Goal: Task Accomplishment & Management: Use online tool/utility

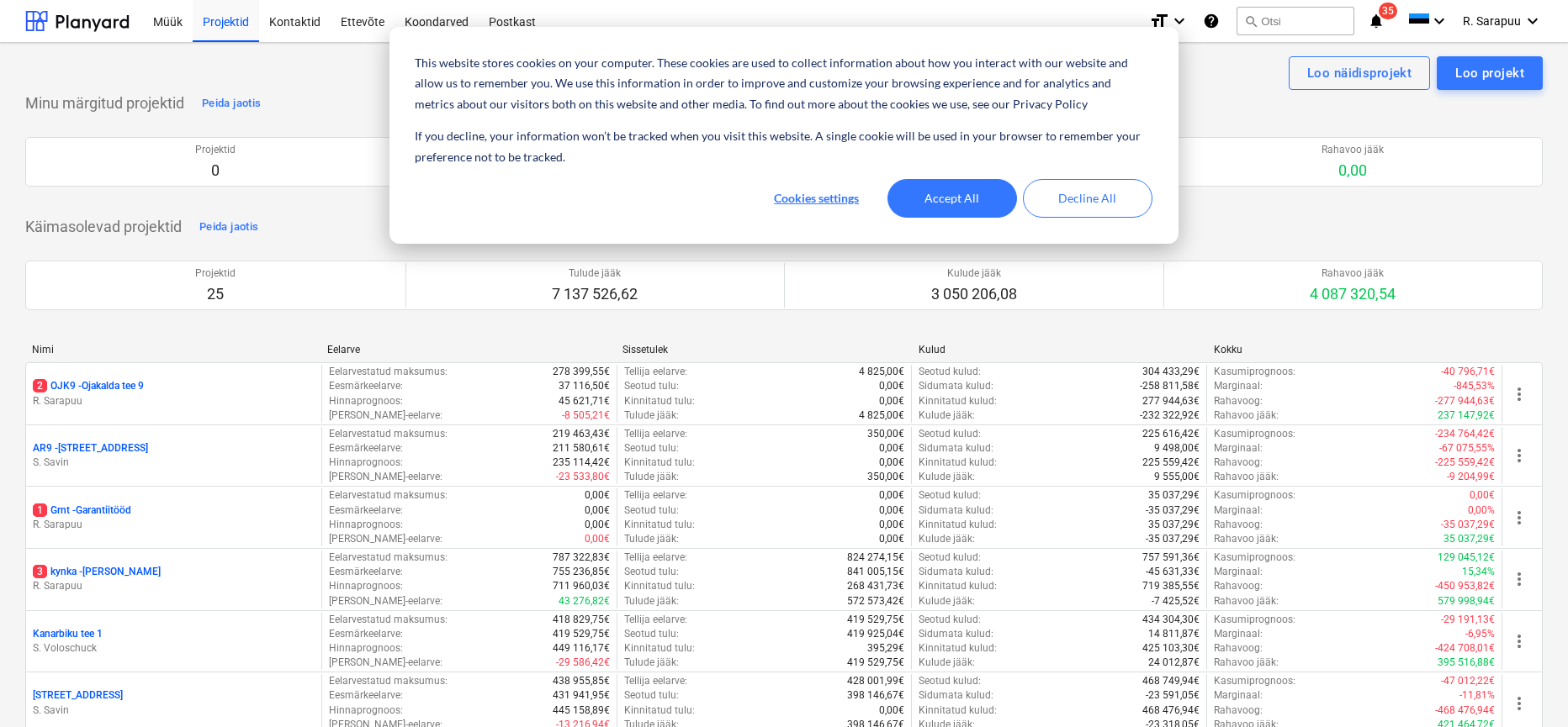
click at [934, 208] on button "Accept All" at bounding box center [952, 199] width 130 height 39
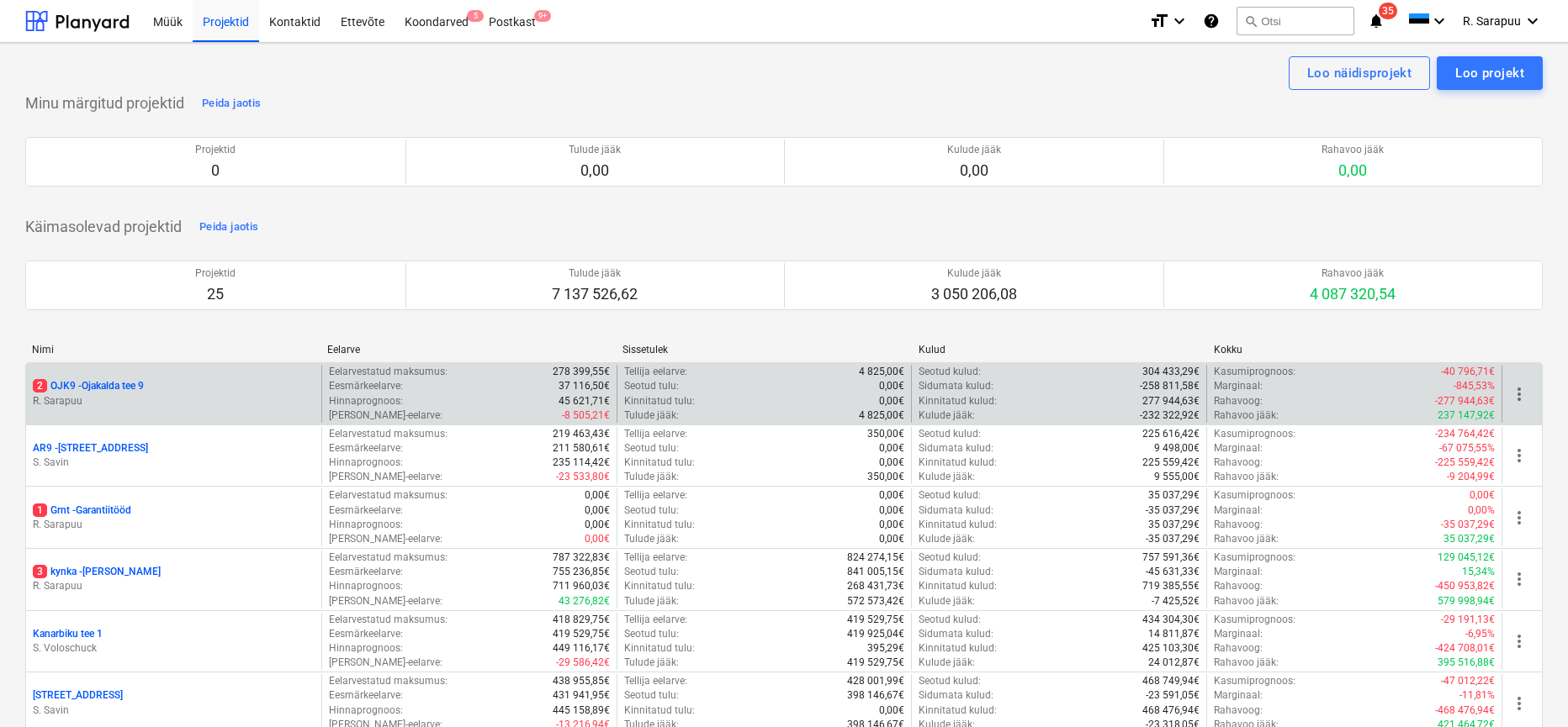
click at [70, 390] on p "2 OJK9 - Ojakalda tee 9" at bounding box center [88, 387] width 111 height 14
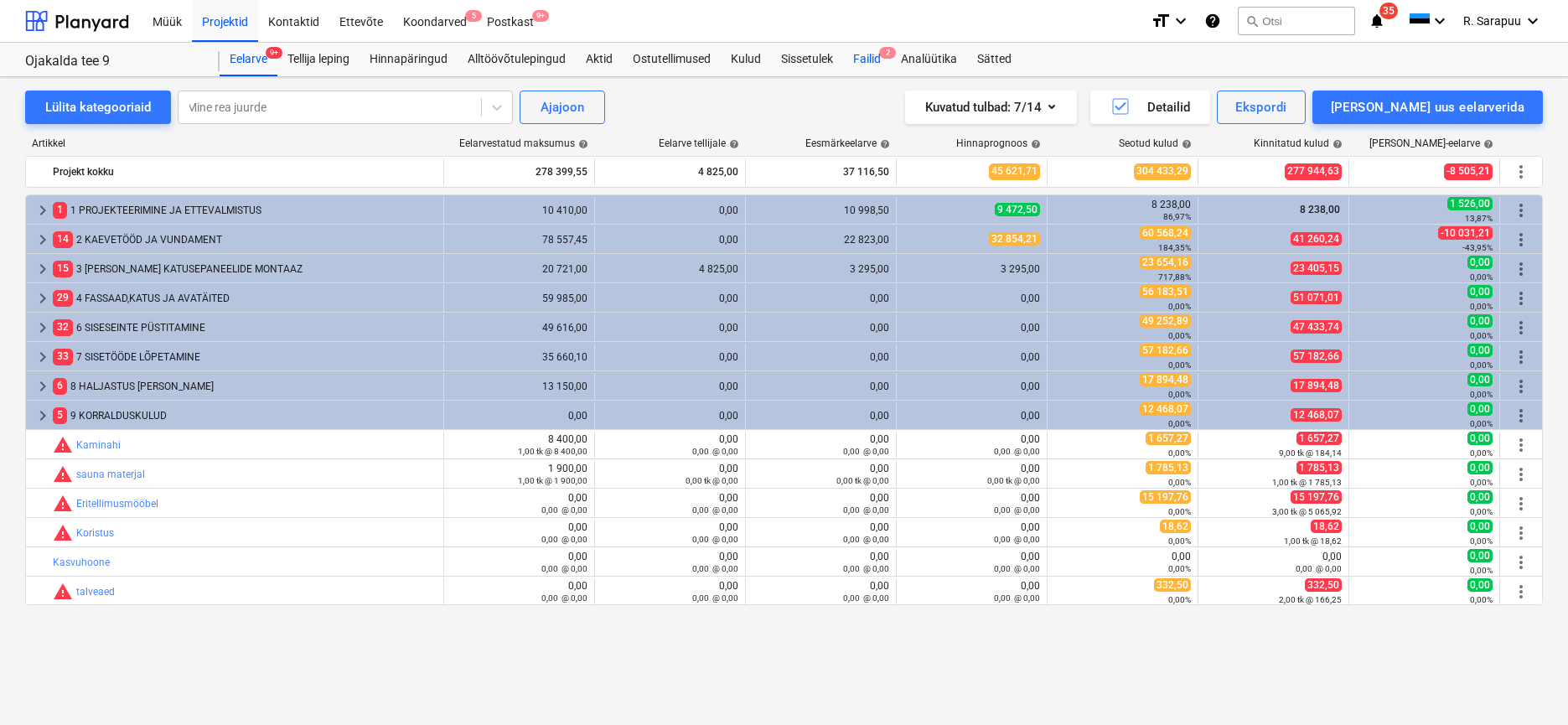
click at [858, 52] on div "Failid 2" at bounding box center [867, 59] width 48 height 34
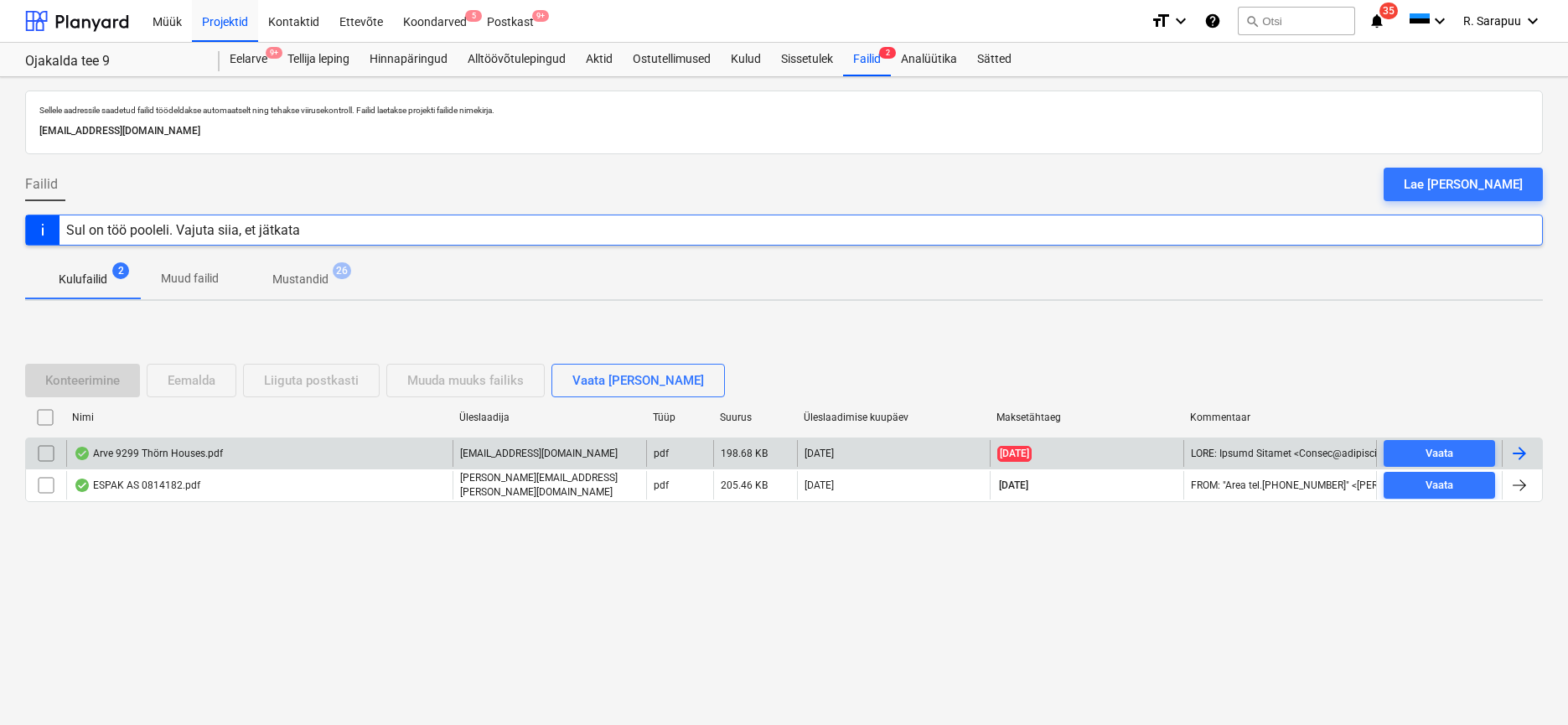
click at [203, 455] on div "Arve 9299 Thörn Houses.pdf" at bounding box center [148, 453] width 149 height 13
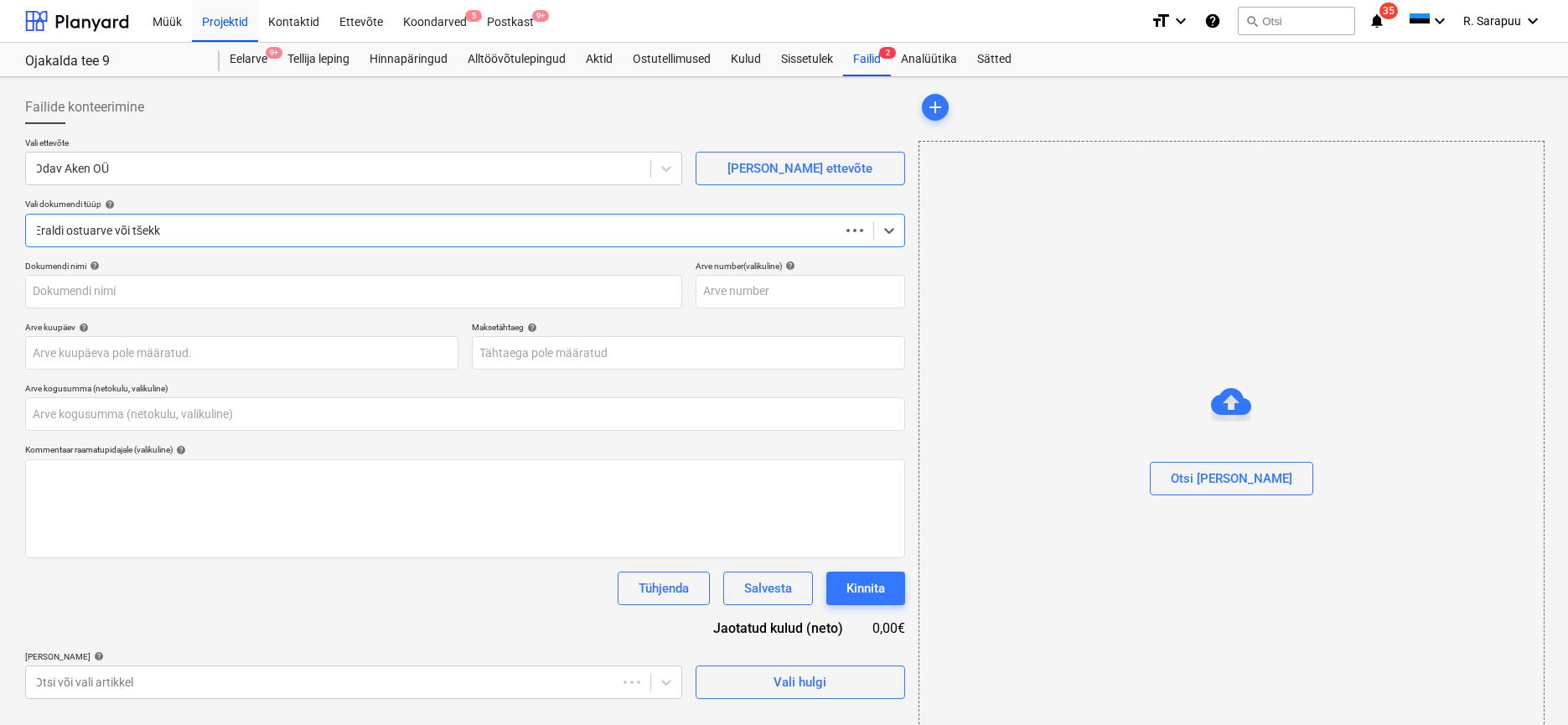
type input "0,00"
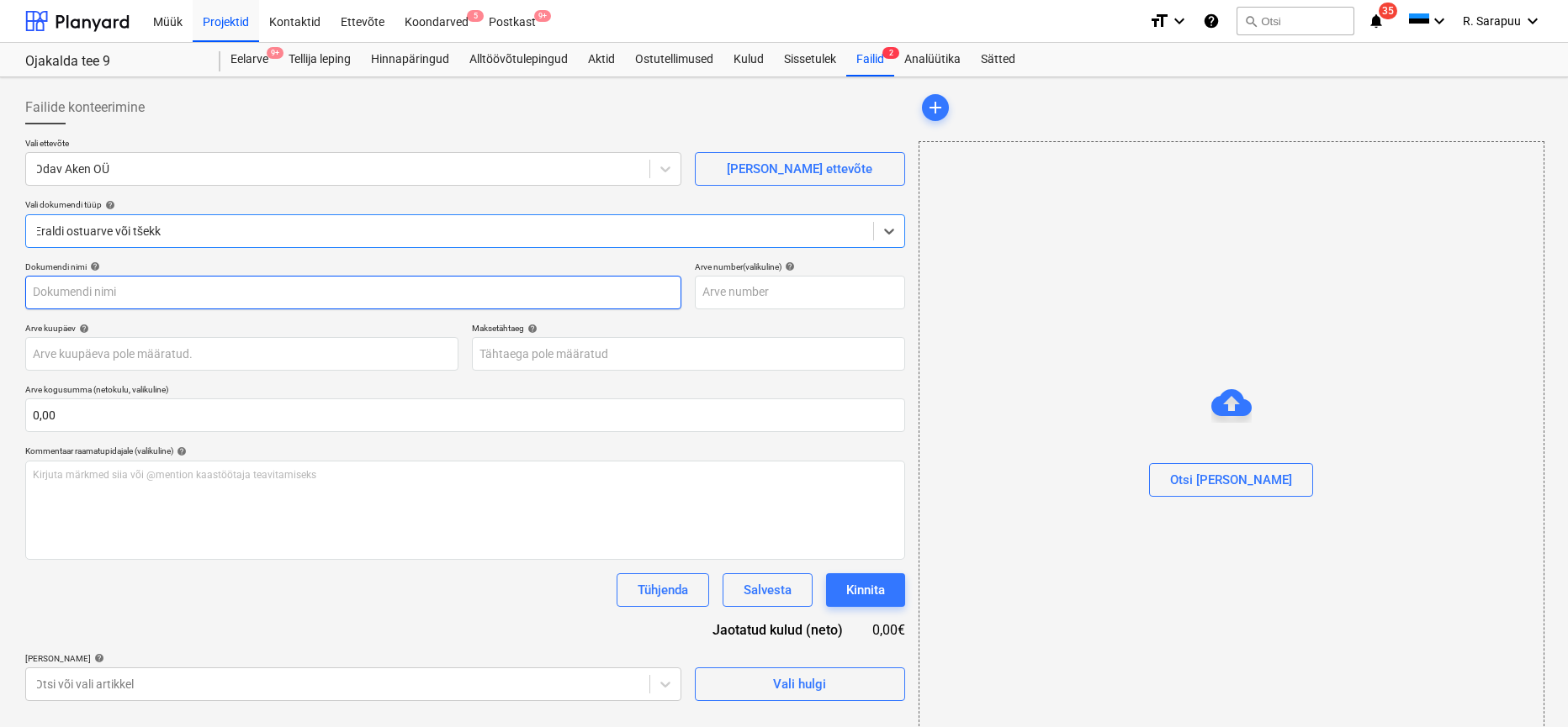
type input "9299"
type input "[DATE]"
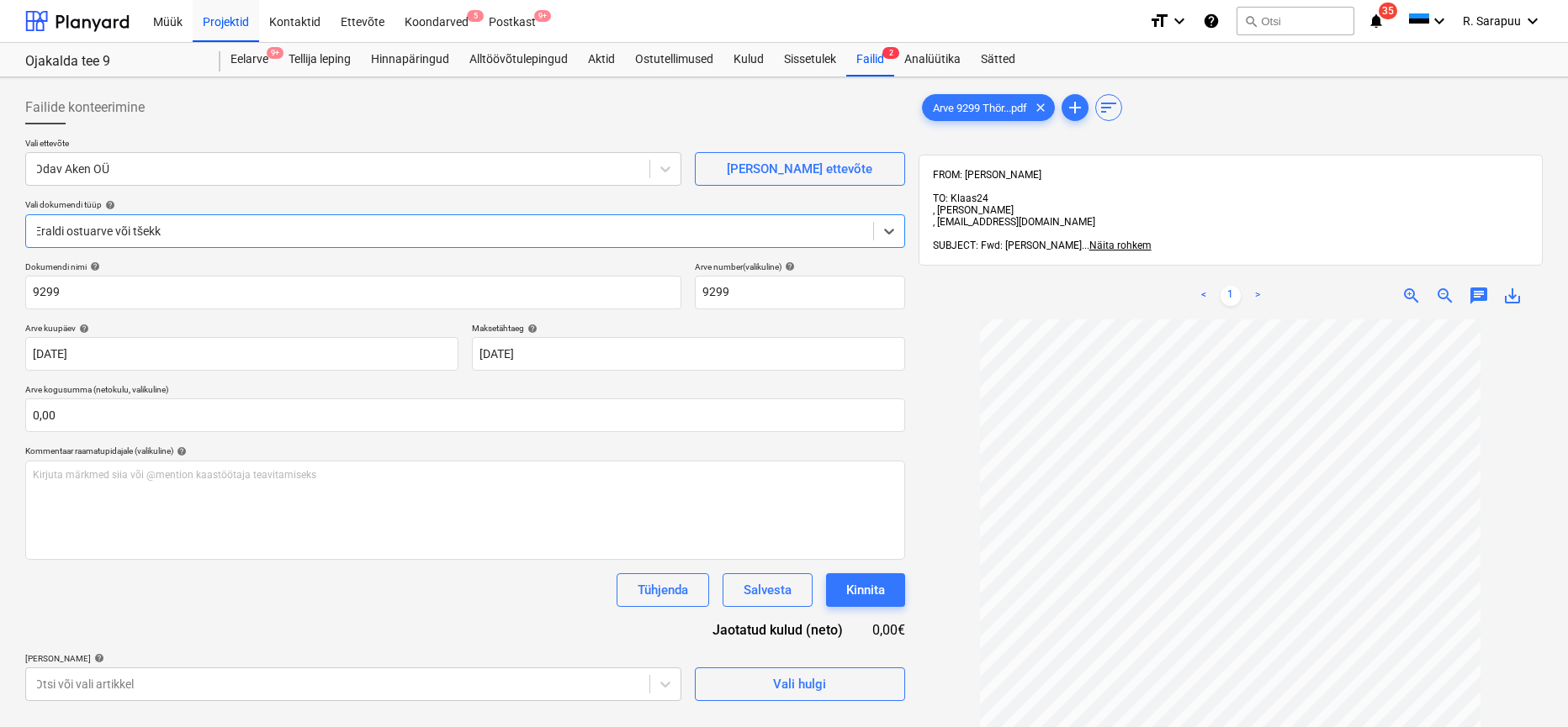
scroll to position [31, 0]
click at [508, 680] on body "This website stores cookies on your computer. These cookies are used to collect…" at bounding box center [784, 364] width 1568 height 727
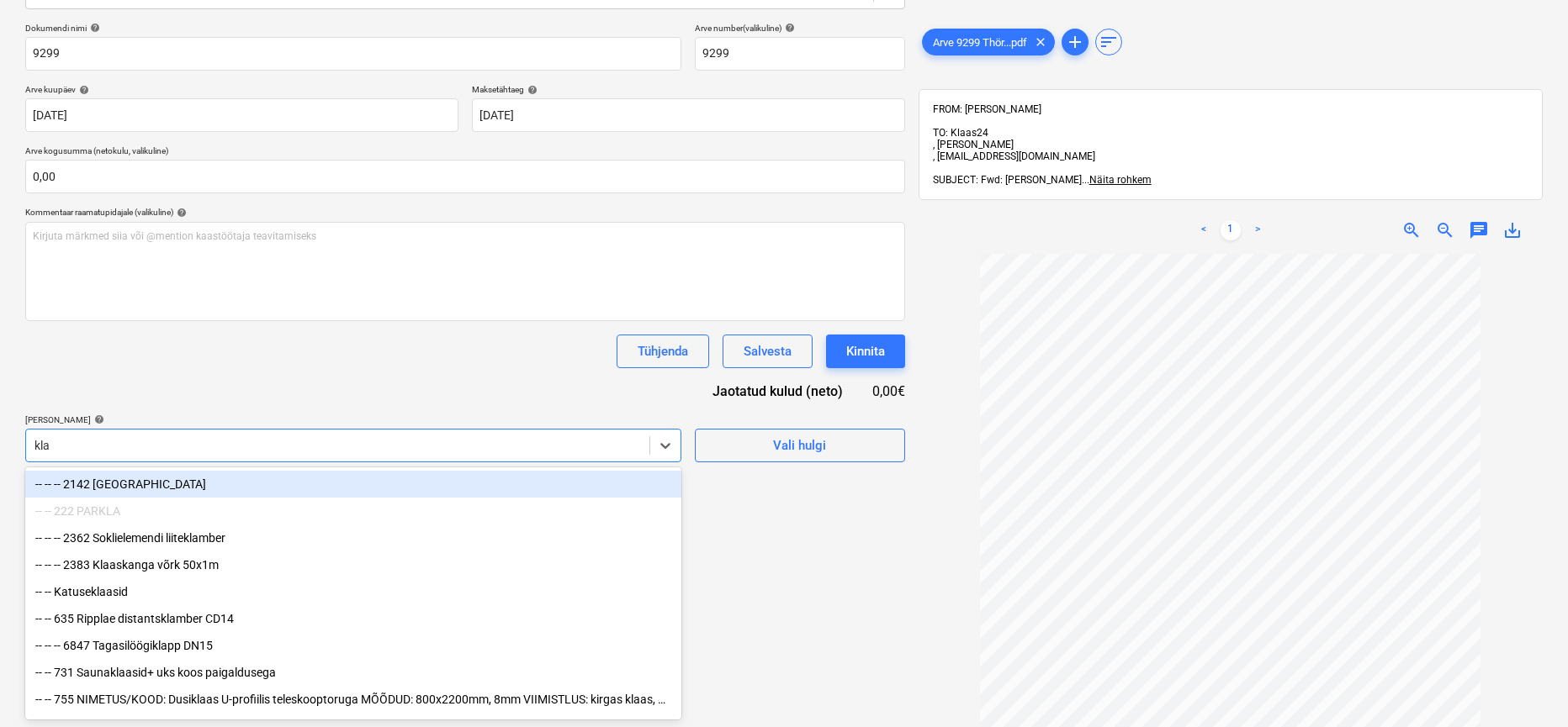
type input "klaa"
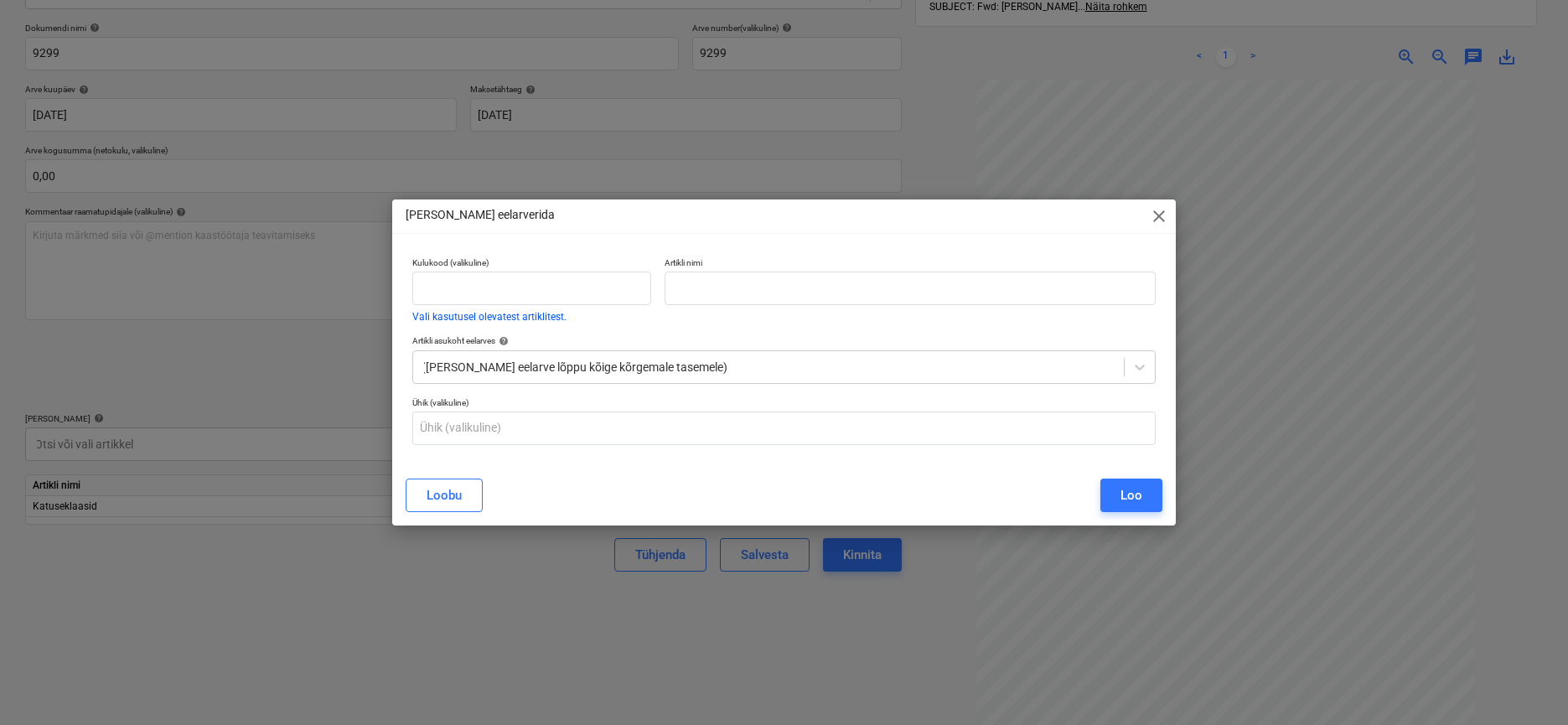
click at [438, 484] on button "Loobu" at bounding box center [444, 495] width 77 height 34
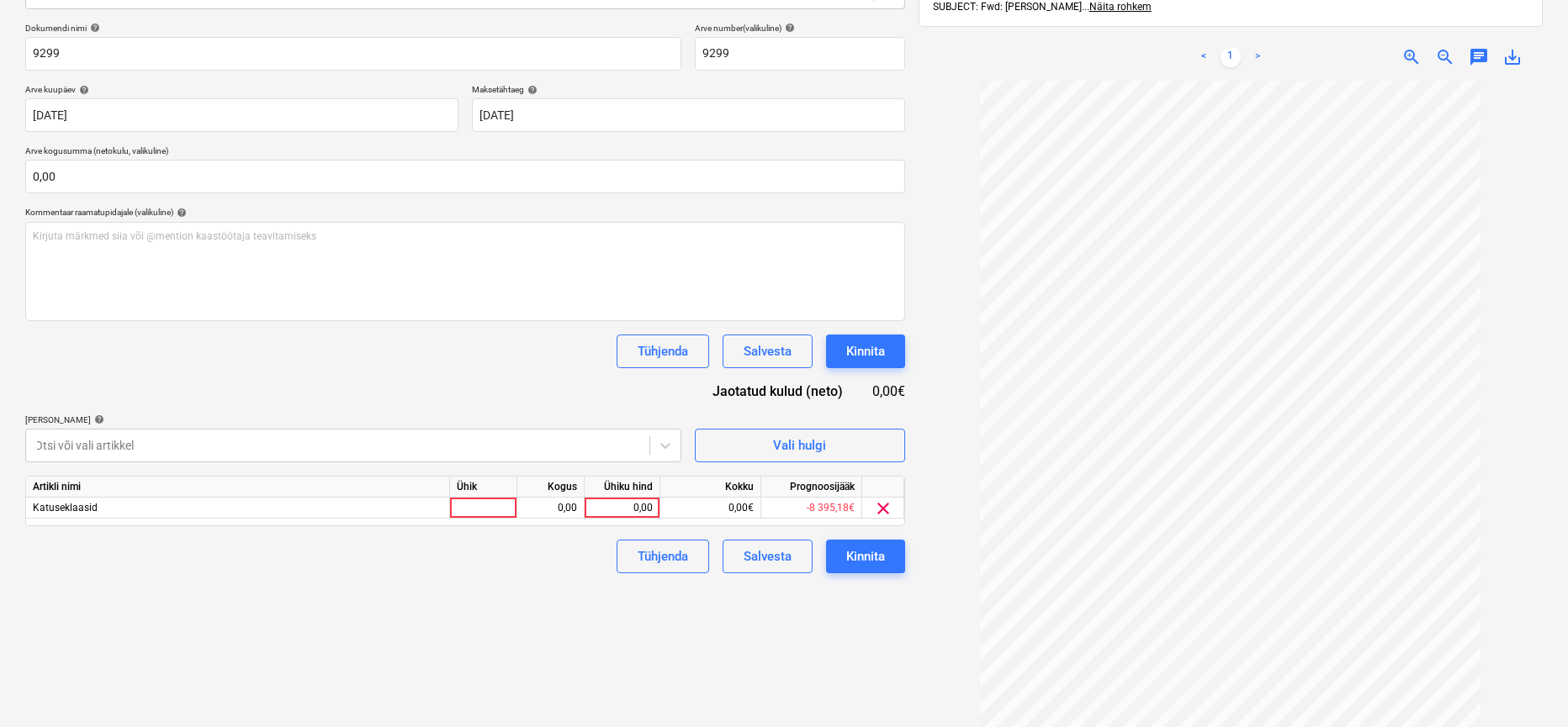
drag, startPoint x: 375, startPoint y: 602, endPoint x: 407, endPoint y: 589, distance: 34.5
click at [376, 602] on div "Failide konteerimine Vali ettevõte Odav Aken OÜ [PERSON_NAME] uus ettevõte Vali…" at bounding box center [465, 307] width 893 height 923
click at [645, 501] on div "0,00" at bounding box center [621, 508] width 61 height 21
type input "21798"
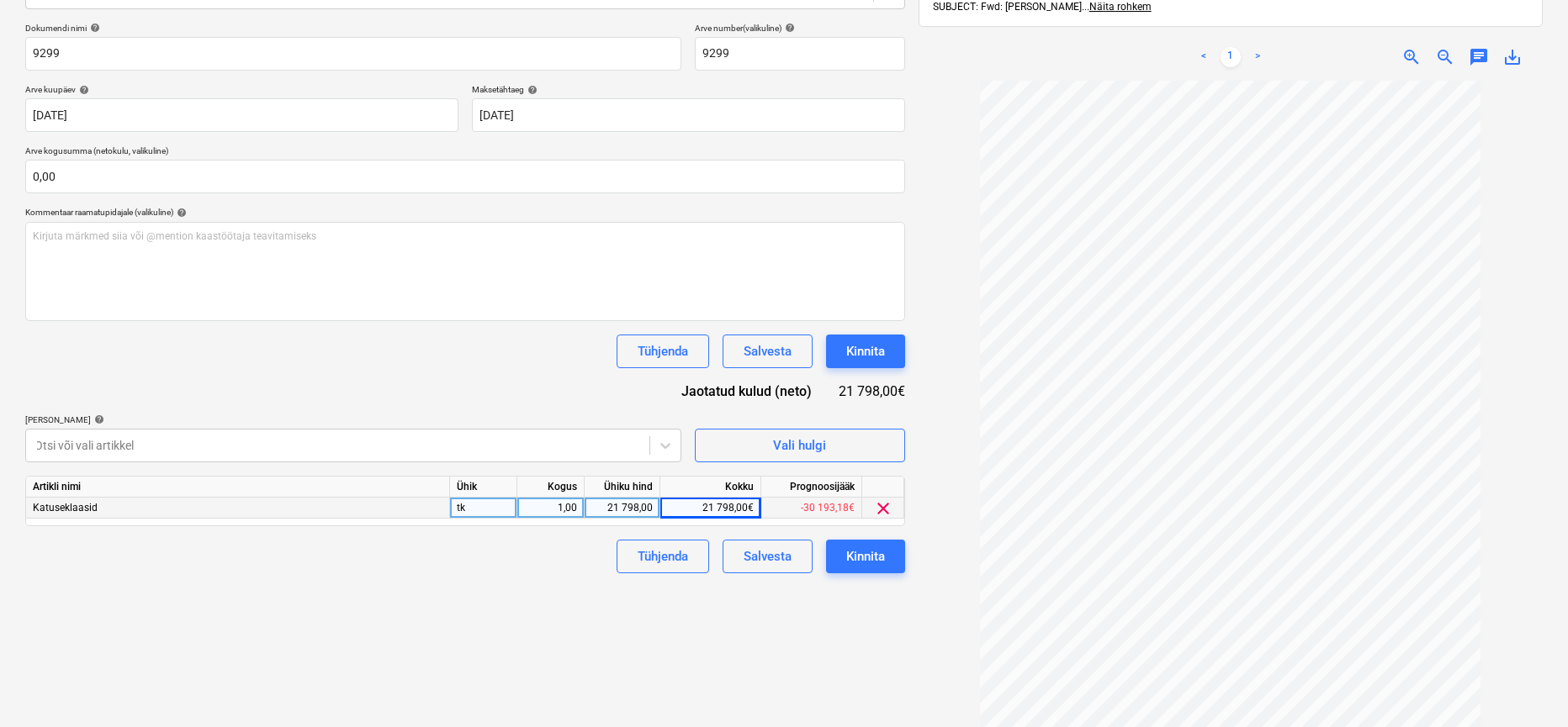
click at [638, 507] on div "21 798,00" at bounding box center [621, 508] width 61 height 21
type input "217,98"
click at [227, 170] on input "text" at bounding box center [465, 177] width 880 height 34
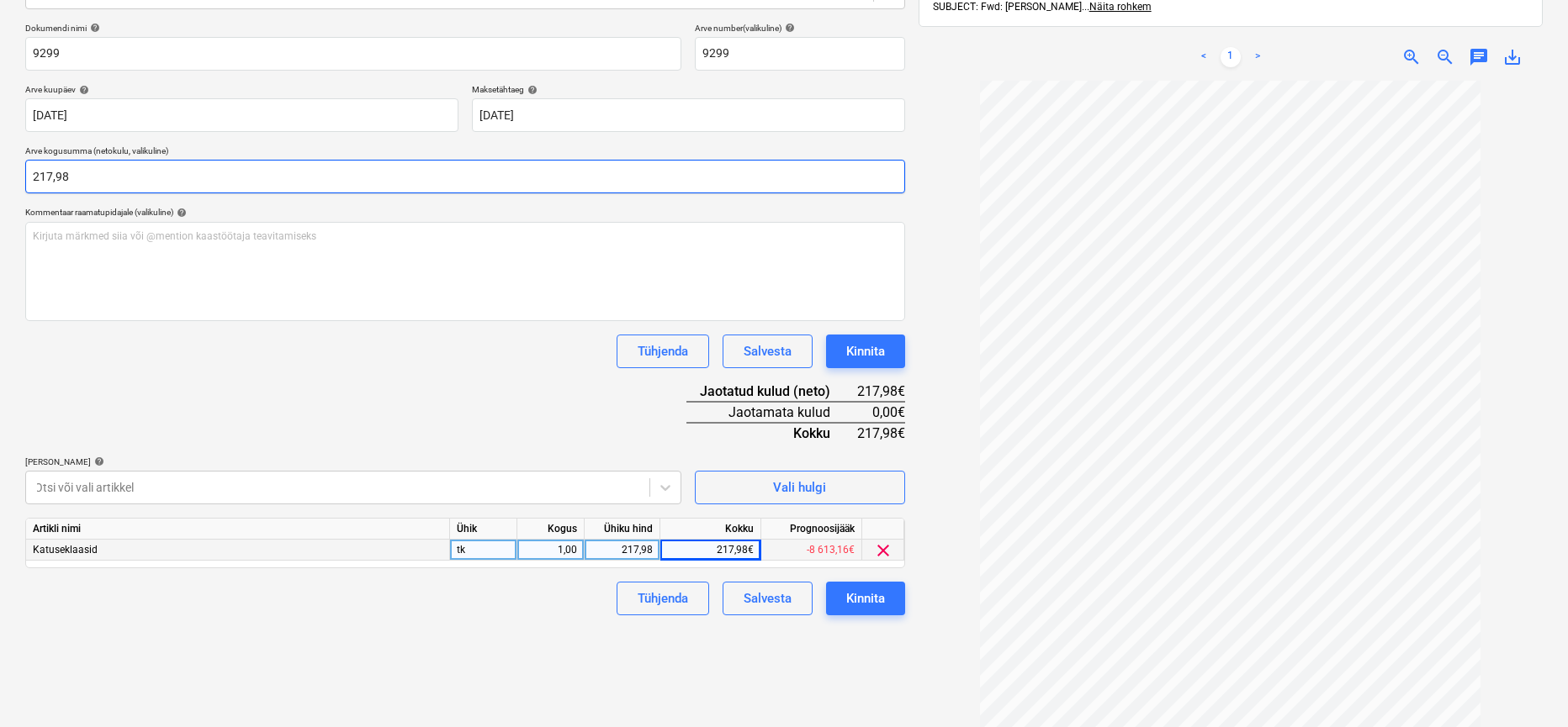
type input "217,98"
click at [284, 369] on div "Dokumendi nimi help 9299 Arve number (valikuline) help 9299 Arve kuupäev help […" at bounding box center [465, 319] width 880 height 593
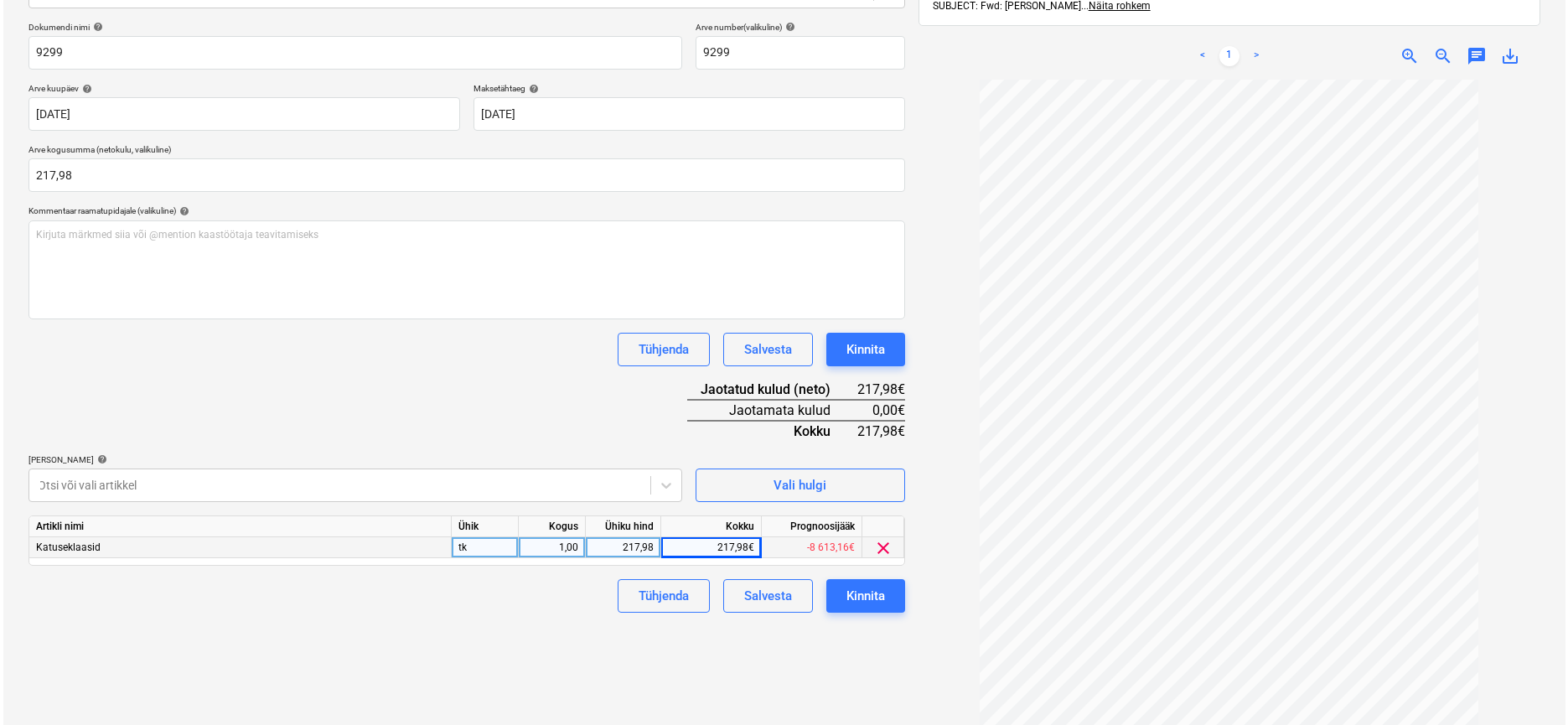
scroll to position [238, 0]
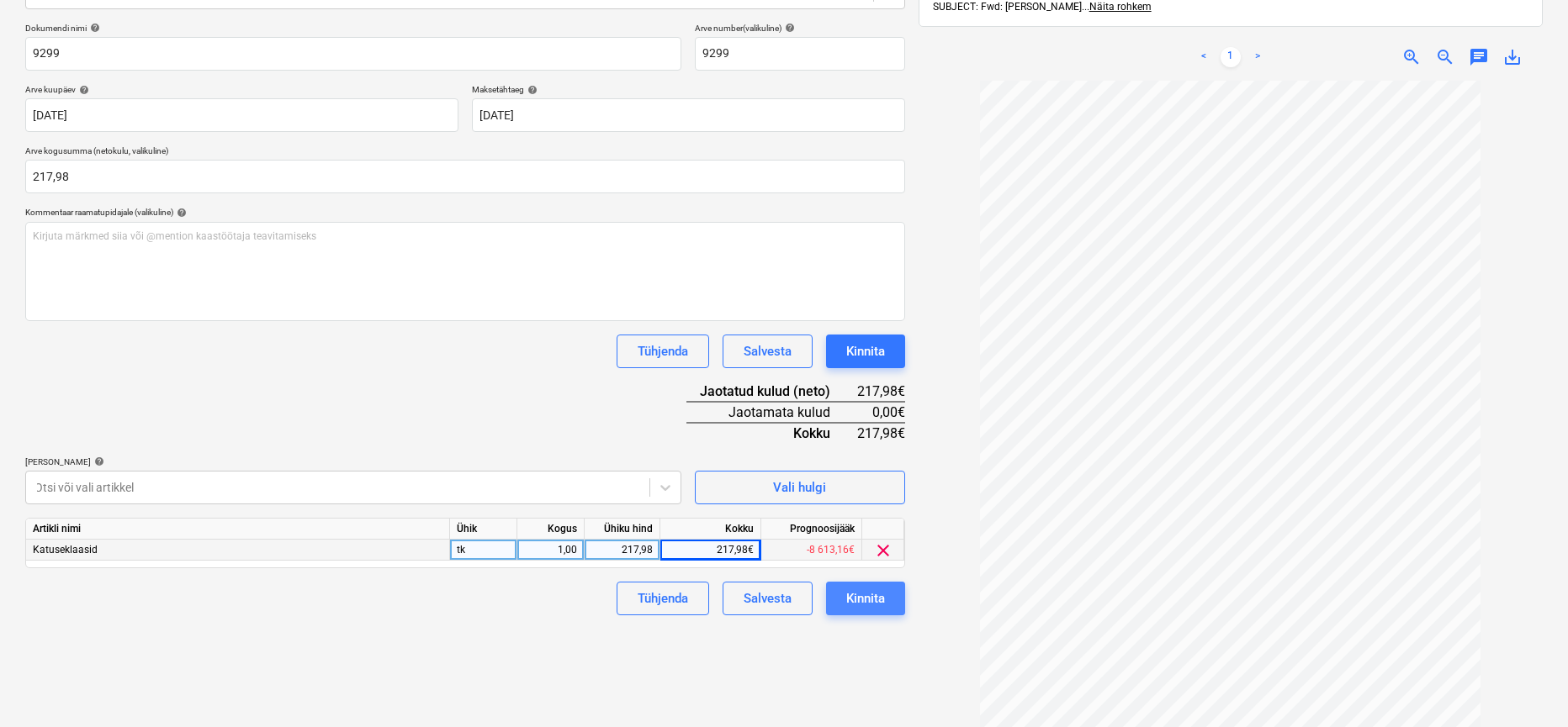
click at [877, 603] on div "Kinnita" at bounding box center [866, 598] width 39 height 22
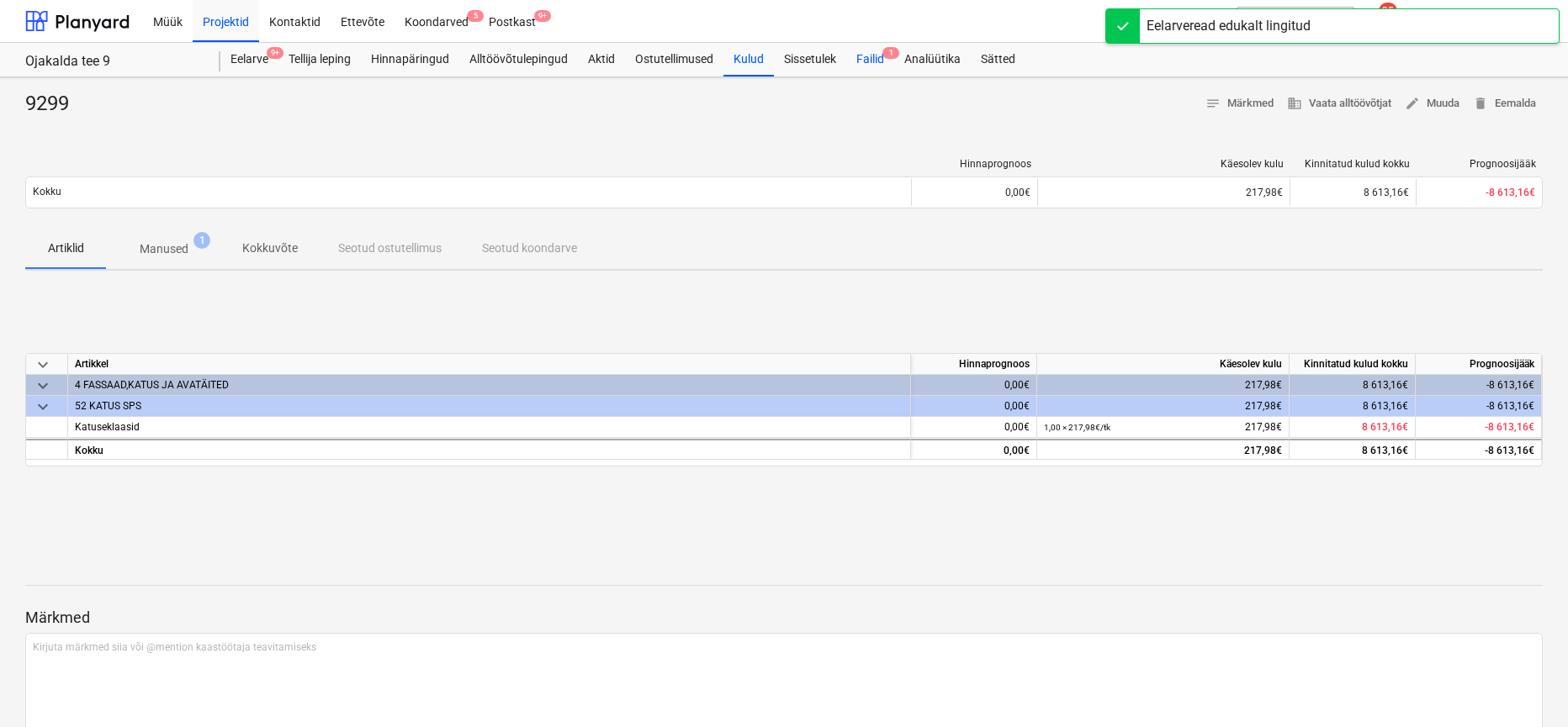
click at [884, 60] on div "Failid 1" at bounding box center [870, 60] width 48 height 34
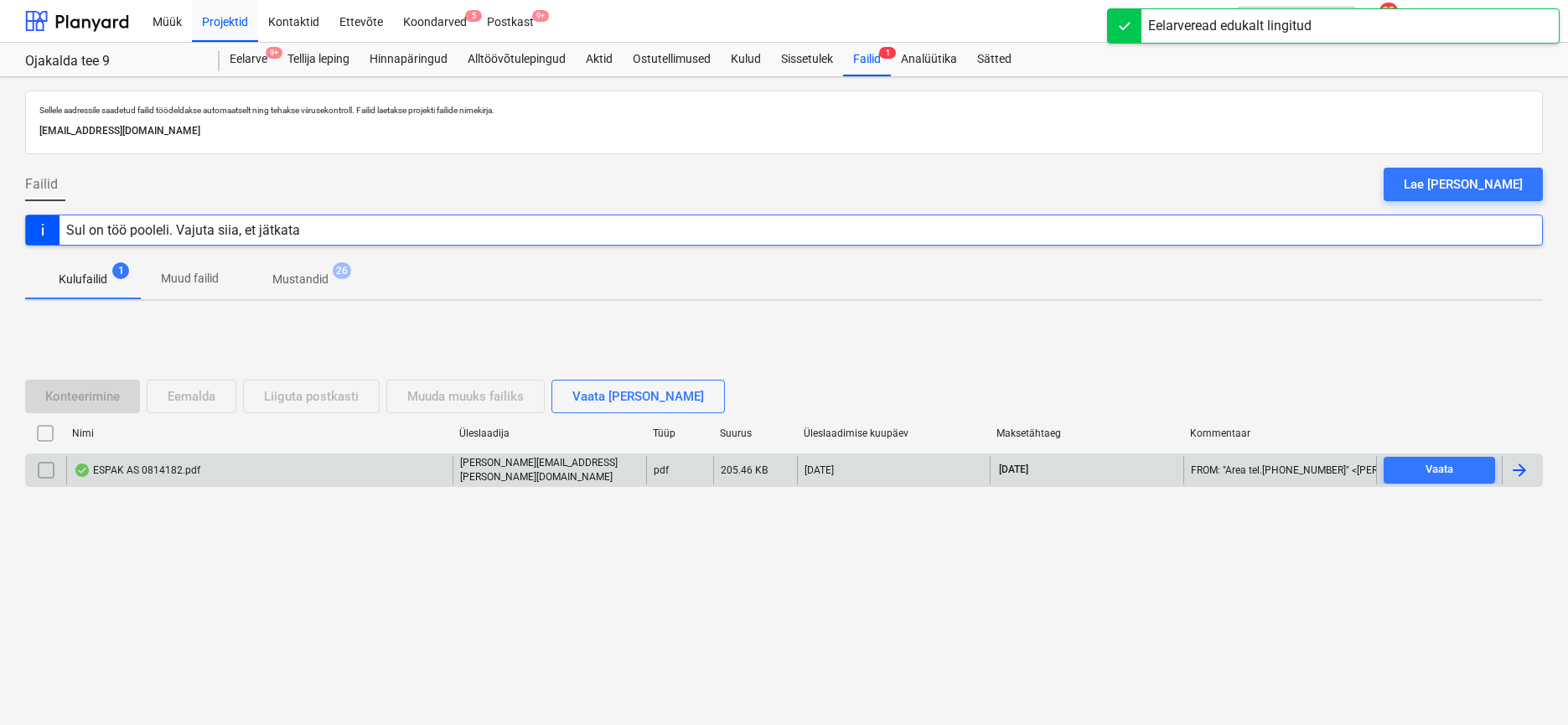
click at [143, 468] on div "ESPAK AS 0814182.pdf" at bounding box center [136, 470] width 127 height 13
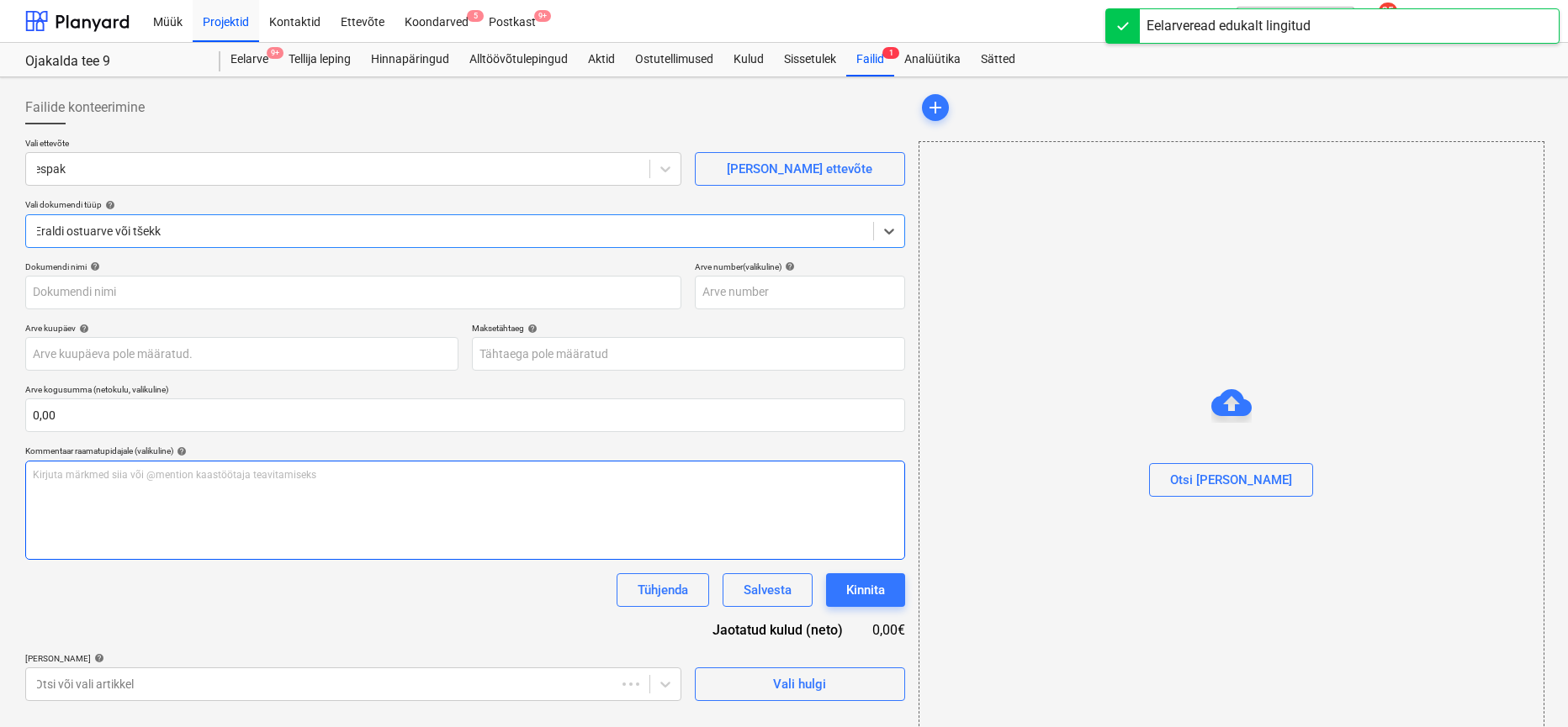
type input "0814182"
type input "[DATE]"
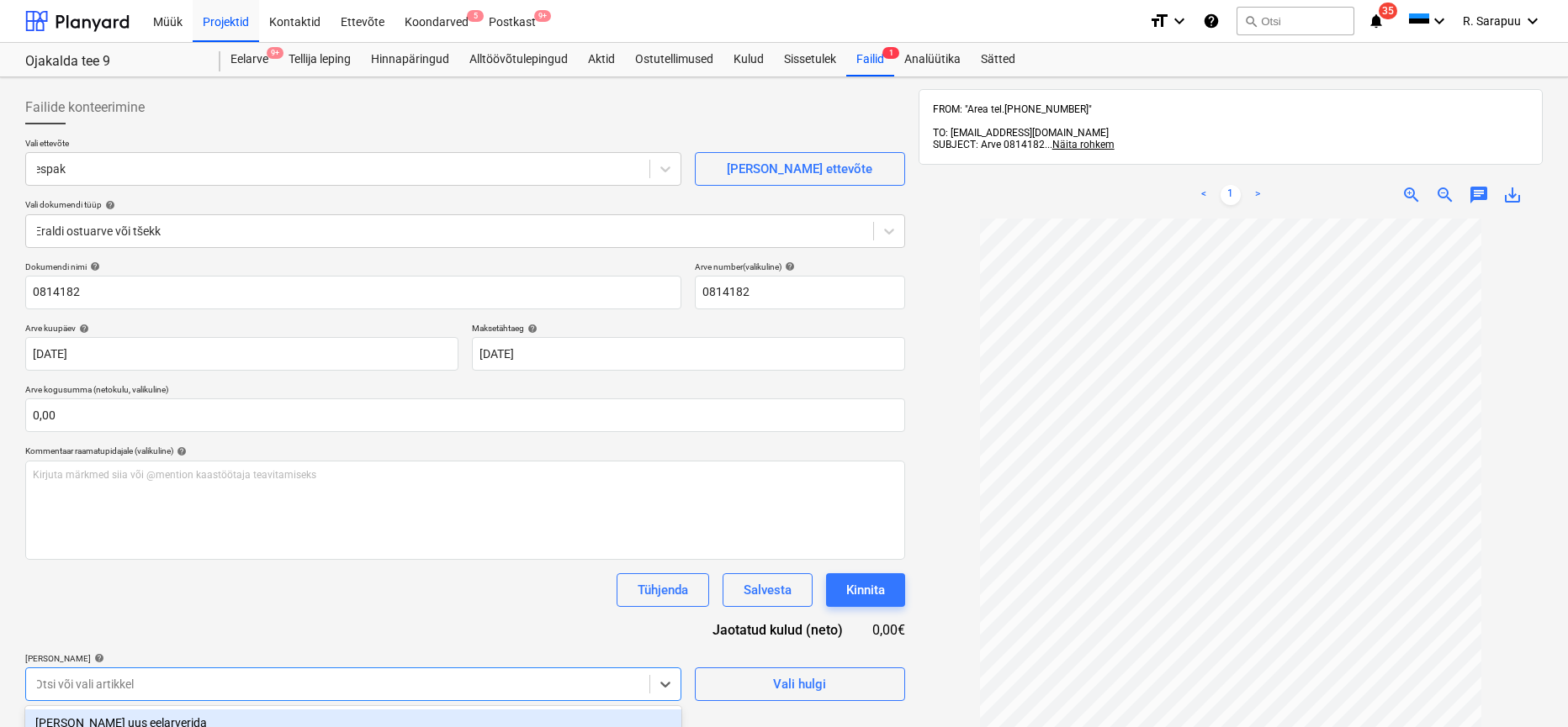
click at [397, 679] on body "This website stores cookies on your computer. These cookies are used to collect…" at bounding box center [784, 364] width 1568 height 727
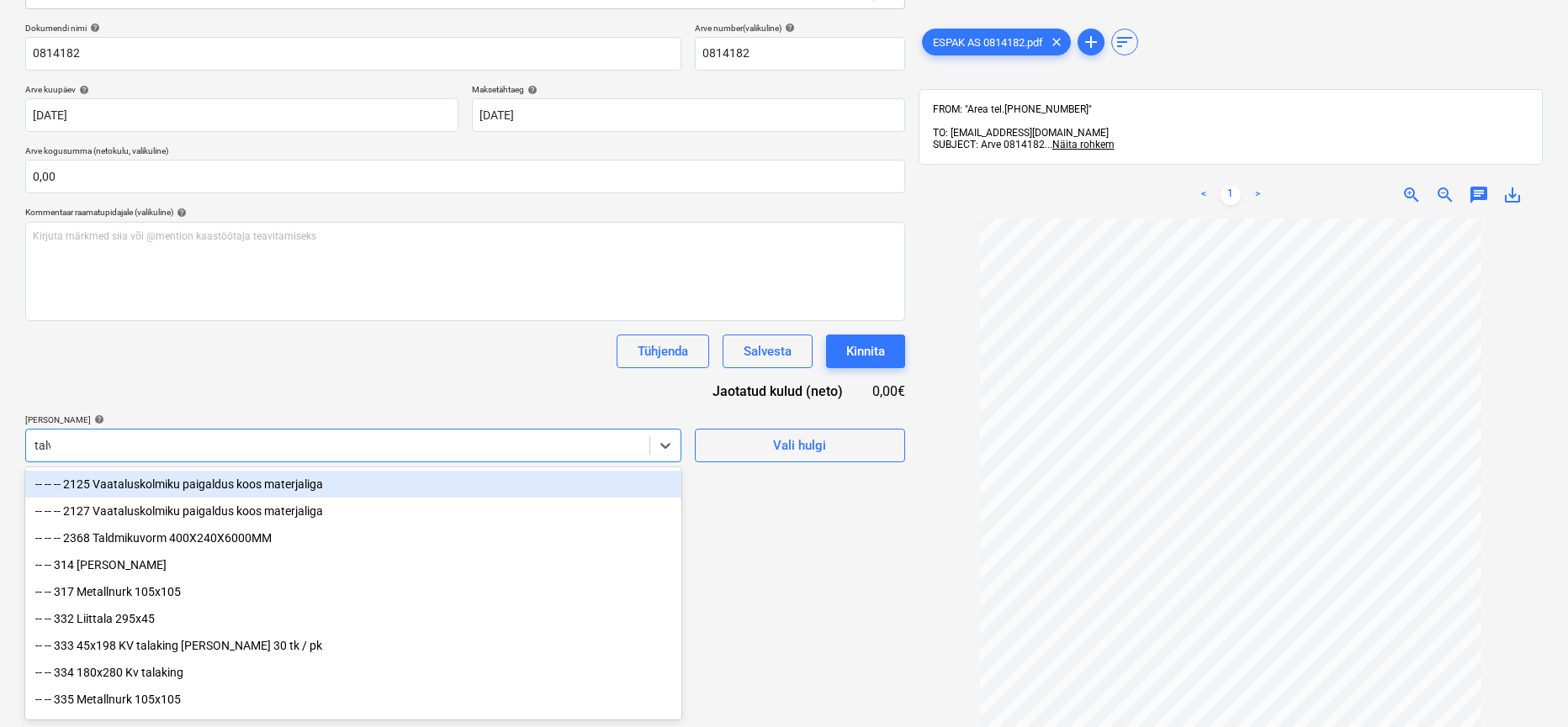
type input "talve"
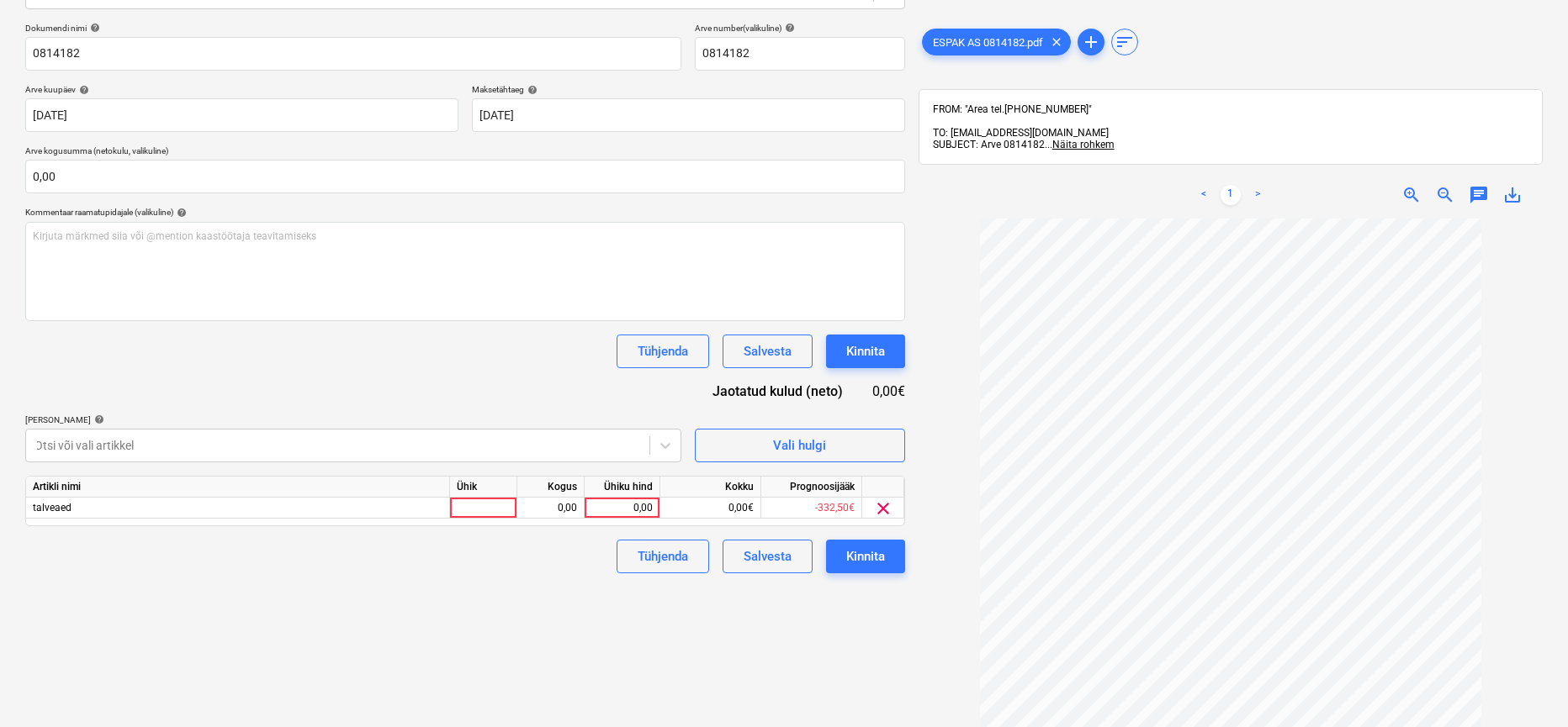
click at [404, 409] on div "Dokumendi nimi help 0814182 Arve number (valikuline) help 0814182 Arve kuupäev …" at bounding box center [465, 299] width 880 height 551
click at [629, 503] on div "0,00" at bounding box center [621, 508] width 61 height 21
type input "67,54"
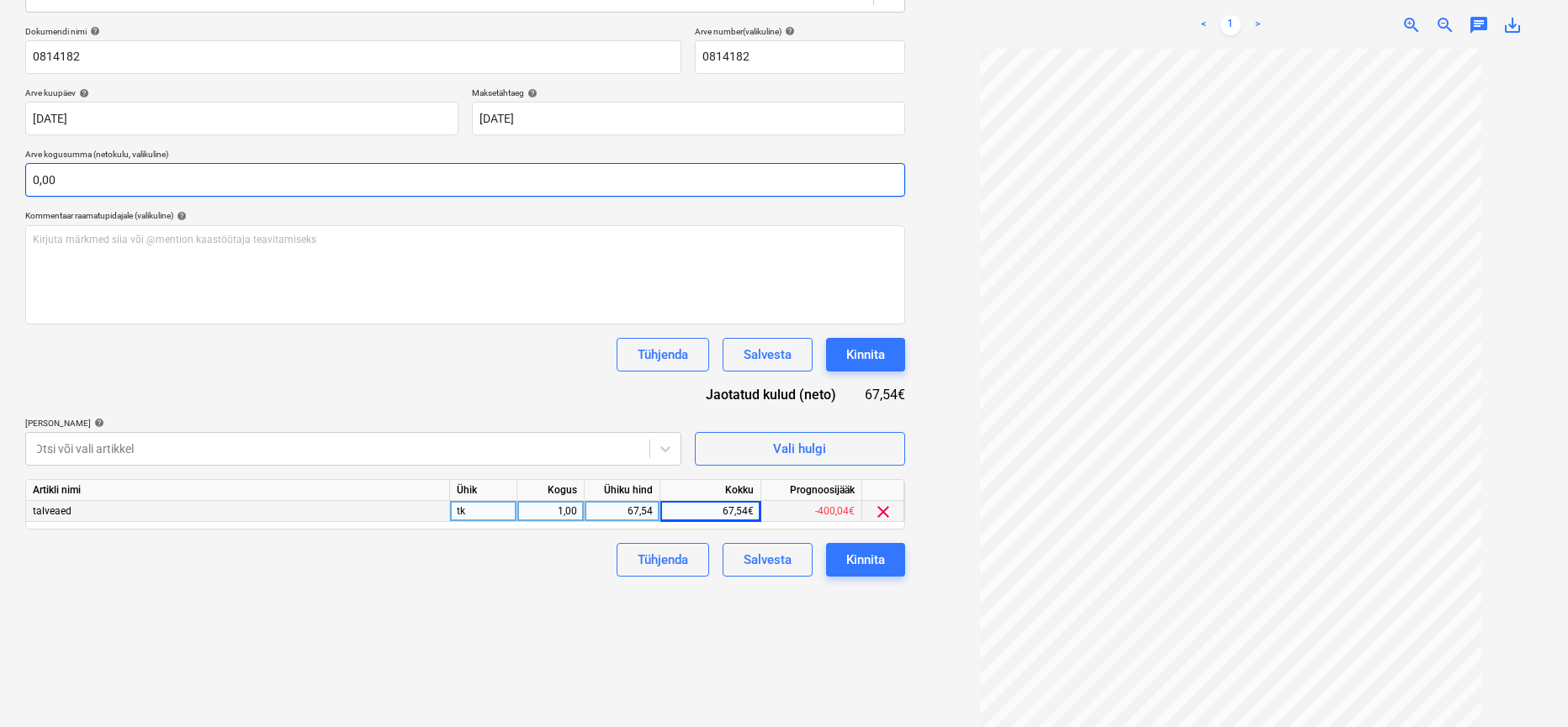
scroll to position [235, 0]
click at [135, 180] on input "text" at bounding box center [465, 181] width 880 height 34
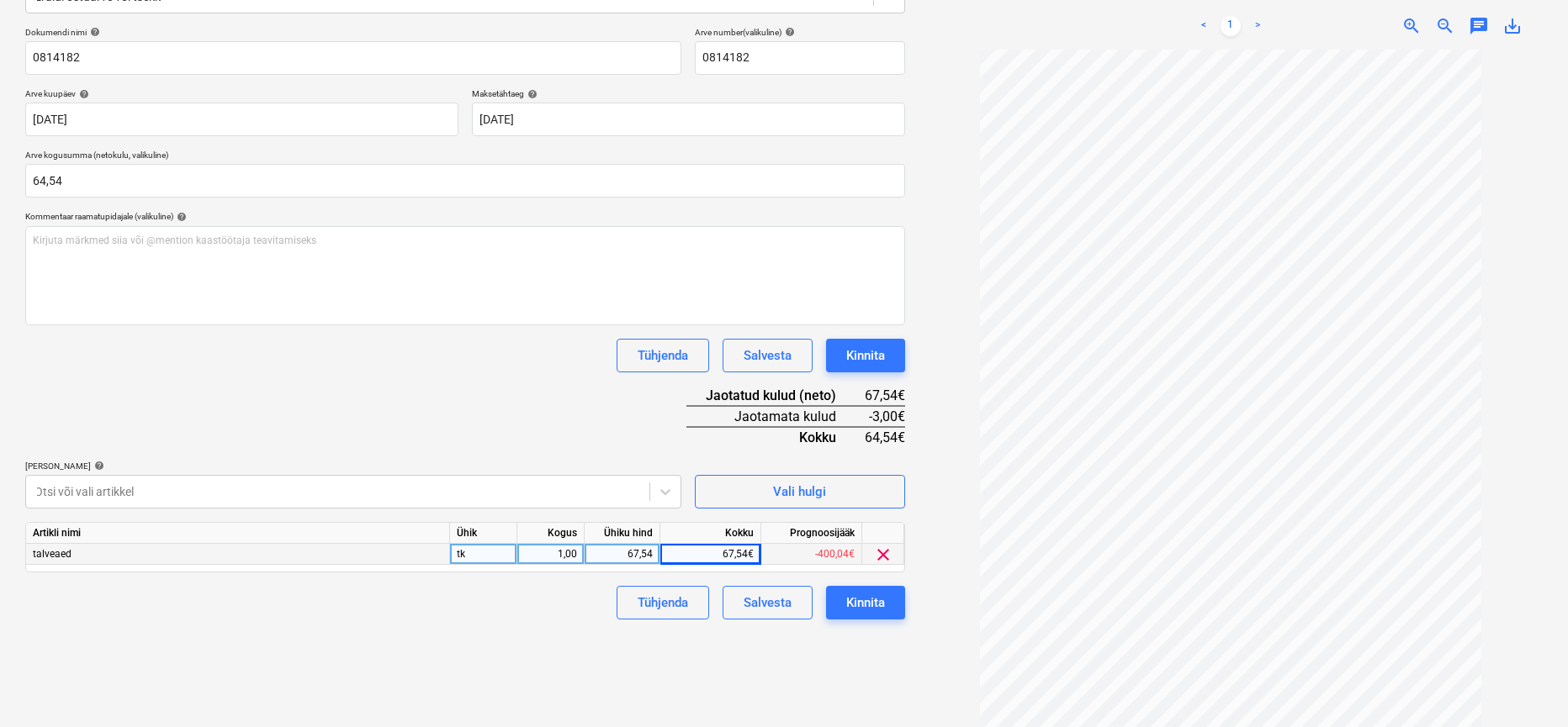
click at [441, 390] on div "Dokumendi nimi help 0814182 Arve number (valikuline) help 0814182 Arve kuupäev …" at bounding box center [465, 323] width 880 height 593
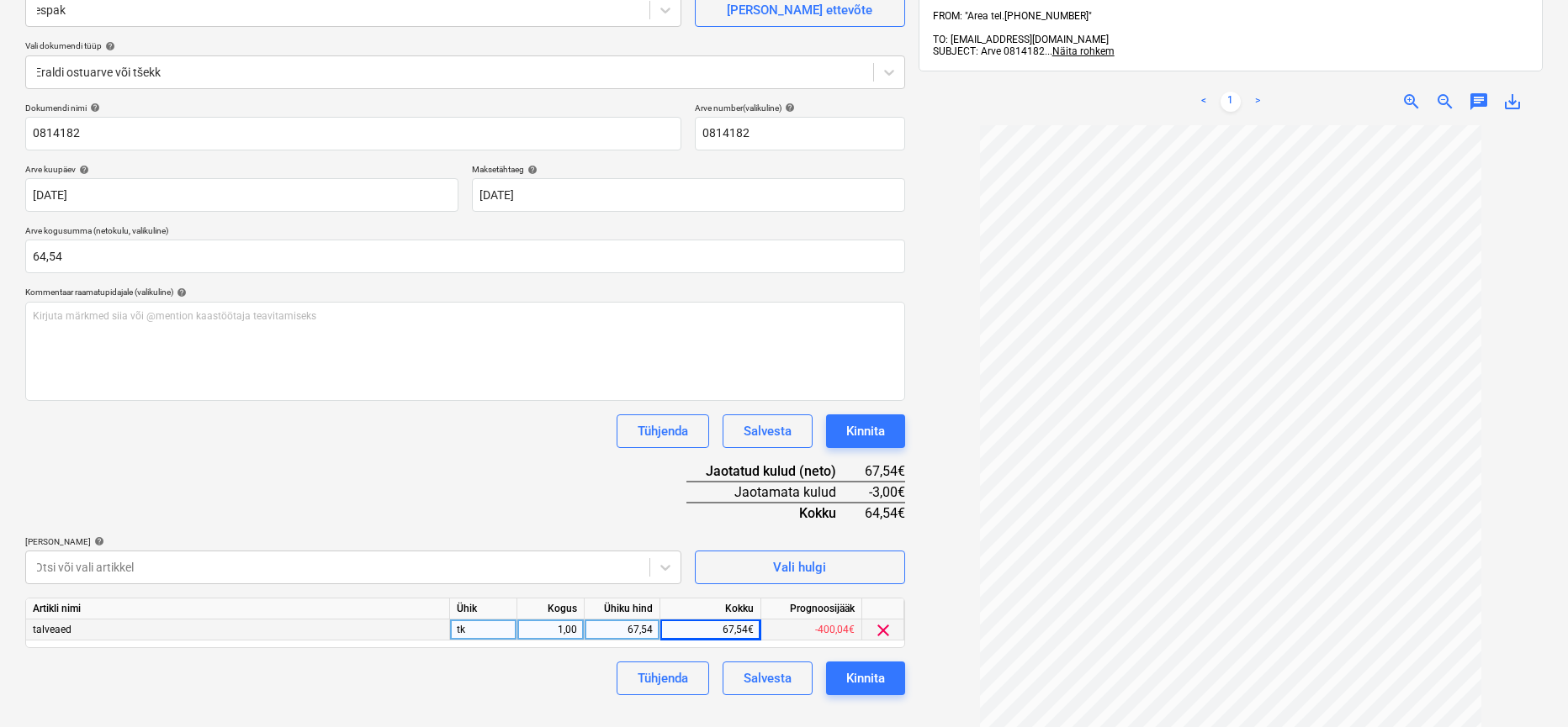
scroll to position [160, 0]
drag, startPoint x: 43, startPoint y: 253, endPoint x: 59, endPoint y: 253, distance: 16.0
click at [44, 253] on input "64,54" at bounding box center [465, 256] width 880 height 34
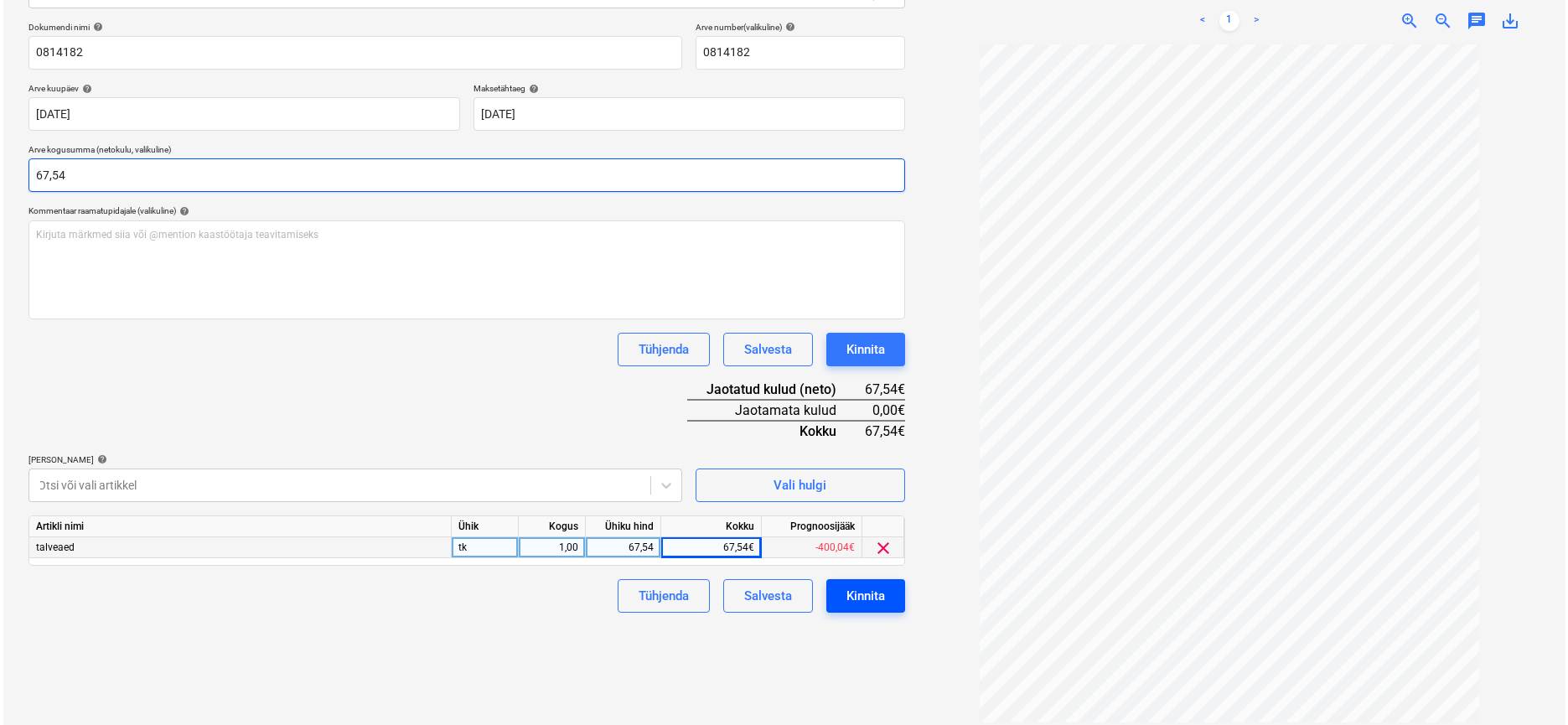
scroll to position [238, 0]
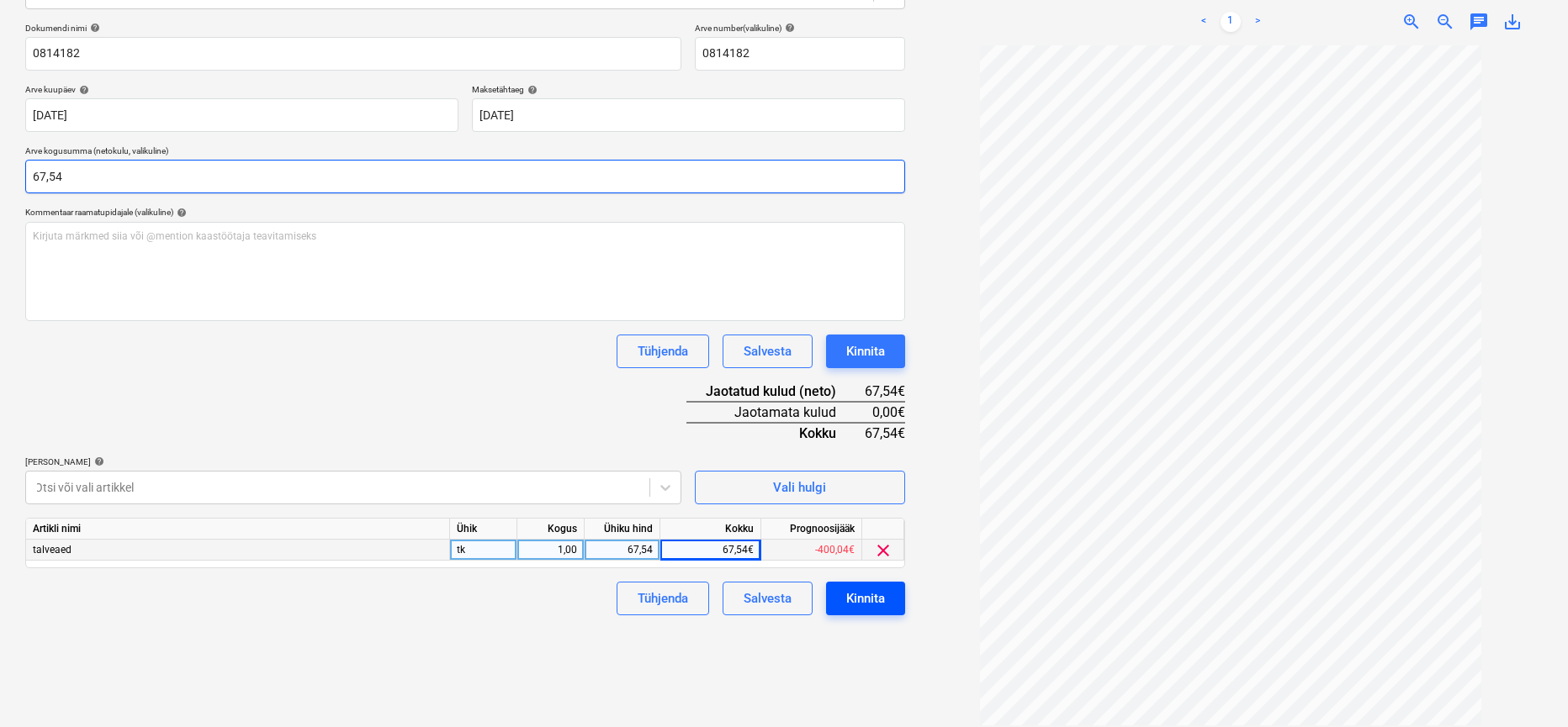
type input "67,54"
click at [884, 604] on div "Kinnita" at bounding box center [866, 598] width 39 height 22
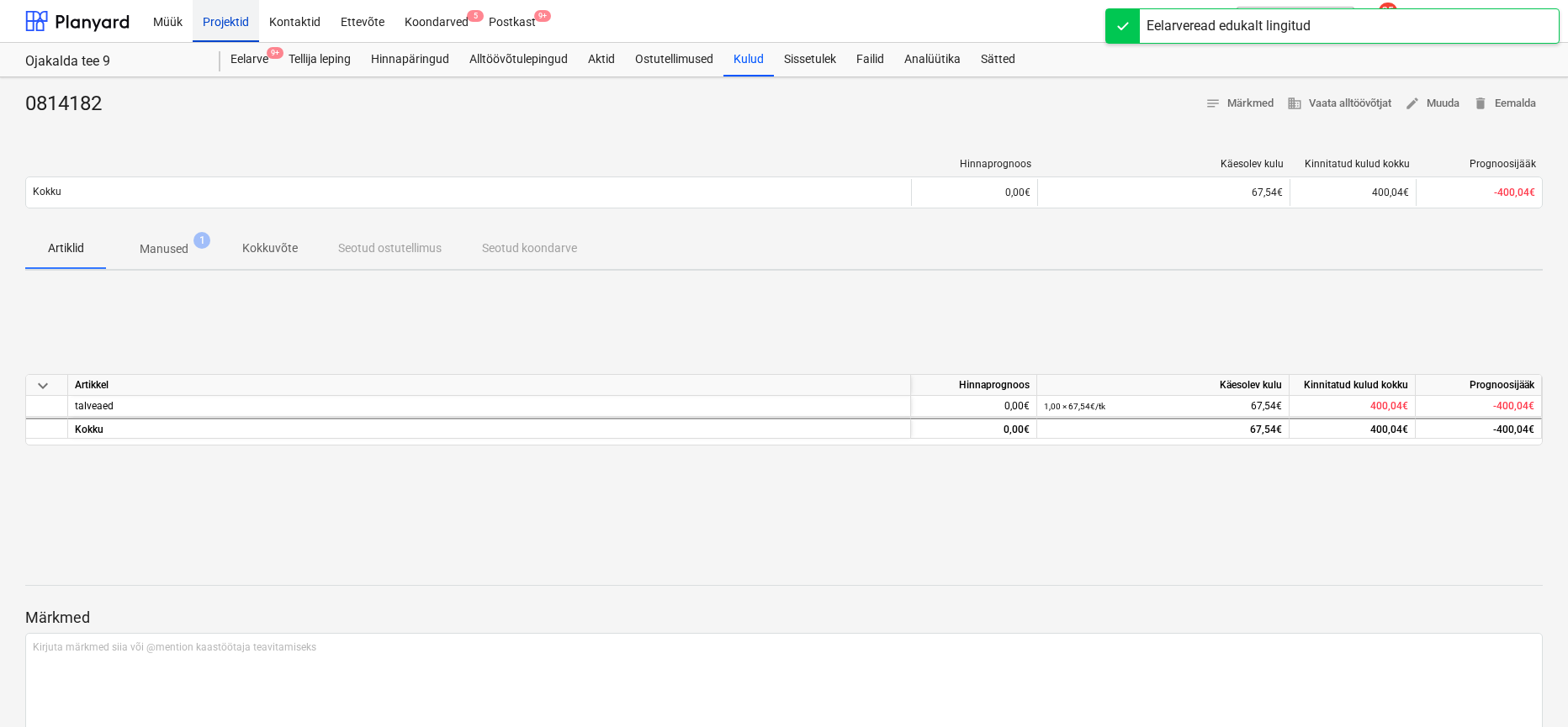
click at [212, 14] on div "Projektid" at bounding box center [226, 20] width 67 height 43
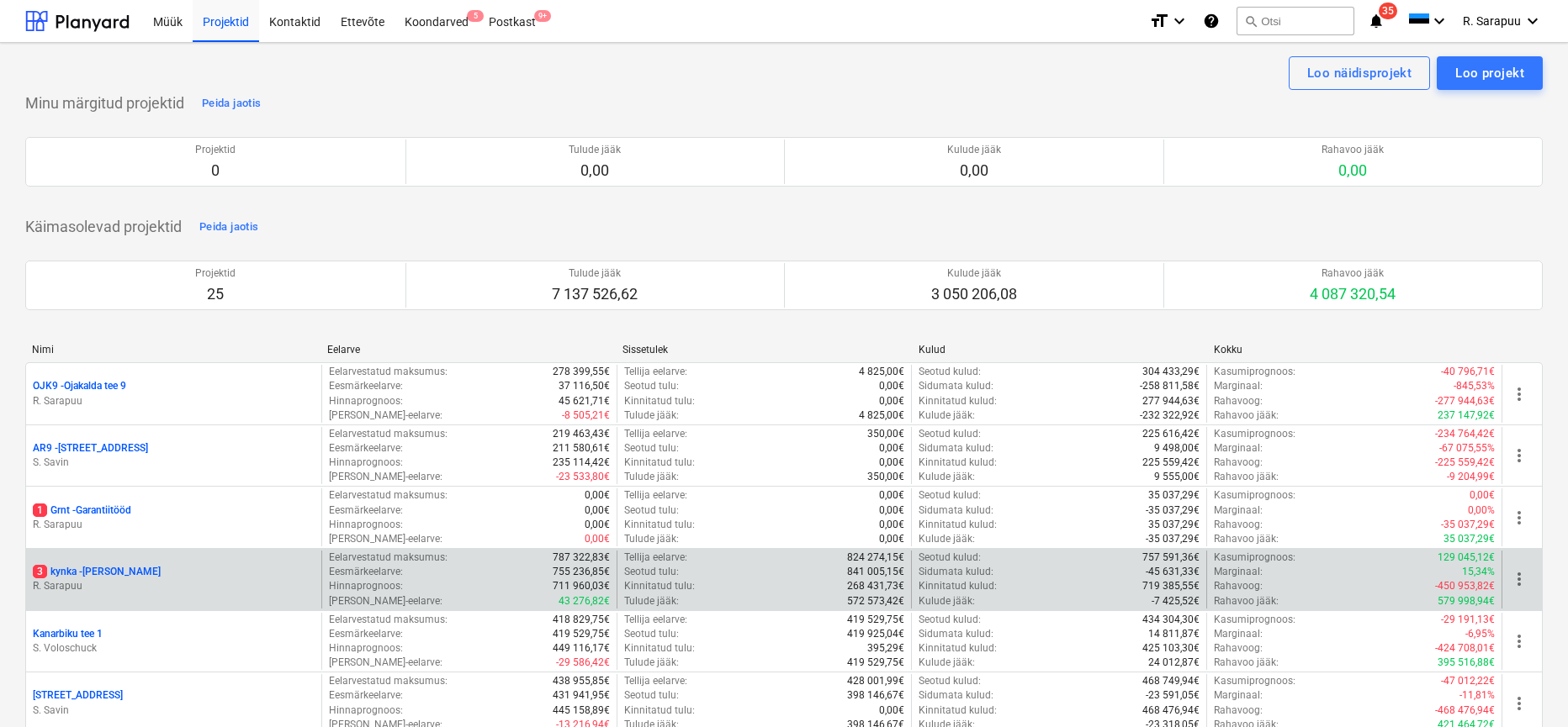
click at [108, 561] on div "3 kynka - [PERSON_NAME] [PERSON_NAME]" at bounding box center [173, 579] width 295 height 58
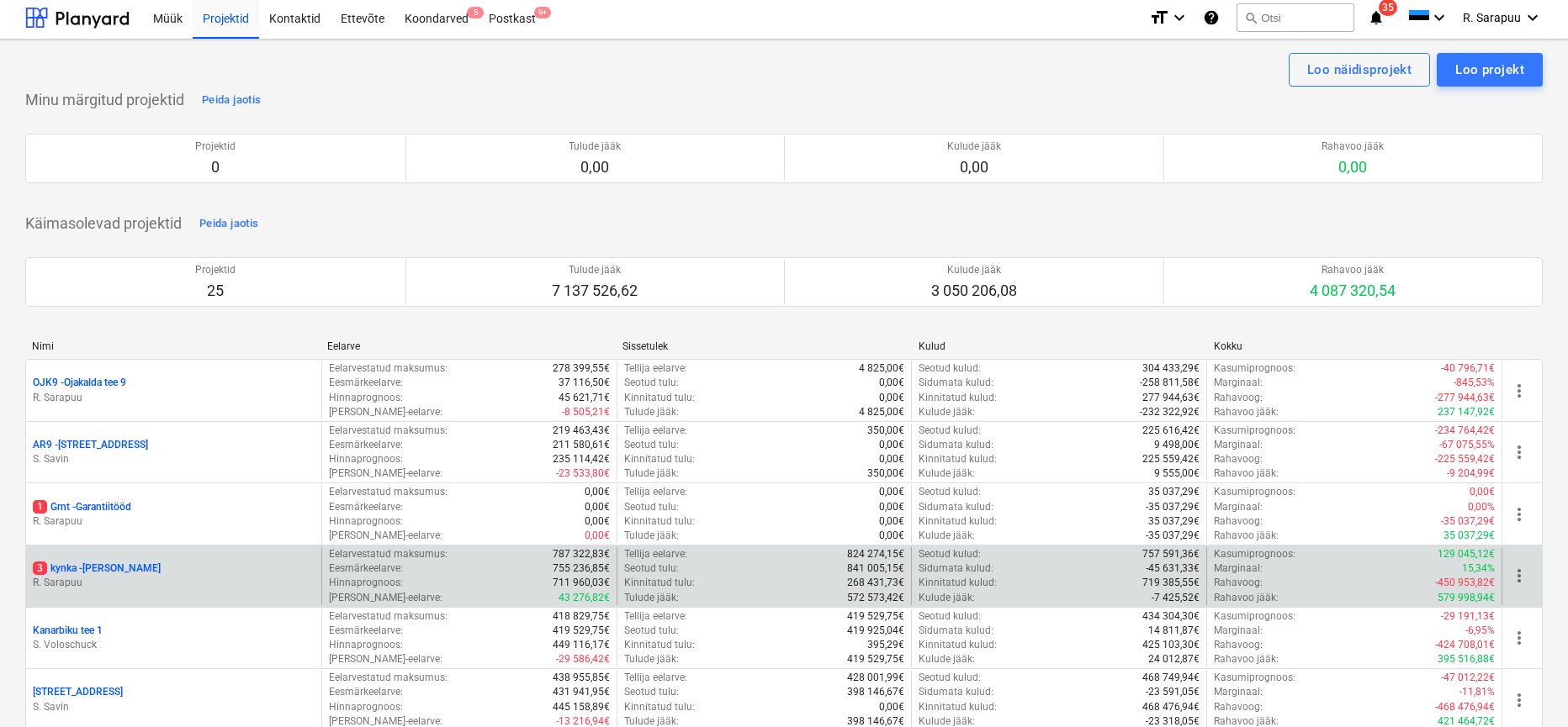
click at [90, 576] on p "R. Sarapuu" at bounding box center [173, 583] width 282 height 14
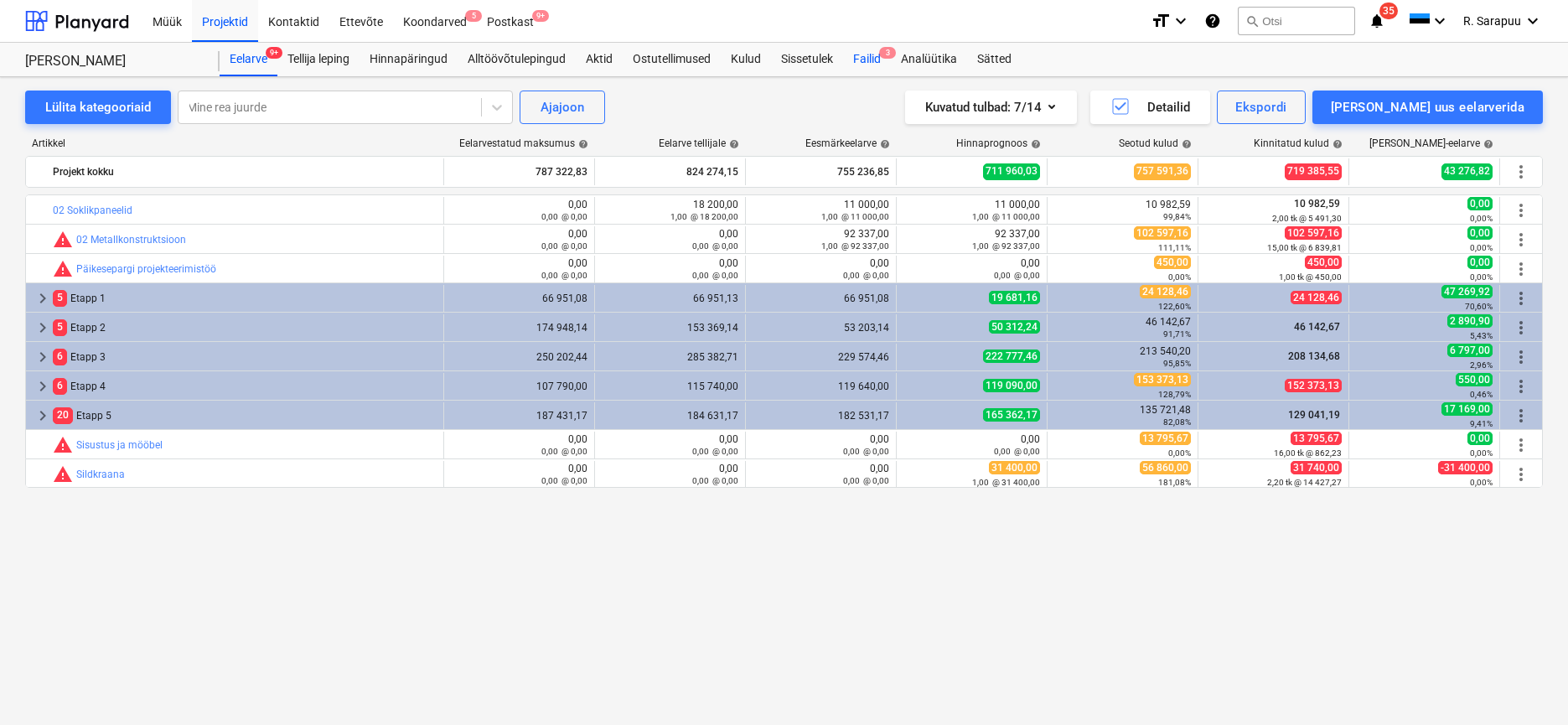
click at [866, 61] on div "Failid 3" at bounding box center [867, 59] width 48 height 34
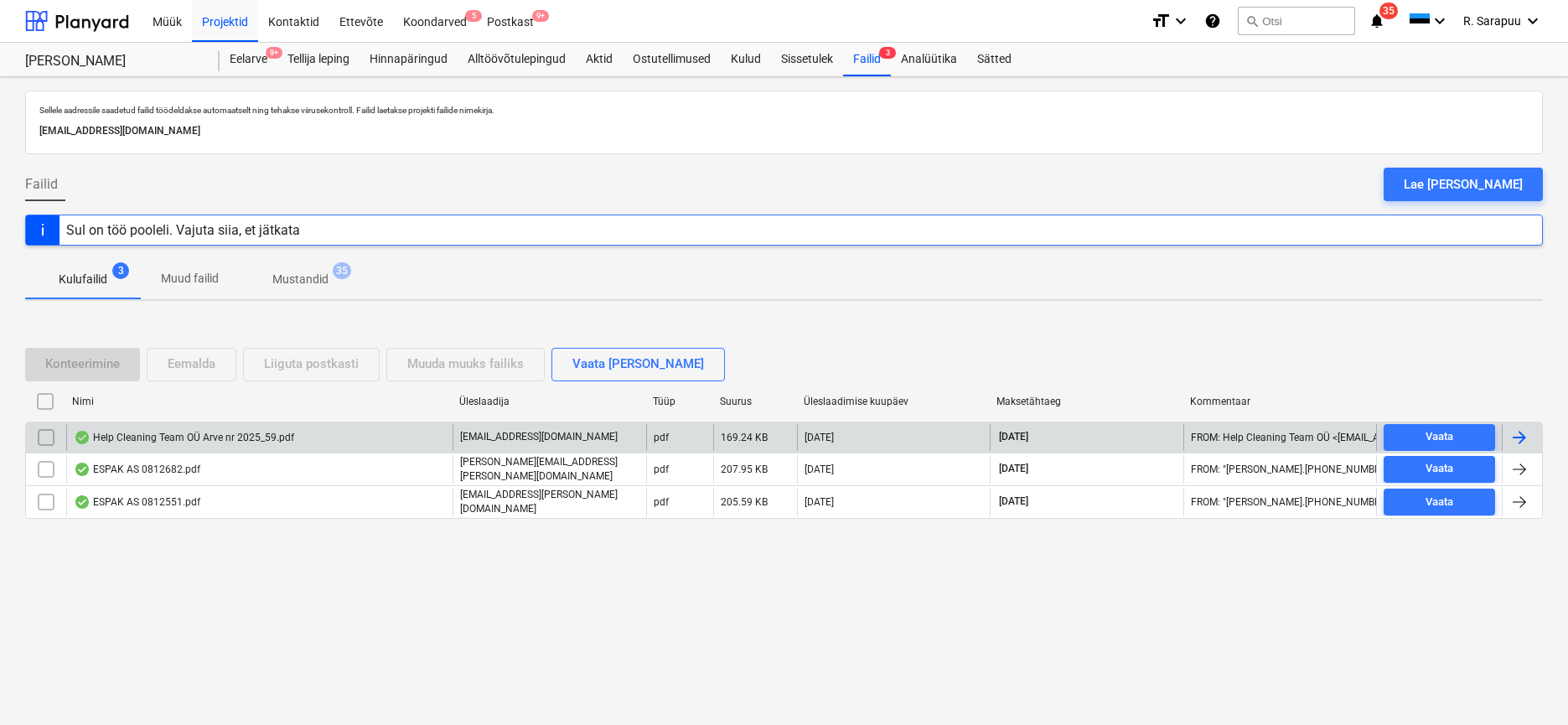
click at [192, 445] on div "Help Cleaning Team OÜ Arve nr 2025_59.pdf" at bounding box center [260, 438] width 386 height 27
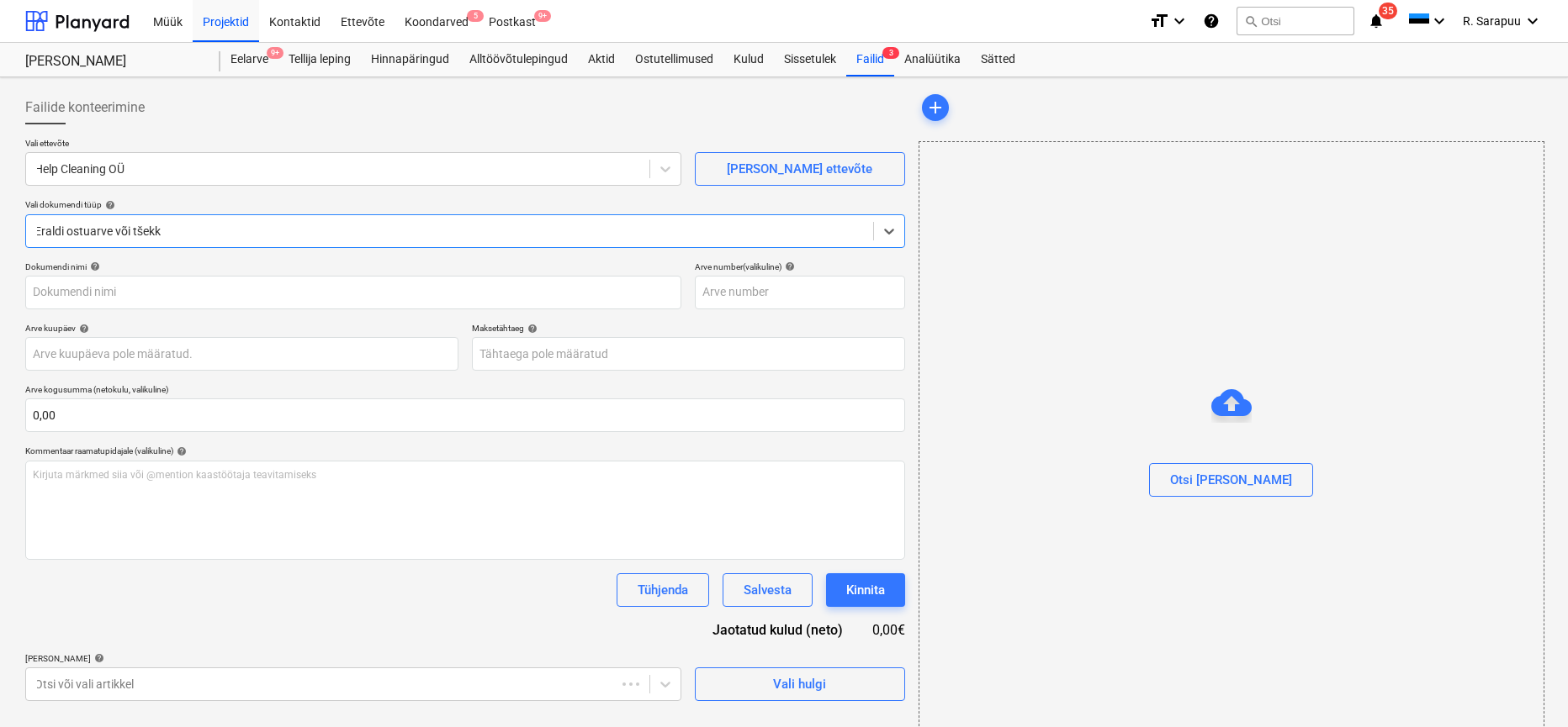
type input "2025/59"
type input "[DATE]"
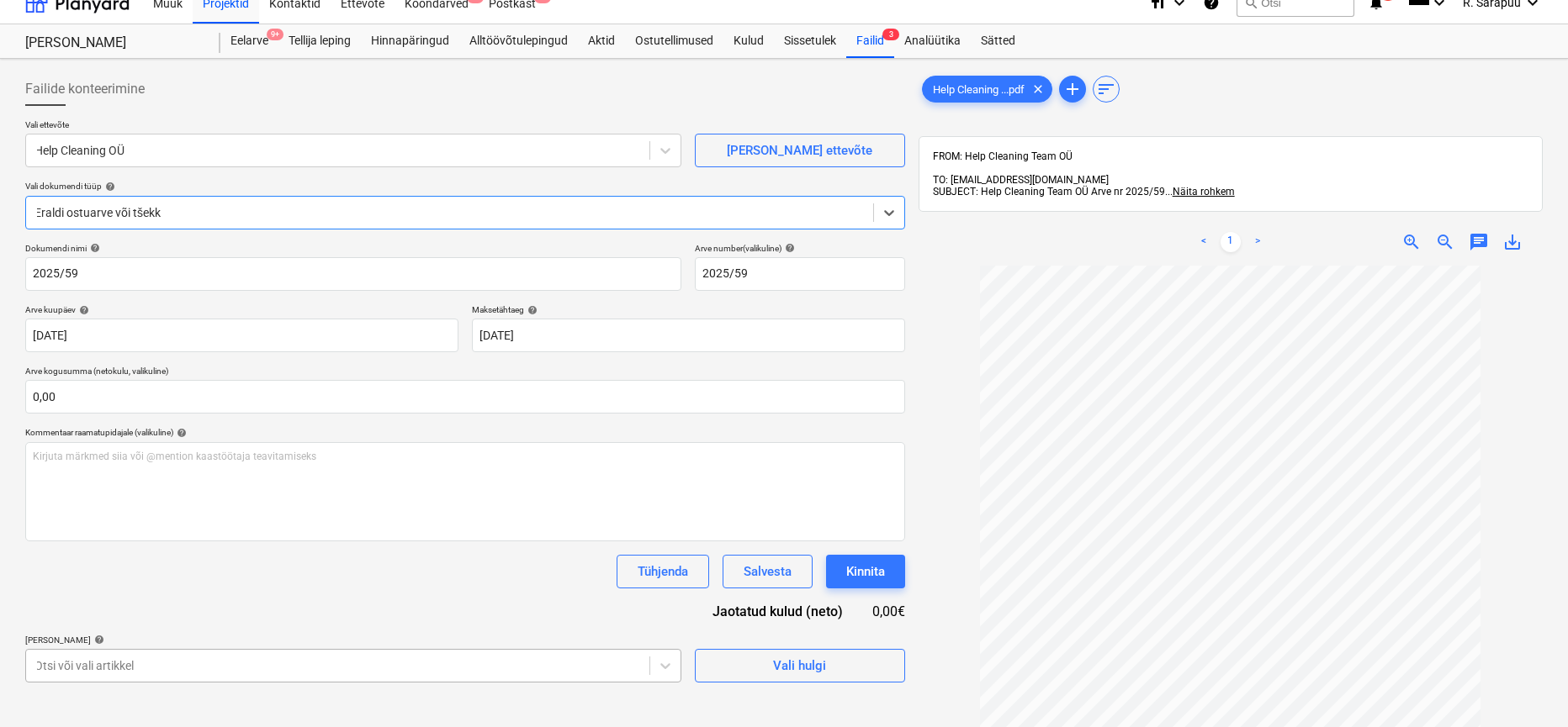
scroll to position [239, 0]
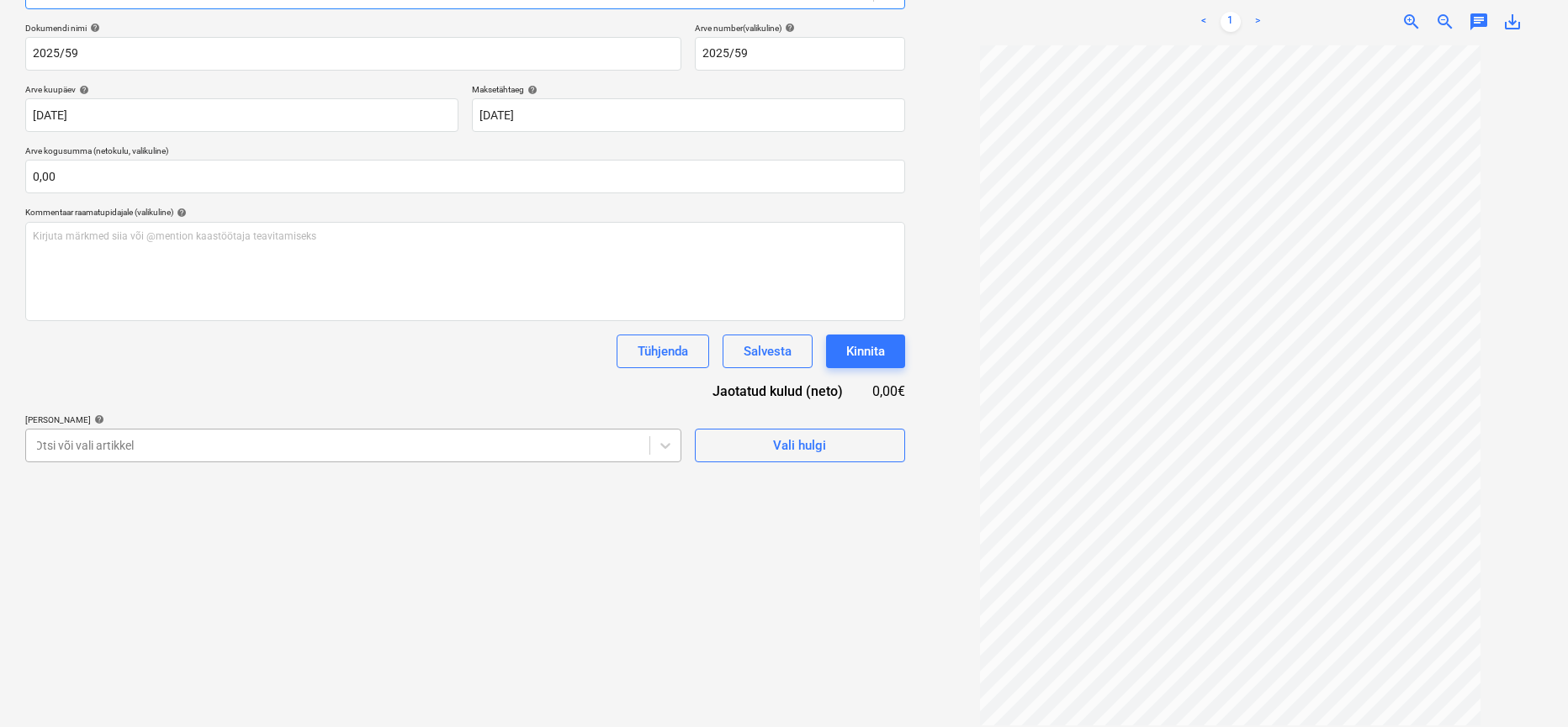
click at [463, 489] on body "This website stores cookies on your computer. These cookies are used to collect…" at bounding box center [784, 124] width 1568 height 727
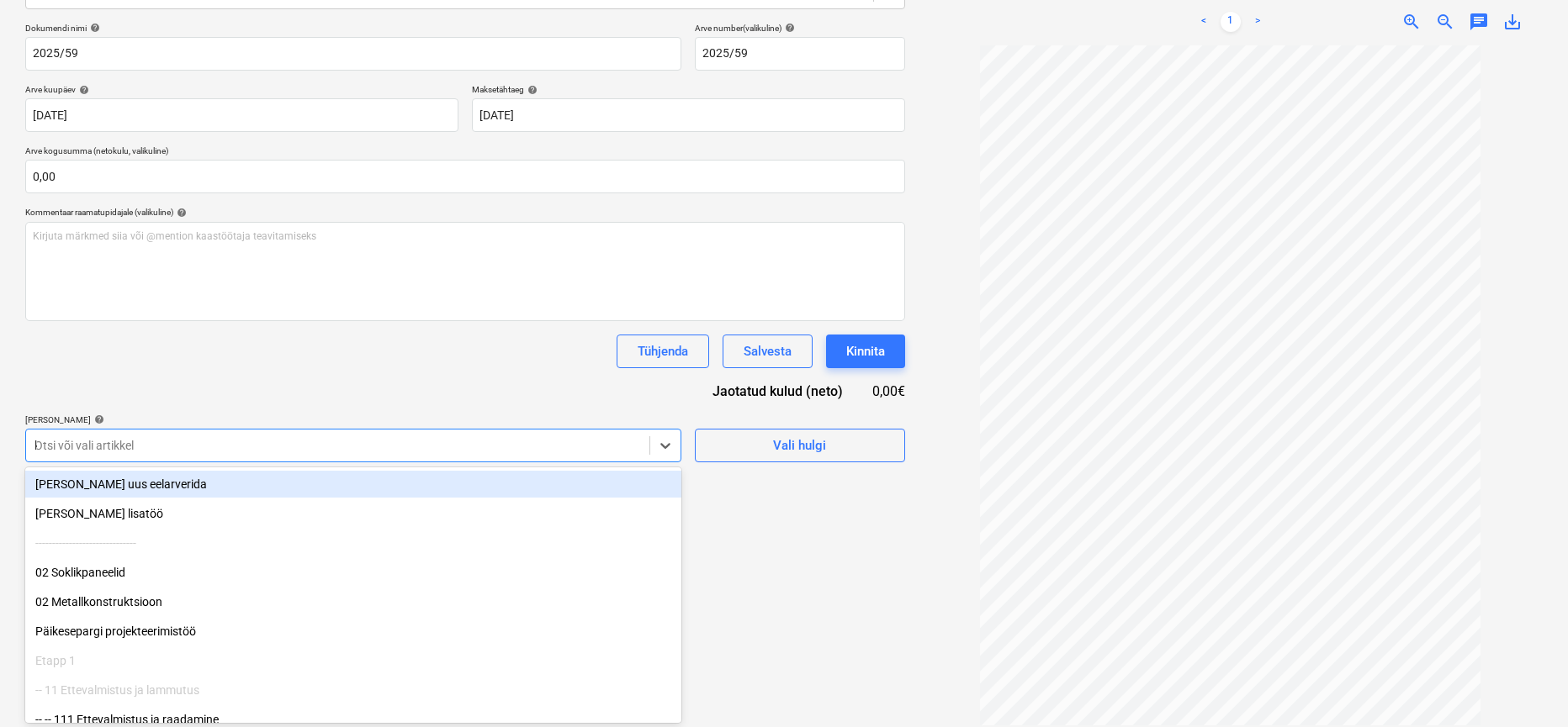
type input "kor"
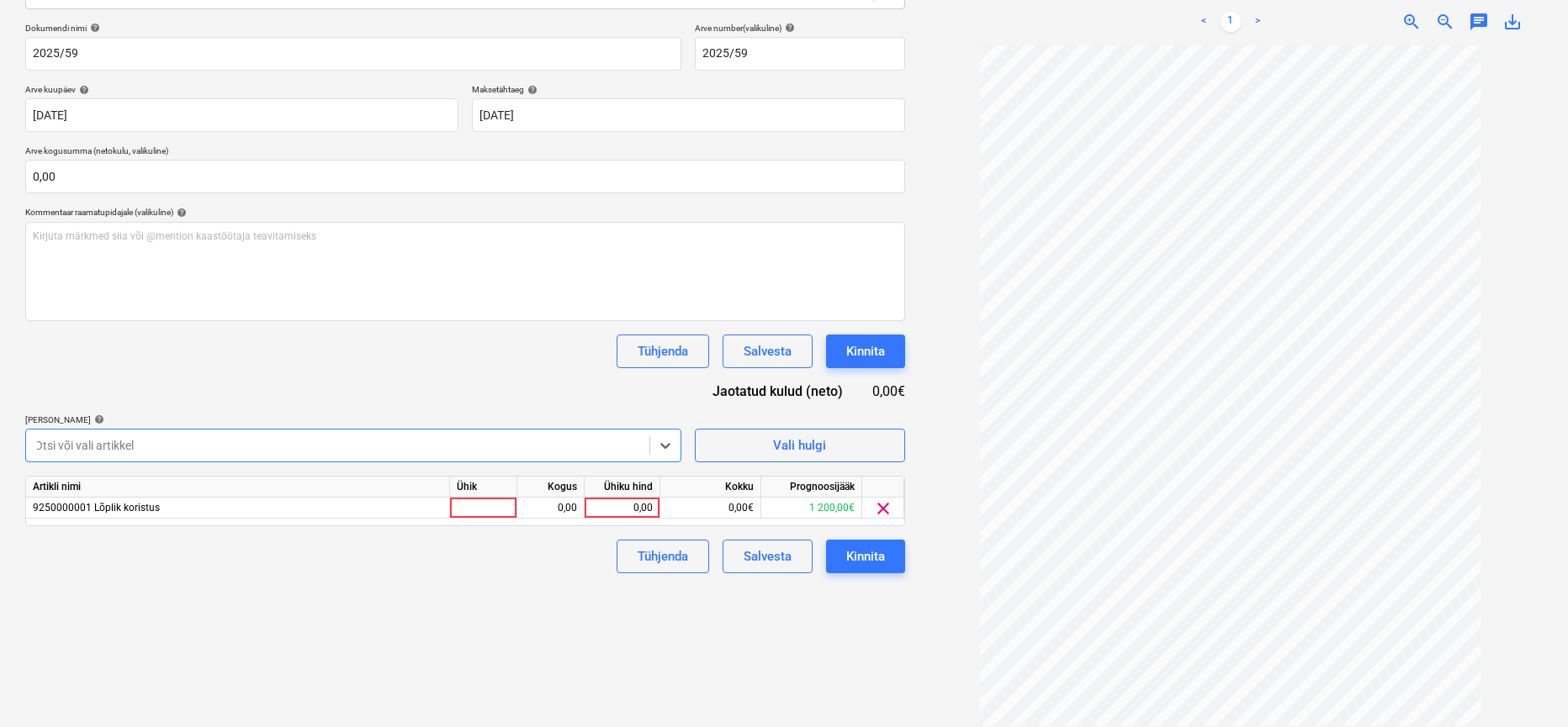
click at [578, 444] on div at bounding box center [338, 445] width 606 height 17
drag, startPoint x: 627, startPoint y: 524, endPoint x: 628, endPoint y: 515, distance: 9.1
click at [628, 522] on div "Dokumendi nimi help 2025/59 Arve number (valikuline) help 2025/59 Arve kuupäev …" at bounding box center [465, 299] width 880 height 551
click at [627, 514] on div "0,00" at bounding box center [621, 508] width 61 height 21
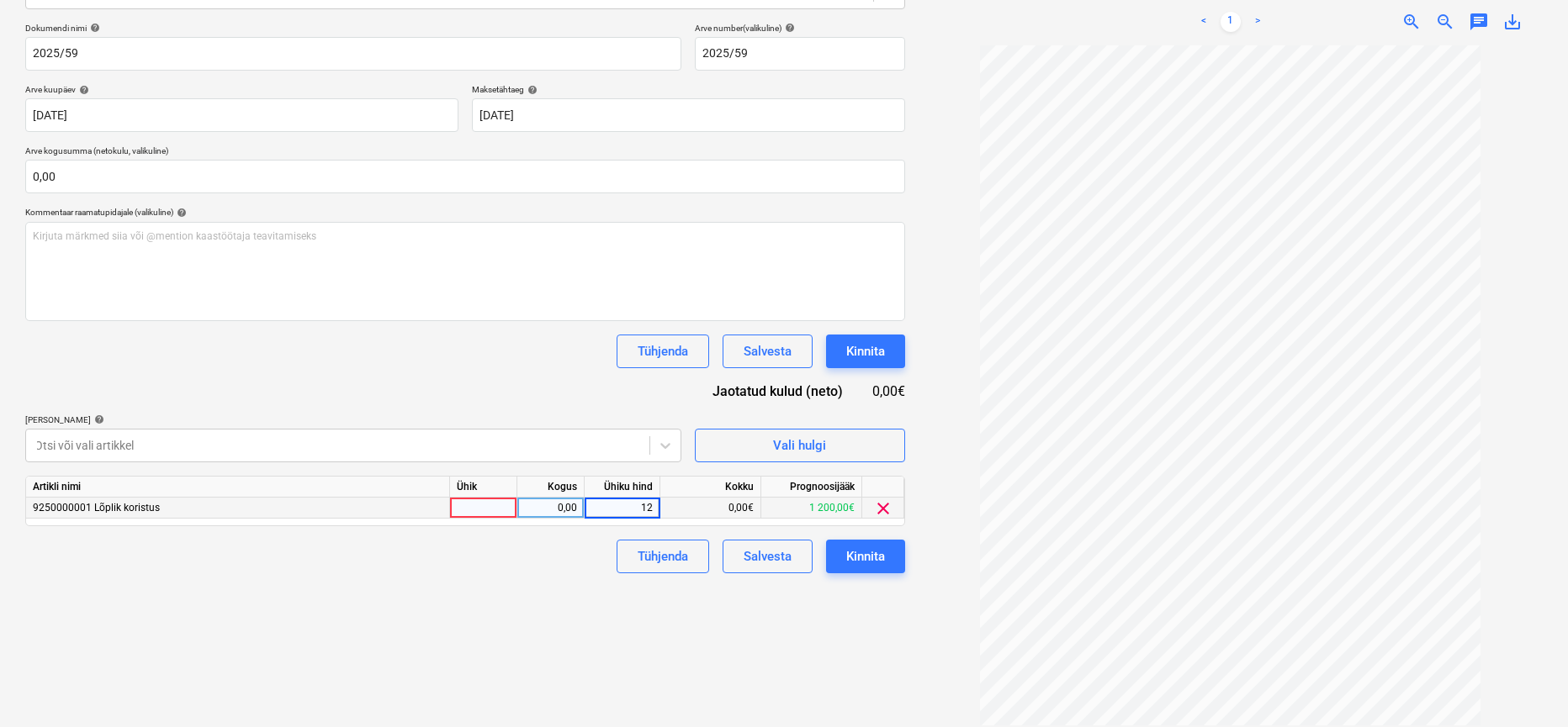
type input "120"
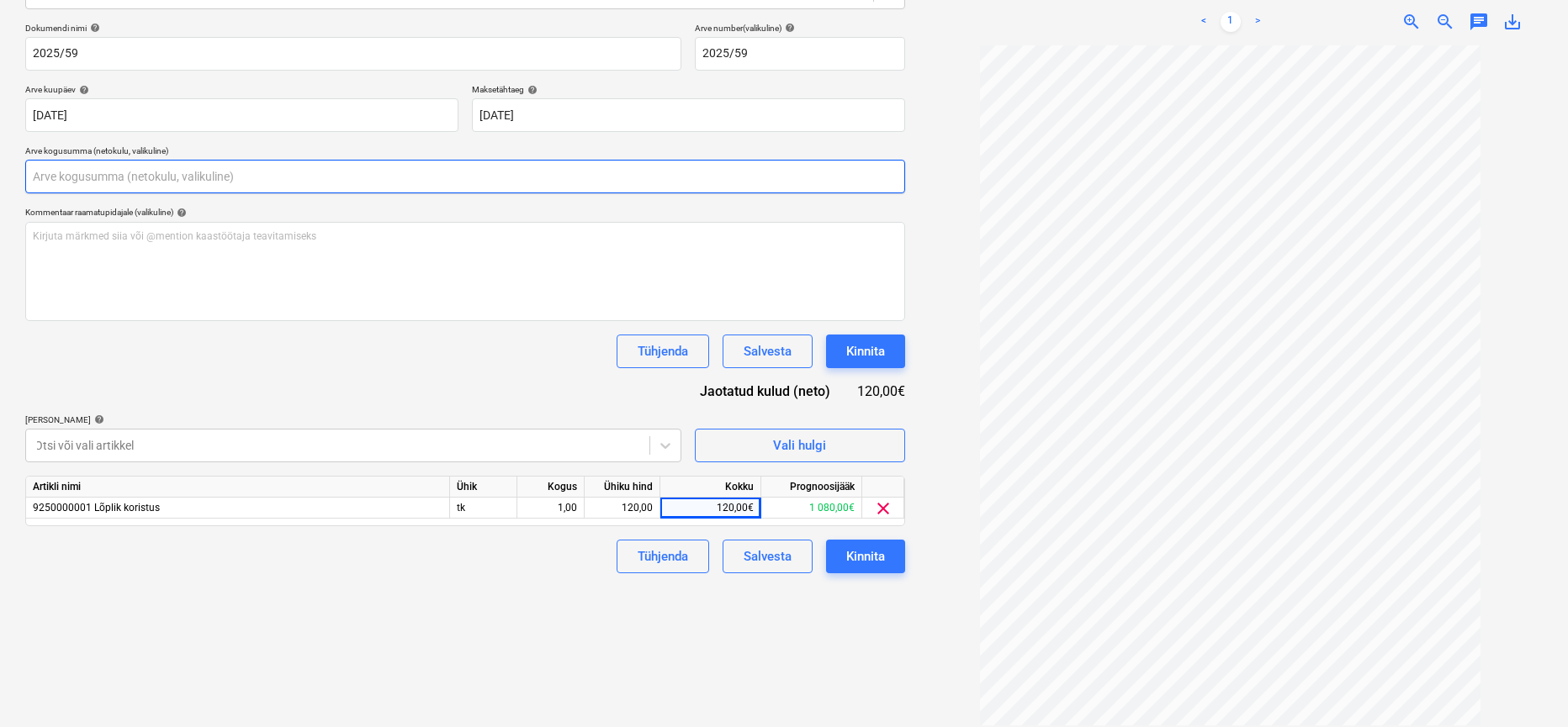
click at [232, 170] on input "text" at bounding box center [465, 177] width 880 height 34
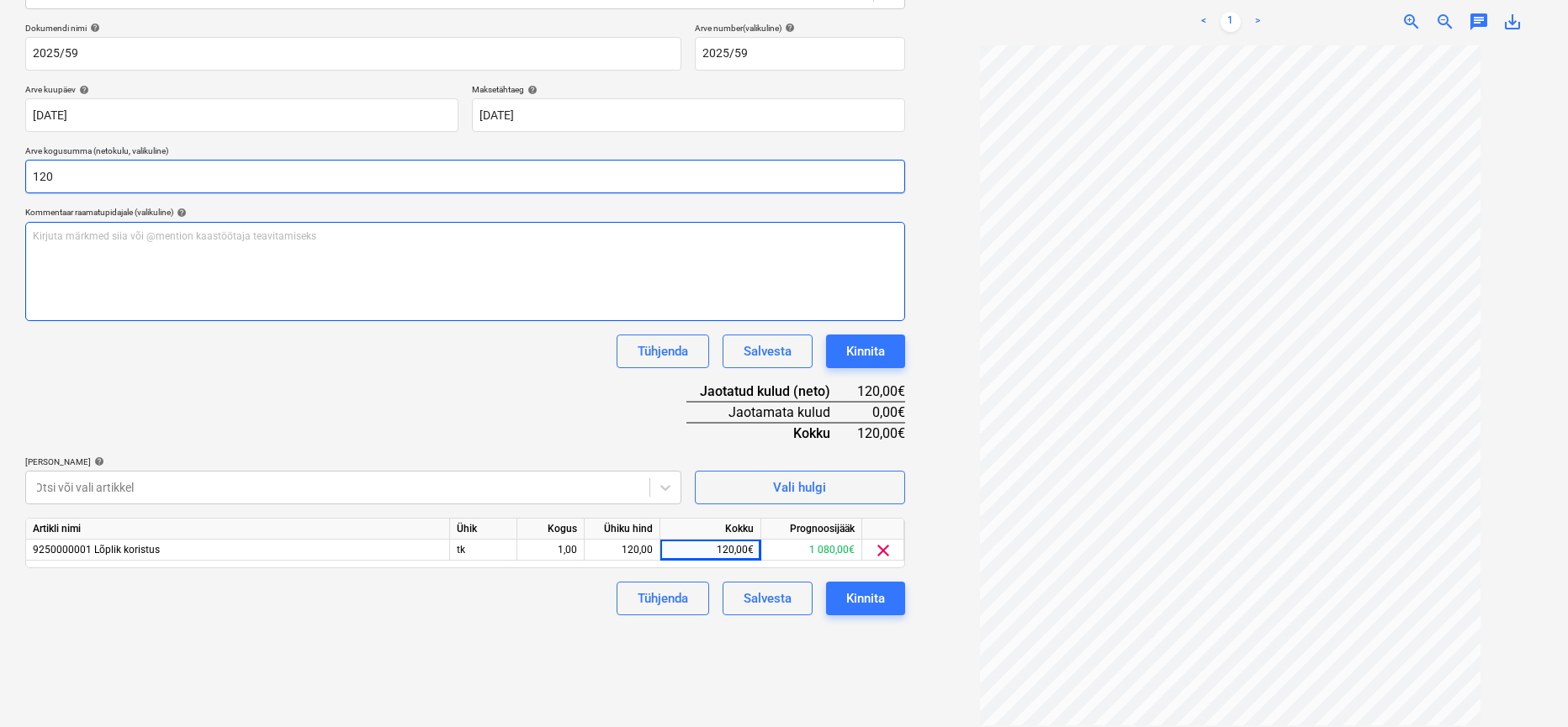
type input "120,00"
drag, startPoint x: 330, startPoint y: 340, endPoint x: 321, endPoint y: 339, distance: 9.1
click at [330, 341] on div "Tühjenda Salvesta Kinnita" at bounding box center [465, 352] width 880 height 34
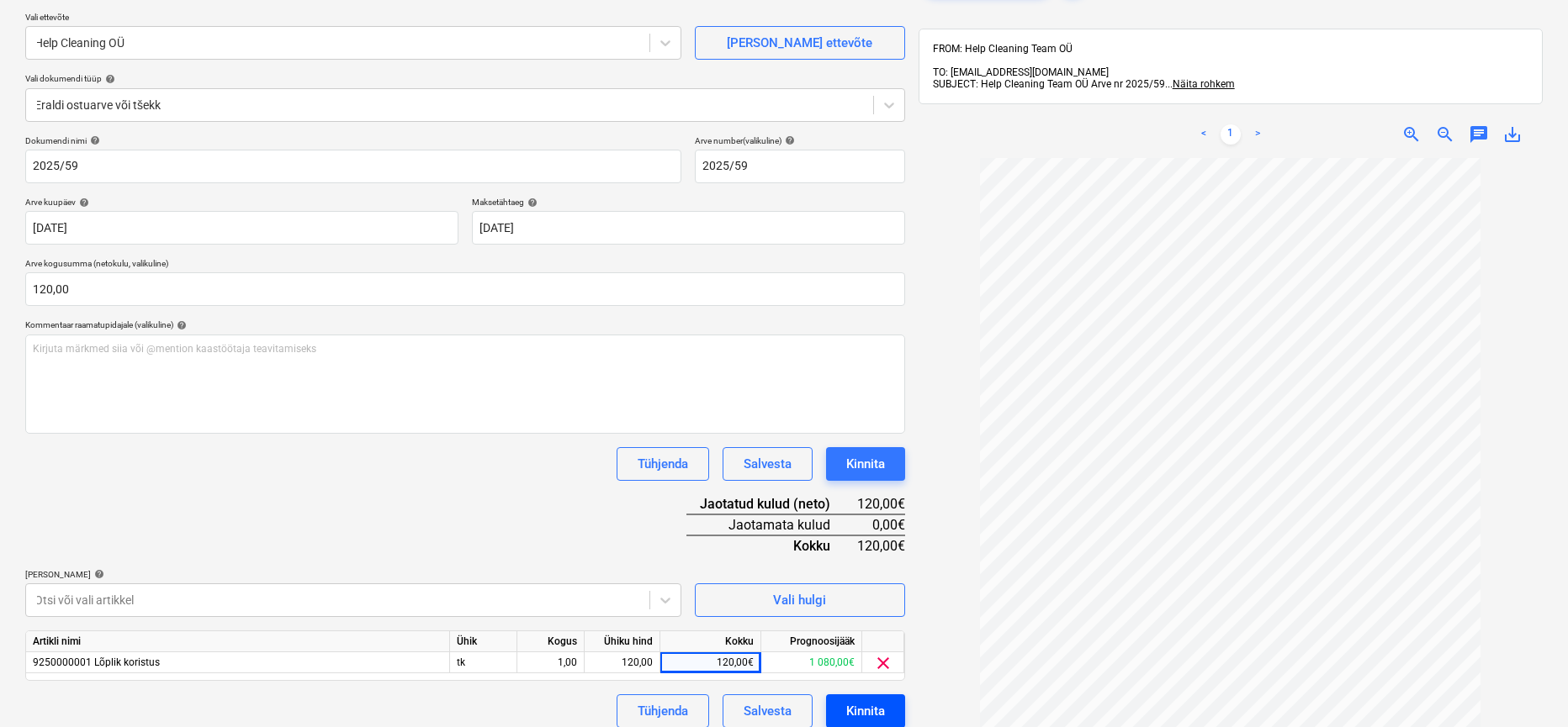
scroll to position [127, 1]
click at [869, 708] on div "Kinnita" at bounding box center [866, 710] width 39 height 22
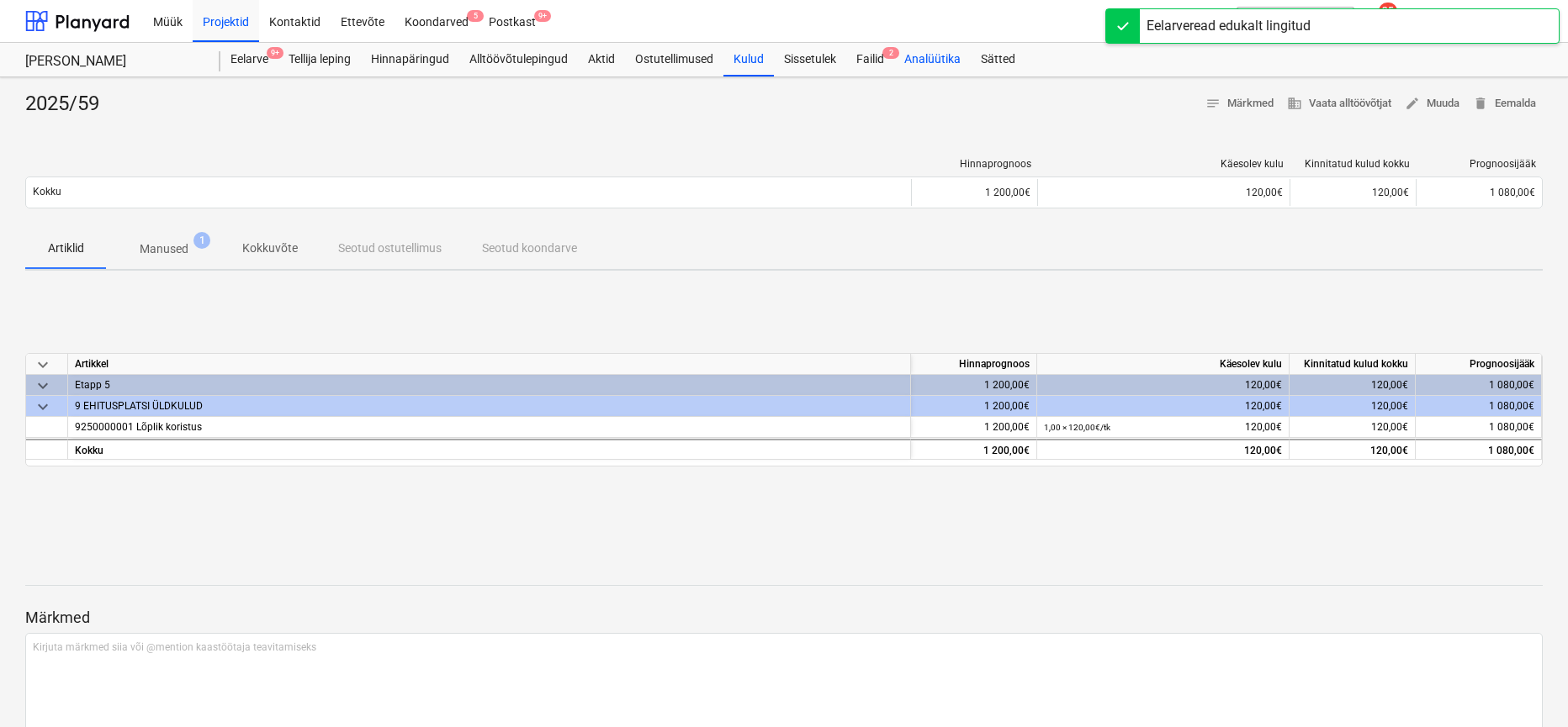
scroll to position [0, 1]
click at [884, 55] on div "Failid 2" at bounding box center [870, 60] width 48 height 34
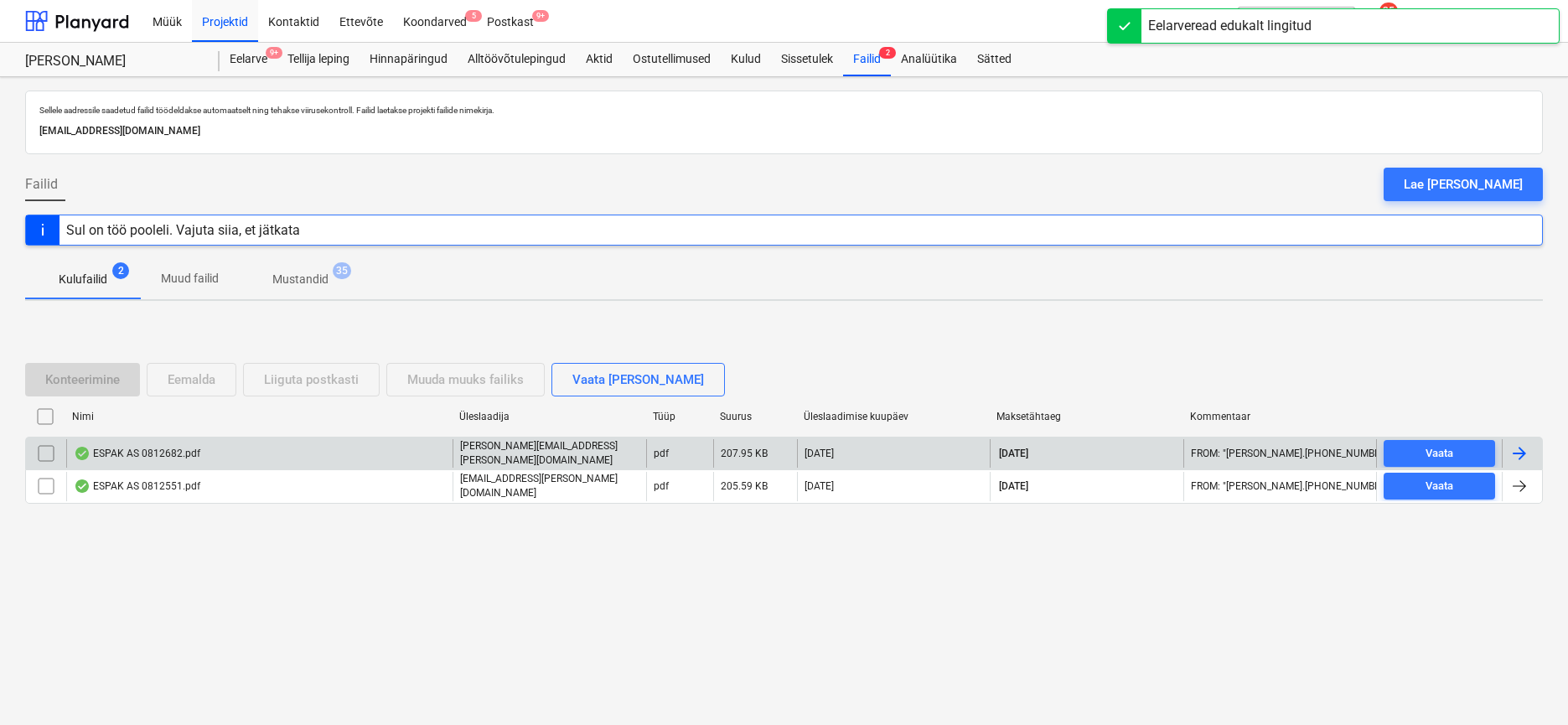
click at [117, 450] on div "ESPAK AS 0812682.pdf" at bounding box center [136, 453] width 127 height 13
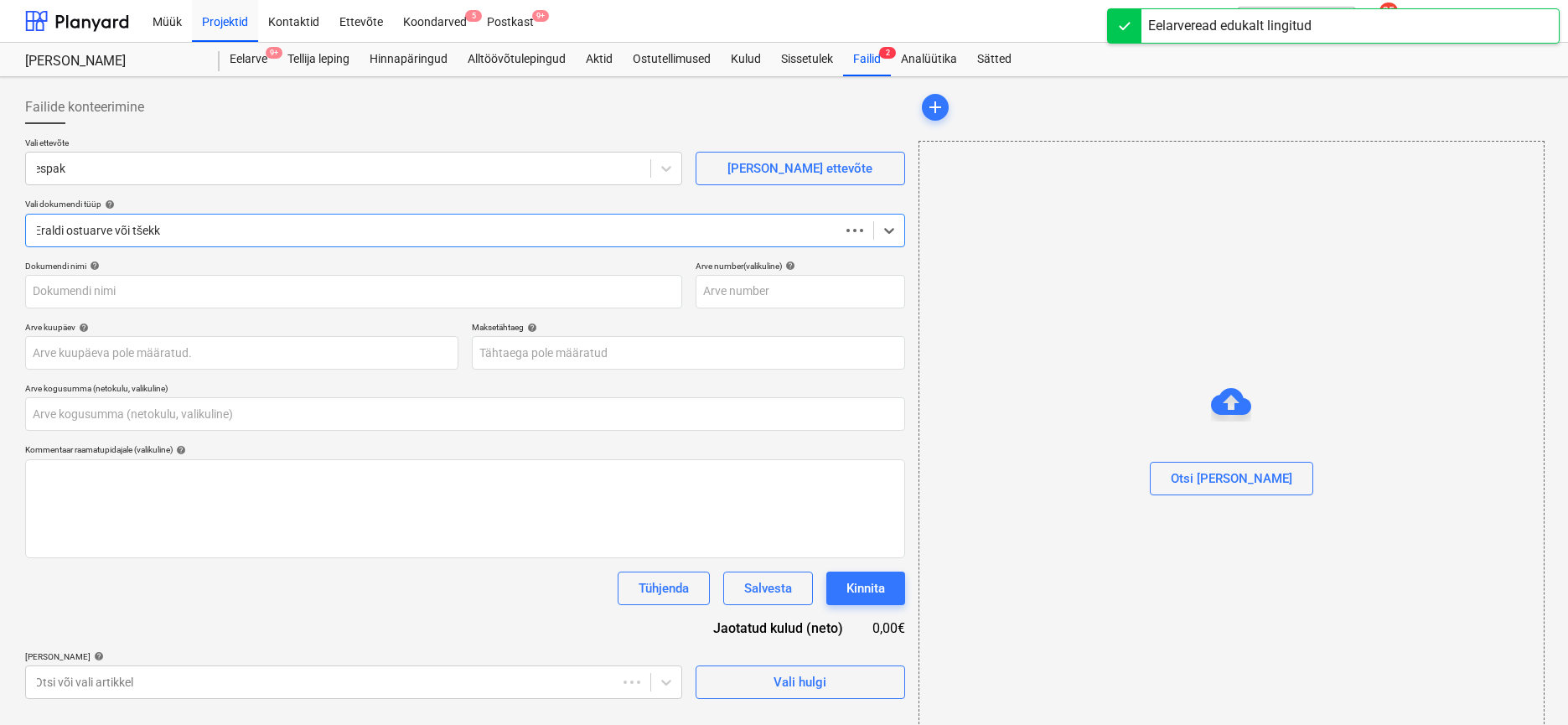
type input "0,00"
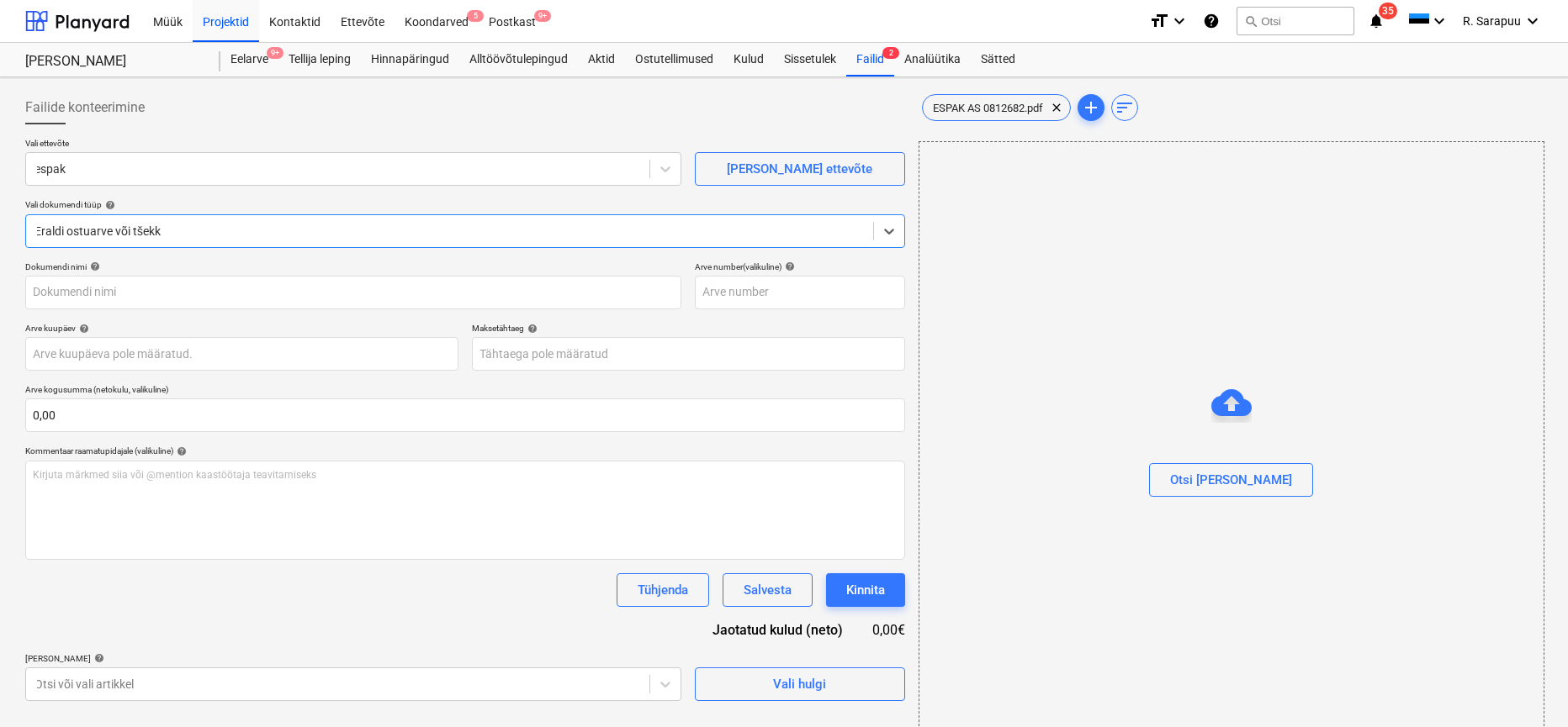
type input "0812682"
type input "[DATE]"
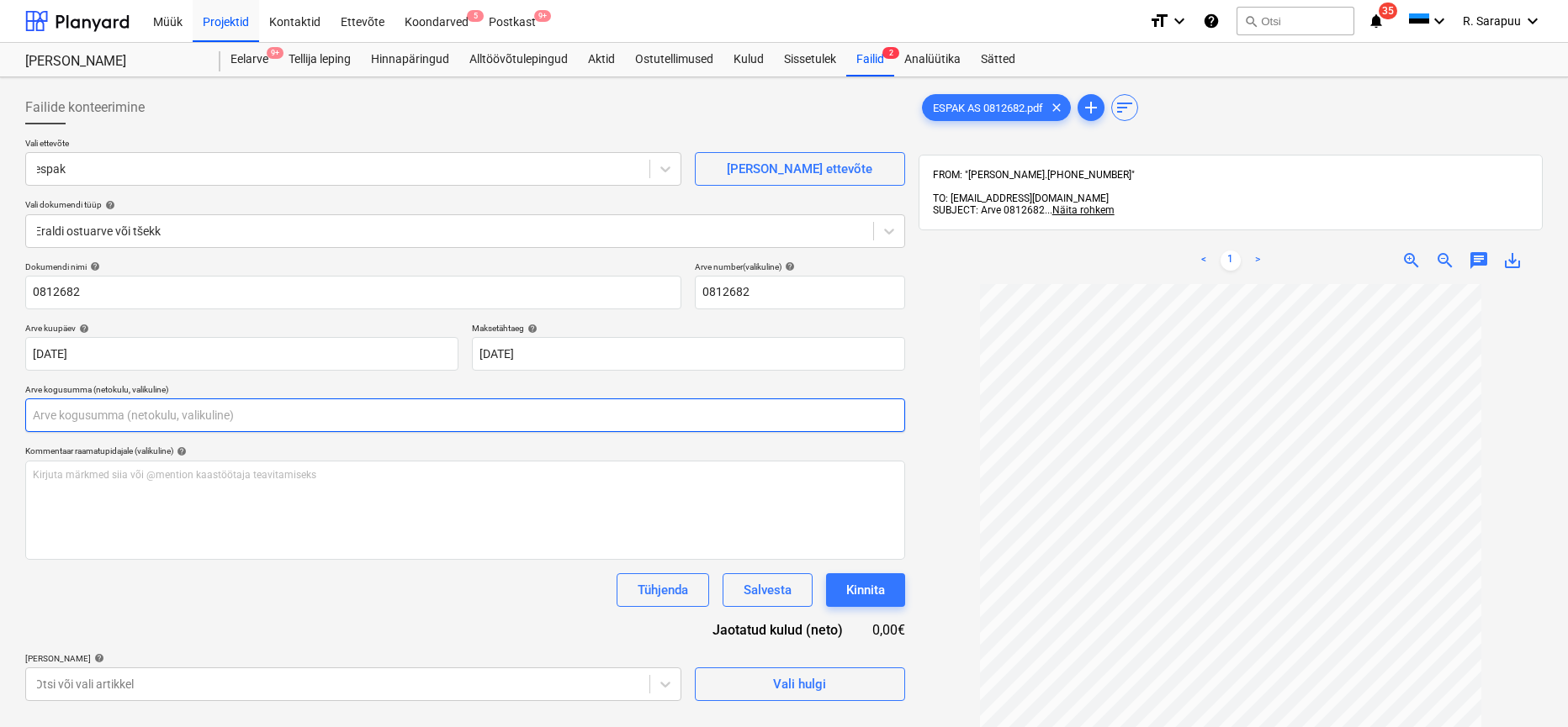
drag, startPoint x: 287, startPoint y: 417, endPoint x: 352, endPoint y: 419, distance: 65.0
click at [289, 417] on input "text" at bounding box center [465, 415] width 880 height 34
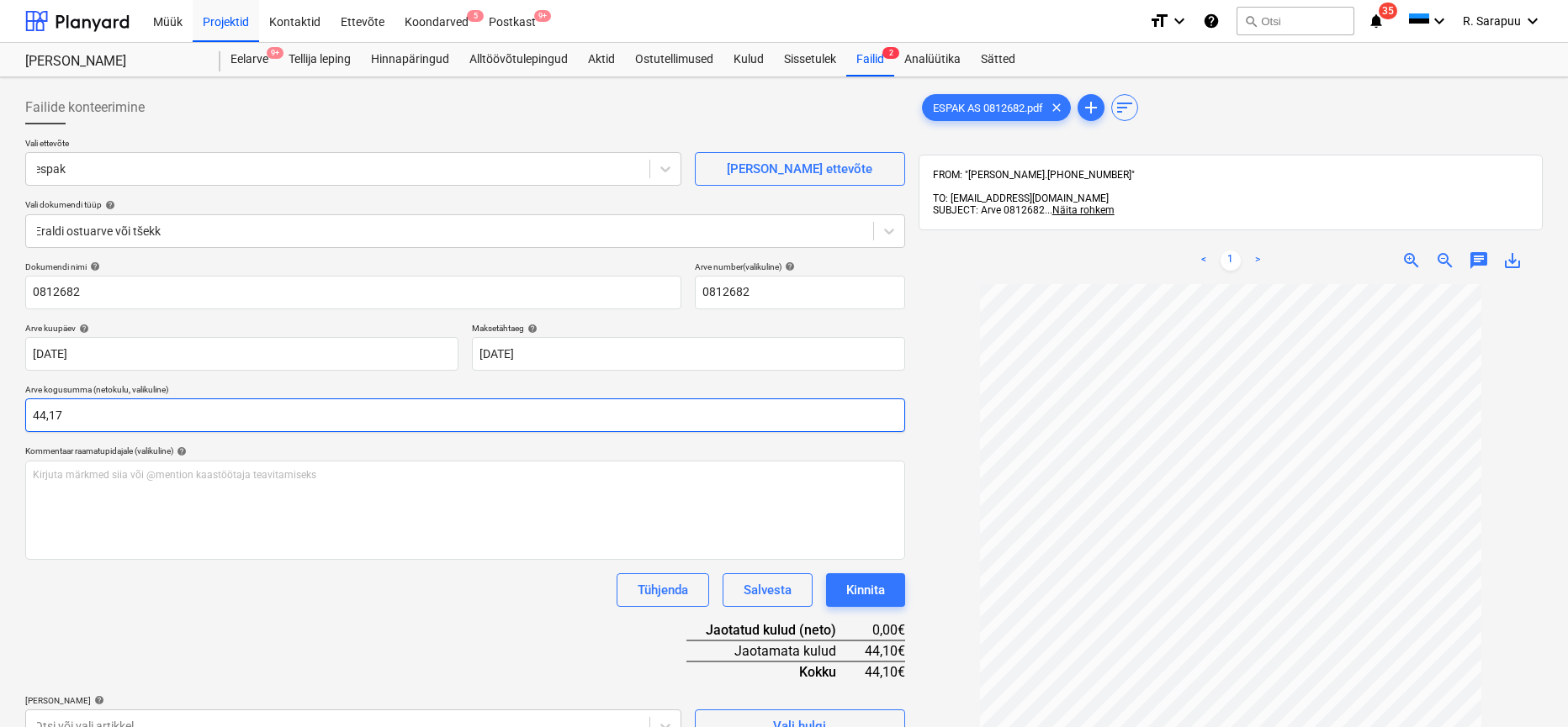
type input "44,17"
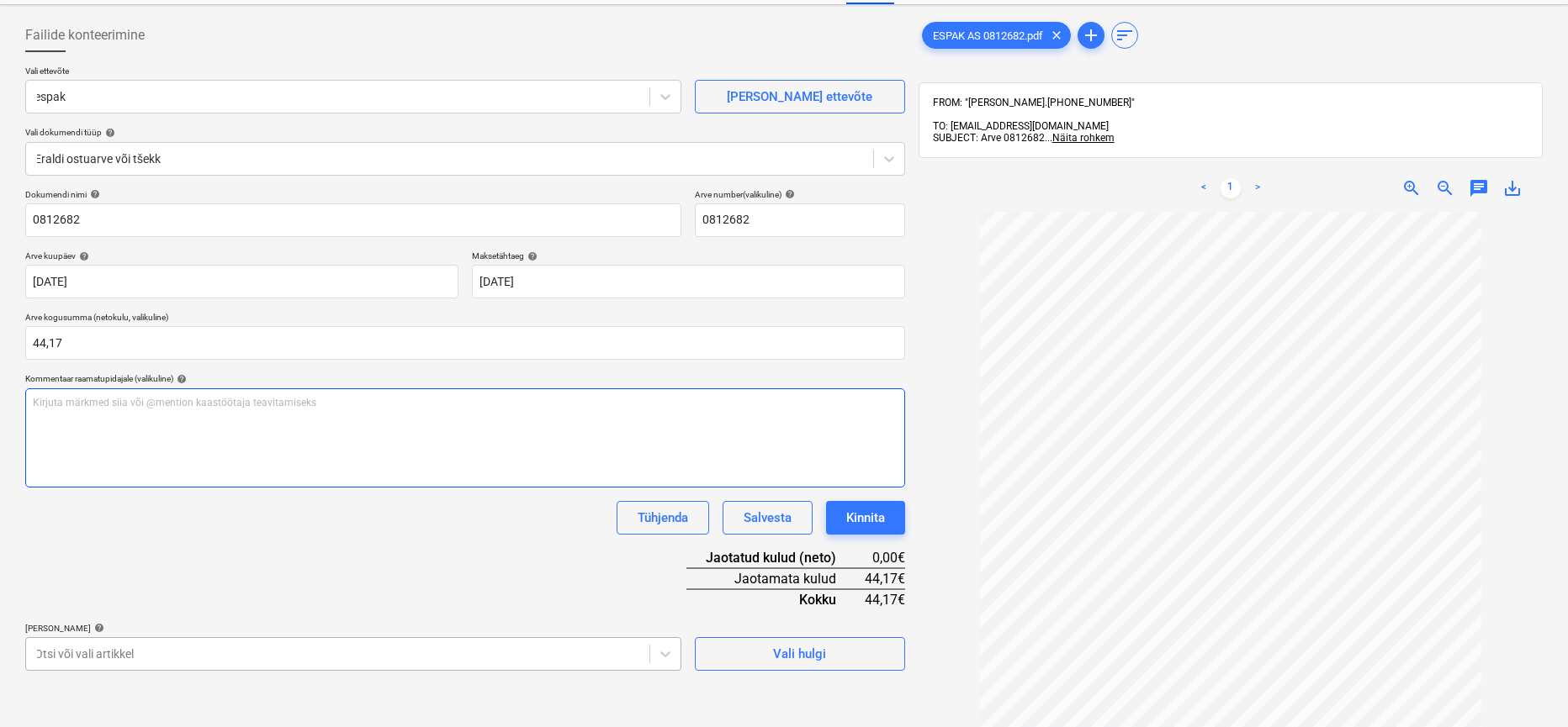
scroll to position [75, 3]
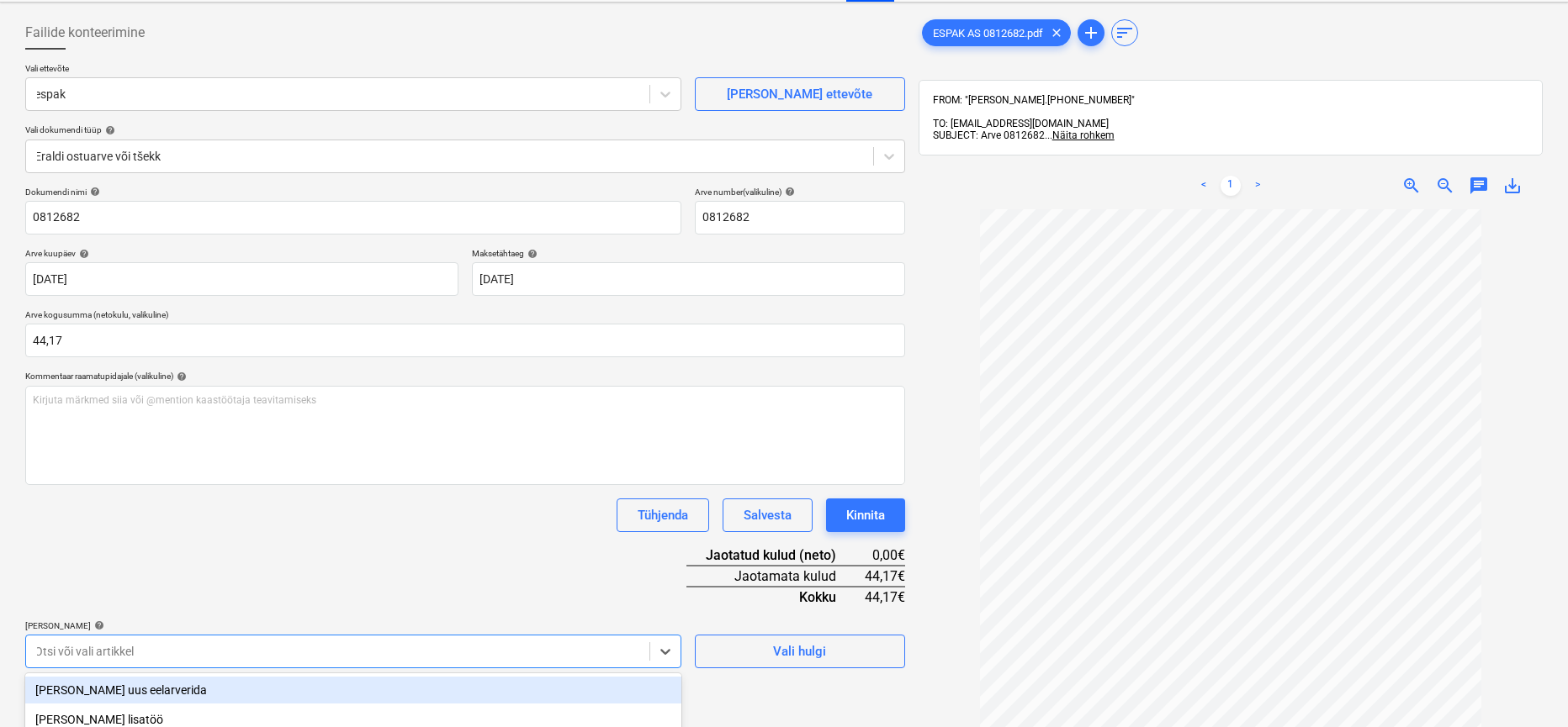
click at [383, 643] on body "This website stores cookies on your computer. These cookies are used to collect…" at bounding box center [784, 289] width 1568 height 727
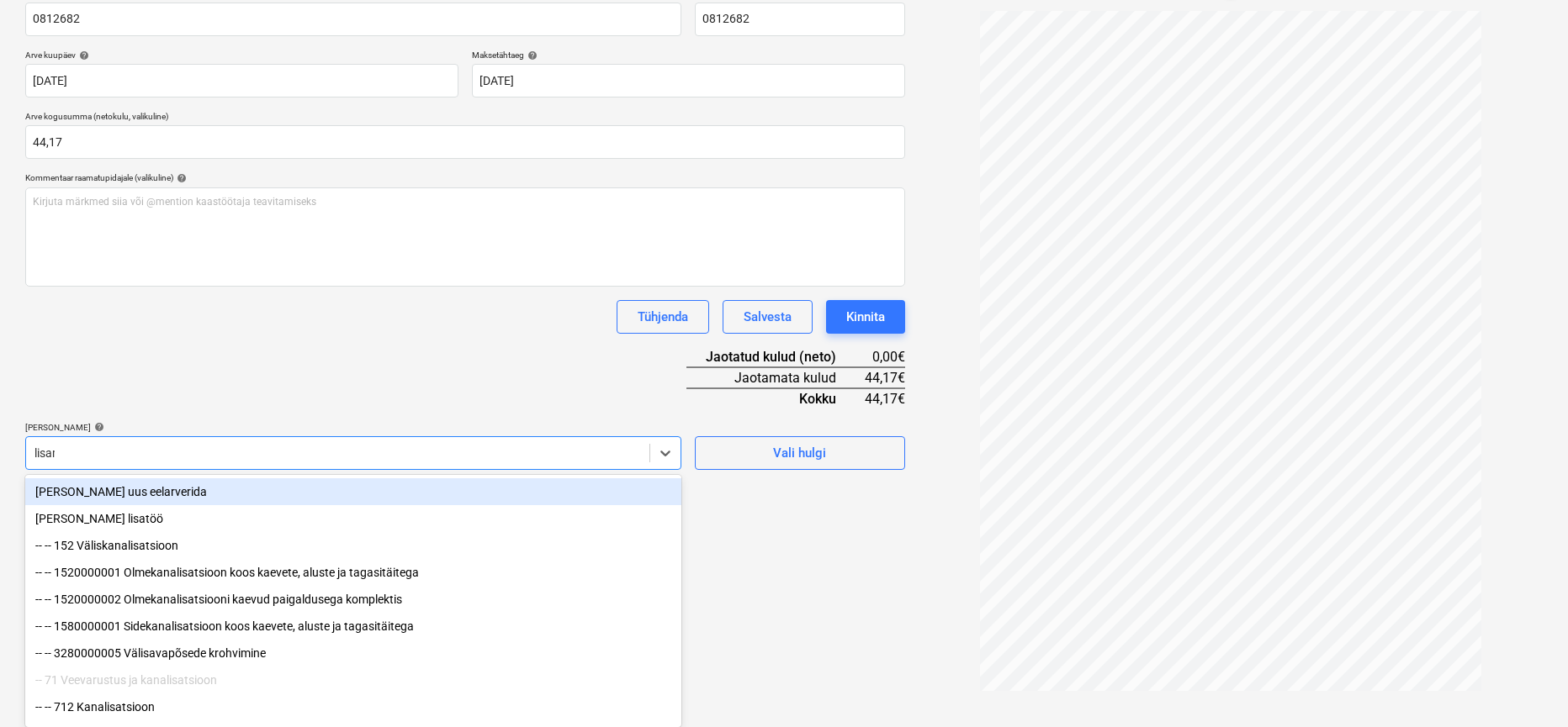
scroll to position [239, 0]
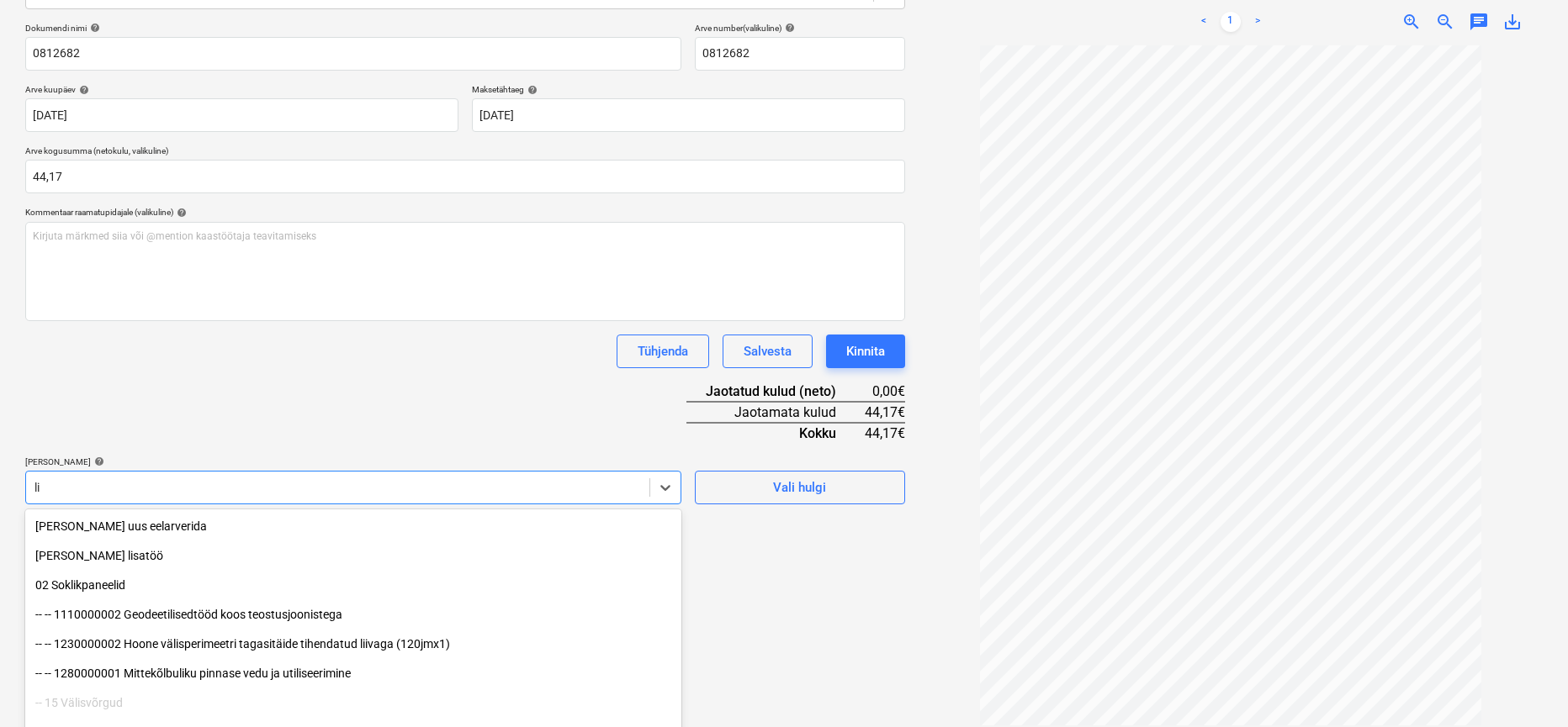
type input "l"
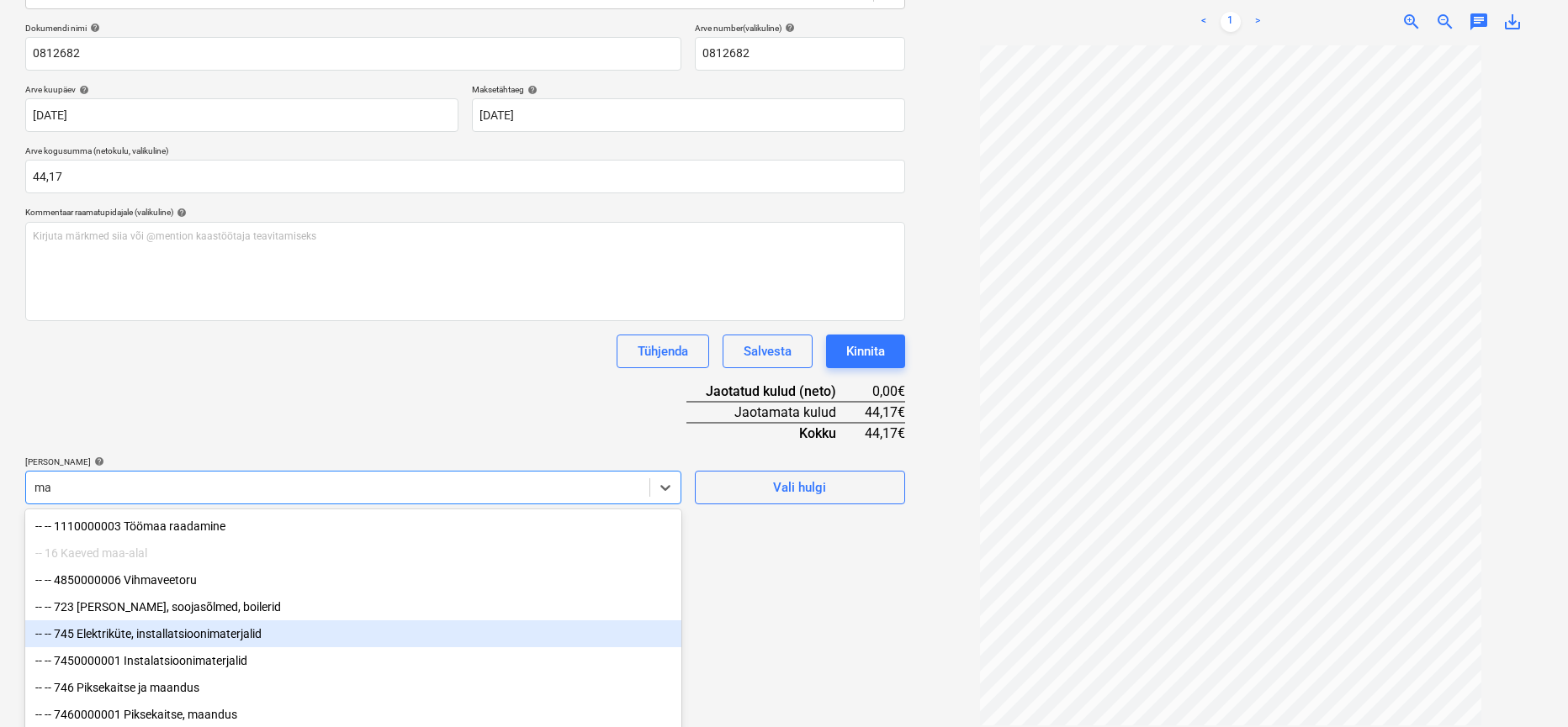
type input "m"
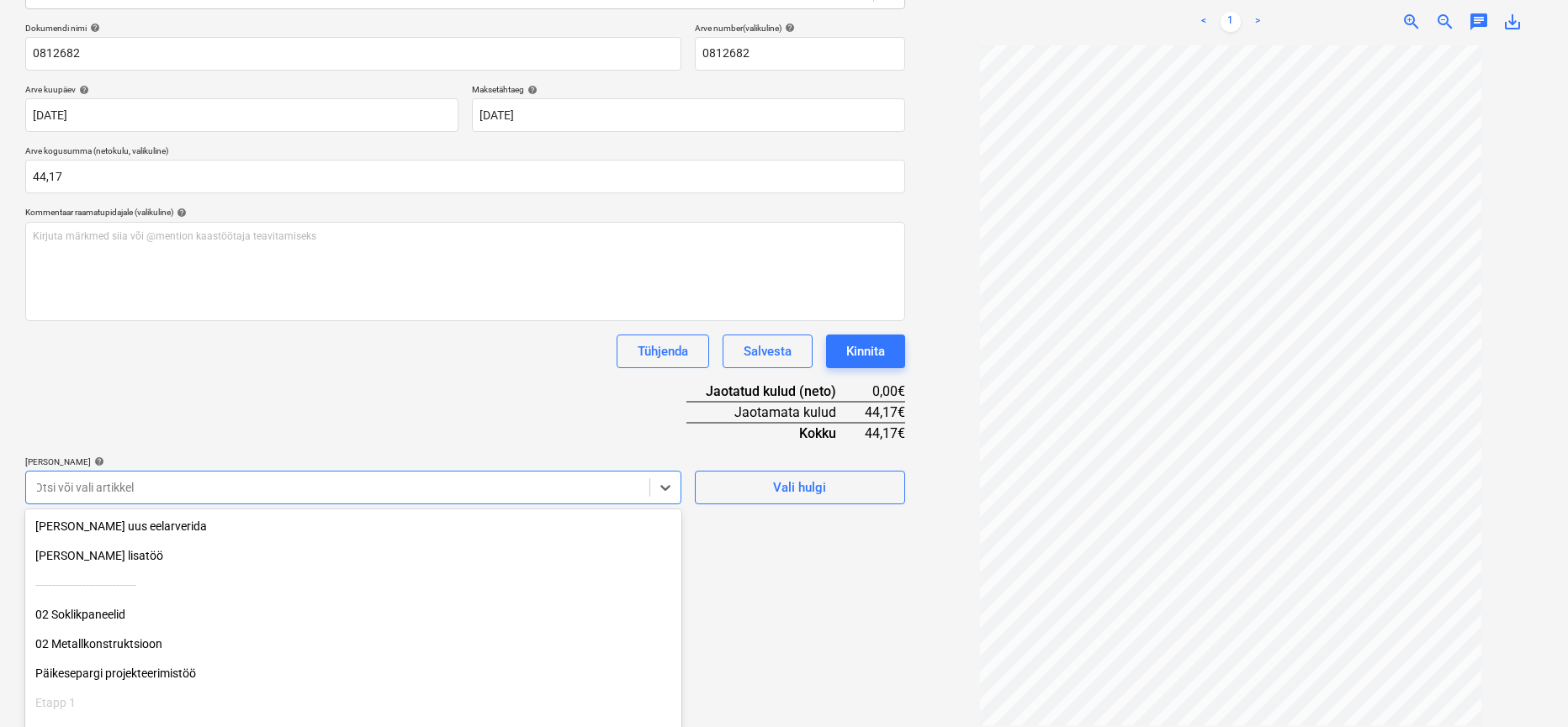
type input "k"
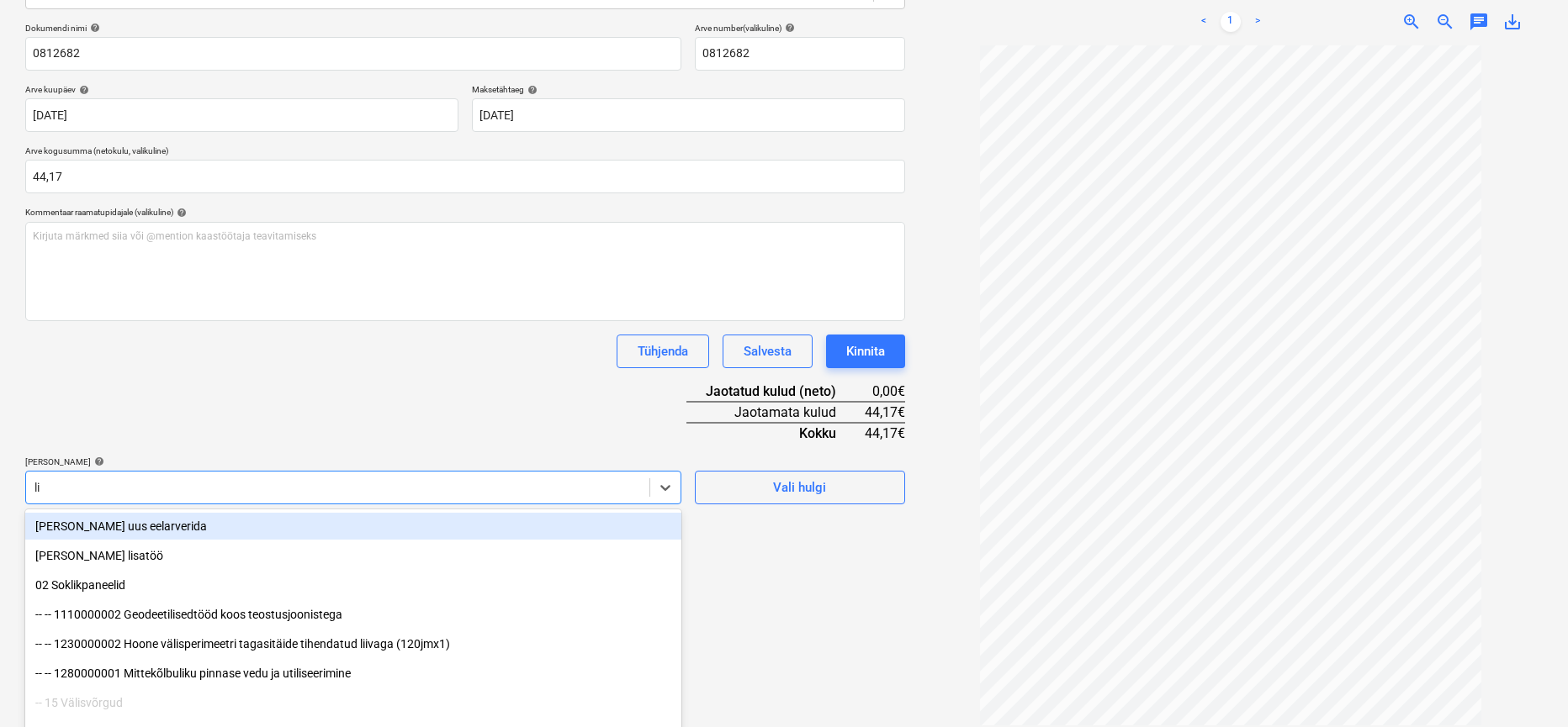
type input "l"
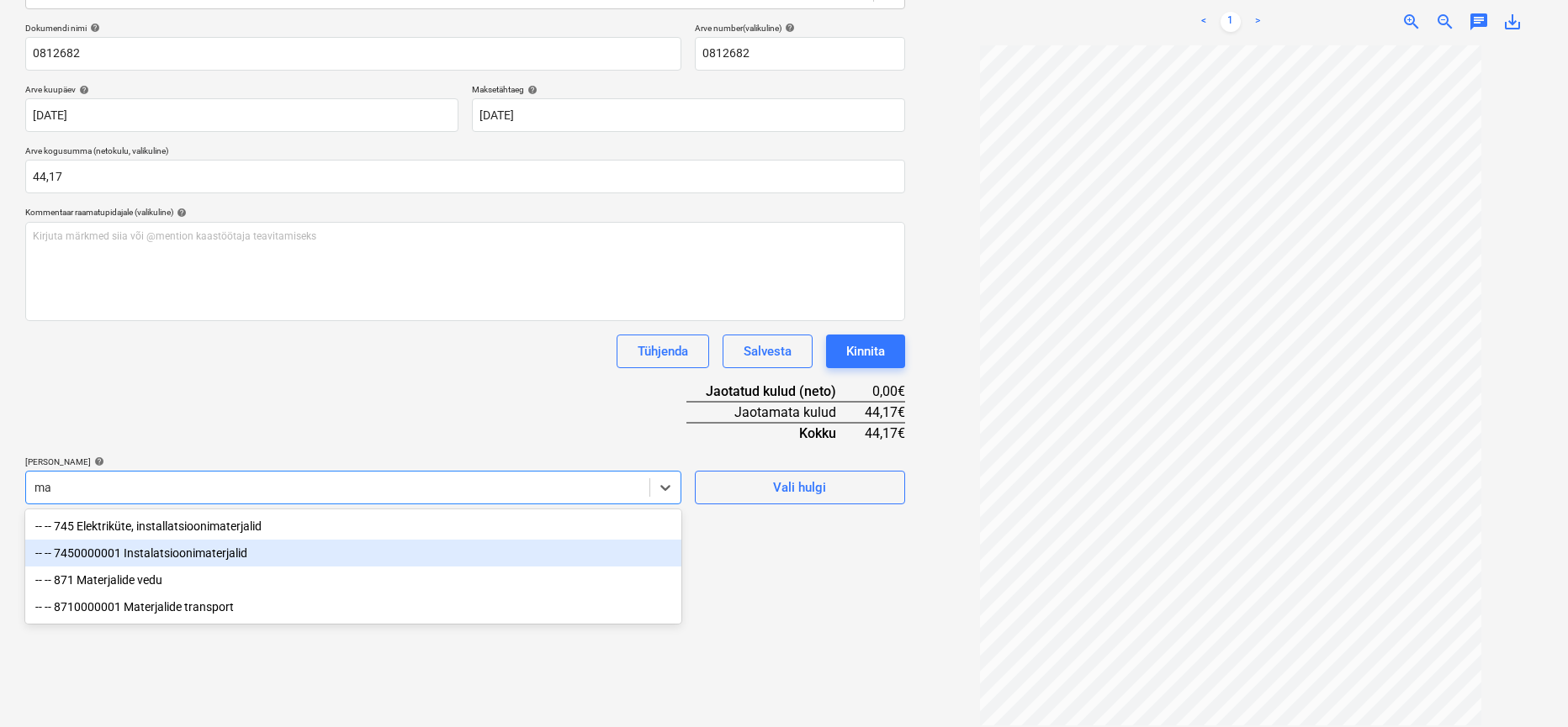
type input "m"
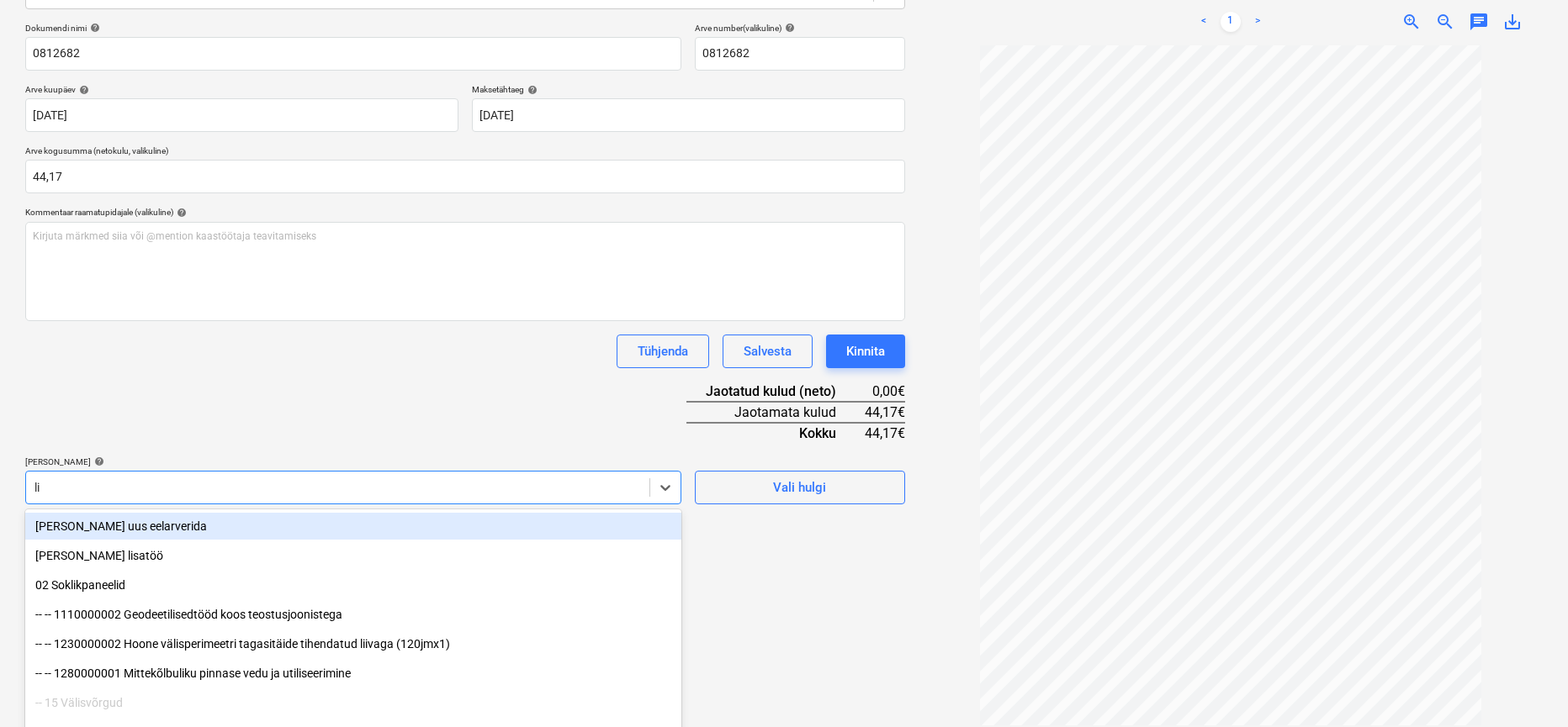
type input "l"
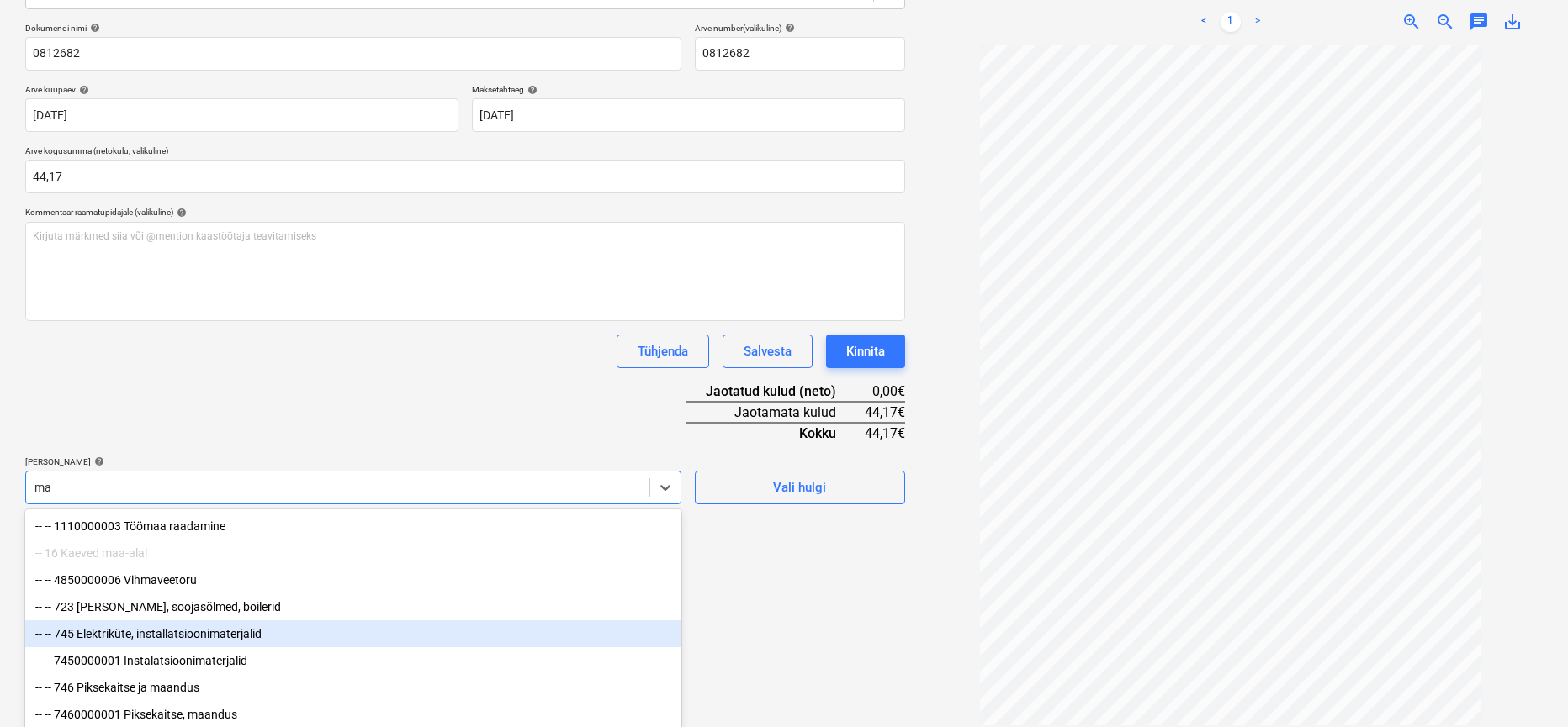
type input "m"
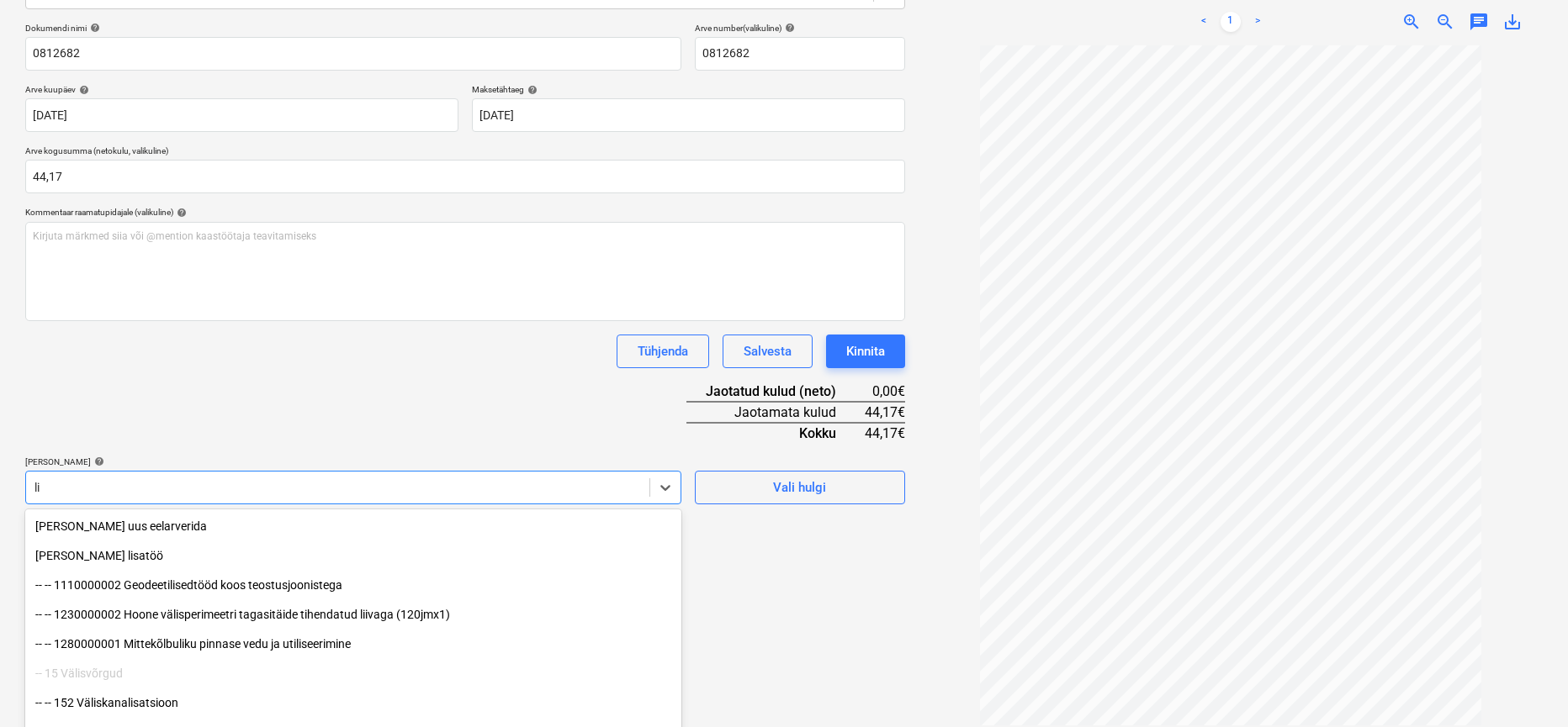
type input "l"
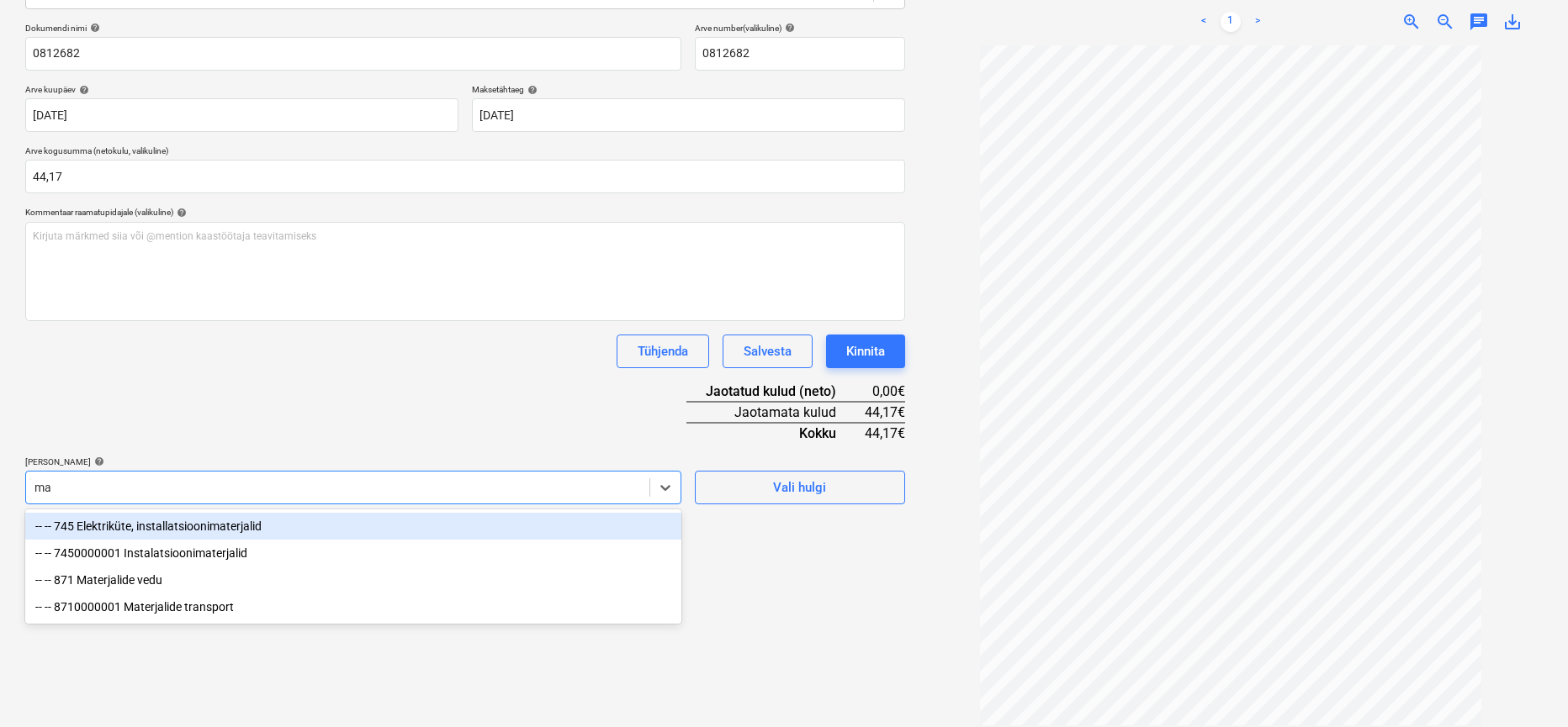
type input "m"
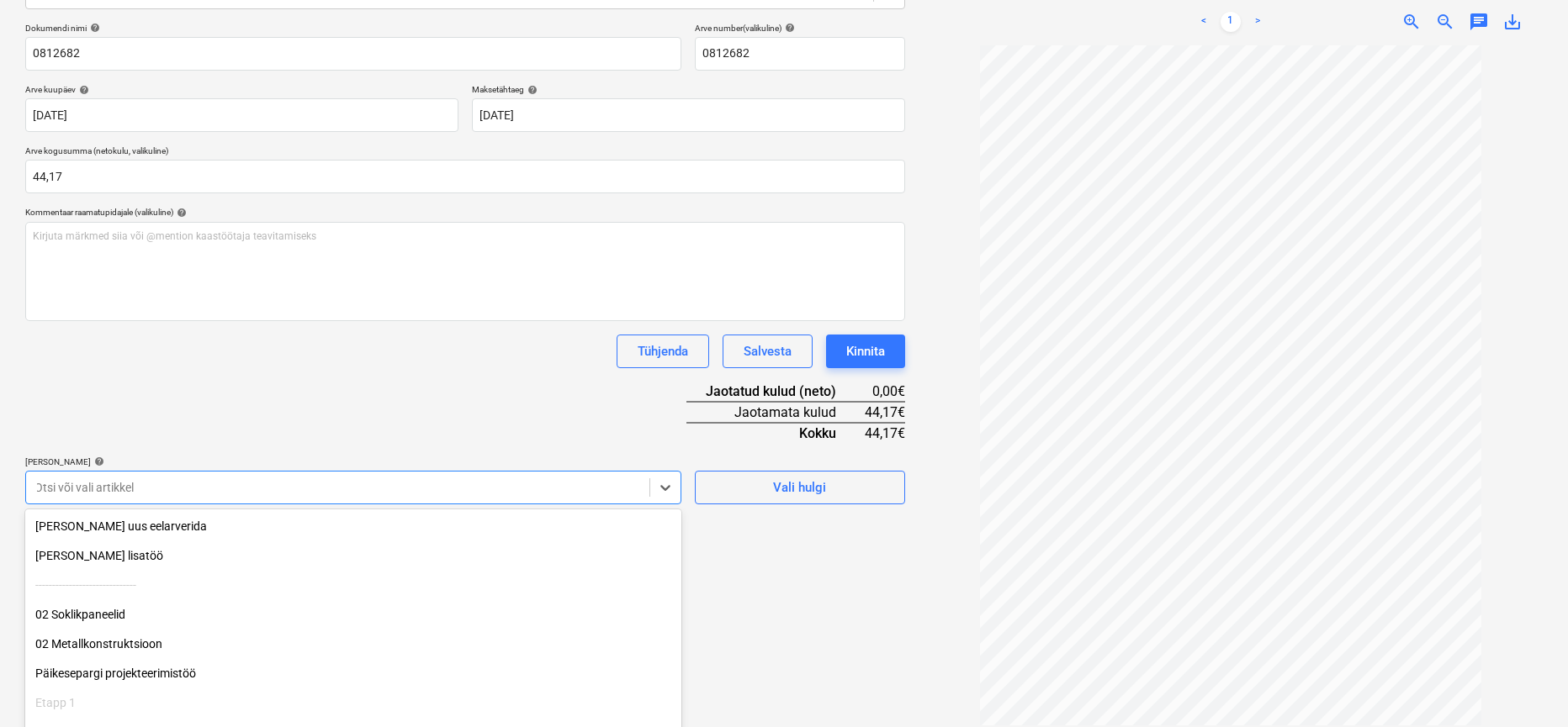
drag, startPoint x: 259, startPoint y: 503, endPoint x: 446, endPoint y: 684, distance: 260.2
click at [265, 512] on div "Failide konteerimine Vali ettevõte espak [PERSON_NAME] uus ettevõte Vali dokume…" at bounding box center [465, 289] width 893 height 887
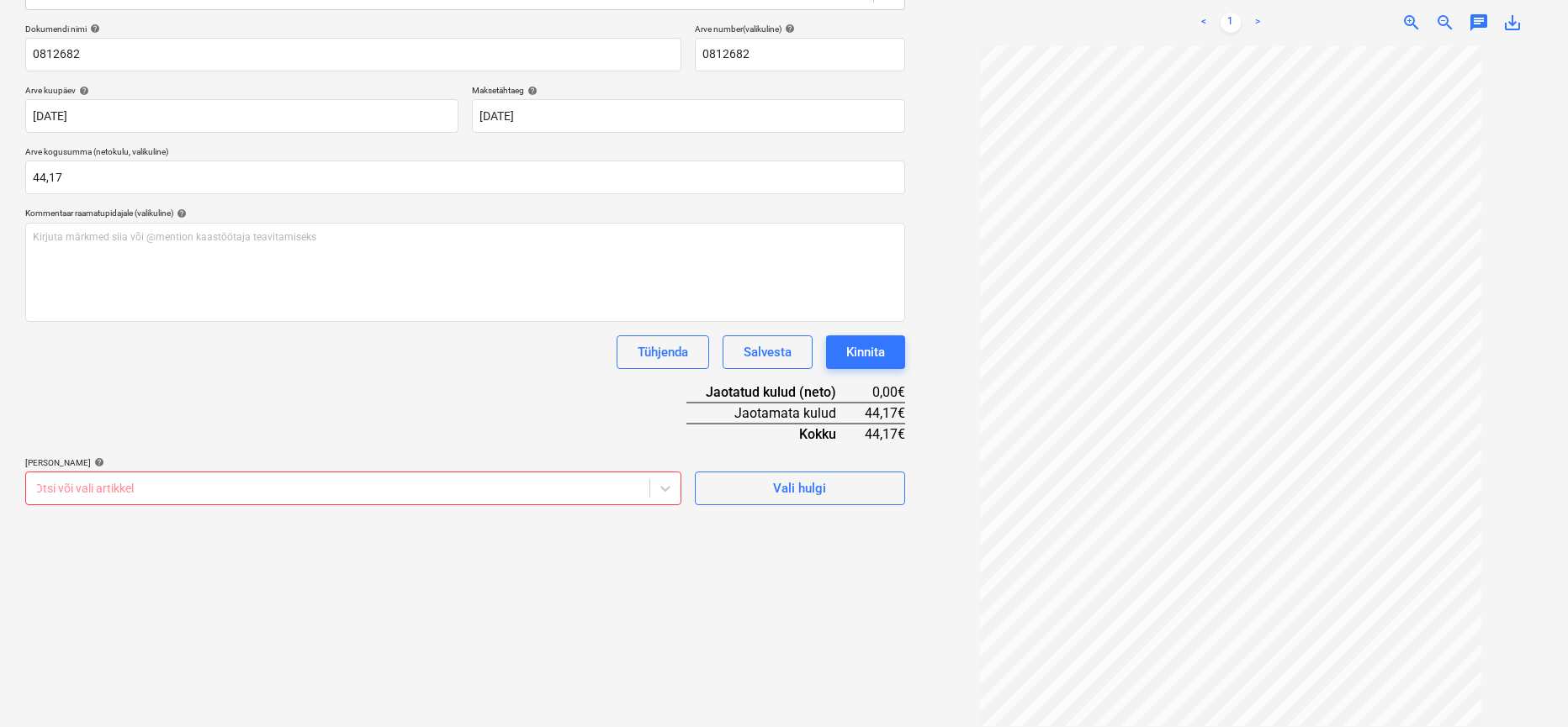
click at [474, 363] on div "Tühjenda Salvesta Kinnita" at bounding box center [465, 353] width 880 height 34
click at [784, 478] on div "Vali hulgi" at bounding box center [800, 487] width 53 height 22
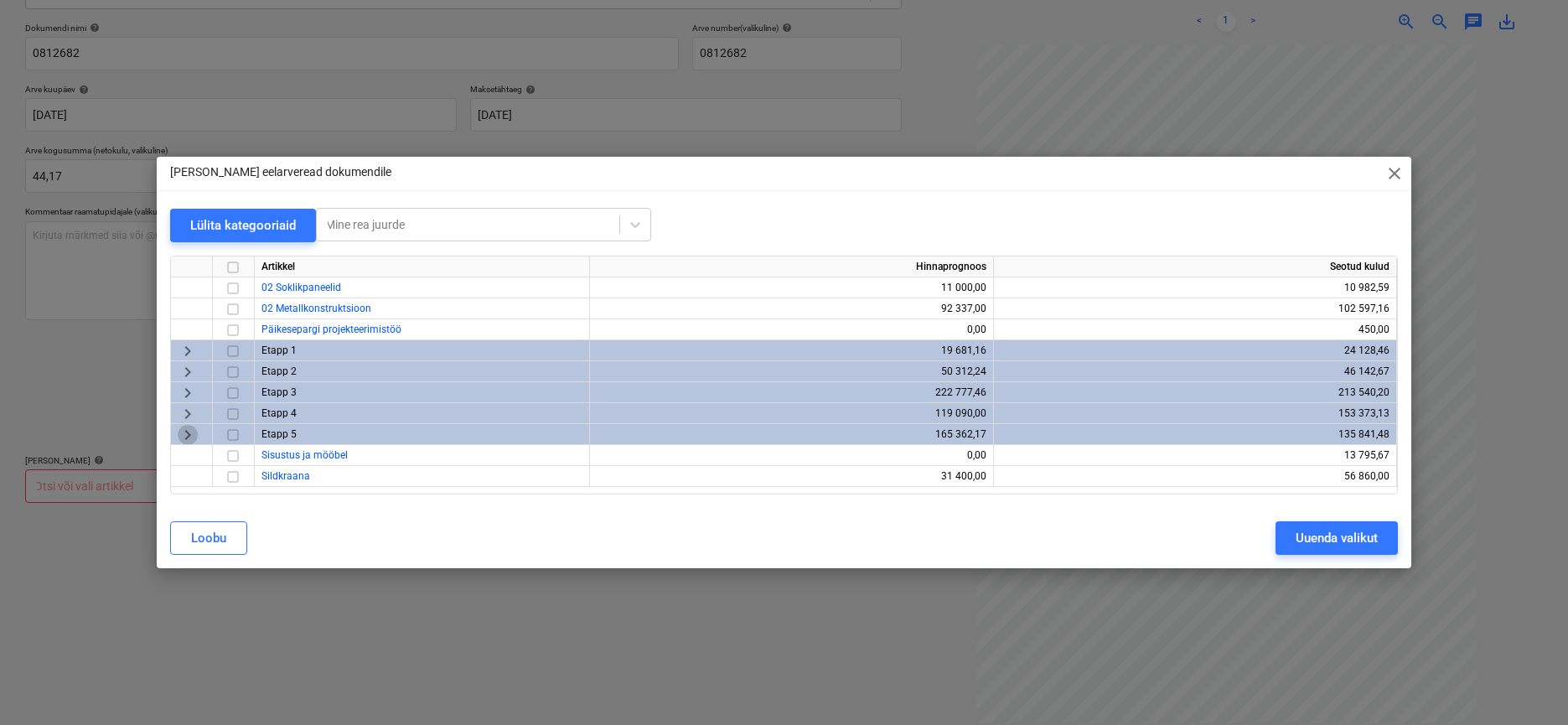
click at [186, 436] on span "keyboard_arrow_right" at bounding box center [188, 435] width 20 height 20
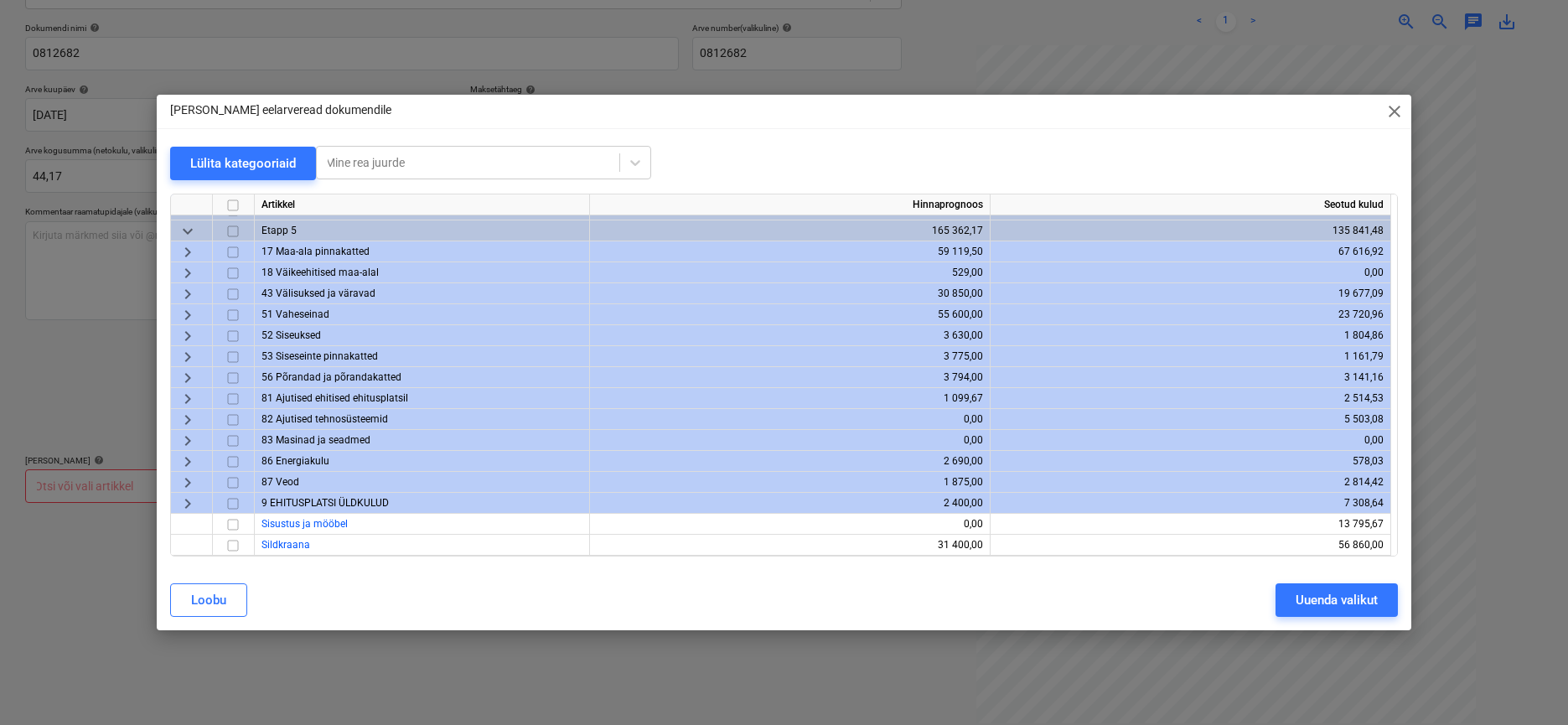
scroll to position [148, 0]
click at [194, 494] on span "keyboard_arrow_right" at bounding box center [188, 503] width 20 height 20
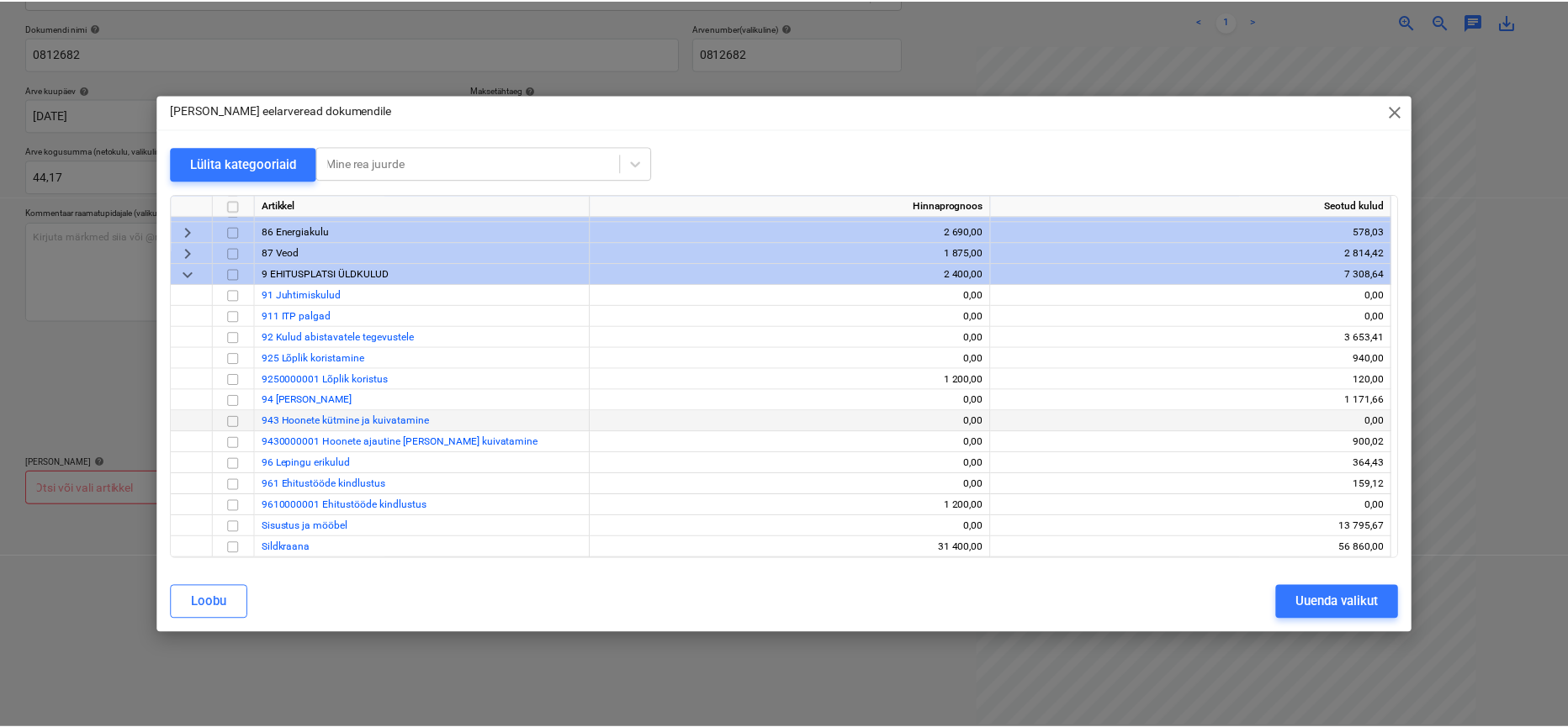
scroll to position [380, 1]
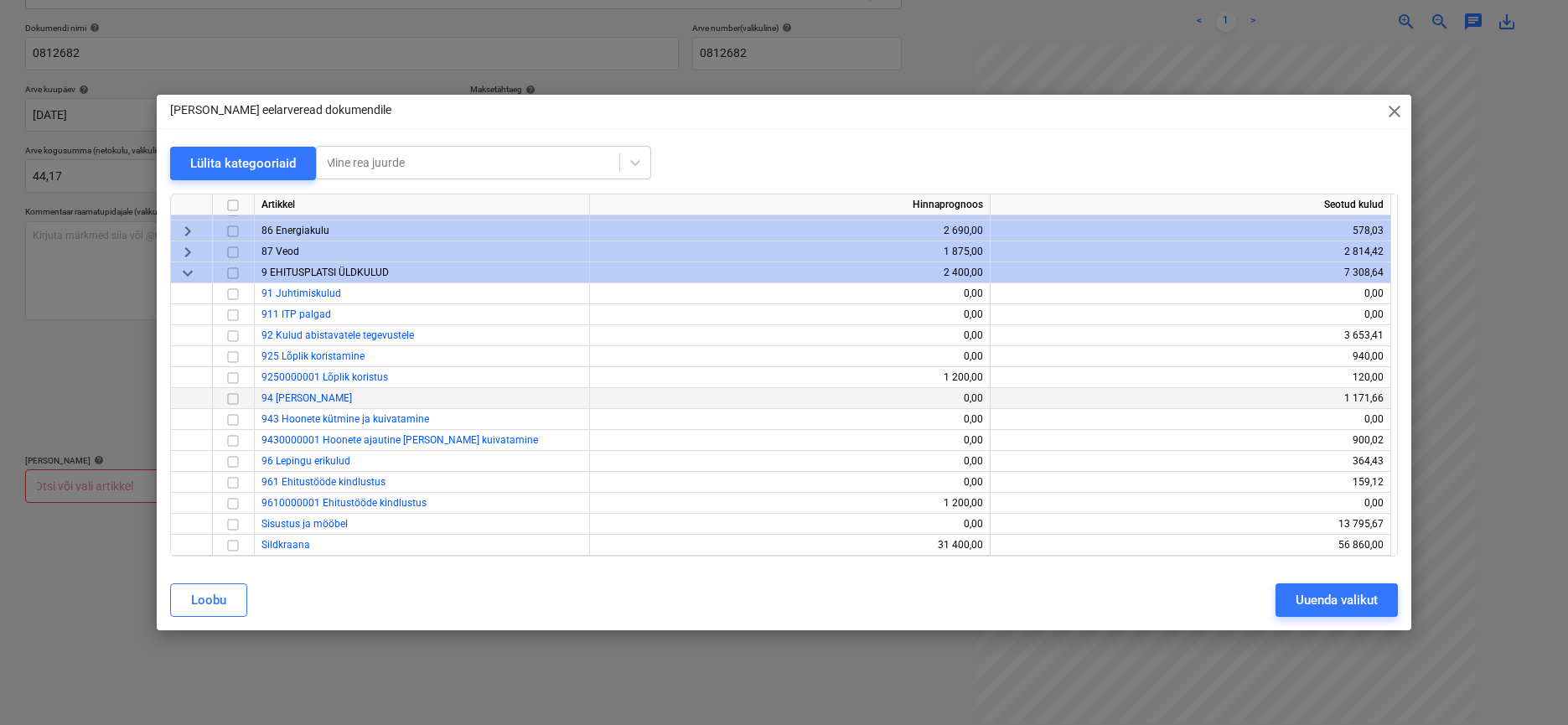
click at [237, 393] on input "checkbox" at bounding box center [233, 399] width 20 height 20
click at [1364, 590] on div "Uuenda valikut" at bounding box center [1337, 600] width 82 height 22
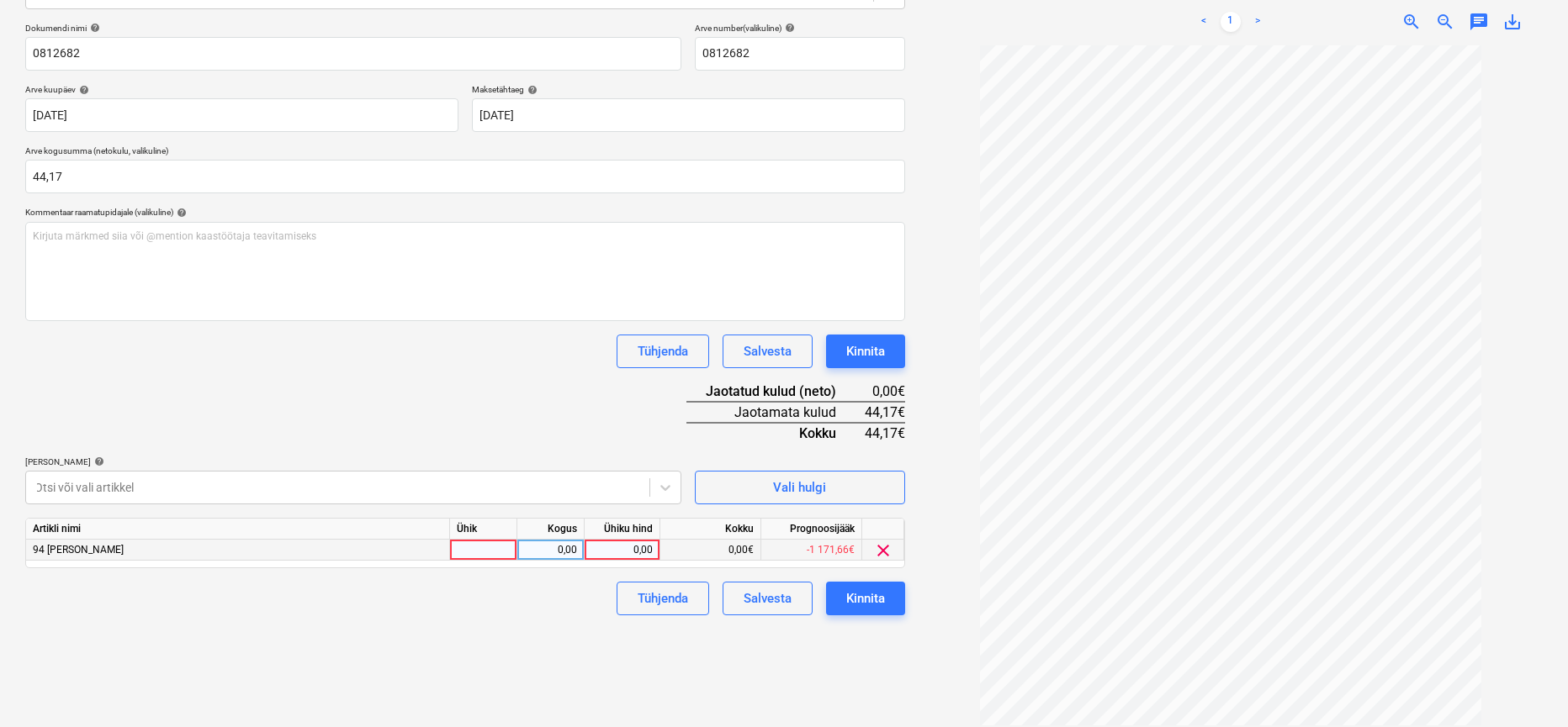
click at [615, 550] on div "0,00" at bounding box center [621, 550] width 61 height 21
type input "44,17"
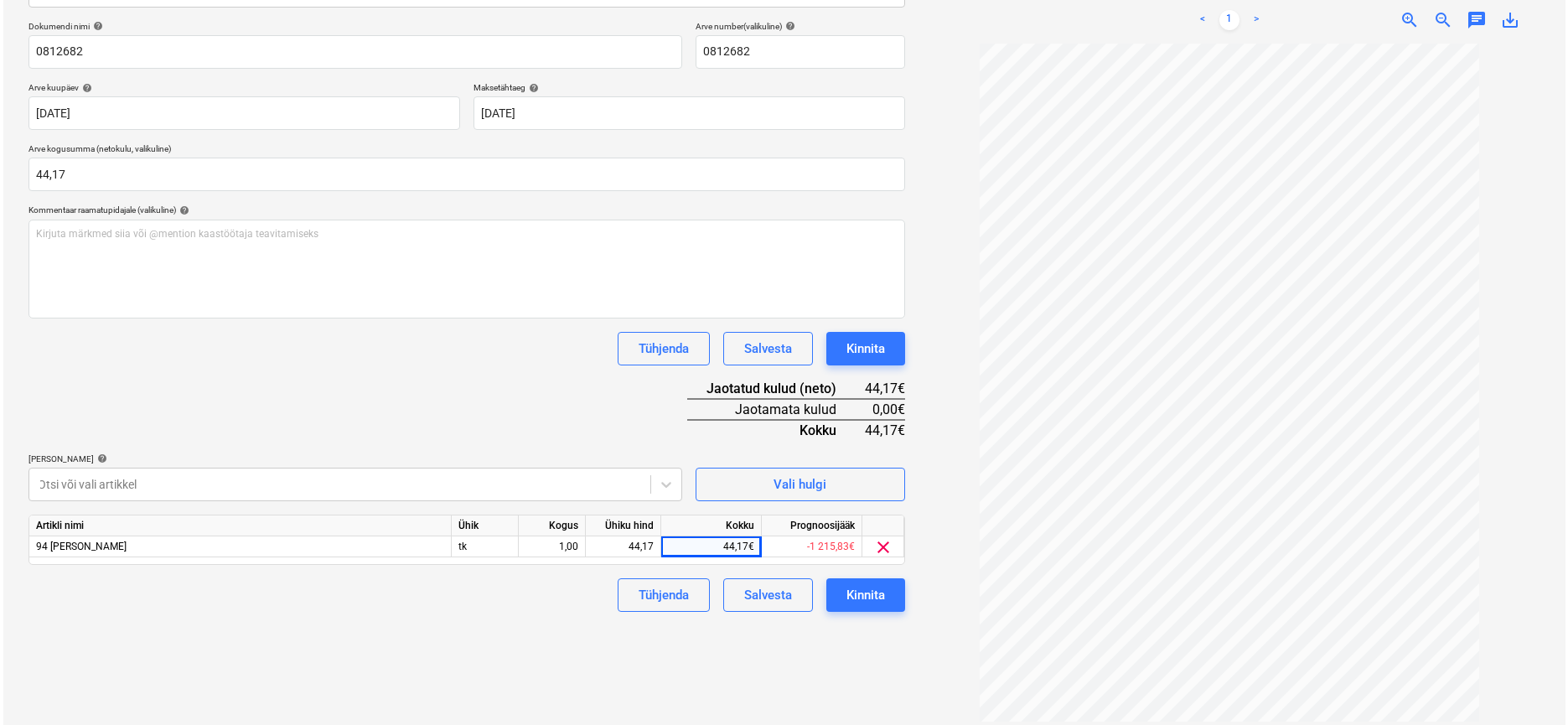
scroll to position [238, 0]
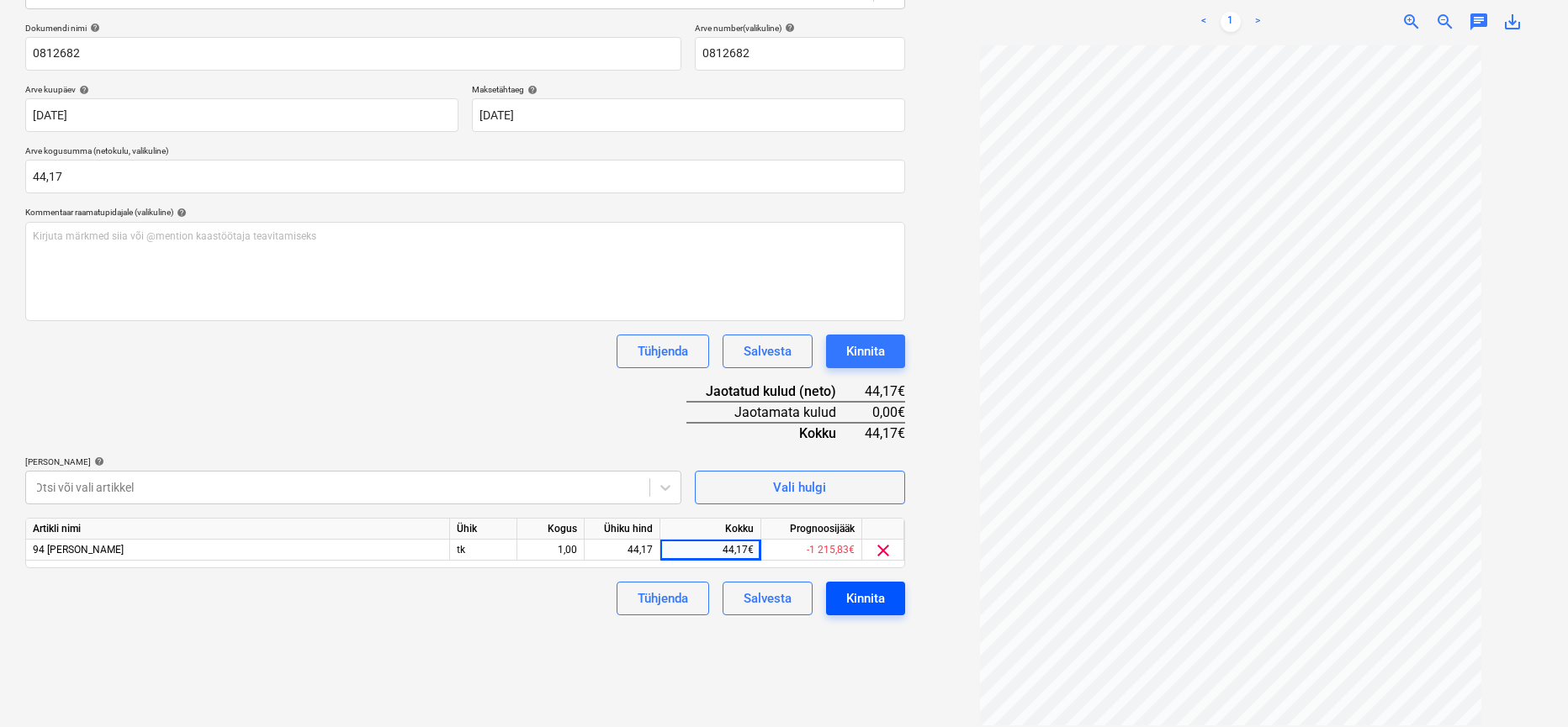
click at [872, 602] on div "Kinnita" at bounding box center [866, 598] width 39 height 22
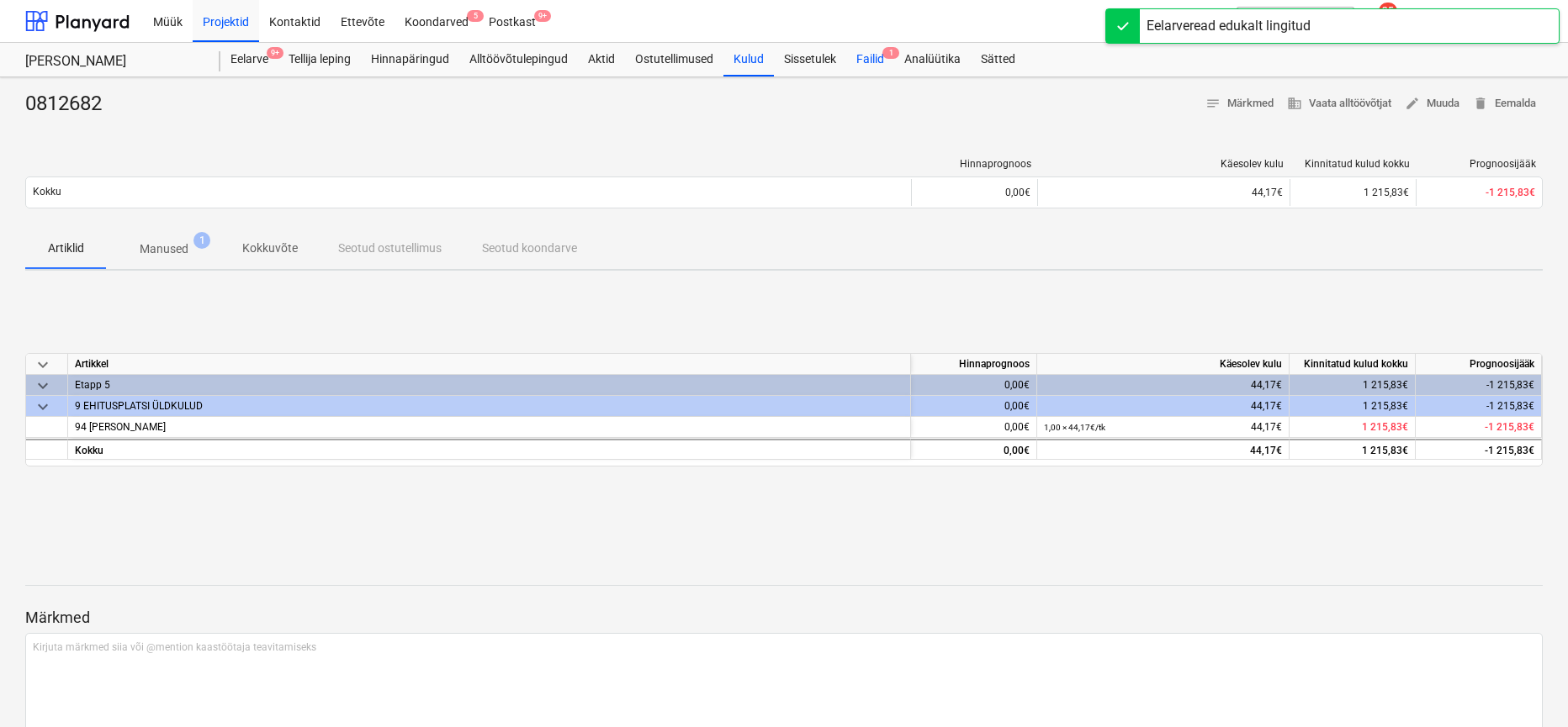
click at [866, 55] on div "Failid 1" at bounding box center [870, 60] width 48 height 34
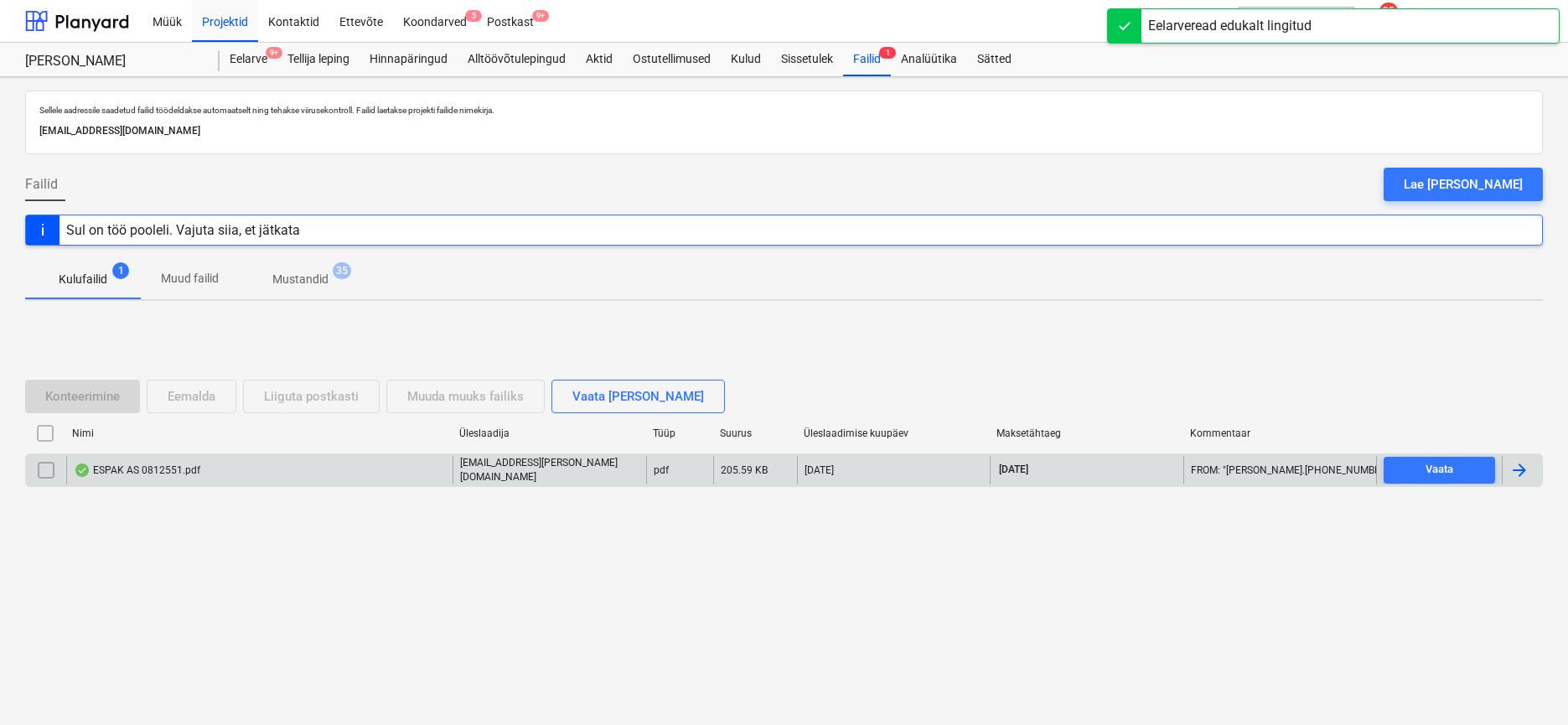
click at [153, 474] on div "ESPAK AS 0812551.pdf" at bounding box center [136, 470] width 127 height 13
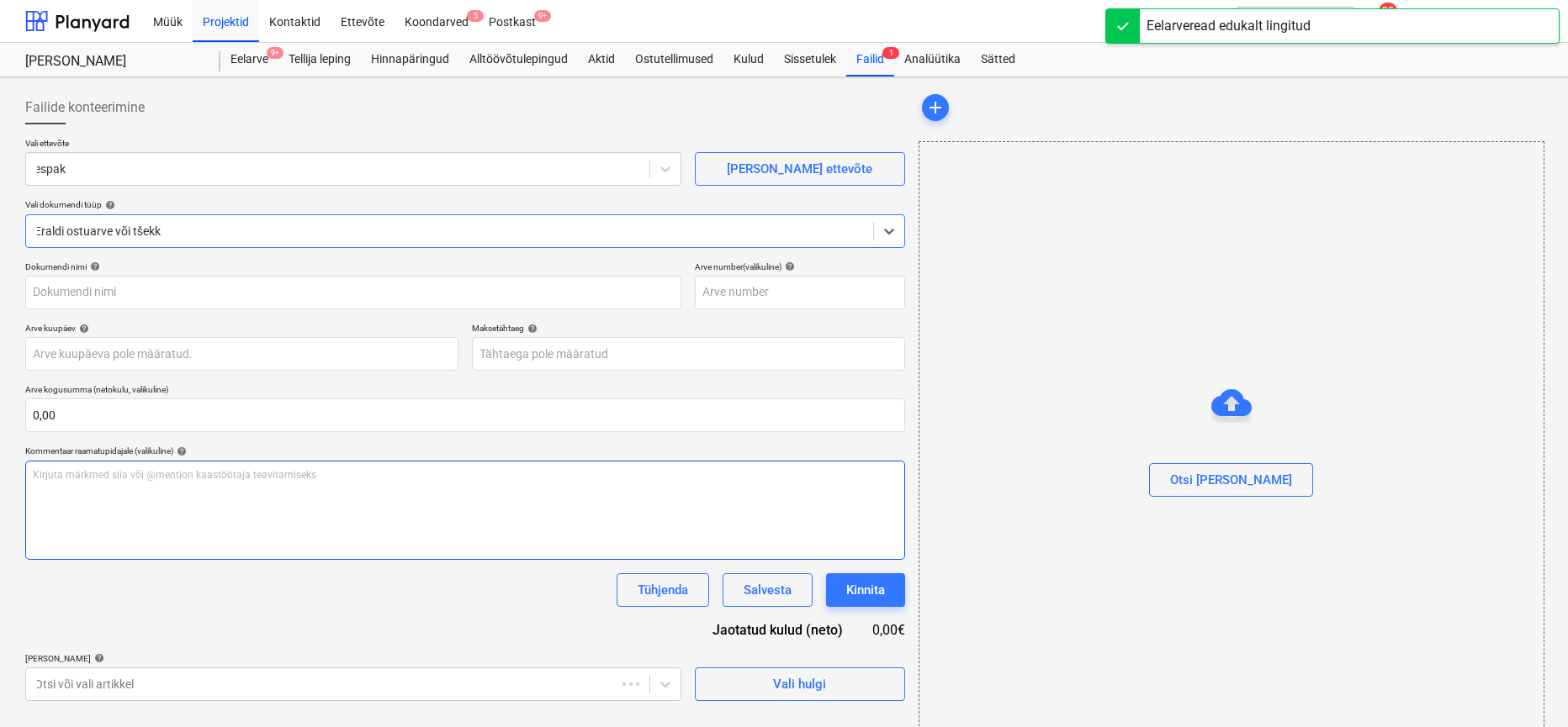
type input "0812551"
type input "[DATE]"
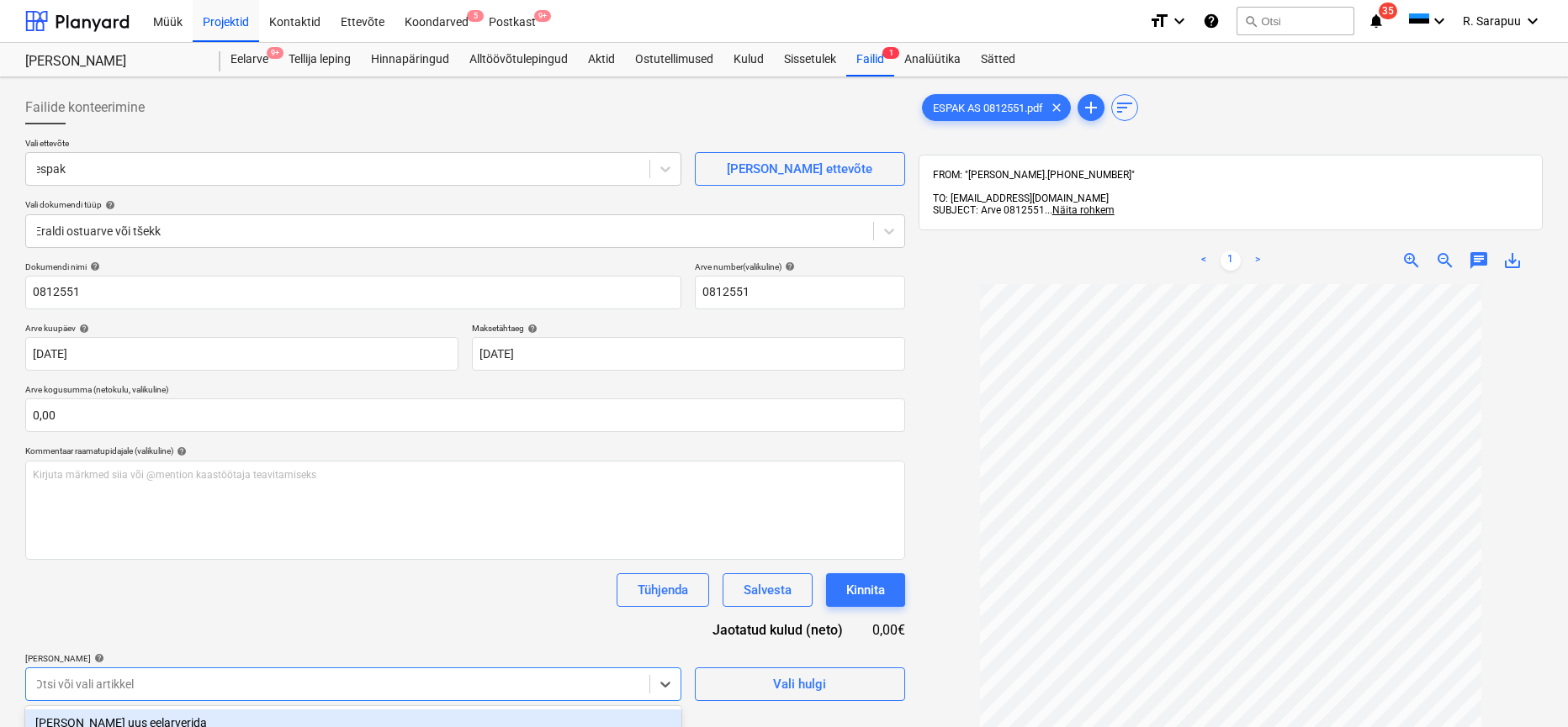
scroll to position [239, 0]
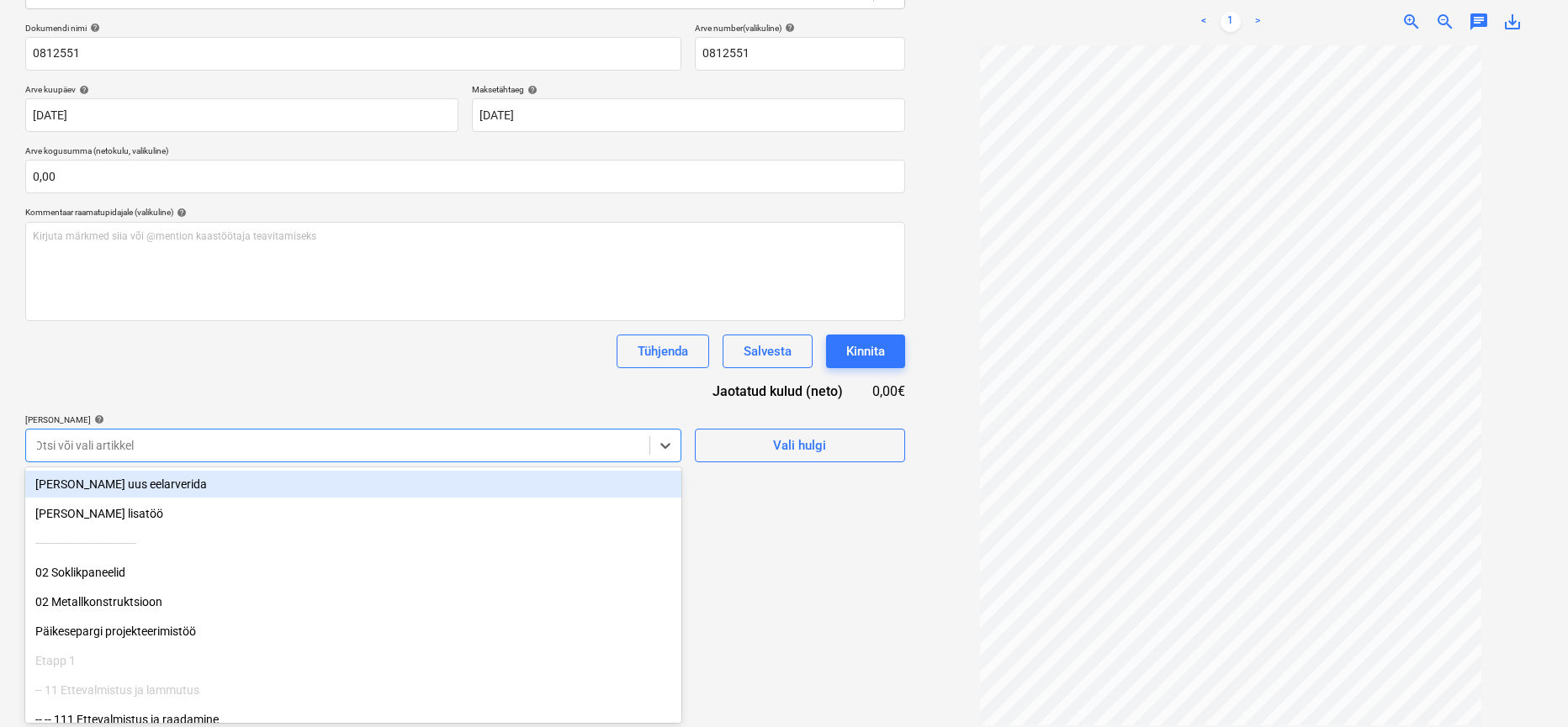
click at [386, 489] on body "This website stores cookies on your computer. These cookies are used to collect…" at bounding box center [784, 124] width 1568 height 727
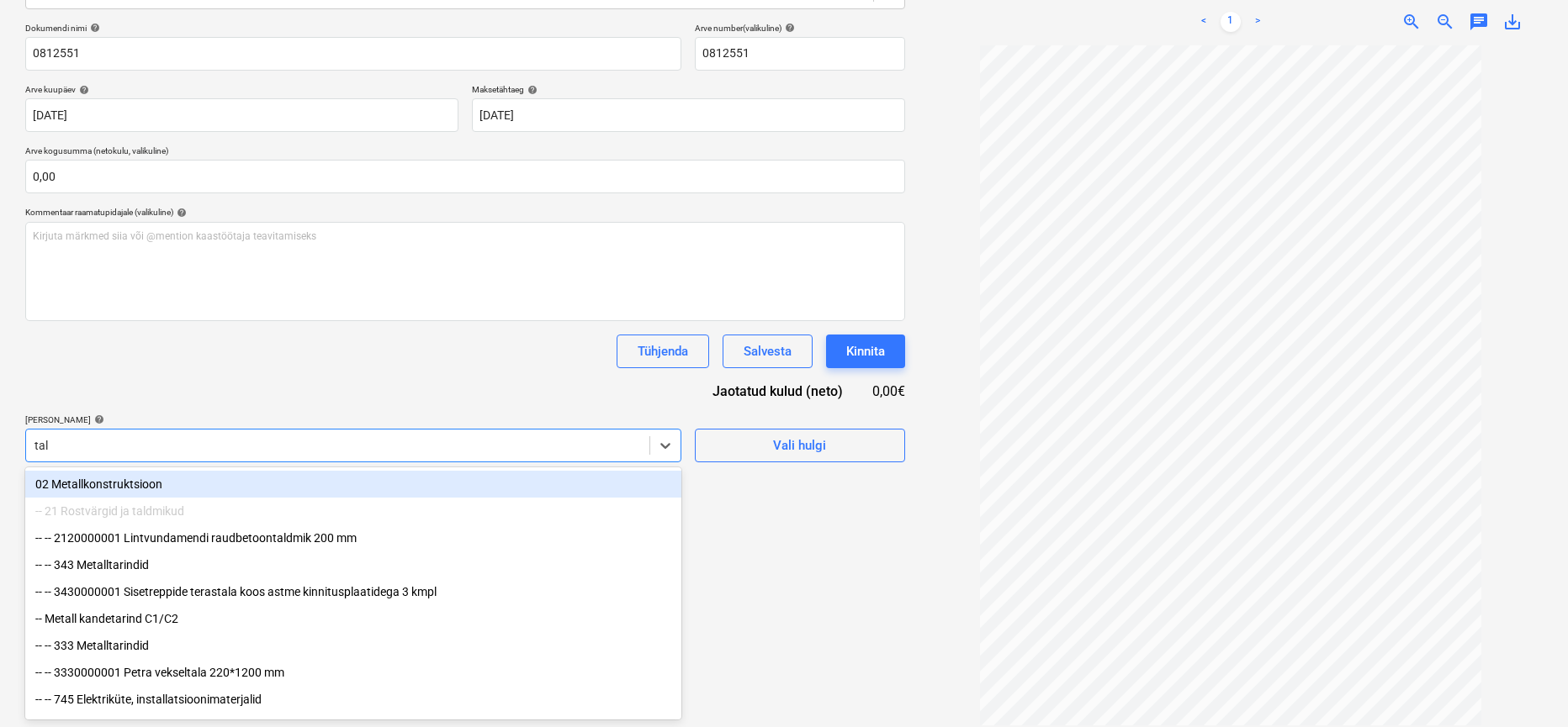
type input "talv"
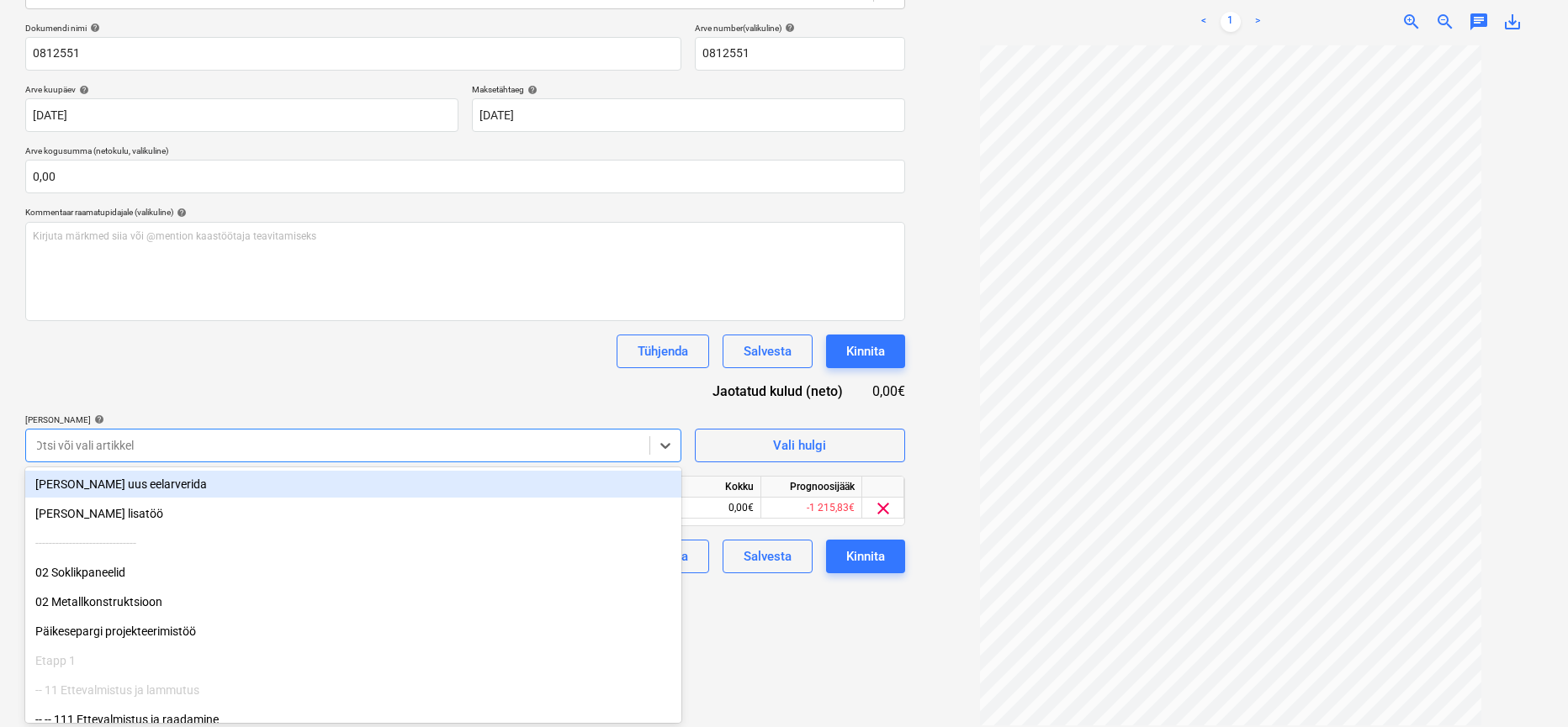
click at [360, 377] on div "Dokumendi nimi help 0812551 Arve number (valikuline) help 0812551 Arve kuupäev …" at bounding box center [465, 299] width 880 height 551
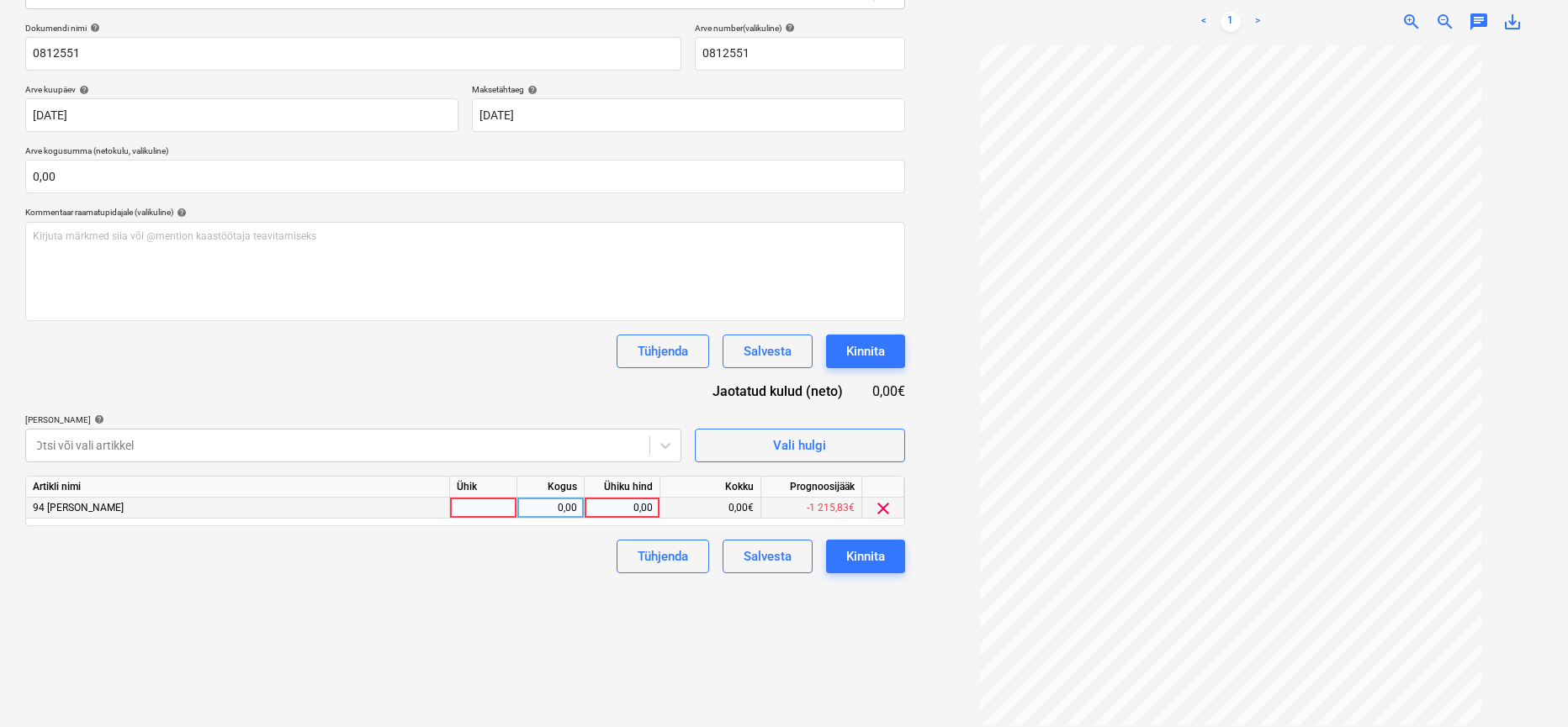
click at [637, 505] on div "0,00" at bounding box center [621, 508] width 61 height 21
type input "24,73"
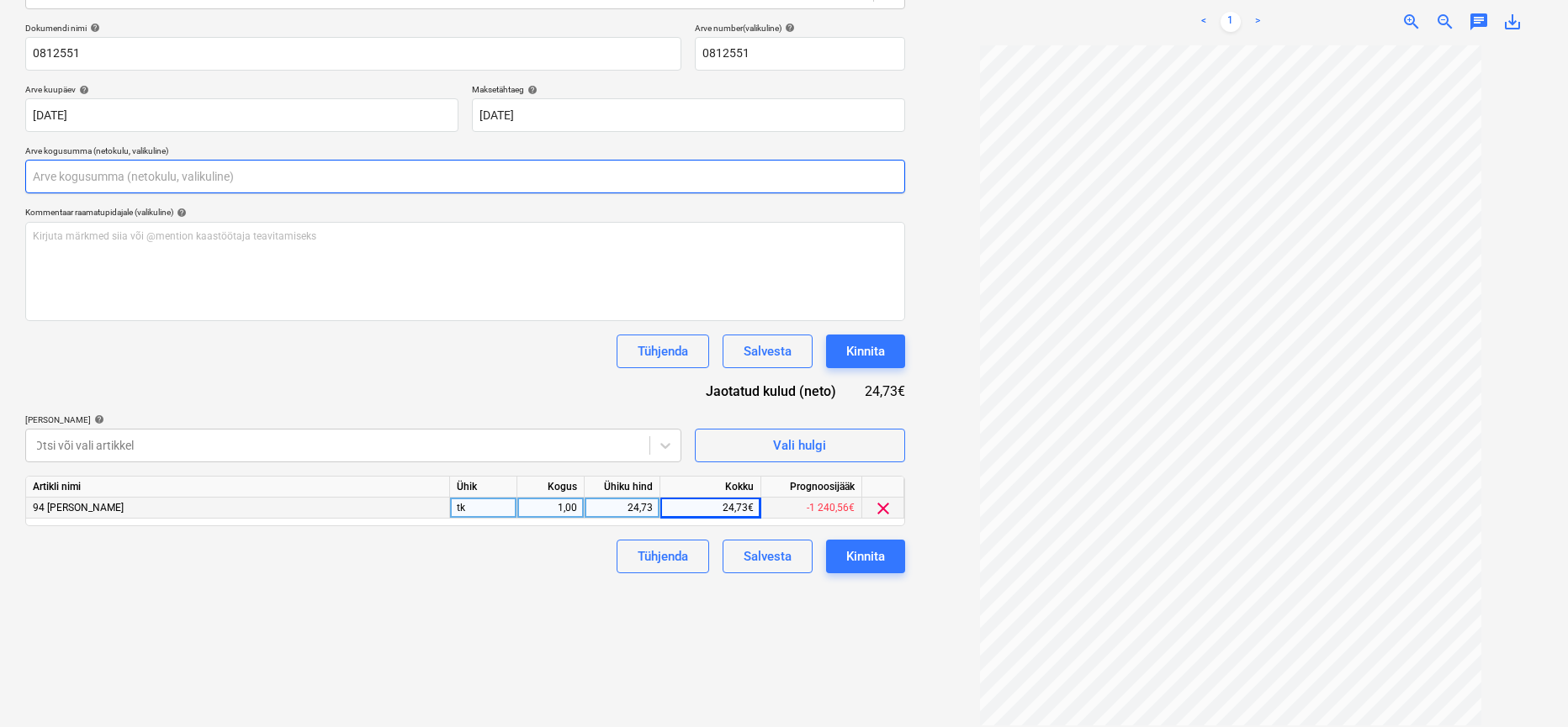
click at [141, 171] on input "text" at bounding box center [465, 177] width 880 height 34
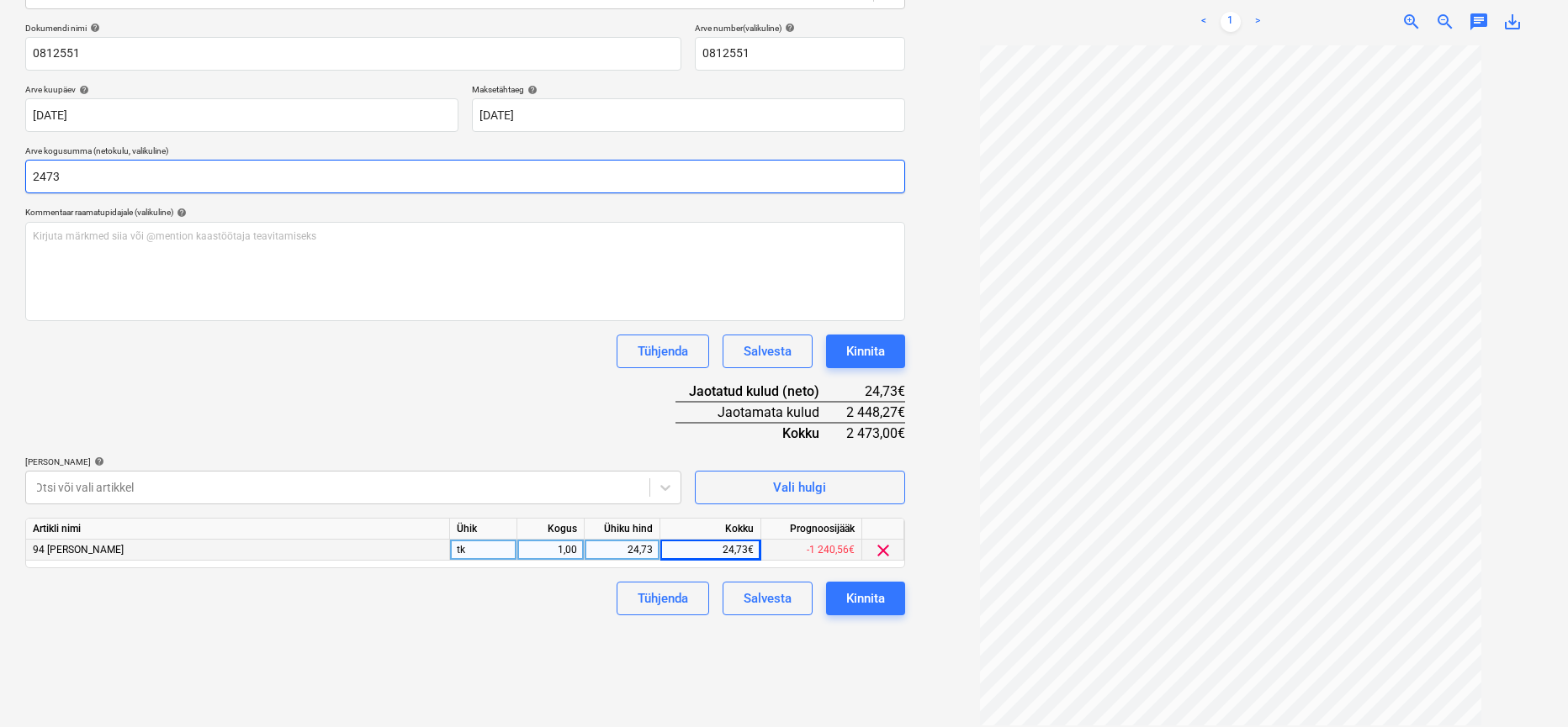
click at [84, 173] on input "2473" at bounding box center [465, 177] width 880 height 34
type input "24,73"
click at [376, 404] on div "Dokumendi nimi help 0812551 Arve number (valikuline) help 0812551 Arve kuupäev …" at bounding box center [465, 319] width 880 height 593
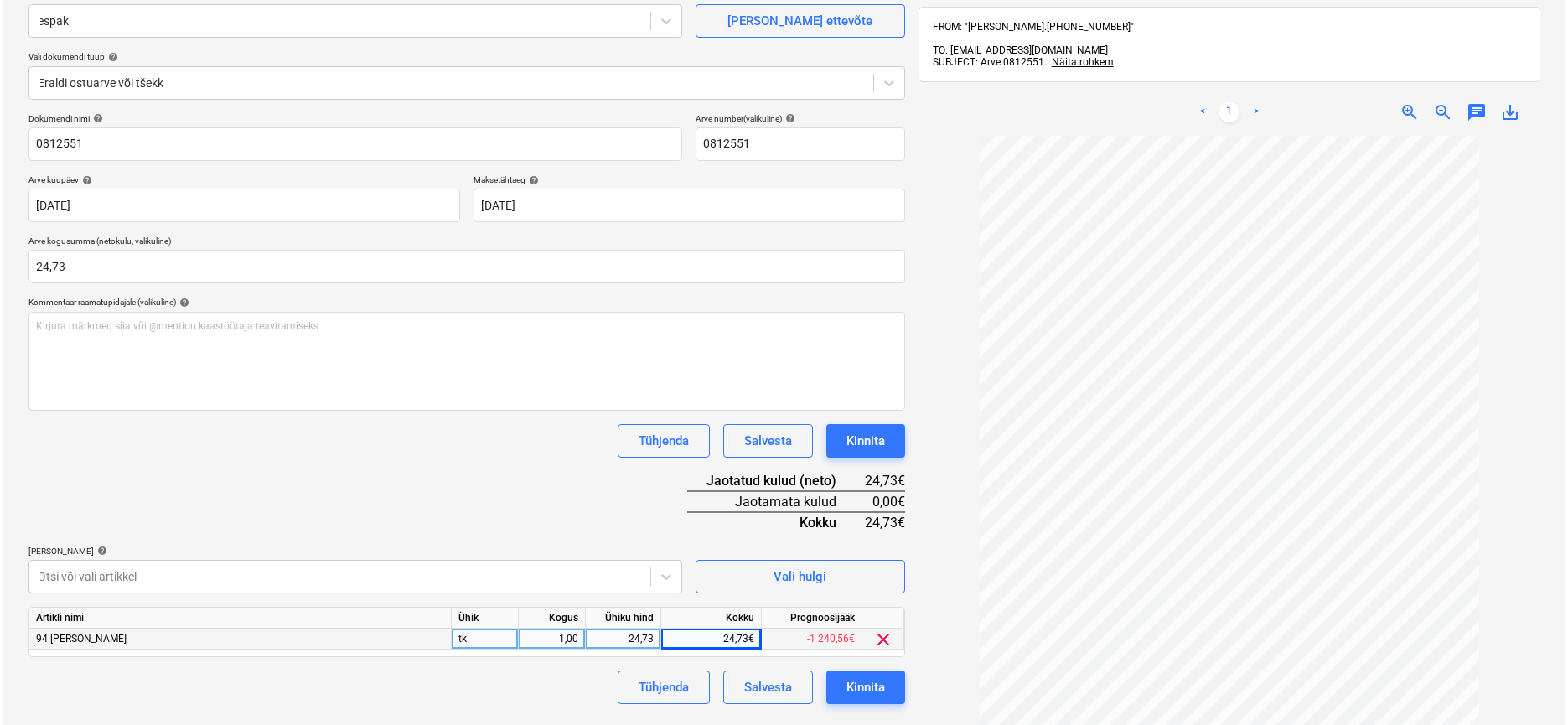
scroll to position [155, 0]
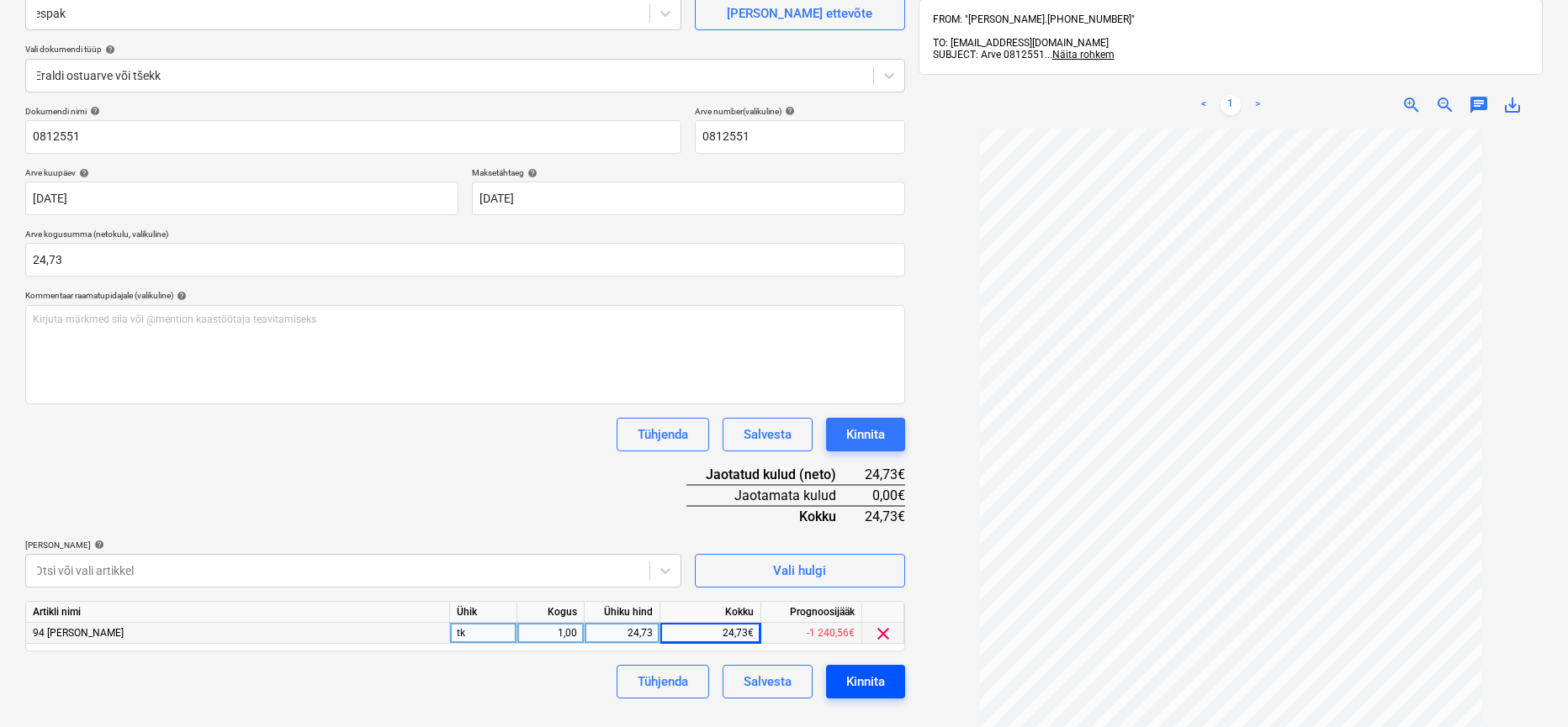
click at [890, 683] on button "Kinnita" at bounding box center [865, 682] width 79 height 34
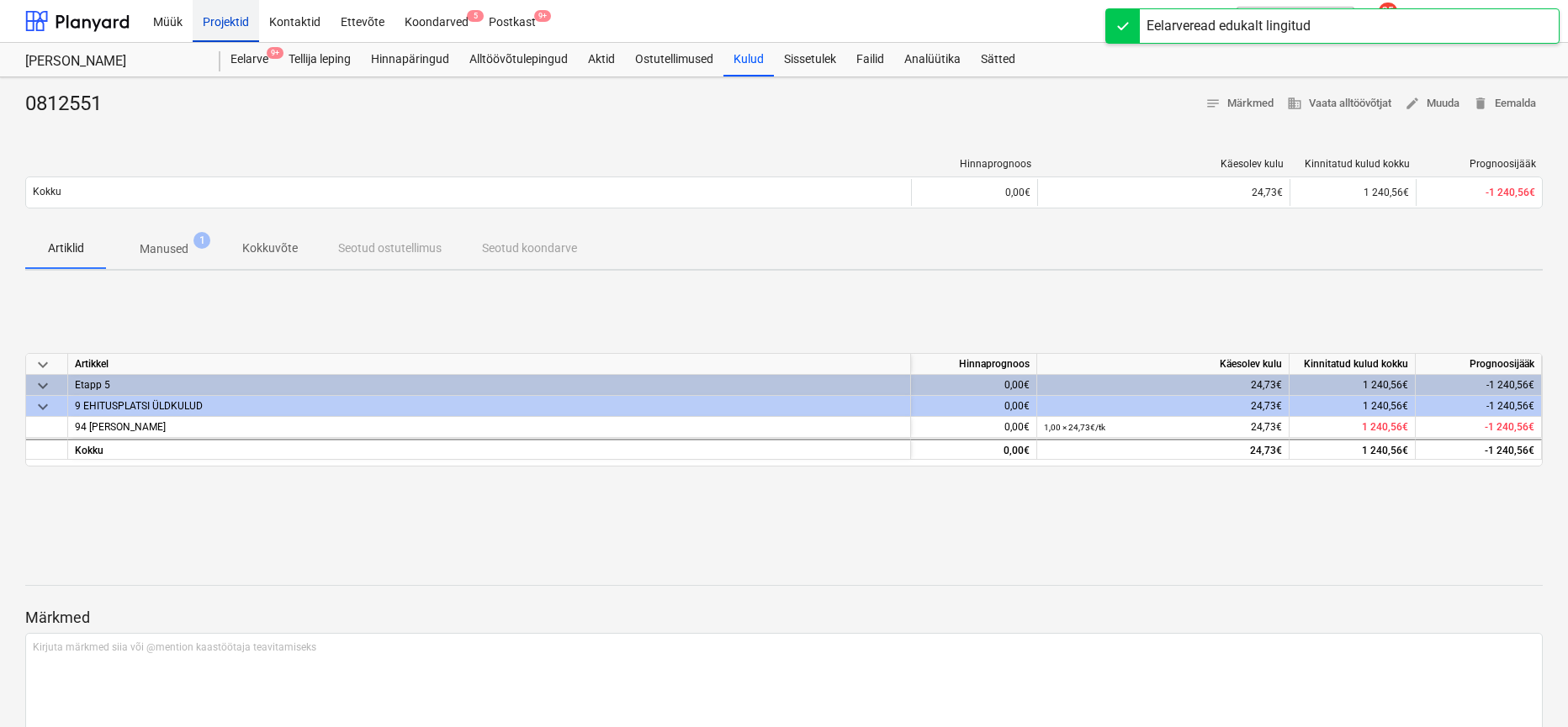
click at [220, 28] on div "Projektid" at bounding box center [226, 20] width 67 height 43
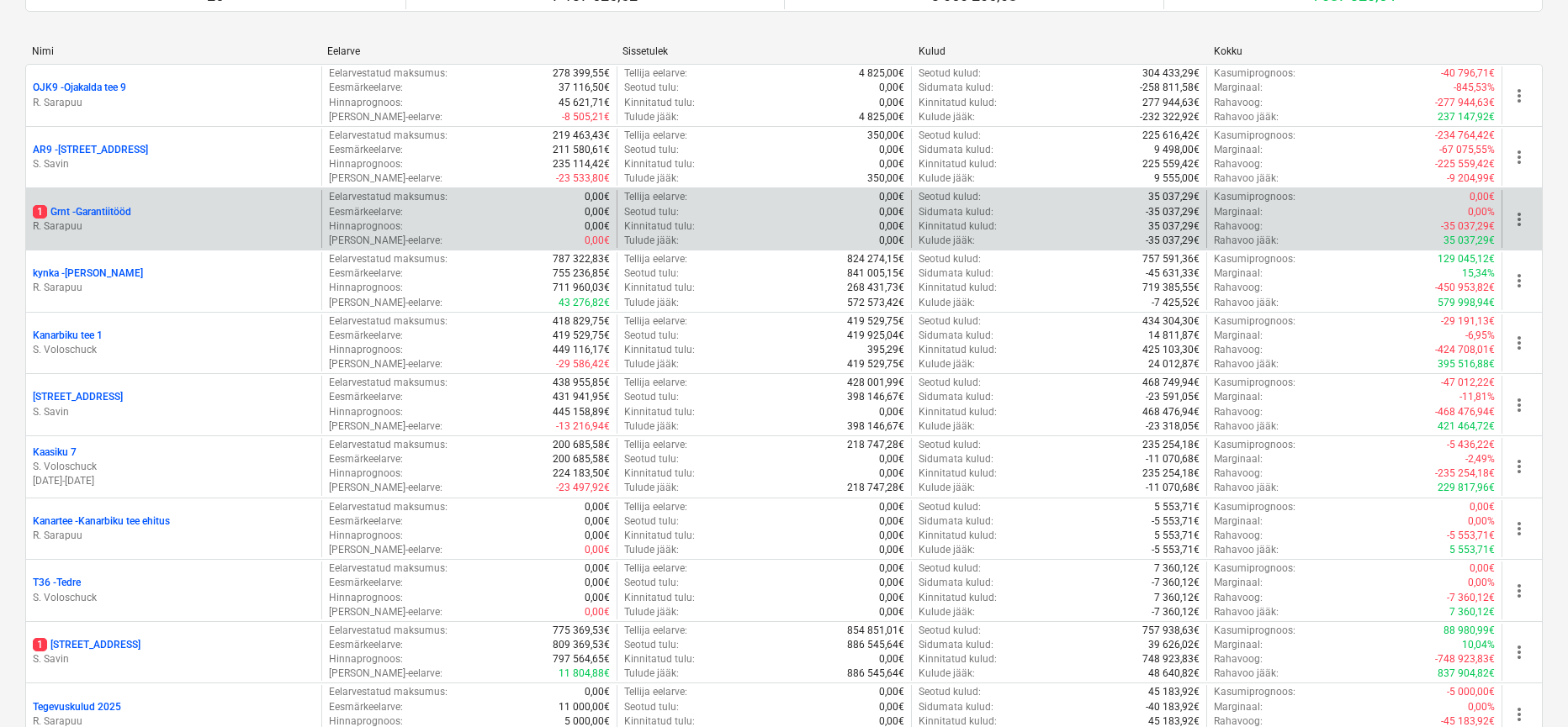
scroll to position [300, 0]
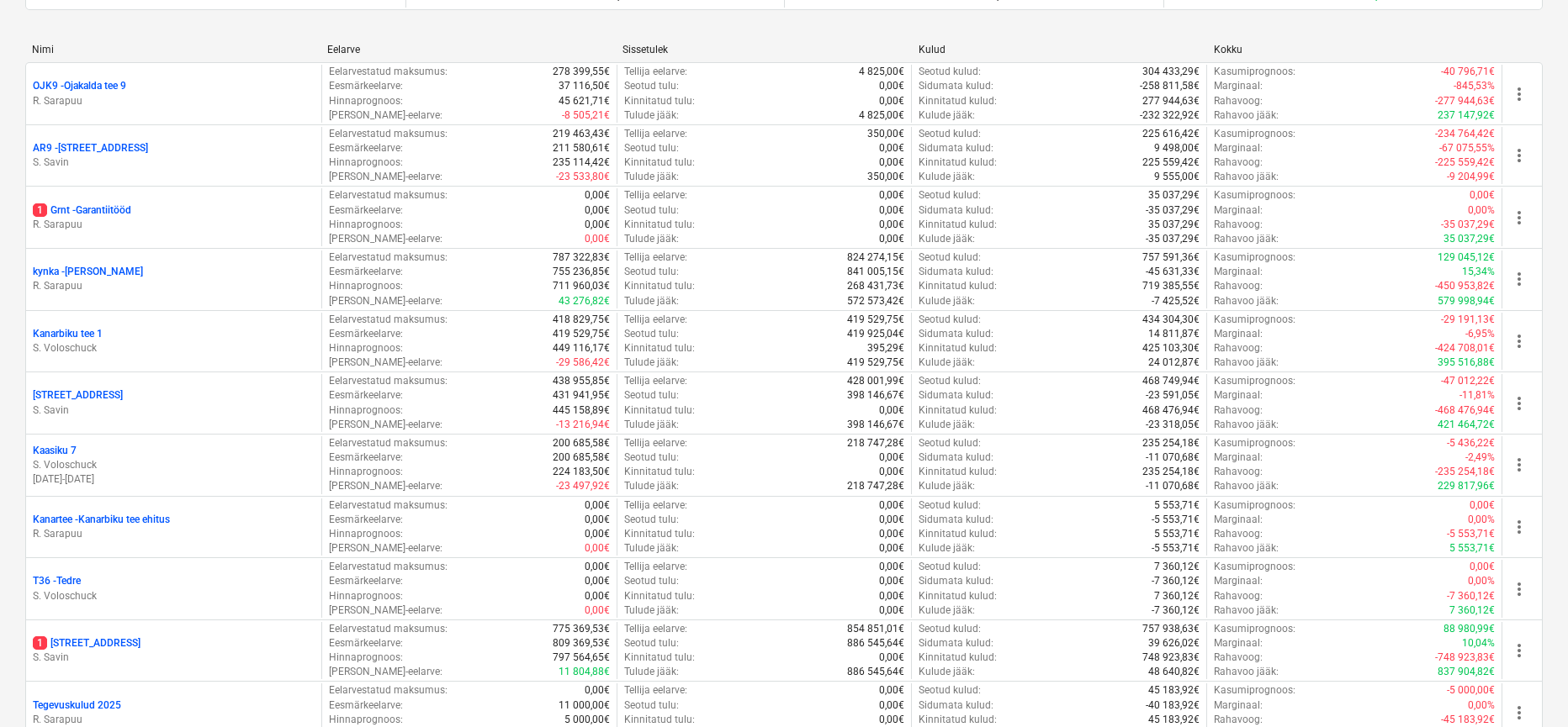
click at [69, 204] on p "1 Grnt - Garantiitööd" at bounding box center [82, 211] width 99 height 14
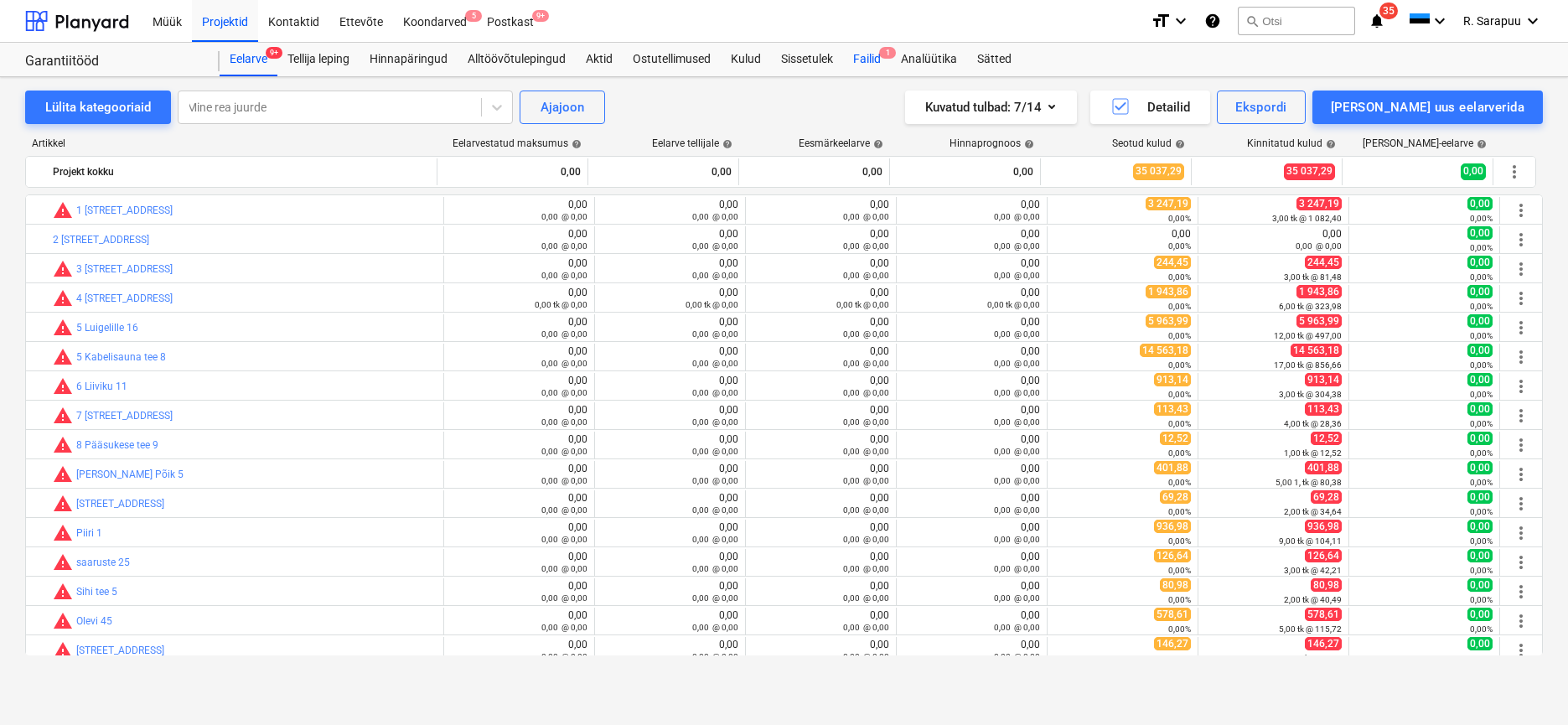
click at [874, 58] on div "Failid 1" at bounding box center [867, 59] width 48 height 34
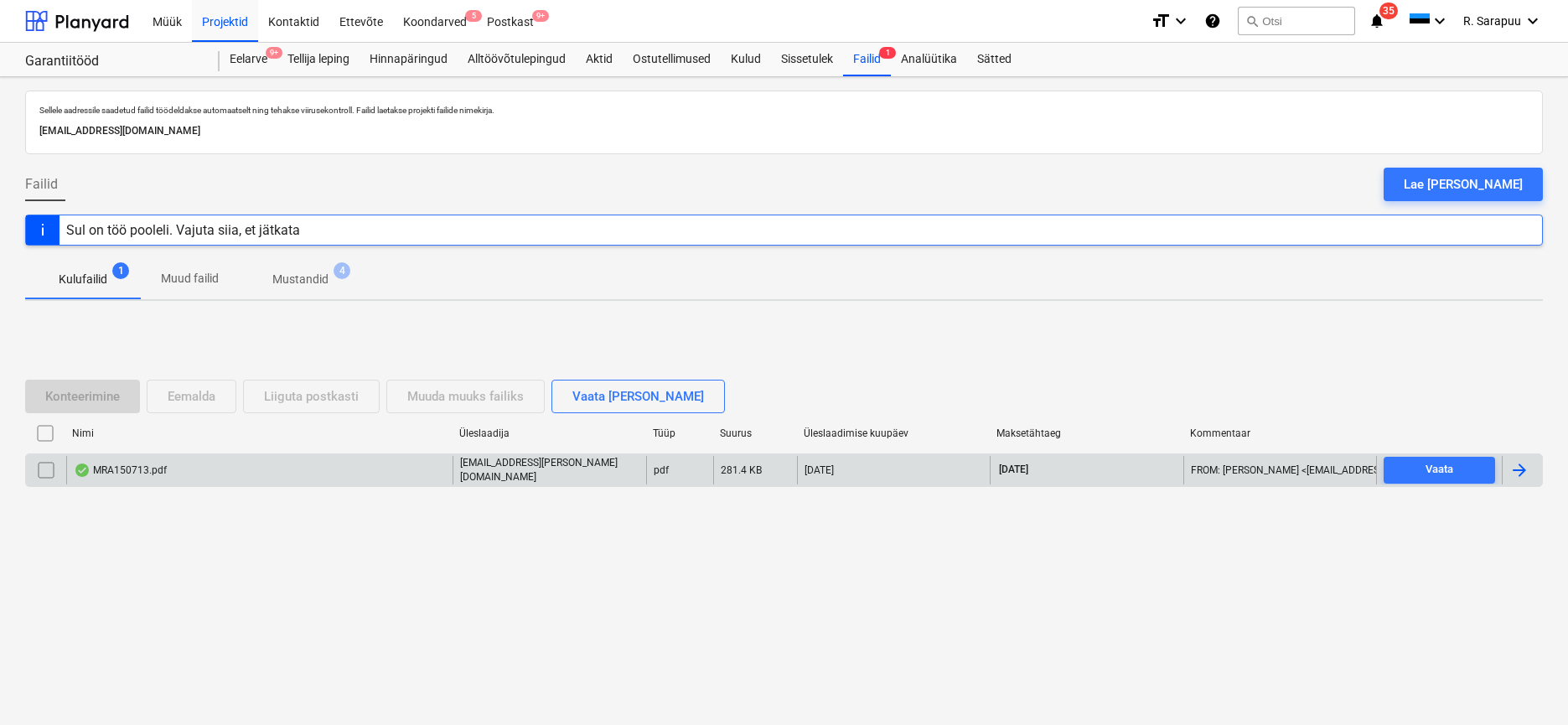
click at [146, 472] on div "MRA150713.pdf" at bounding box center [120, 470] width 93 height 13
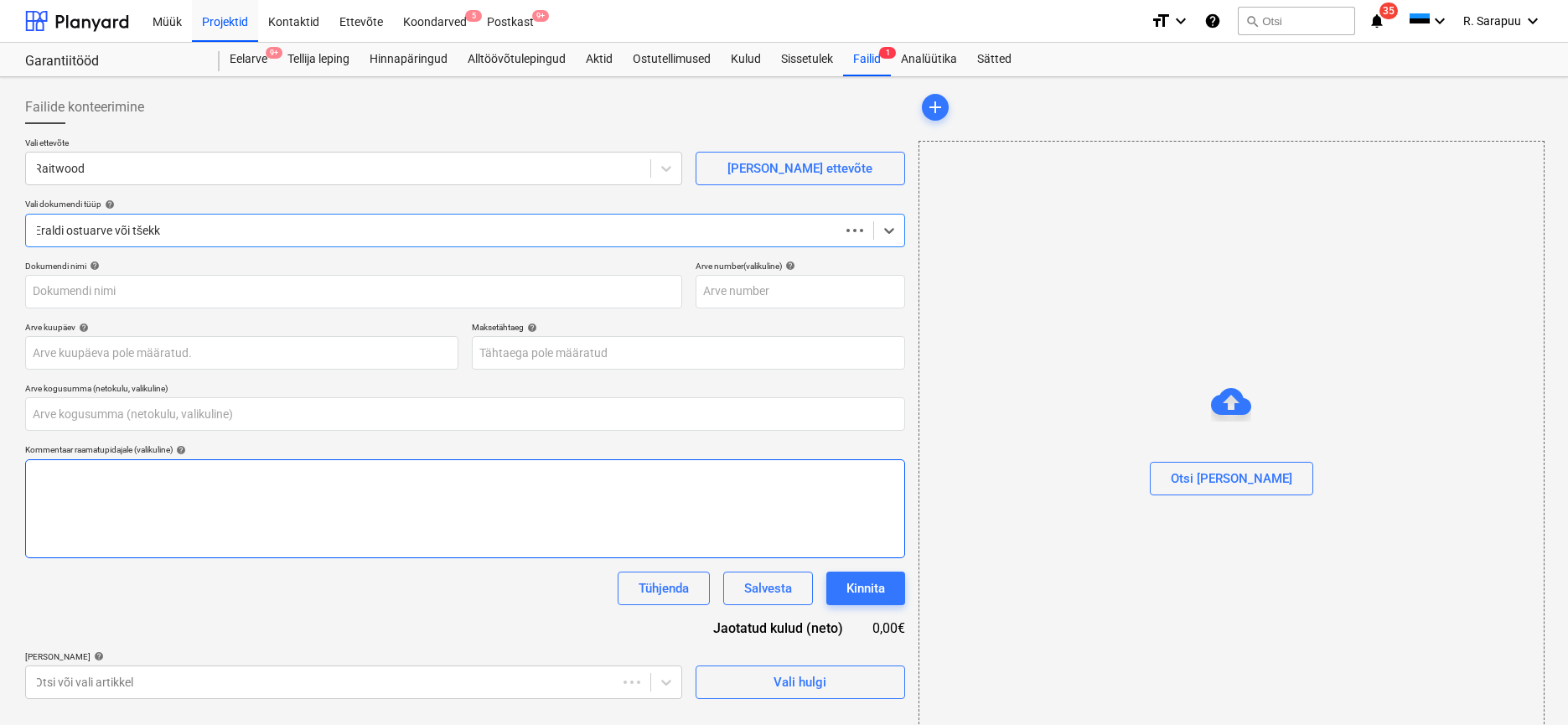
type input "0,00"
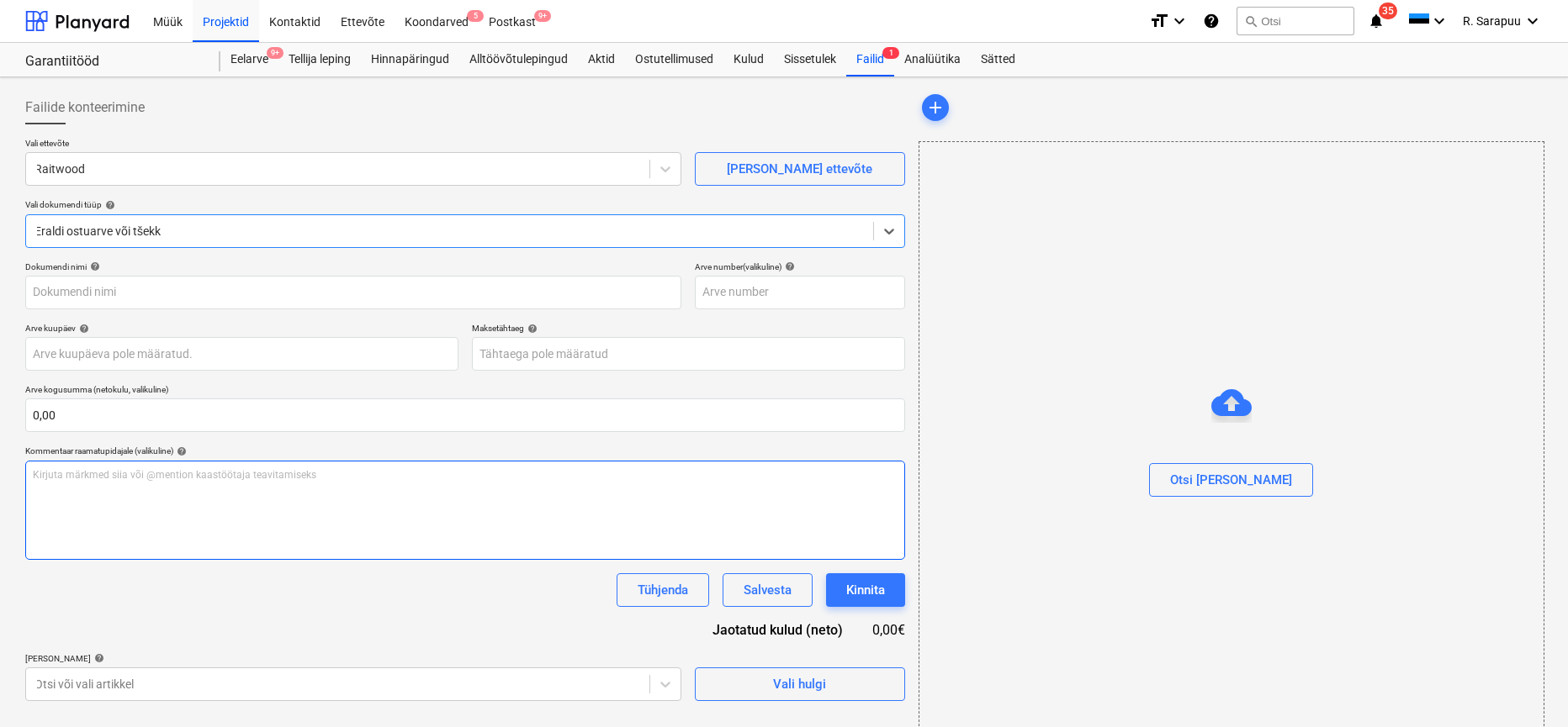
type input "MRA150713"
type input "[DATE]"
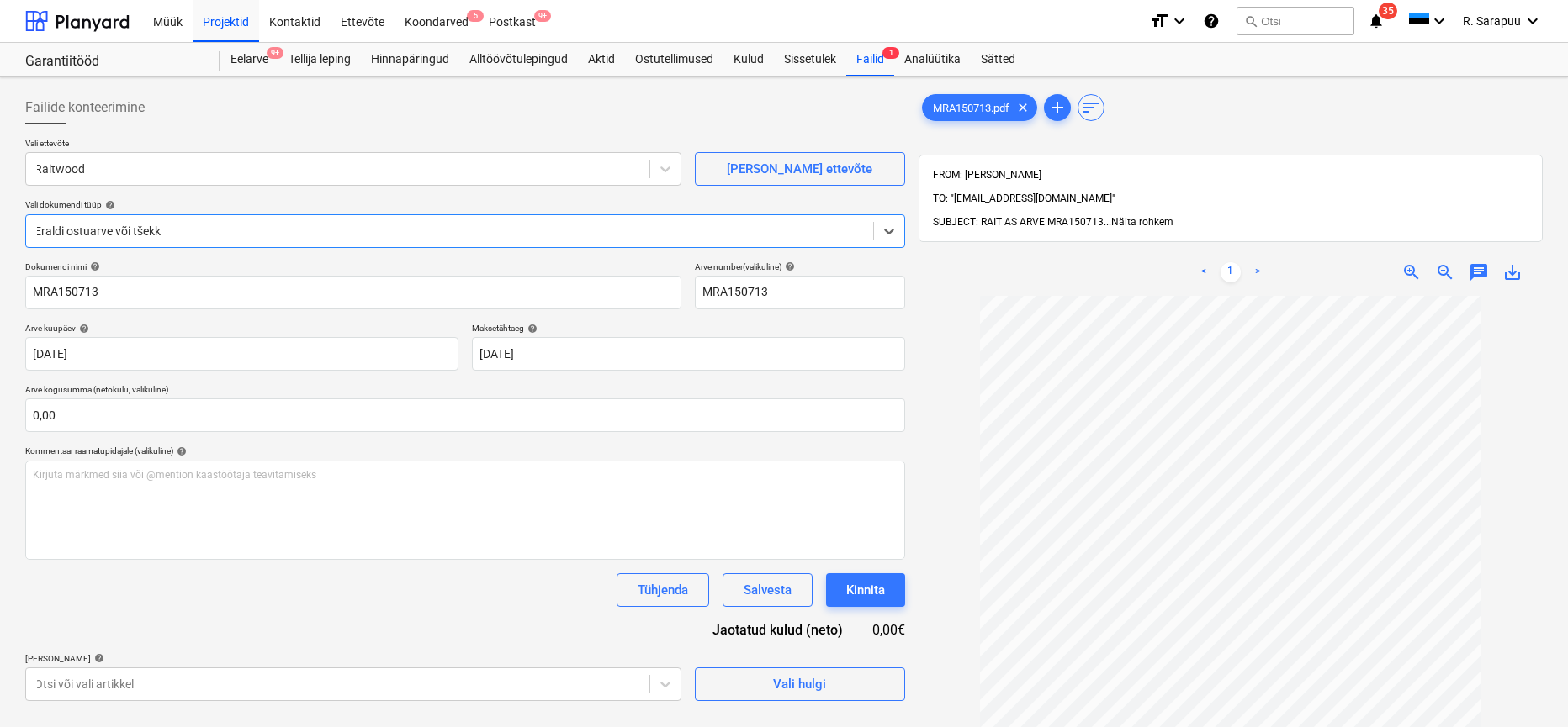
click at [1124, 216] on span "Näita rohkem" at bounding box center [1142, 221] width 62 height 12
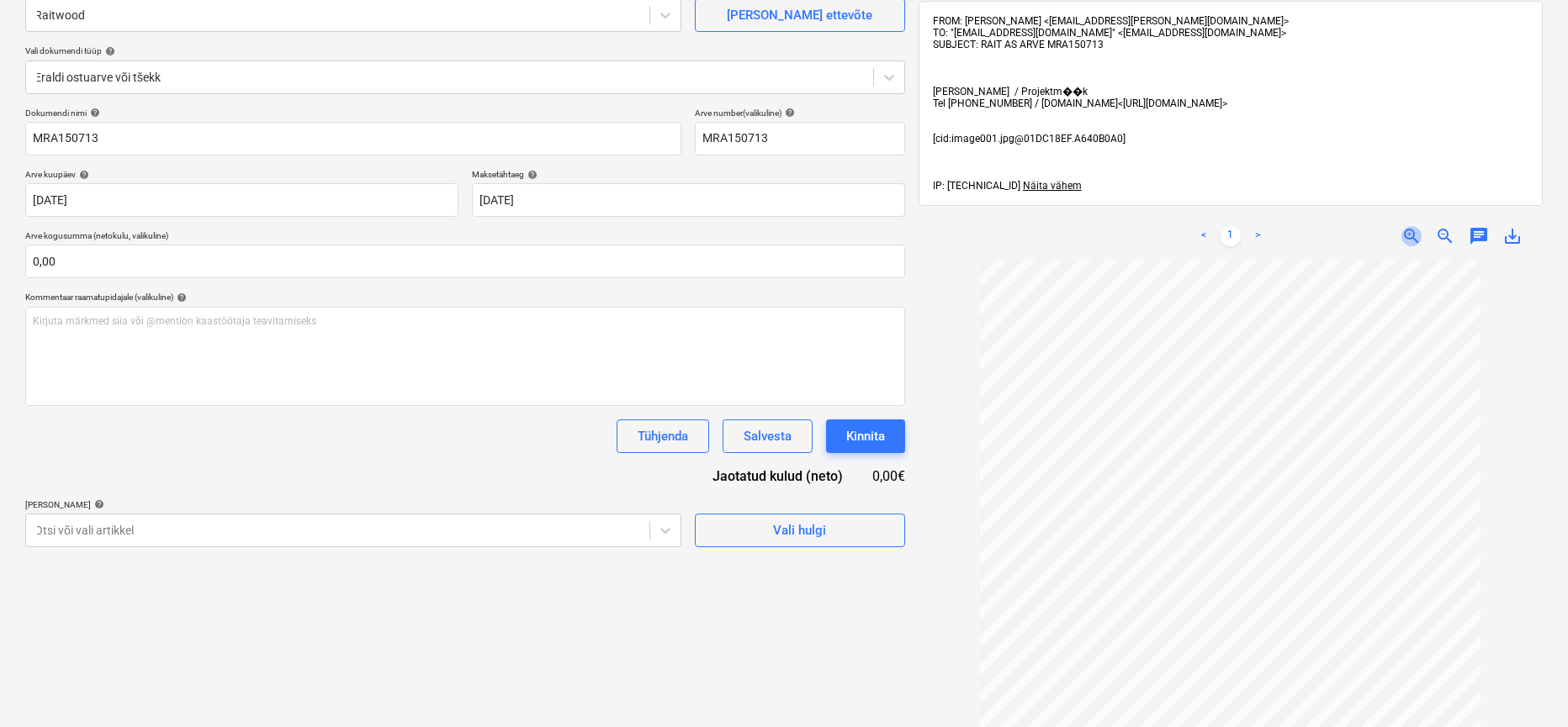
click at [1411, 231] on span "zoom_in" at bounding box center [1411, 236] width 20 height 20
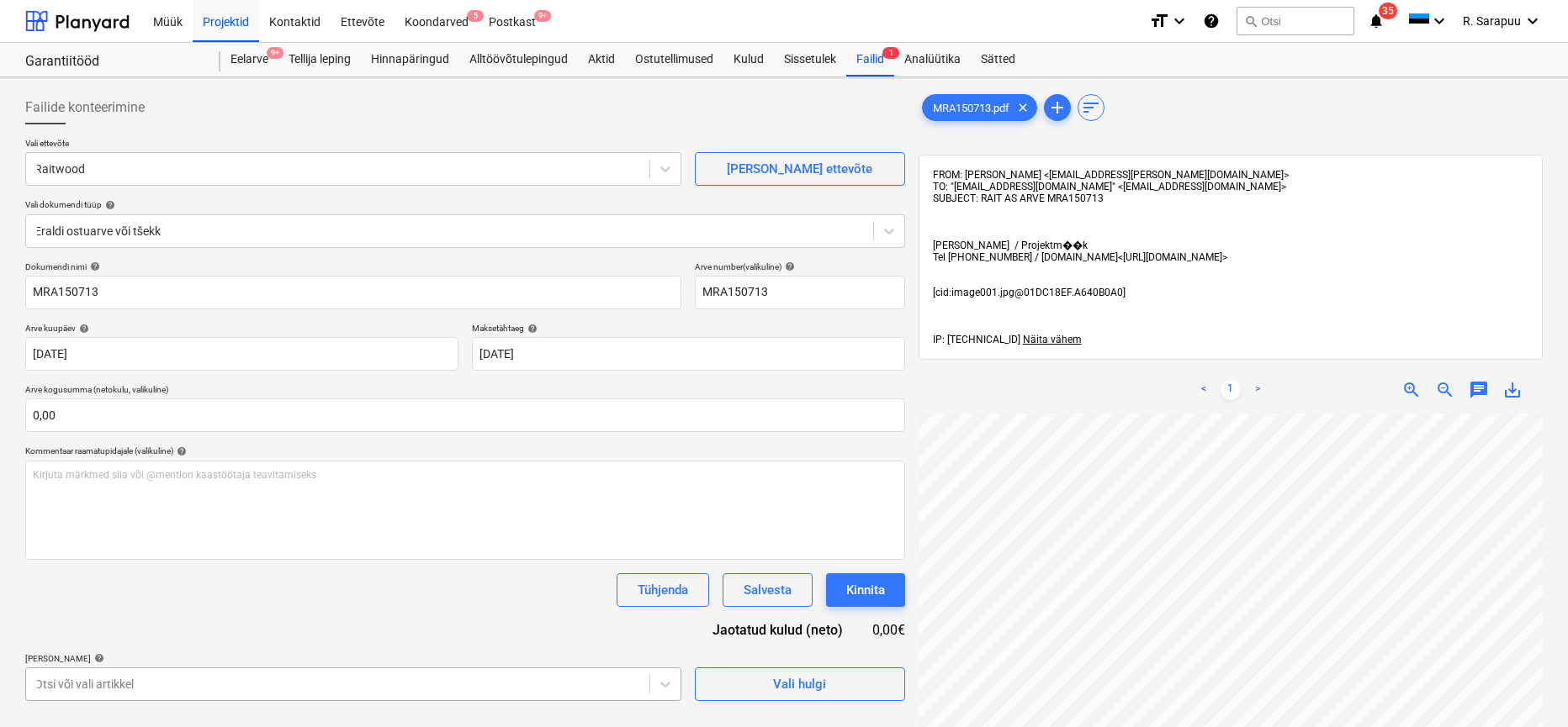
click at [574, 691] on body "This website stores cookies on your computer. These cookies are used to collect…" at bounding box center [784, 364] width 1568 height 727
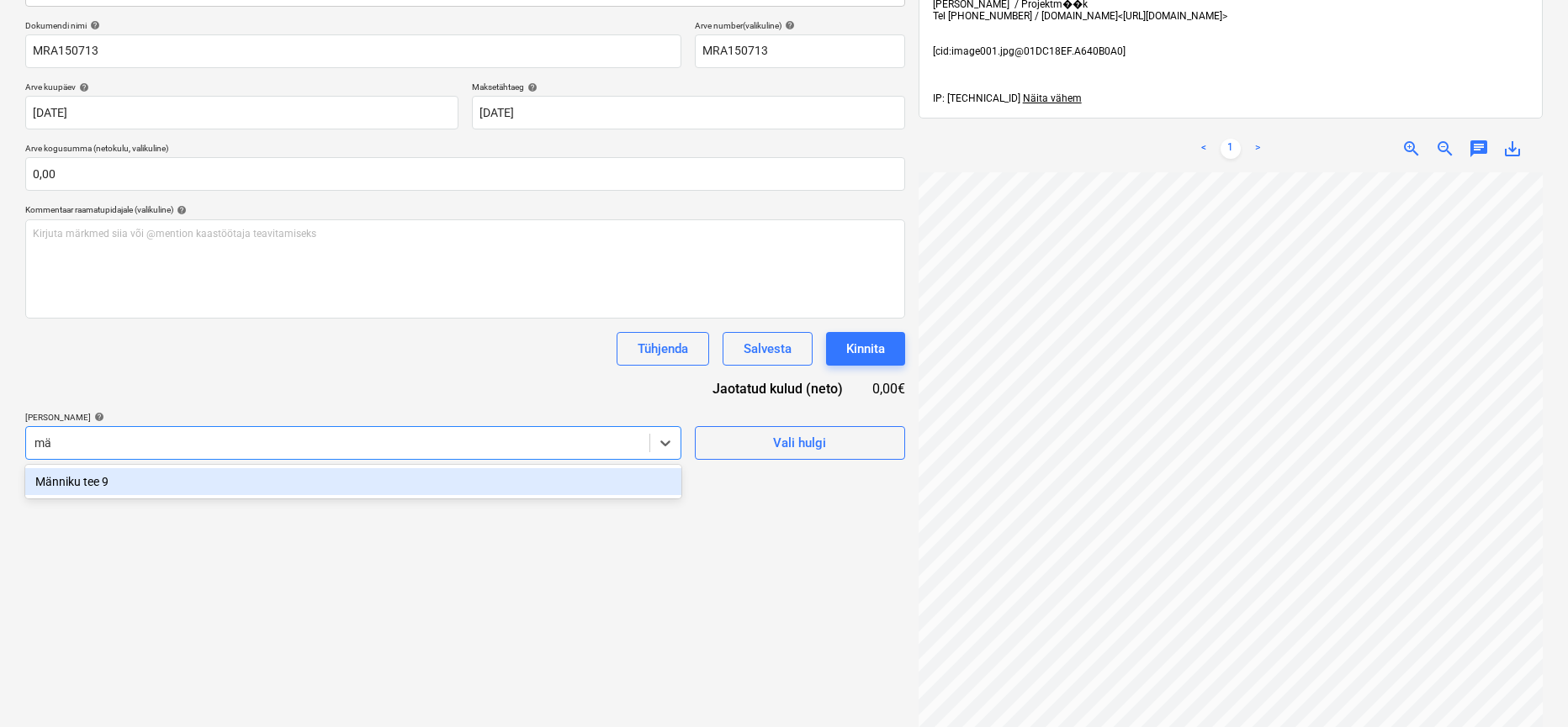
type input "m"
type input "näk"
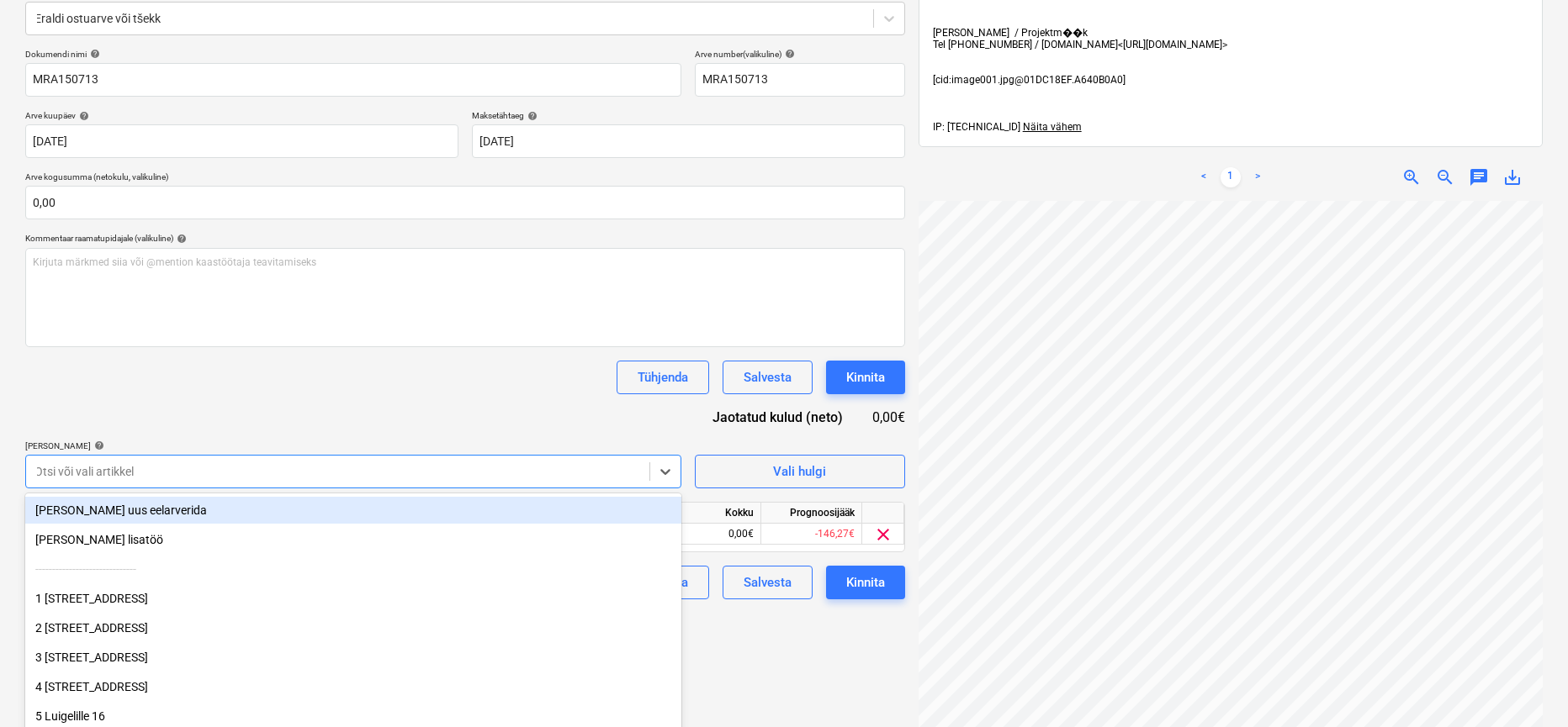
scroll to position [207, 0]
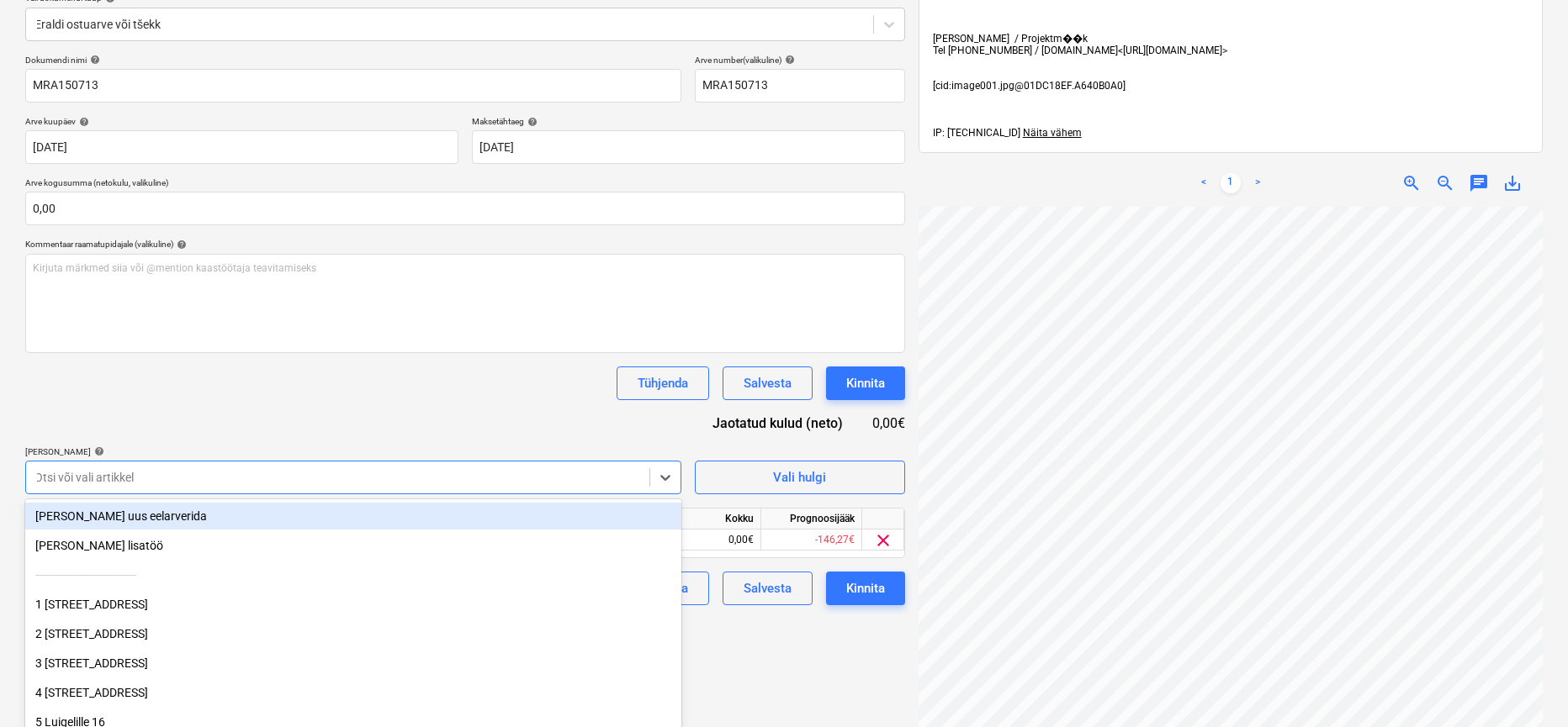
click at [557, 398] on div "Dokumendi nimi help MRA150713 Arve number (valikuline) help MRA150713 Arve kuup…" at bounding box center [465, 331] width 880 height 551
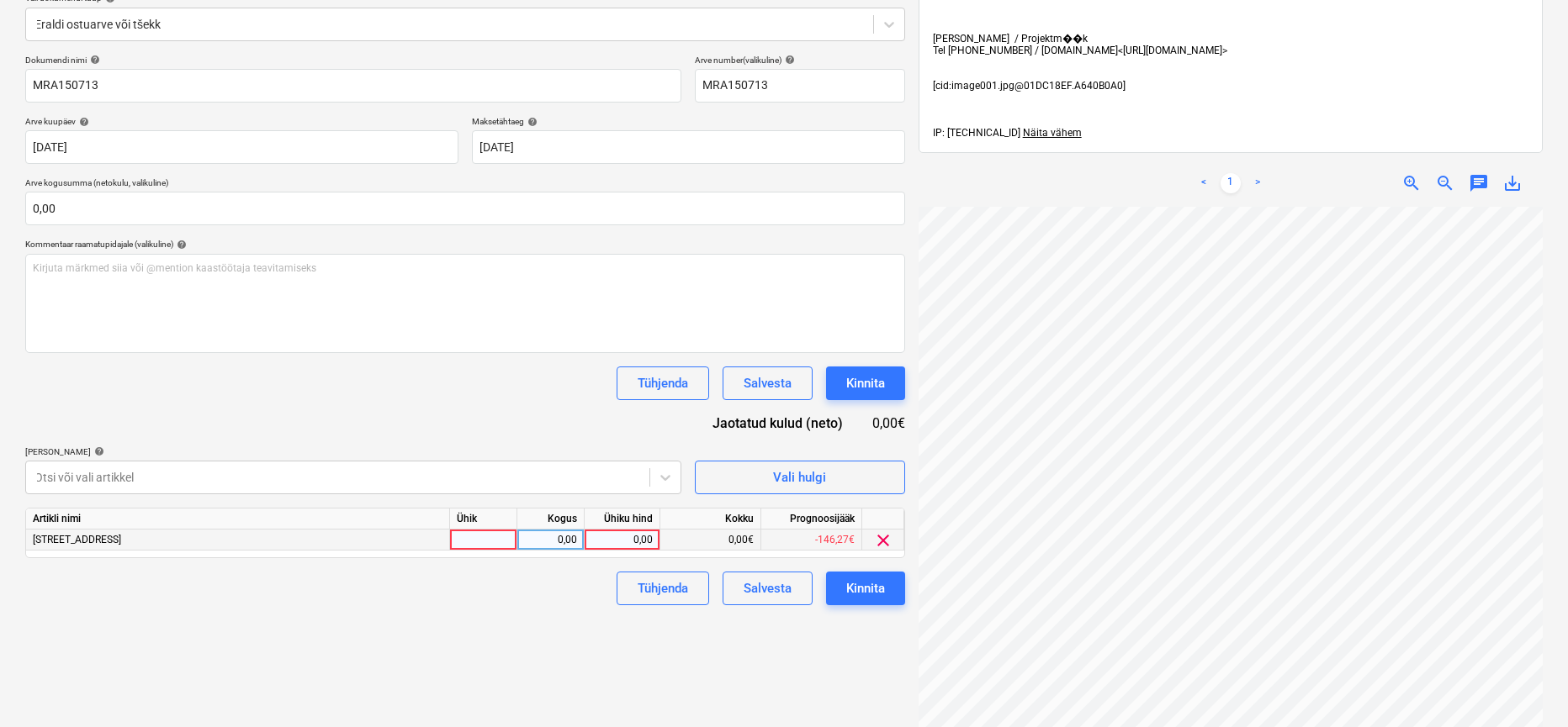
click at [625, 539] on div "0,00" at bounding box center [621, 540] width 61 height 21
type input "97,56"
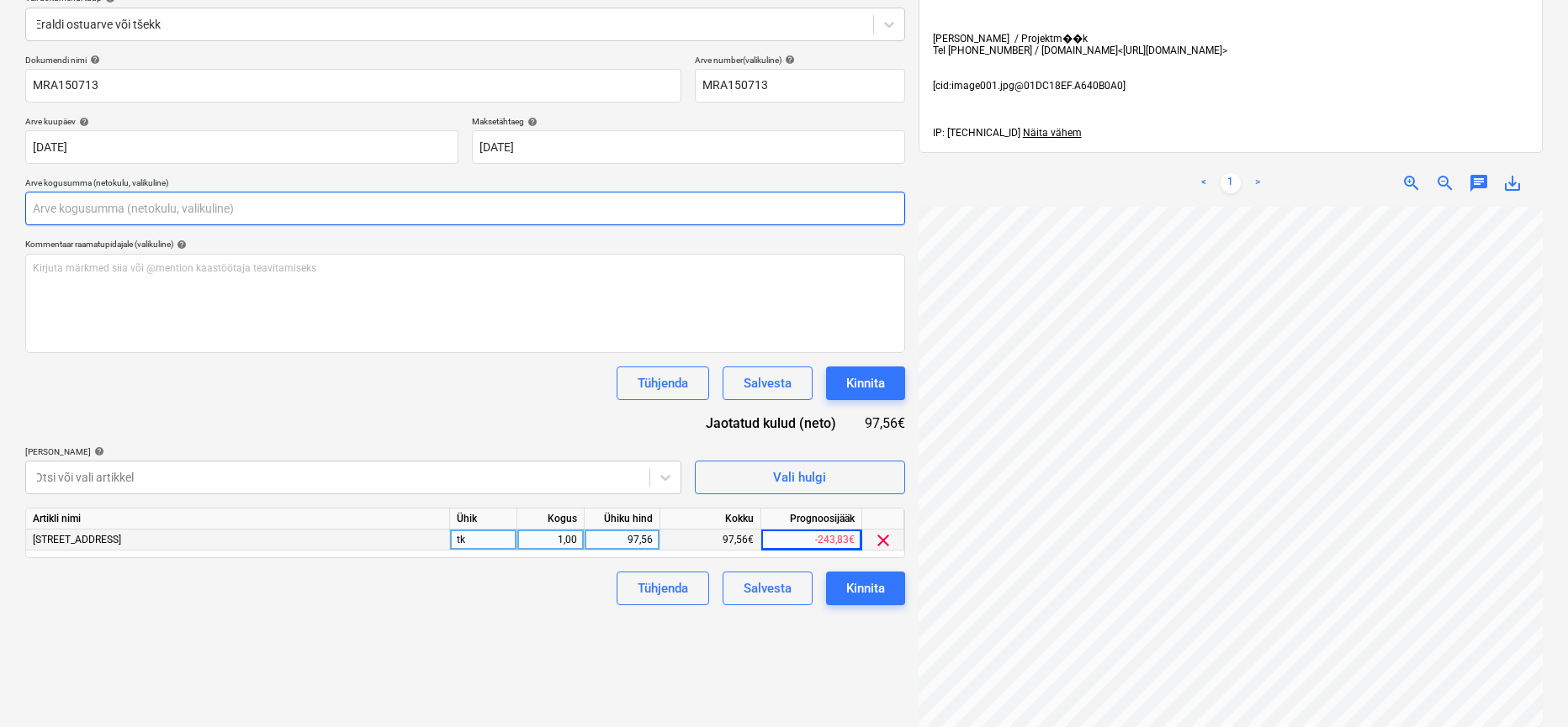
click at [494, 209] on input "text" at bounding box center [465, 209] width 880 height 34
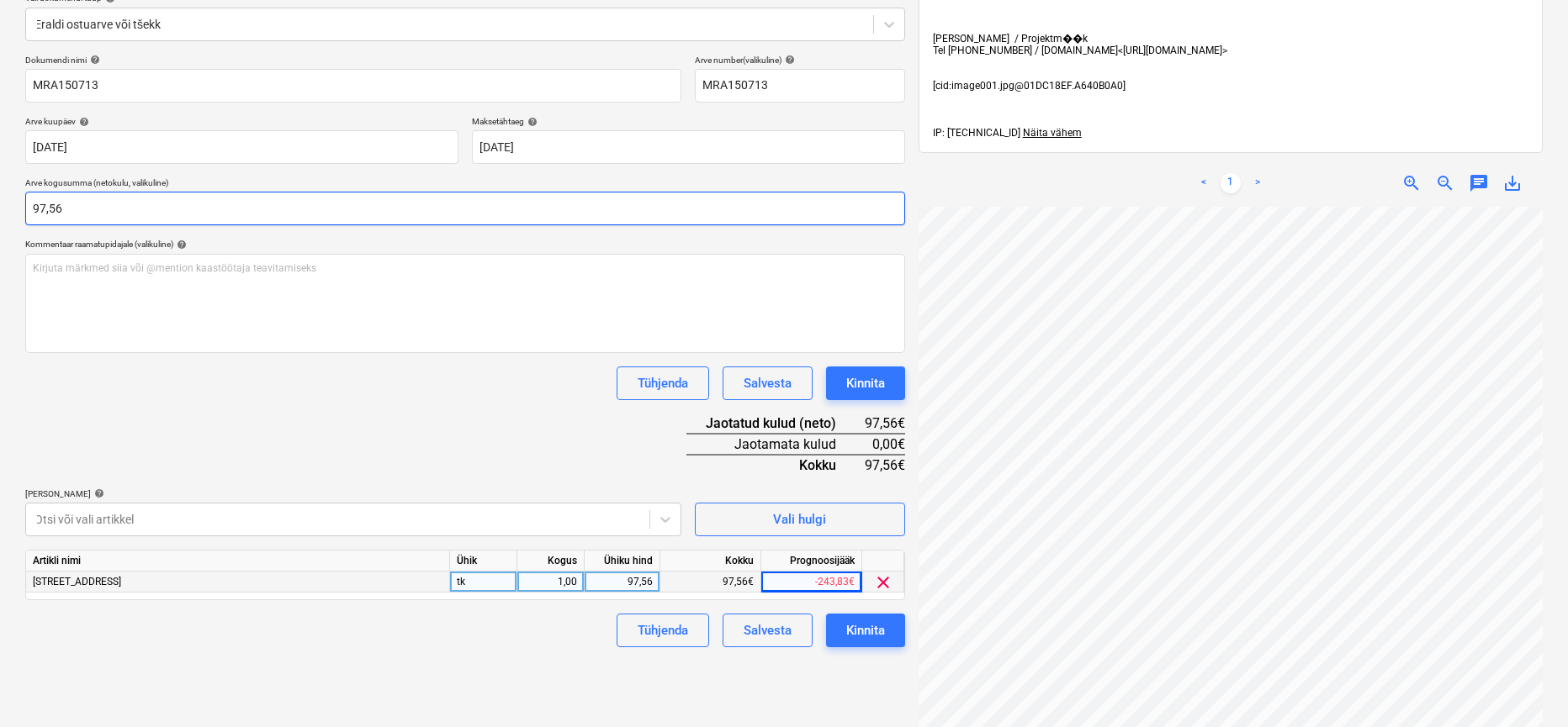
type input "97,56"
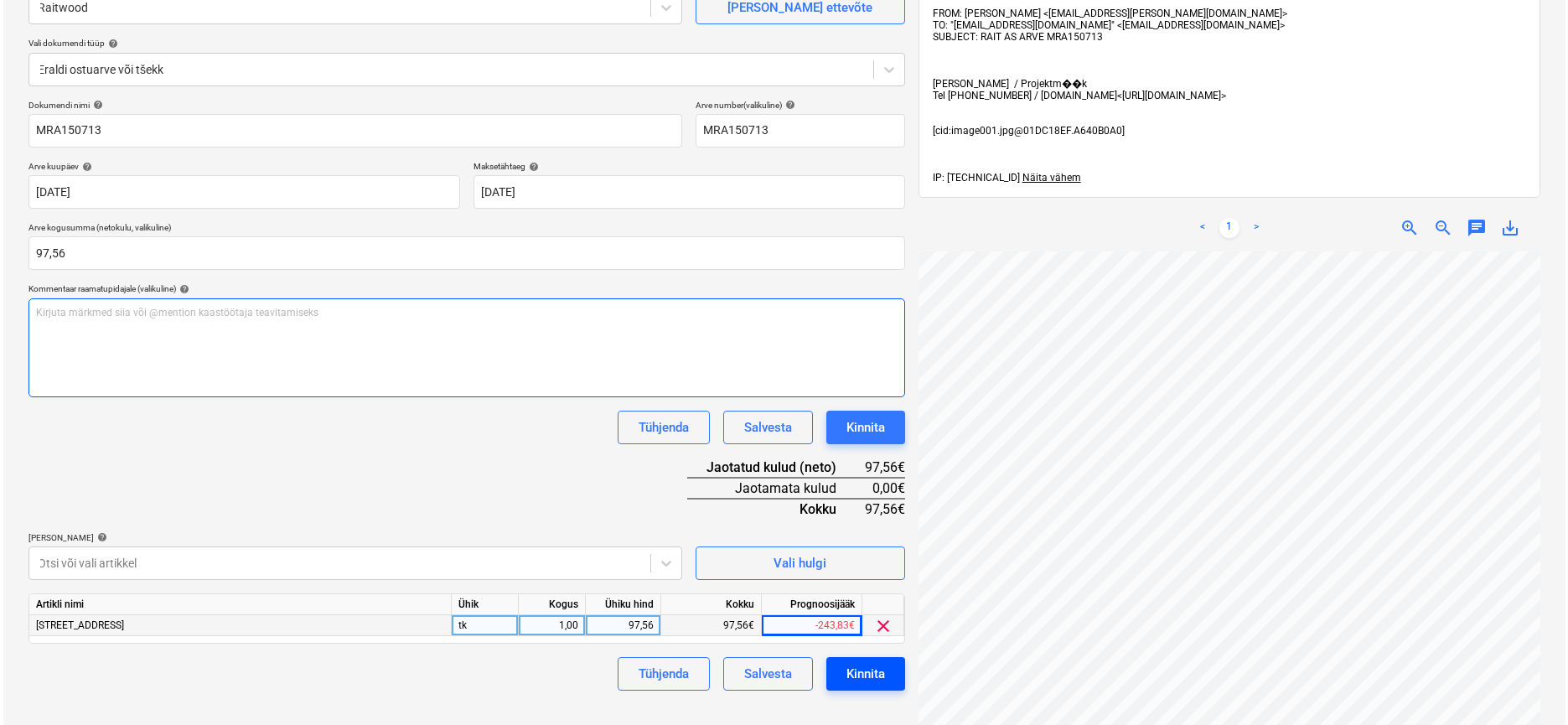
scroll to position [174, 0]
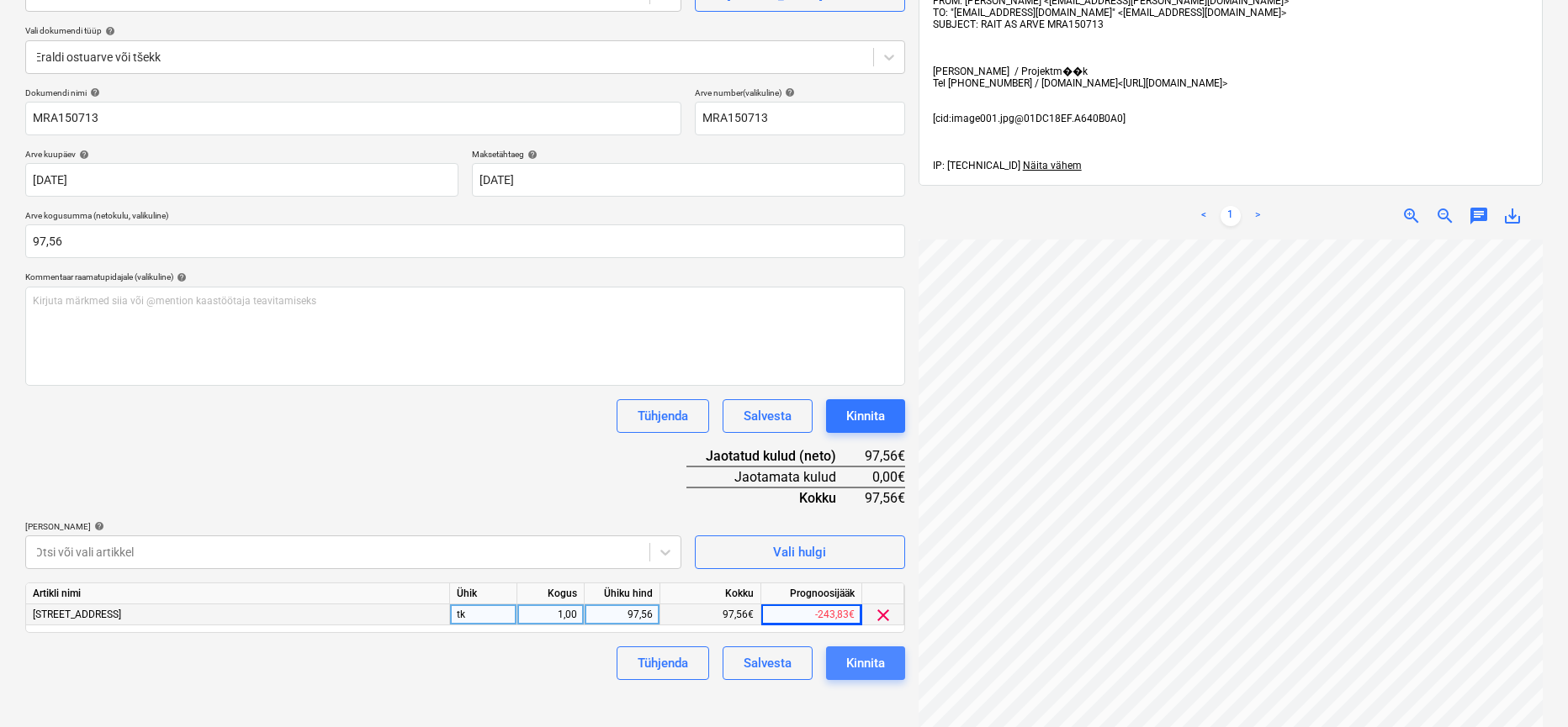
click at [867, 656] on div "Kinnita" at bounding box center [866, 663] width 39 height 22
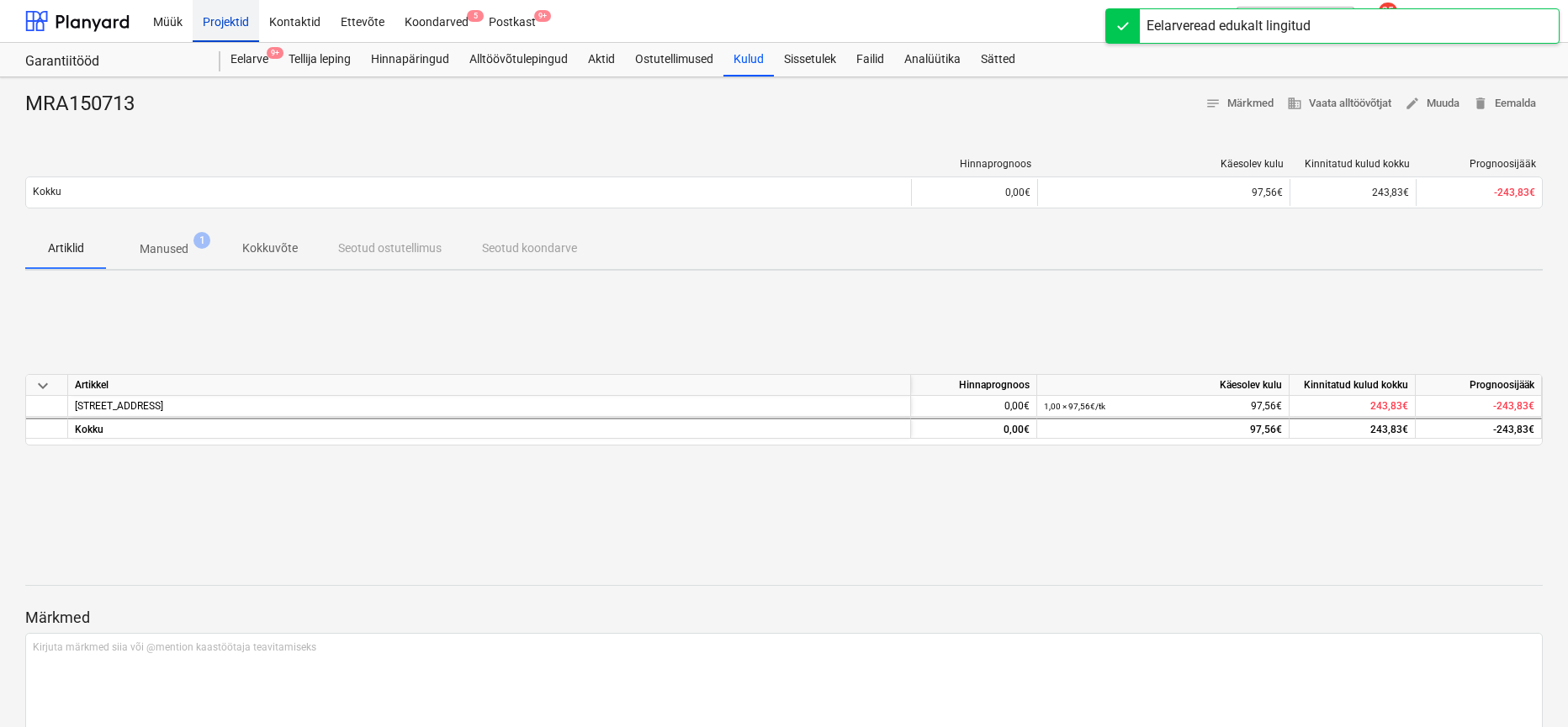
click at [244, 28] on div "Projektid" at bounding box center [226, 20] width 67 height 43
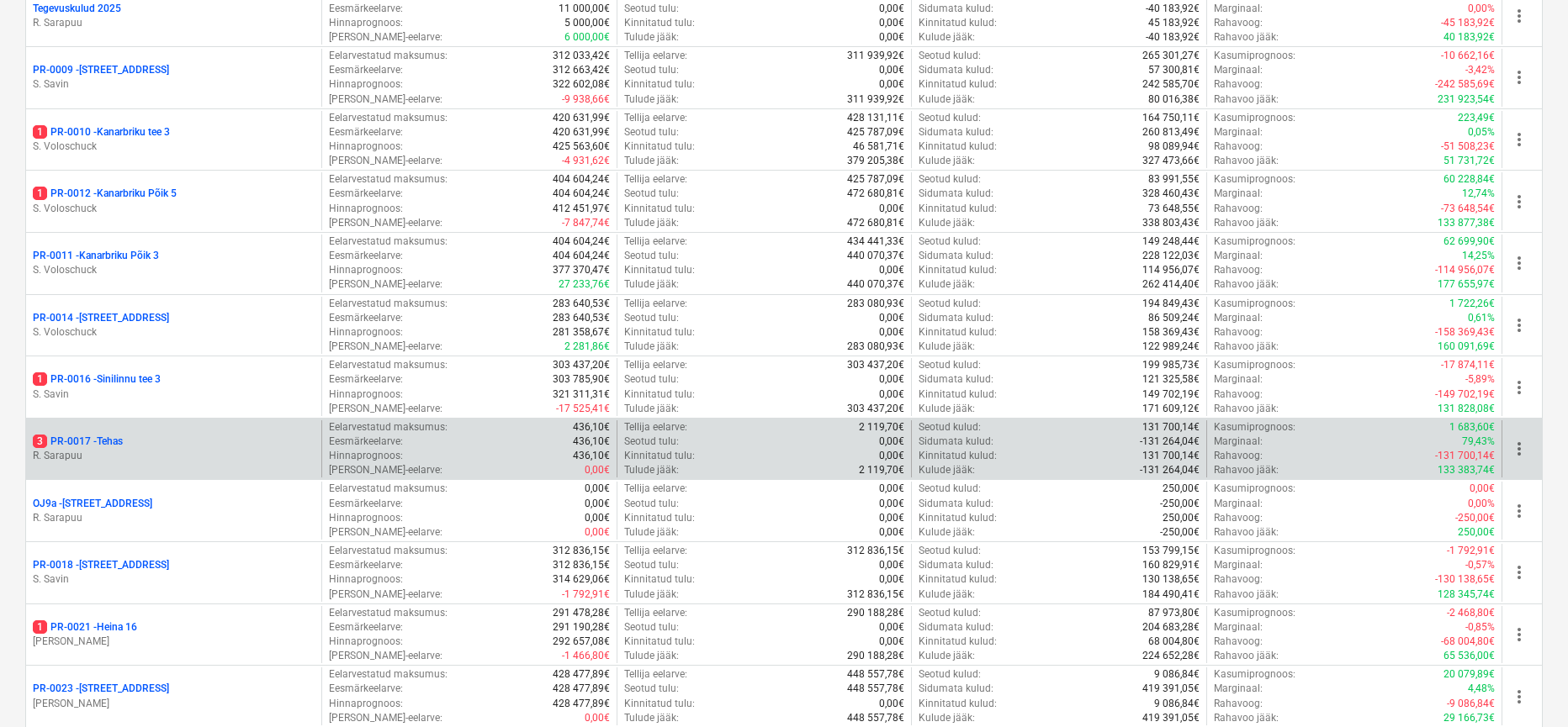
scroll to position [1004, 0]
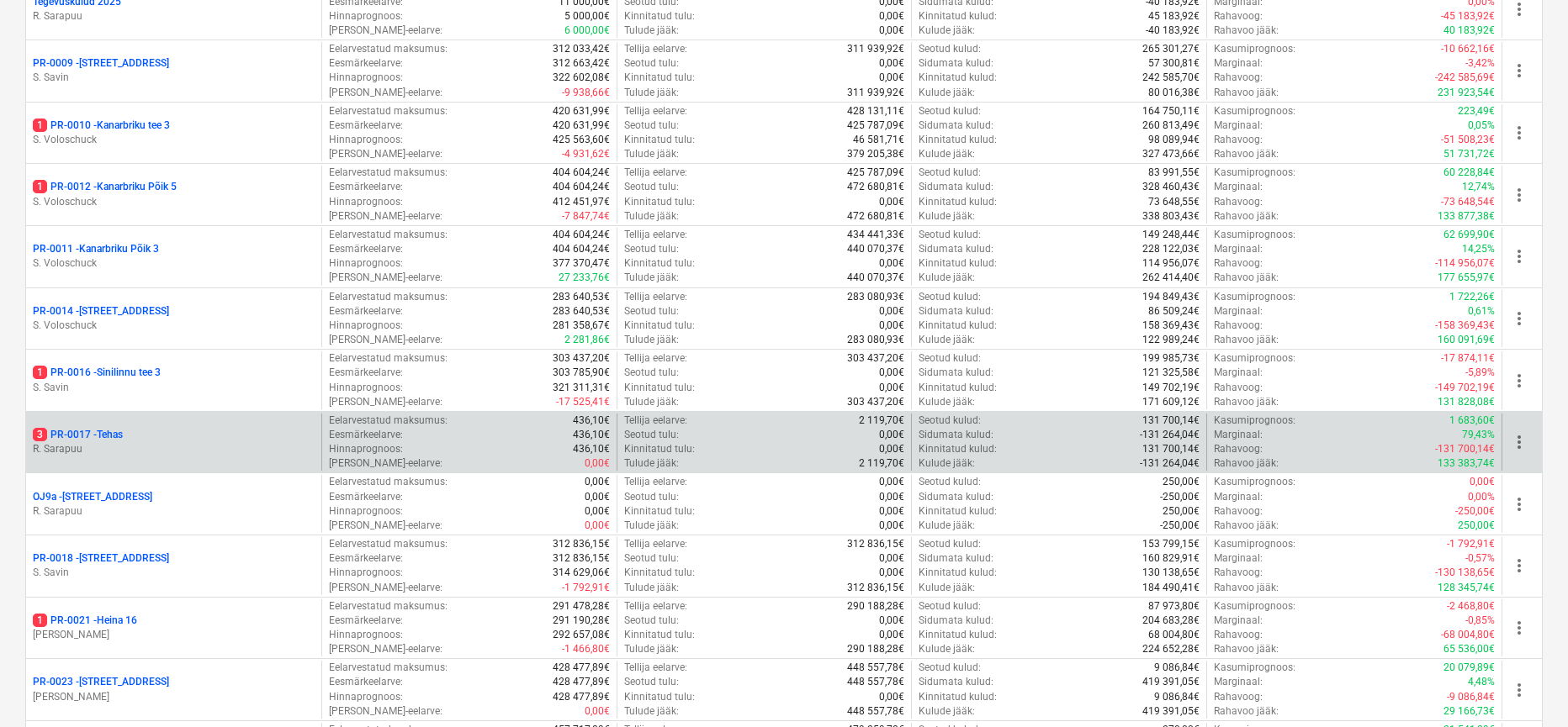
click at [100, 428] on p "3 PR-0017 - Tehas" at bounding box center [77, 435] width 90 height 14
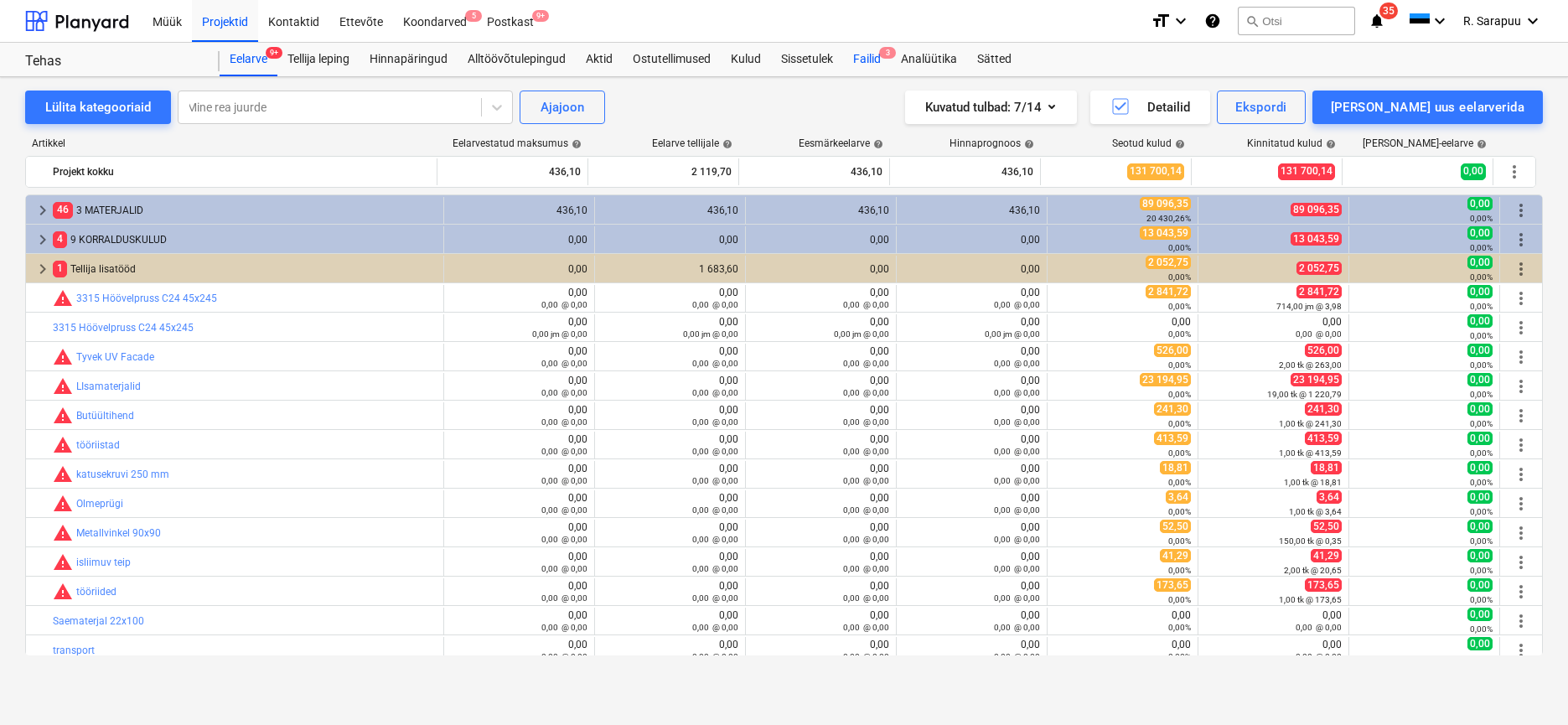
click at [858, 65] on div "Failid 3" at bounding box center [867, 59] width 48 height 34
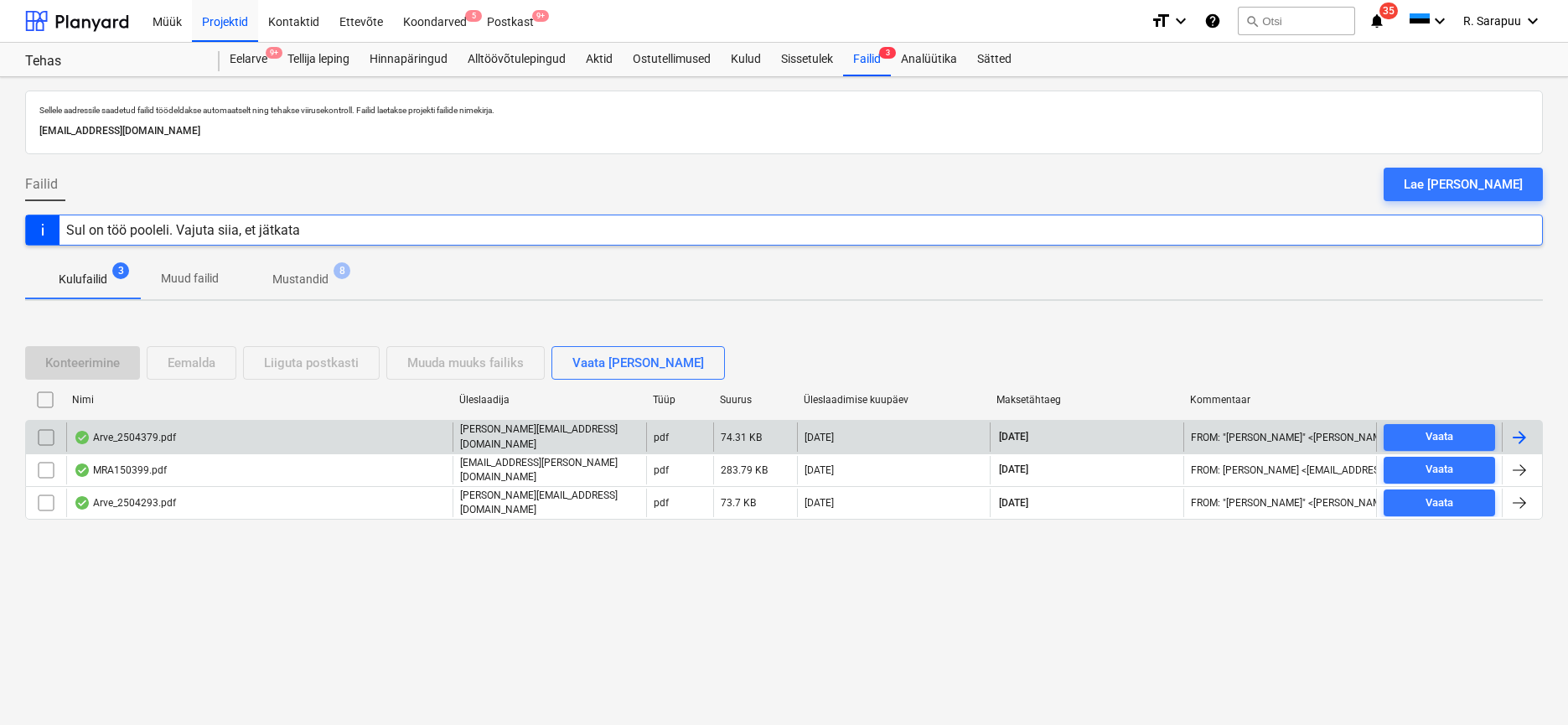
scroll to position [1, 0]
click at [134, 442] on div "Arve_2504379.pdf" at bounding box center [124, 437] width 102 height 13
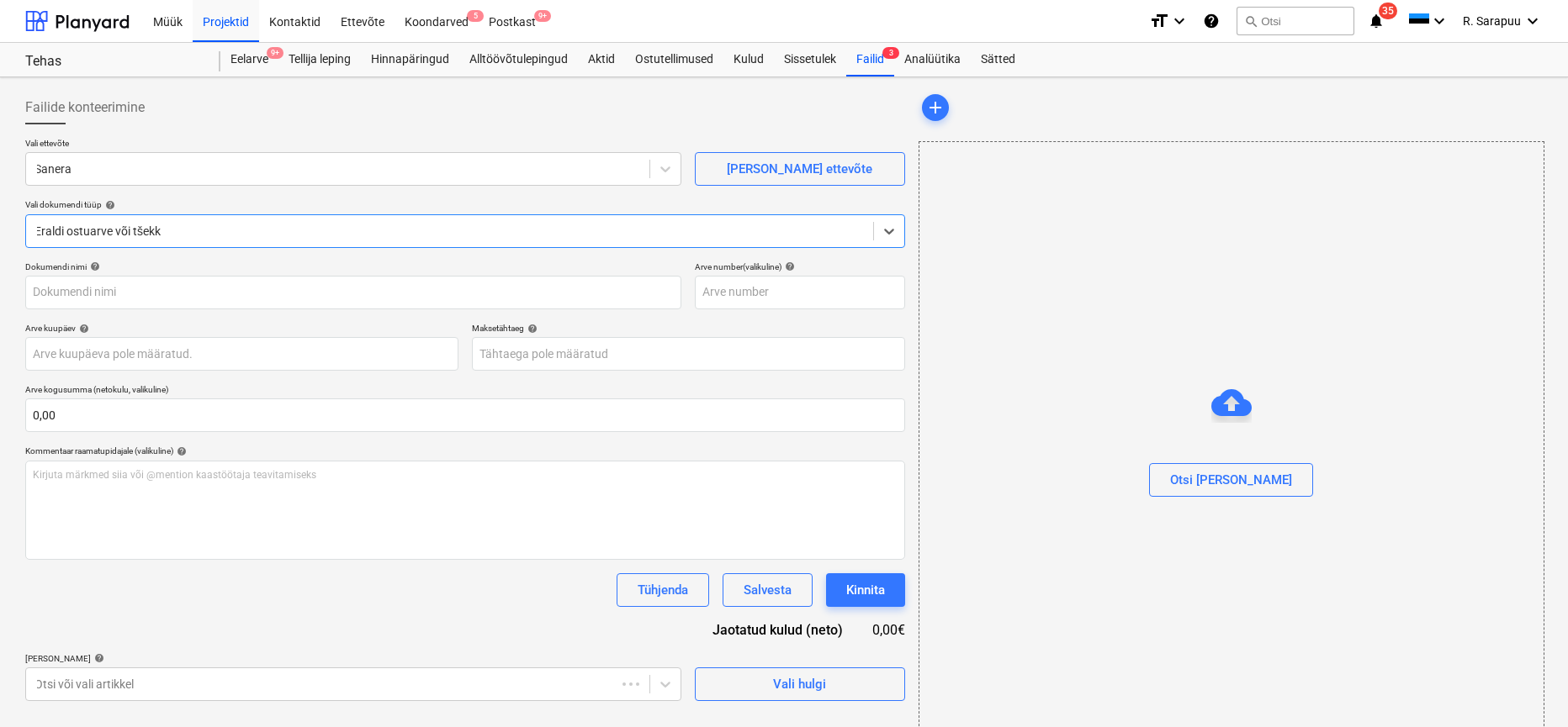
type input "2504379"
type input "[DATE]"
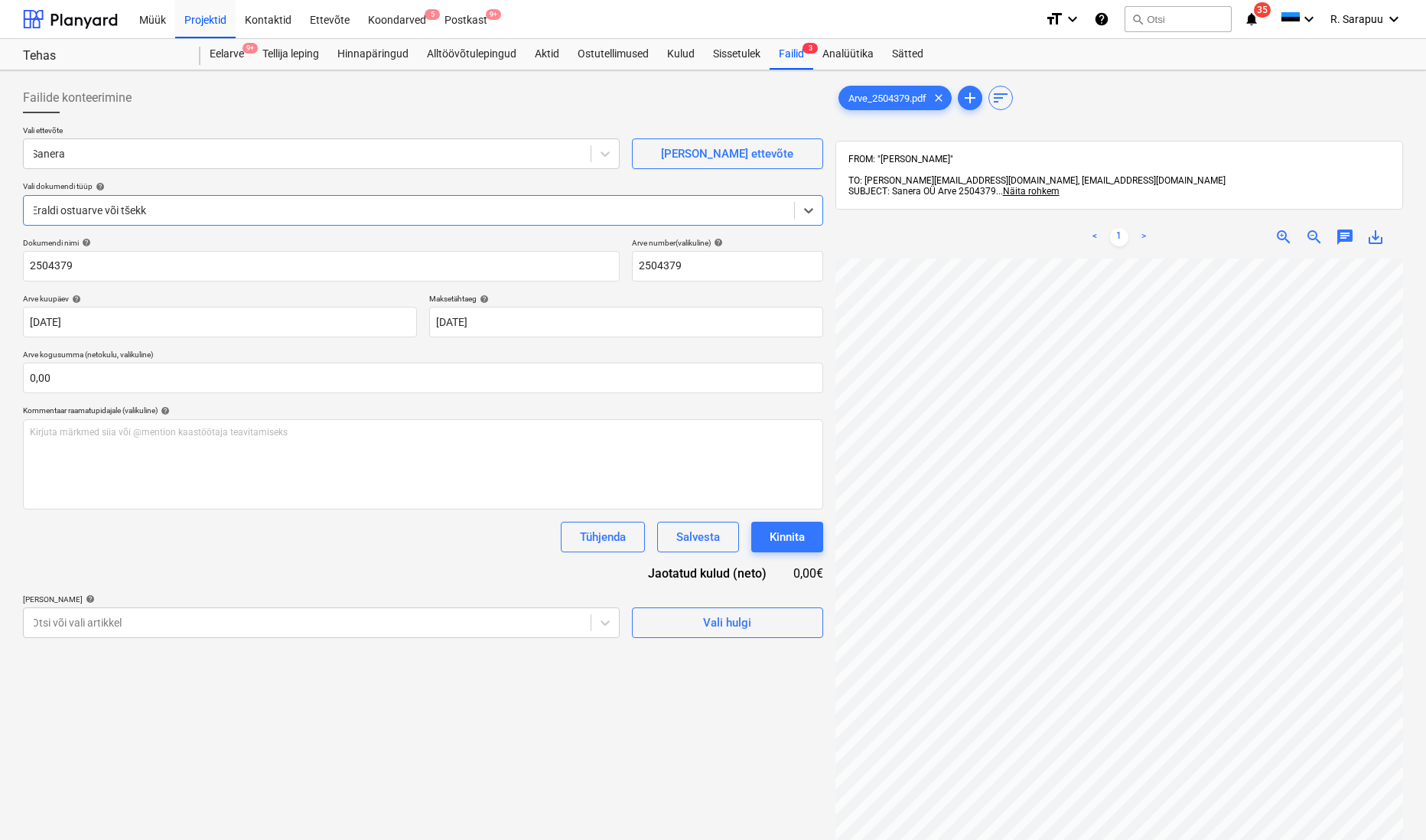
scroll to position [0, 100]
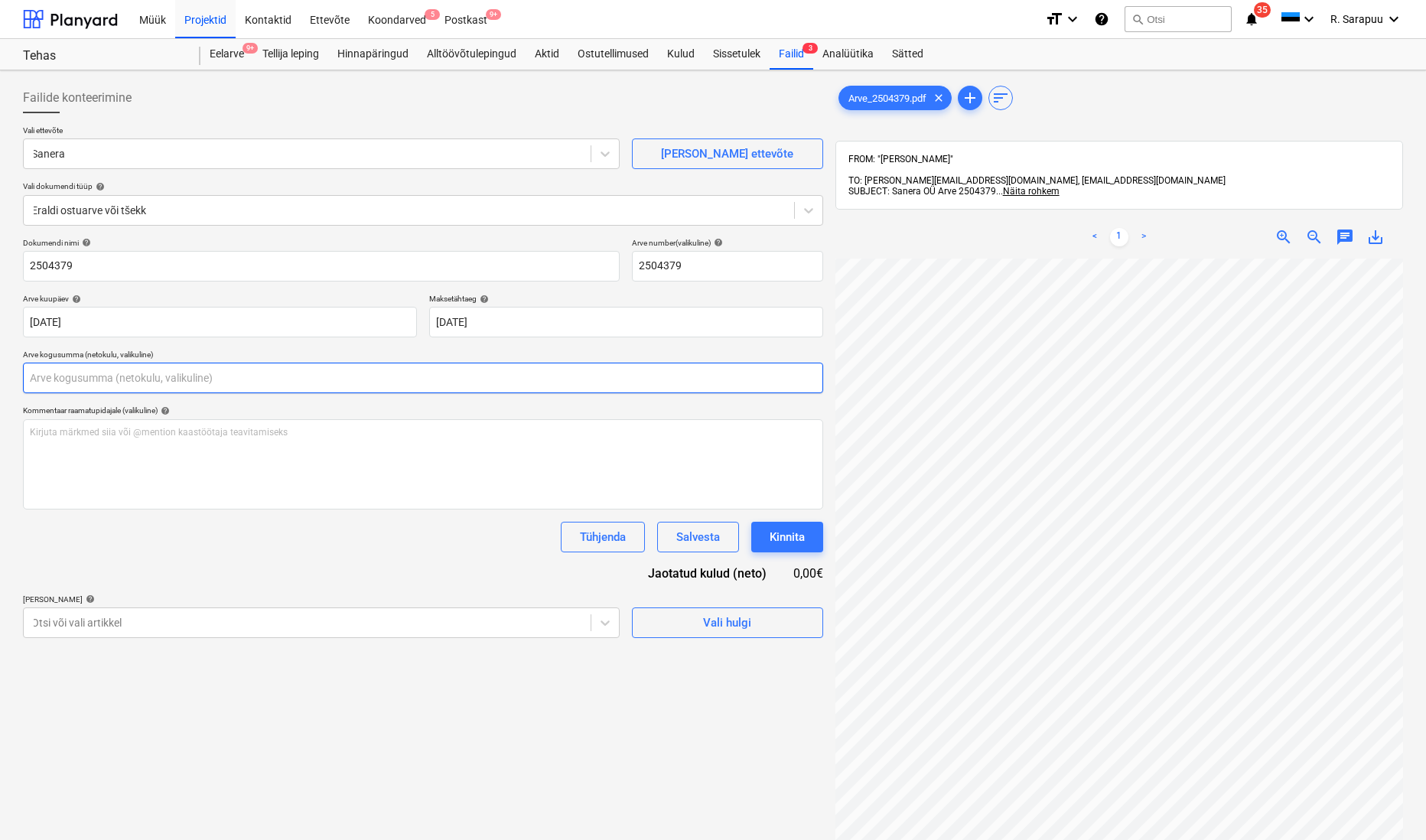
click at [131, 388] on input "text" at bounding box center [423, 378] width 800 height 31
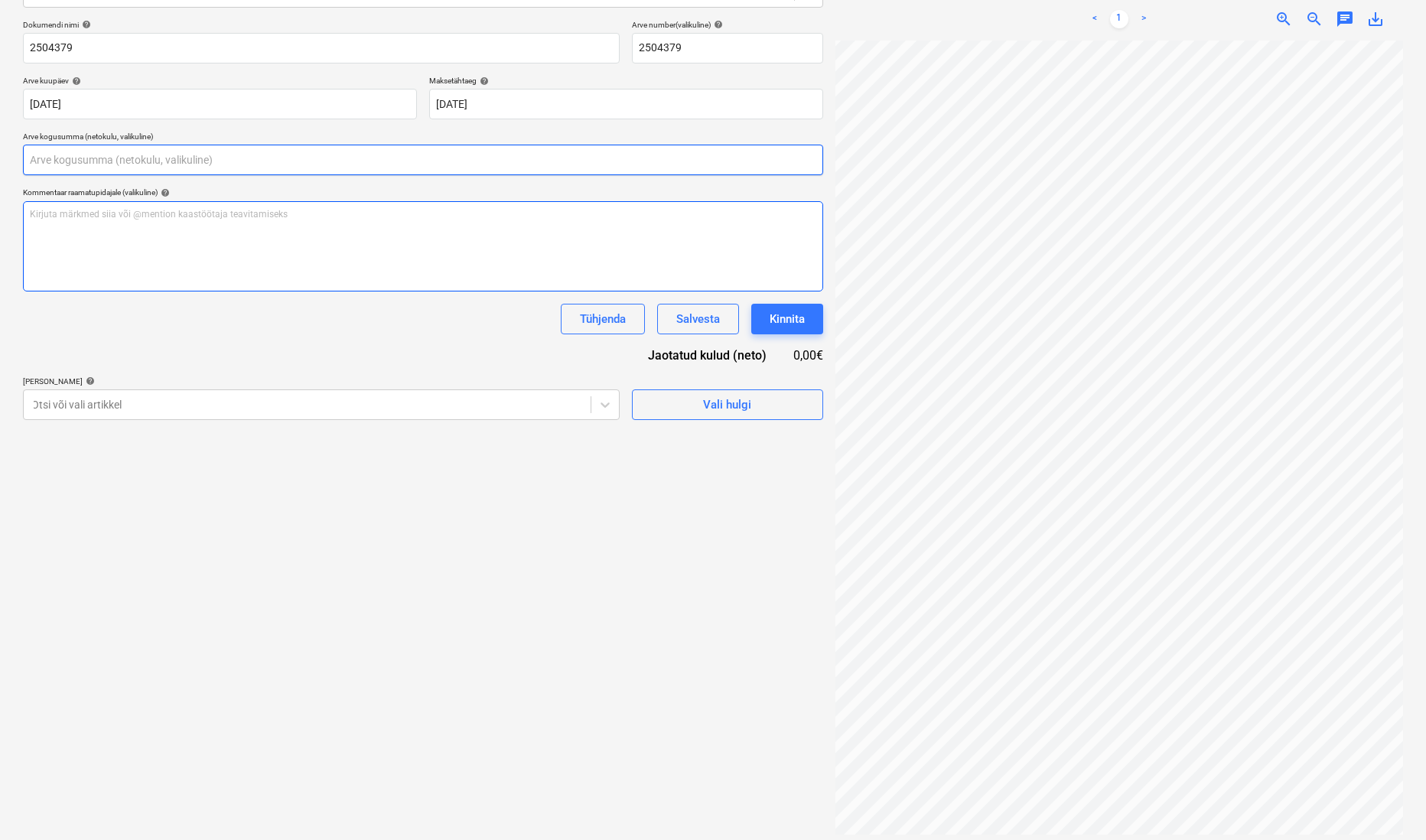
scroll to position [217, 0]
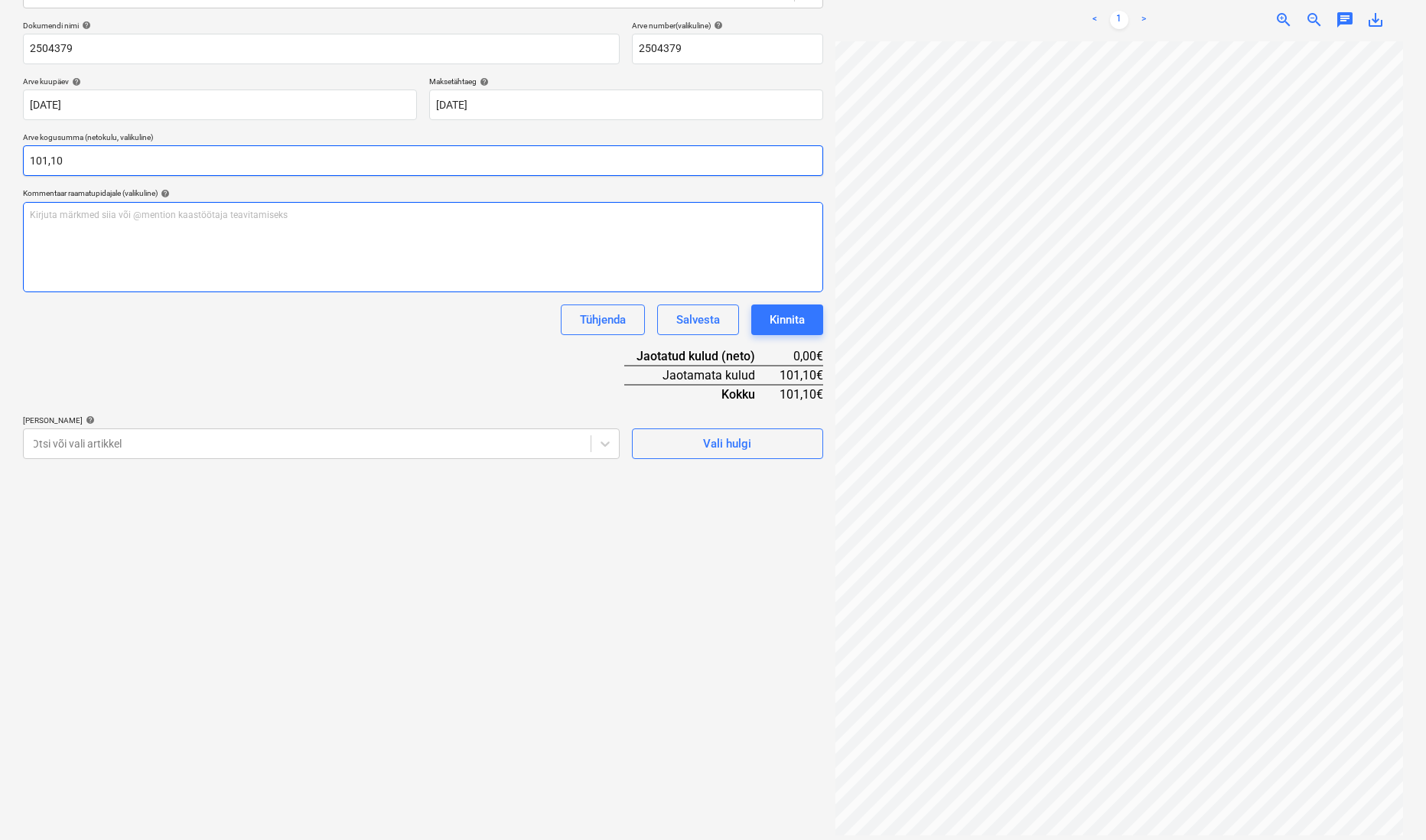
type input "101,10"
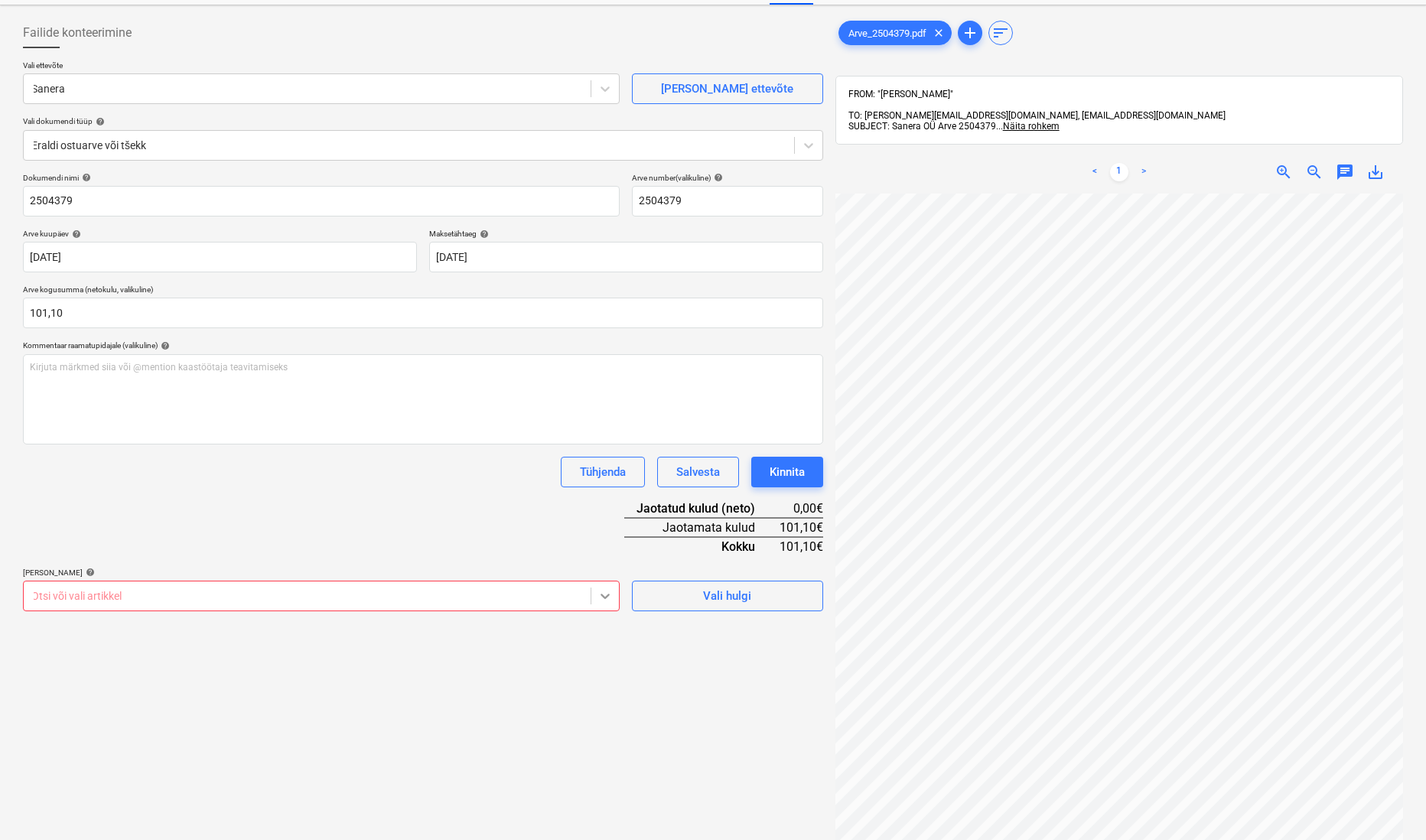
click at [597, 657] on body "This website stores cookies on your computer. These cookies are used to collect…" at bounding box center [713, 355] width 1426 height 840
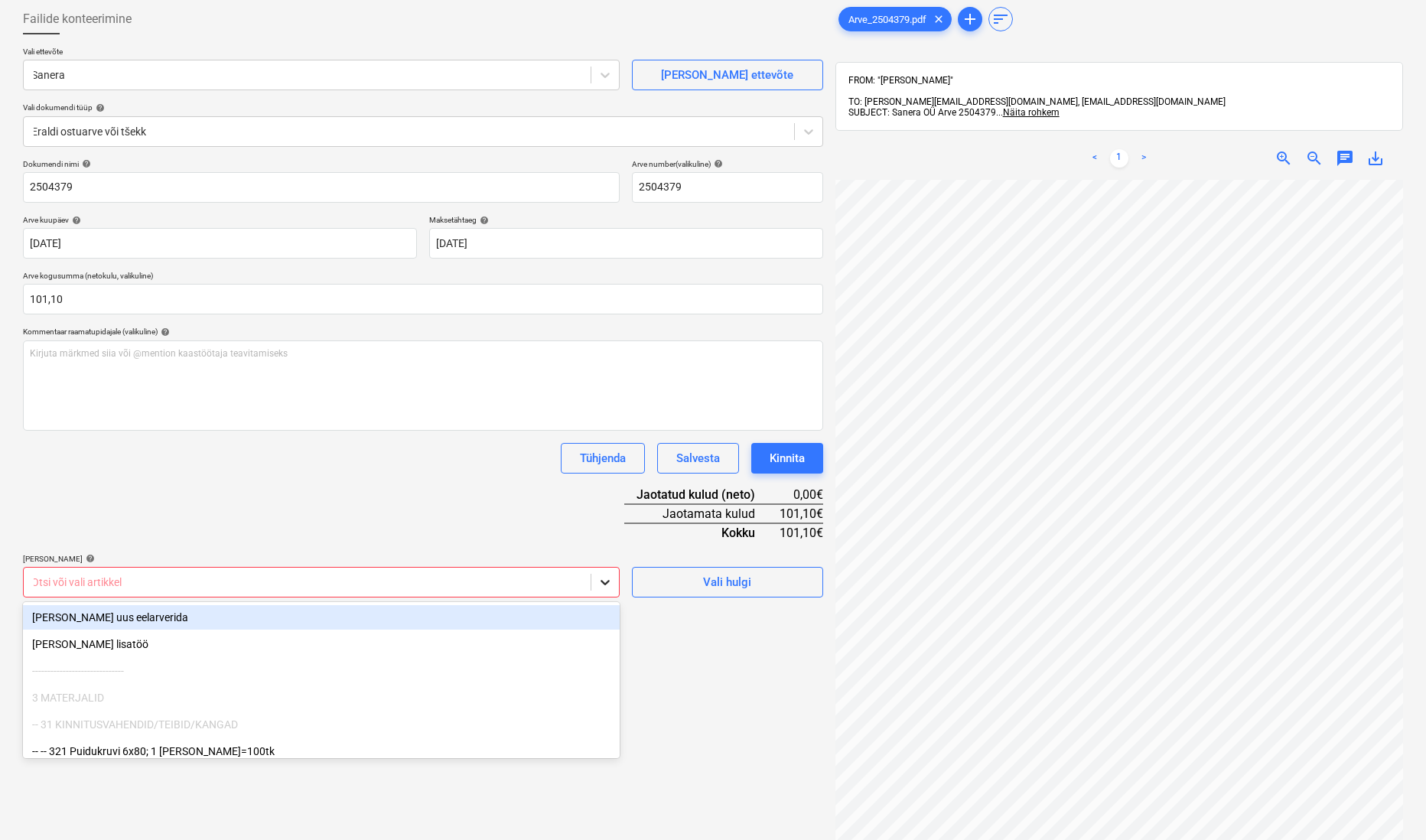
scroll to position [79, 0]
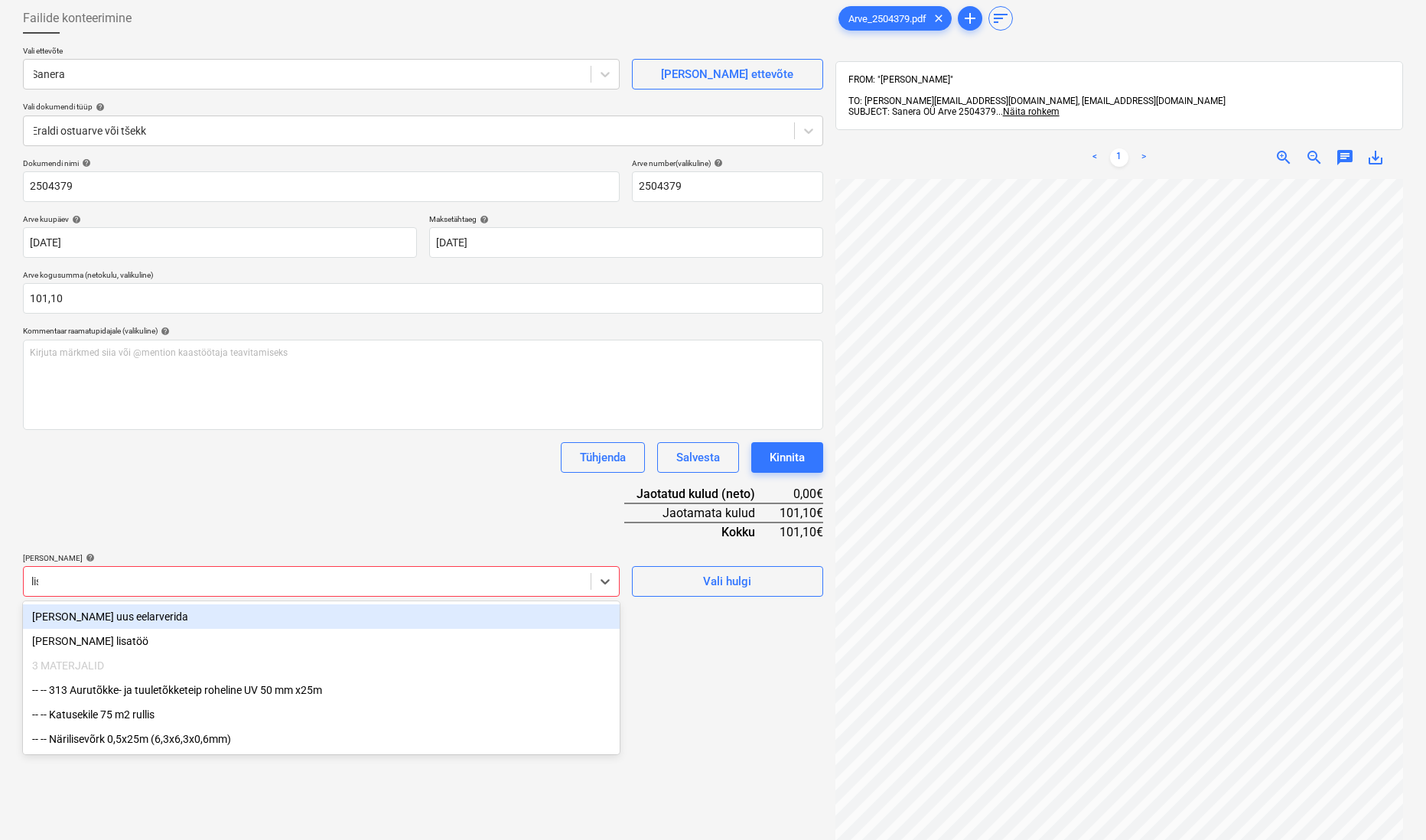
type input "[PERSON_NAME]"
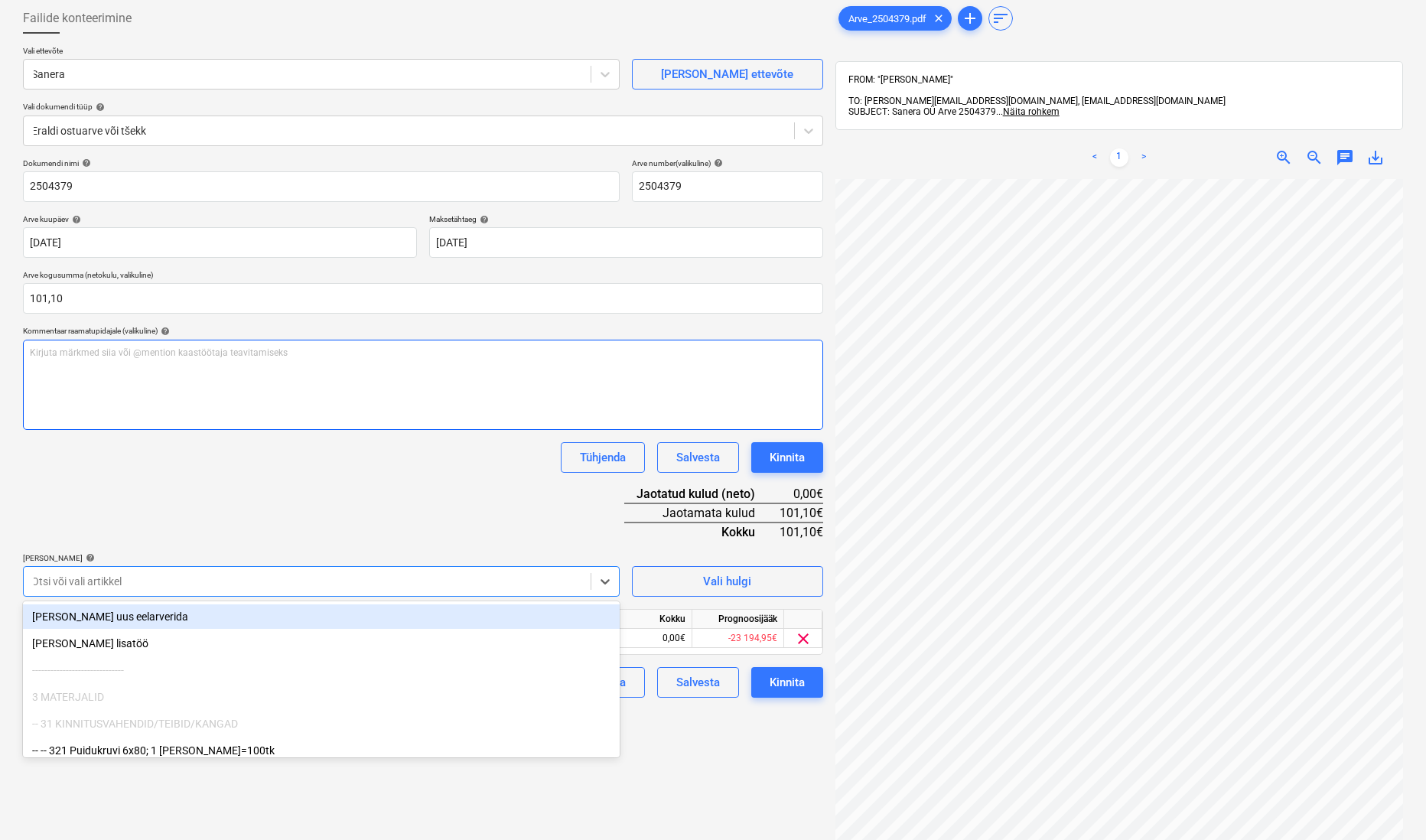
click at [480, 405] on div "Kirjuta märkmed siia või @mention kaastöötaja teavitamiseks ﻿" at bounding box center [423, 385] width 800 height 91
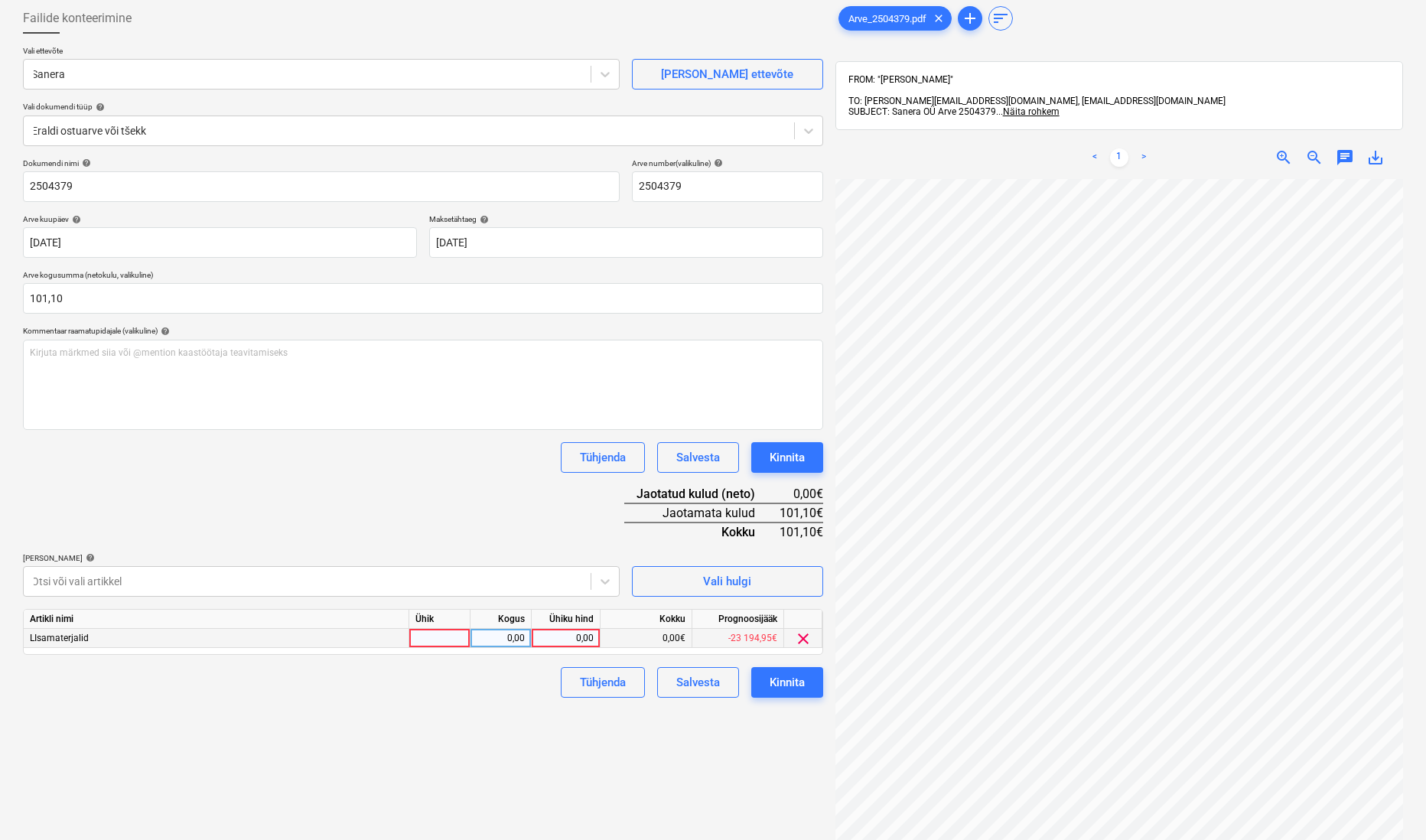
click at [579, 636] on div "0,00" at bounding box center [565, 639] width 56 height 19
type input "1010,10"
drag, startPoint x: 182, startPoint y: 526, endPoint x: 169, endPoint y: 522, distance: 13.6
click at [182, 526] on div "Dokumendi nimi help 2504379 Arve number (valikuline) help 2504379 Arve kuupäev …" at bounding box center [423, 428] width 800 height 539
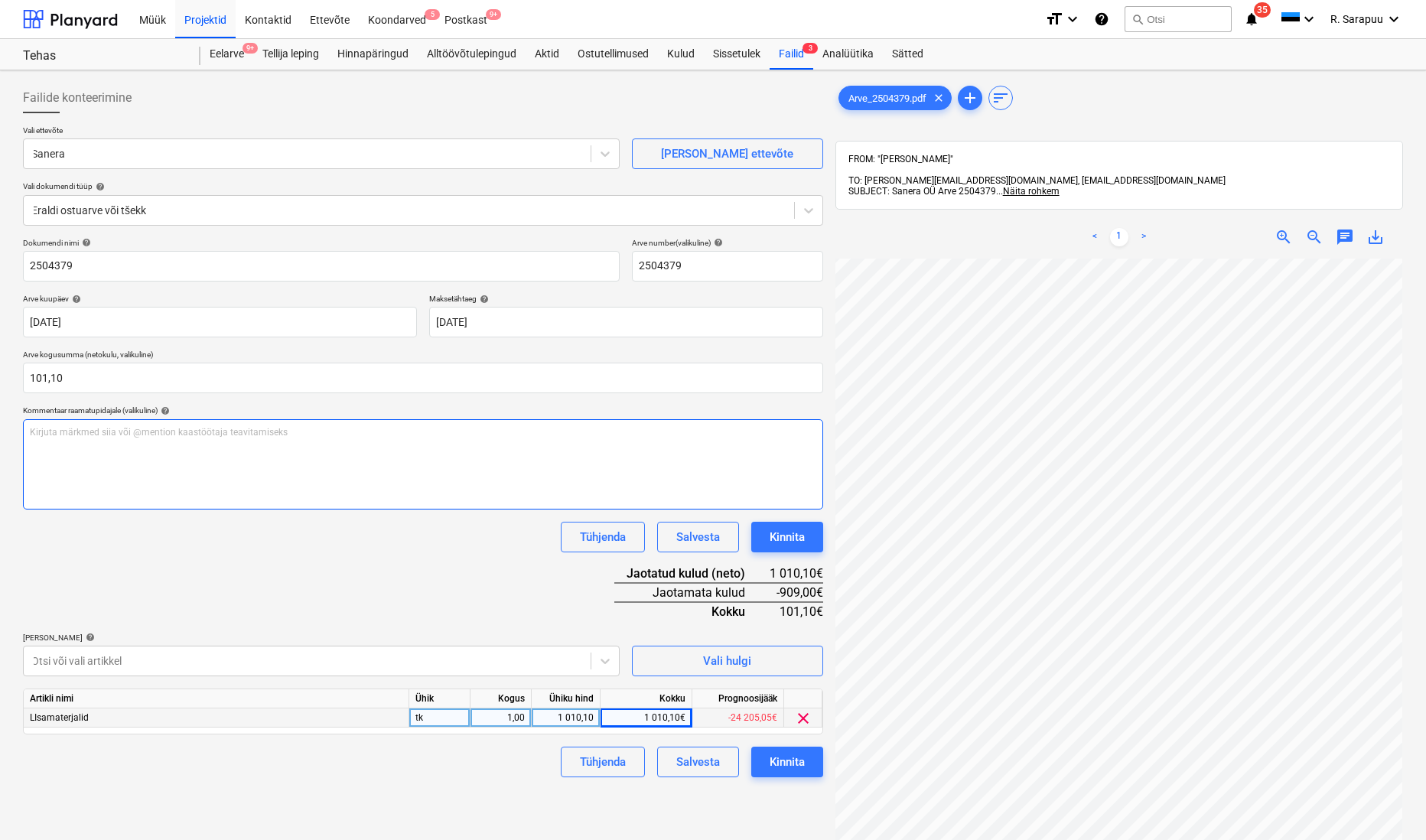
scroll to position [0, 0]
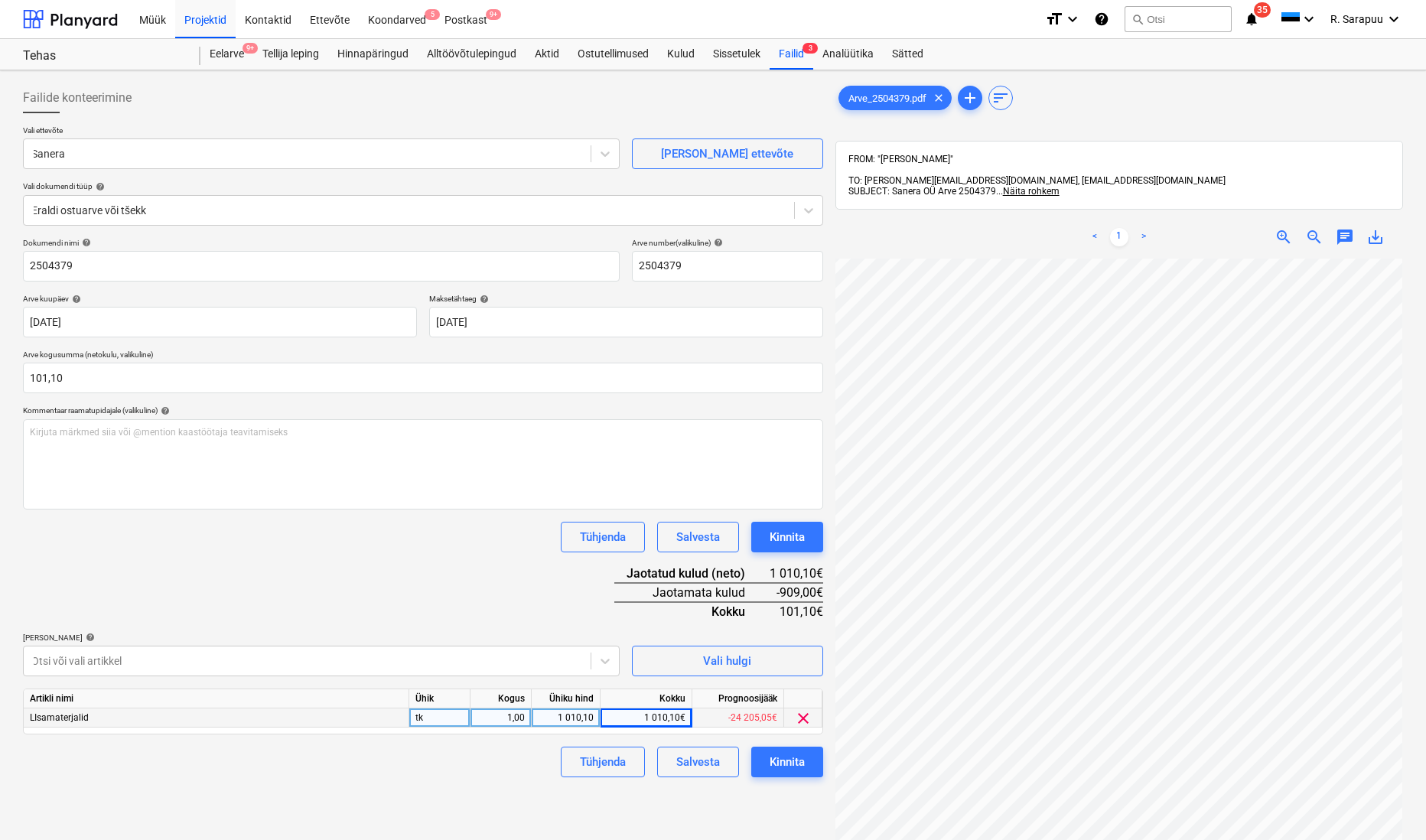
click at [215, 587] on div "Dokumendi nimi help 2504379 Arve number (valikuline) help 2504379 Arve kuupäev …" at bounding box center [423, 507] width 800 height 539
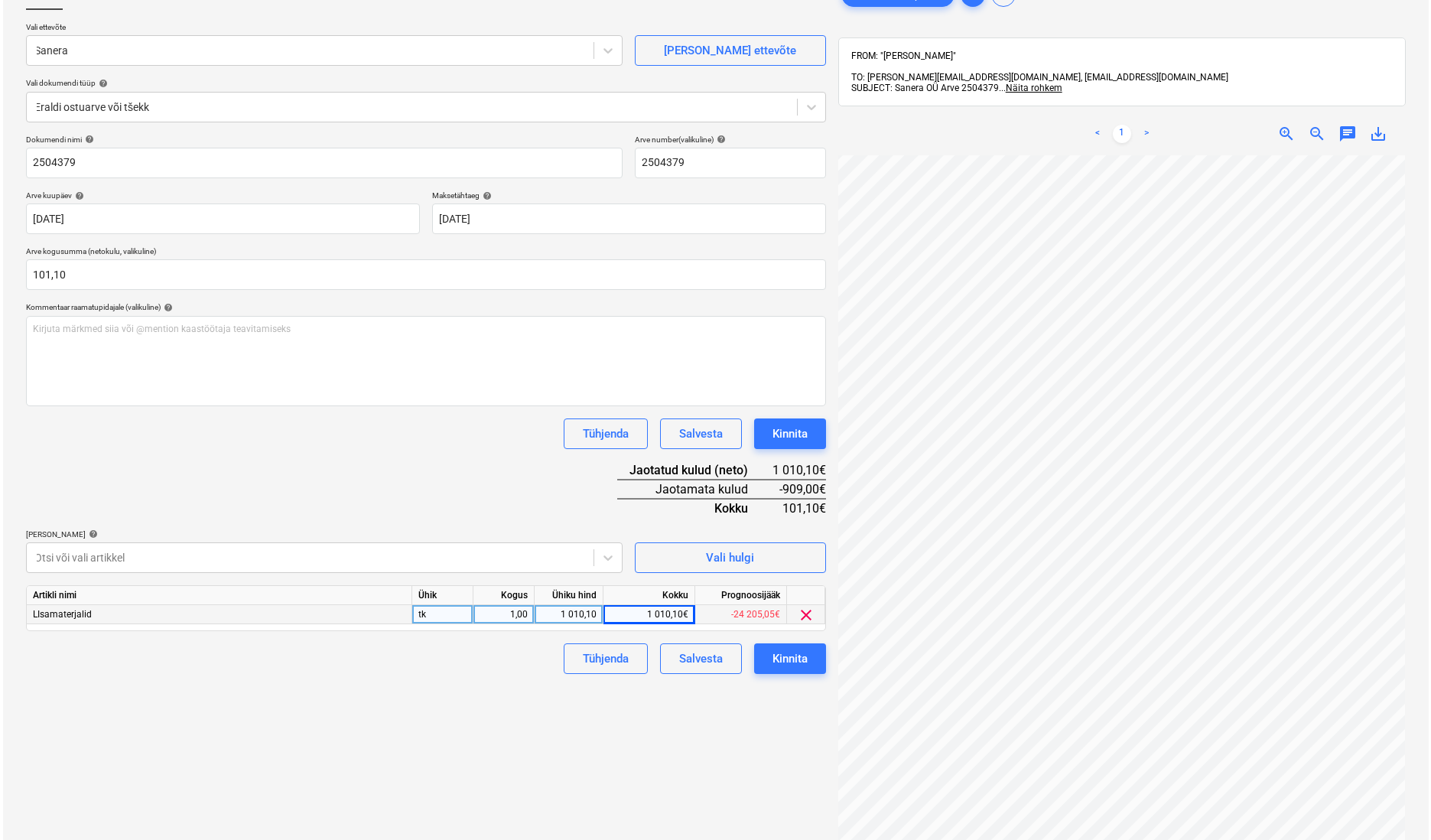
scroll to position [107, 0]
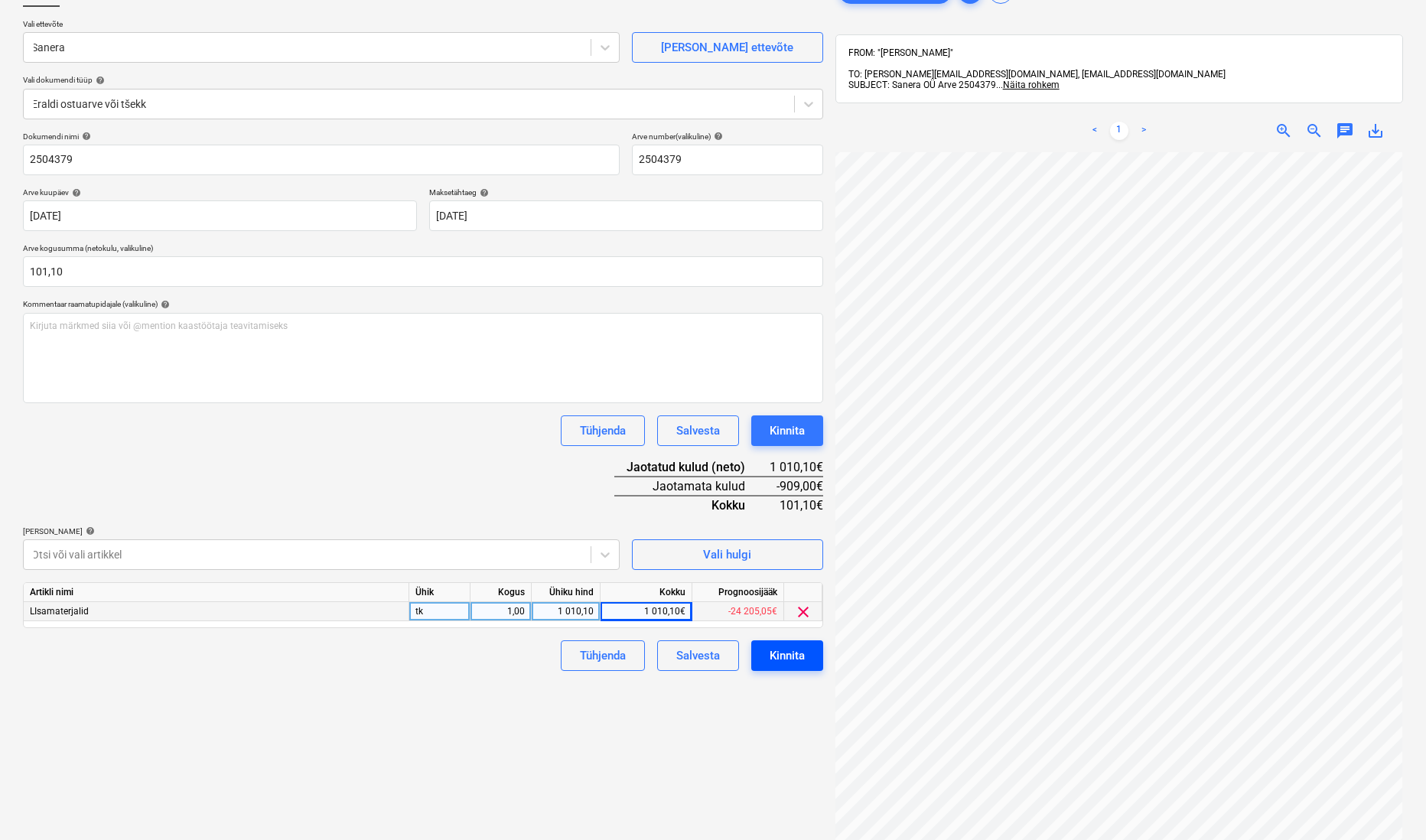
click at [800, 650] on div "Kinnita" at bounding box center [787, 656] width 36 height 20
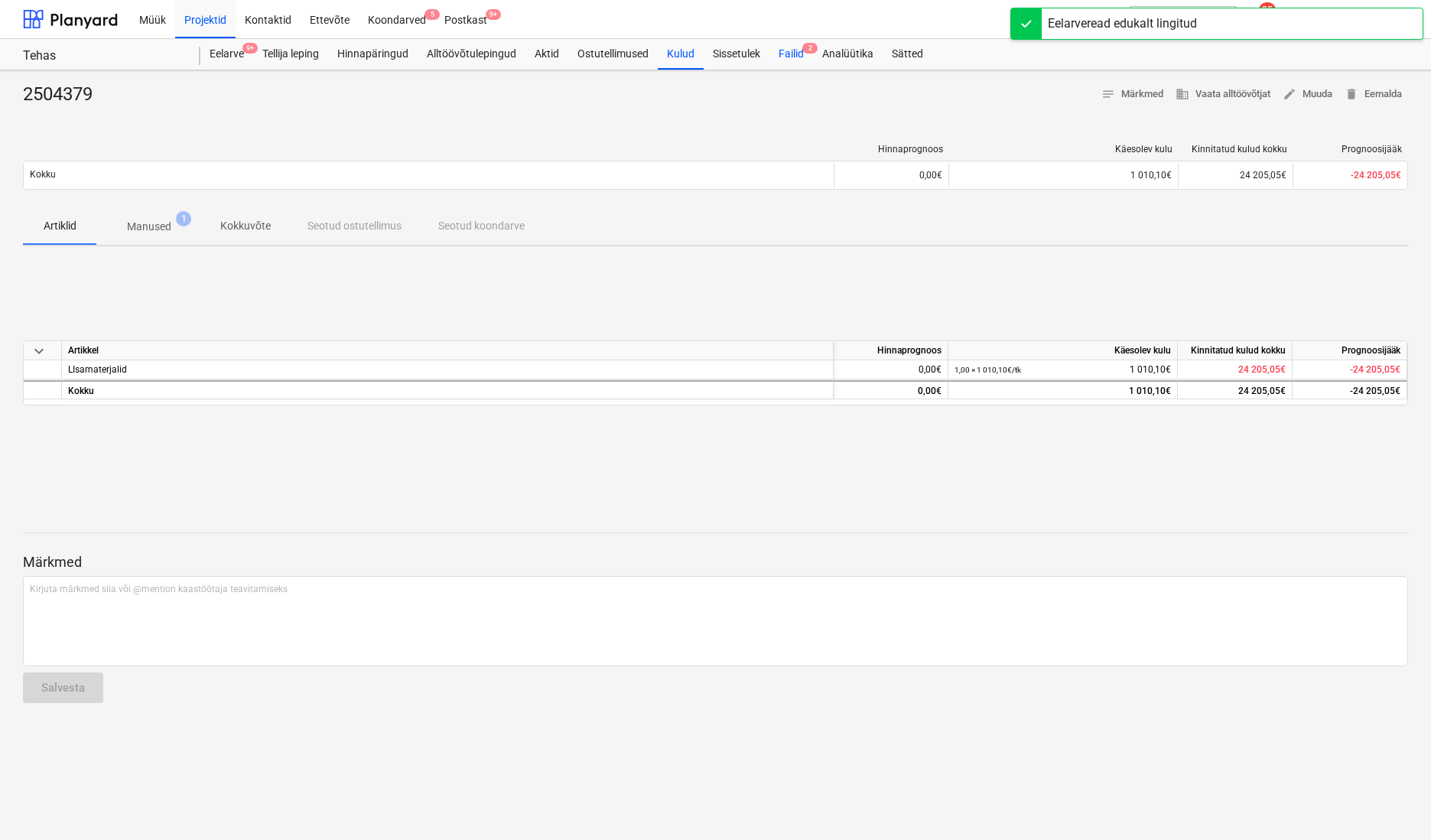
click at [785, 63] on div "Failid 2" at bounding box center [791, 54] width 44 height 31
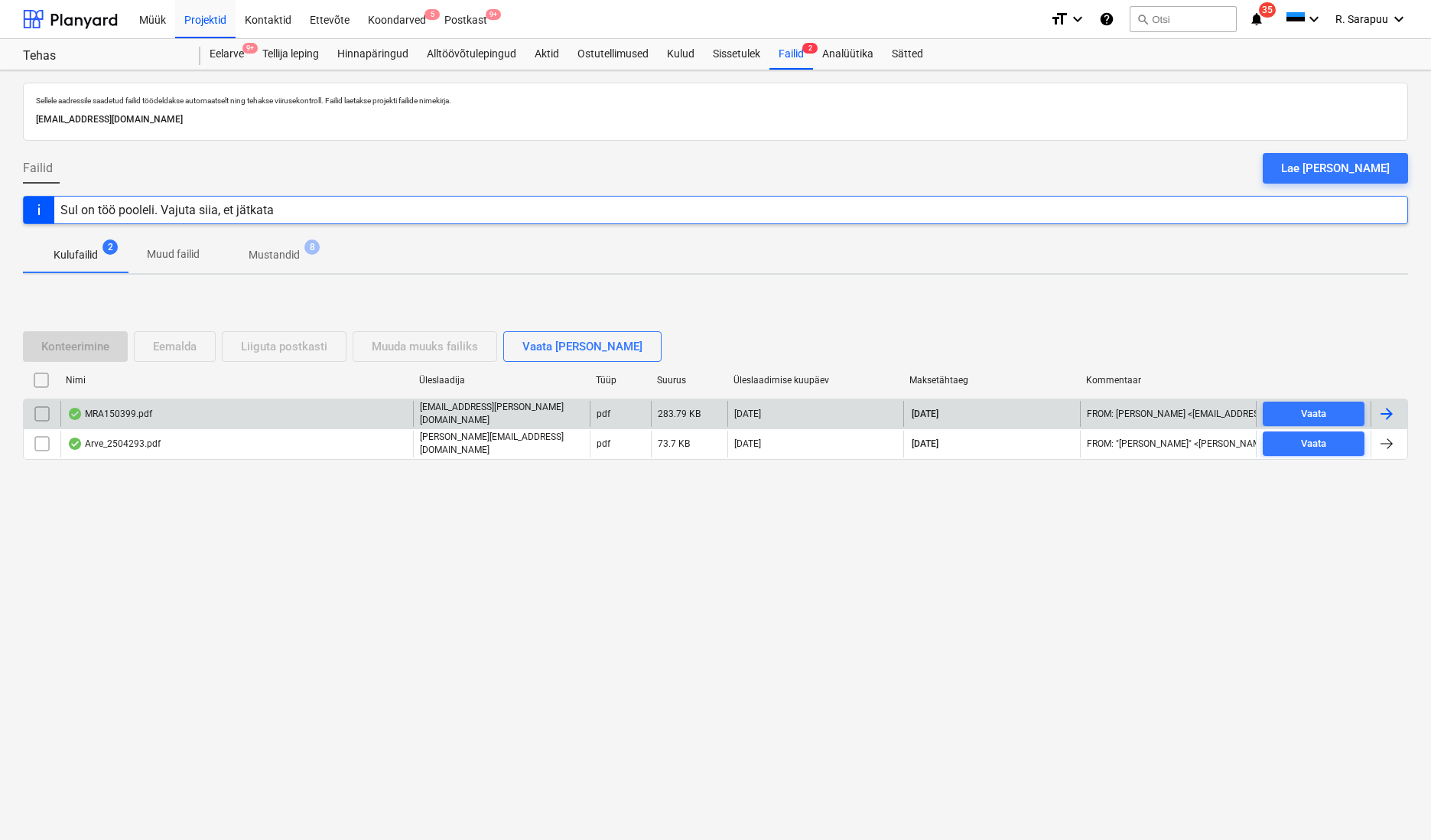
click at [101, 420] on div "MRA150399.pdf" at bounding box center [109, 413] width 85 height 12
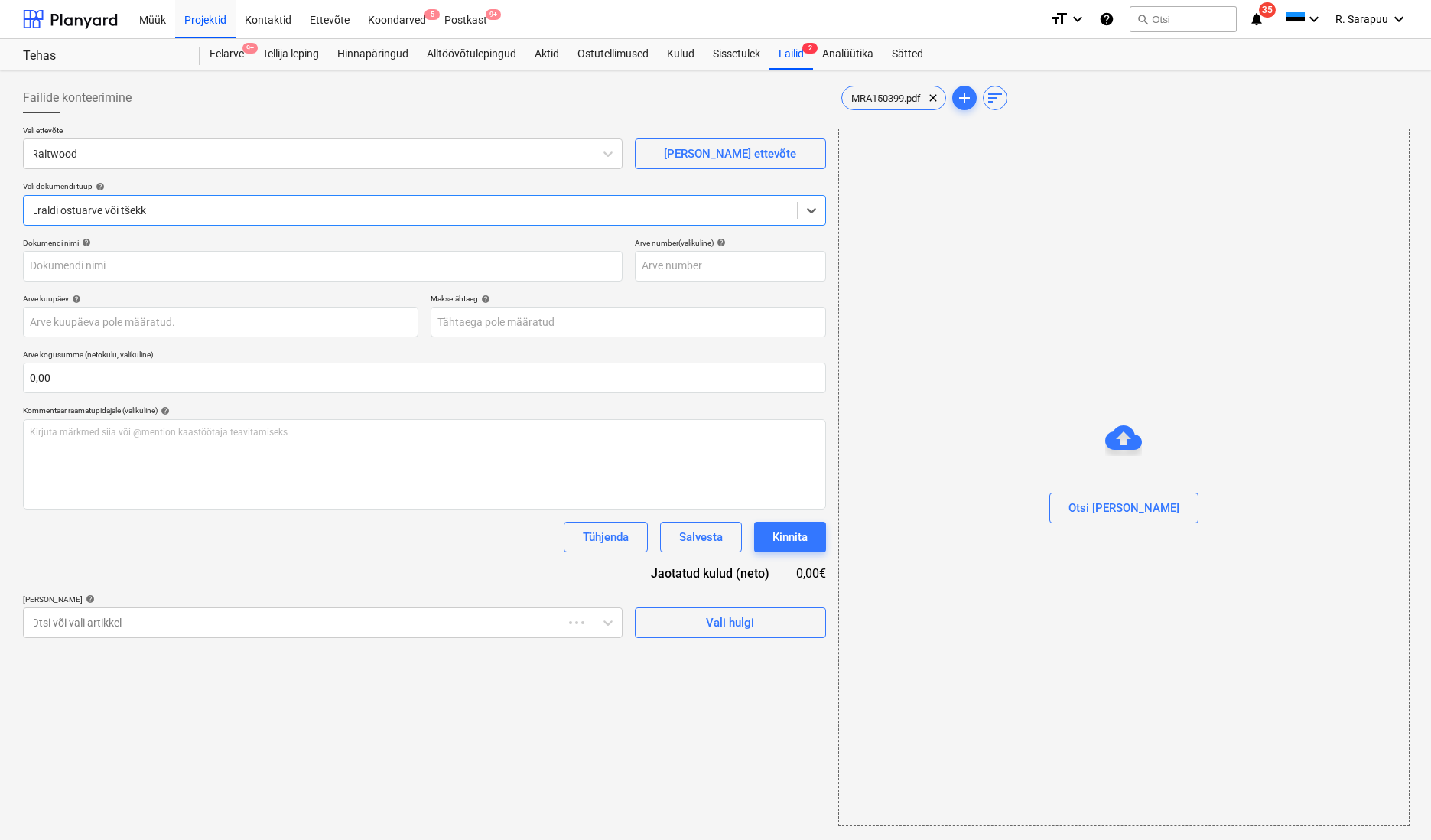
type input "MRA150399"
type input "[DATE]"
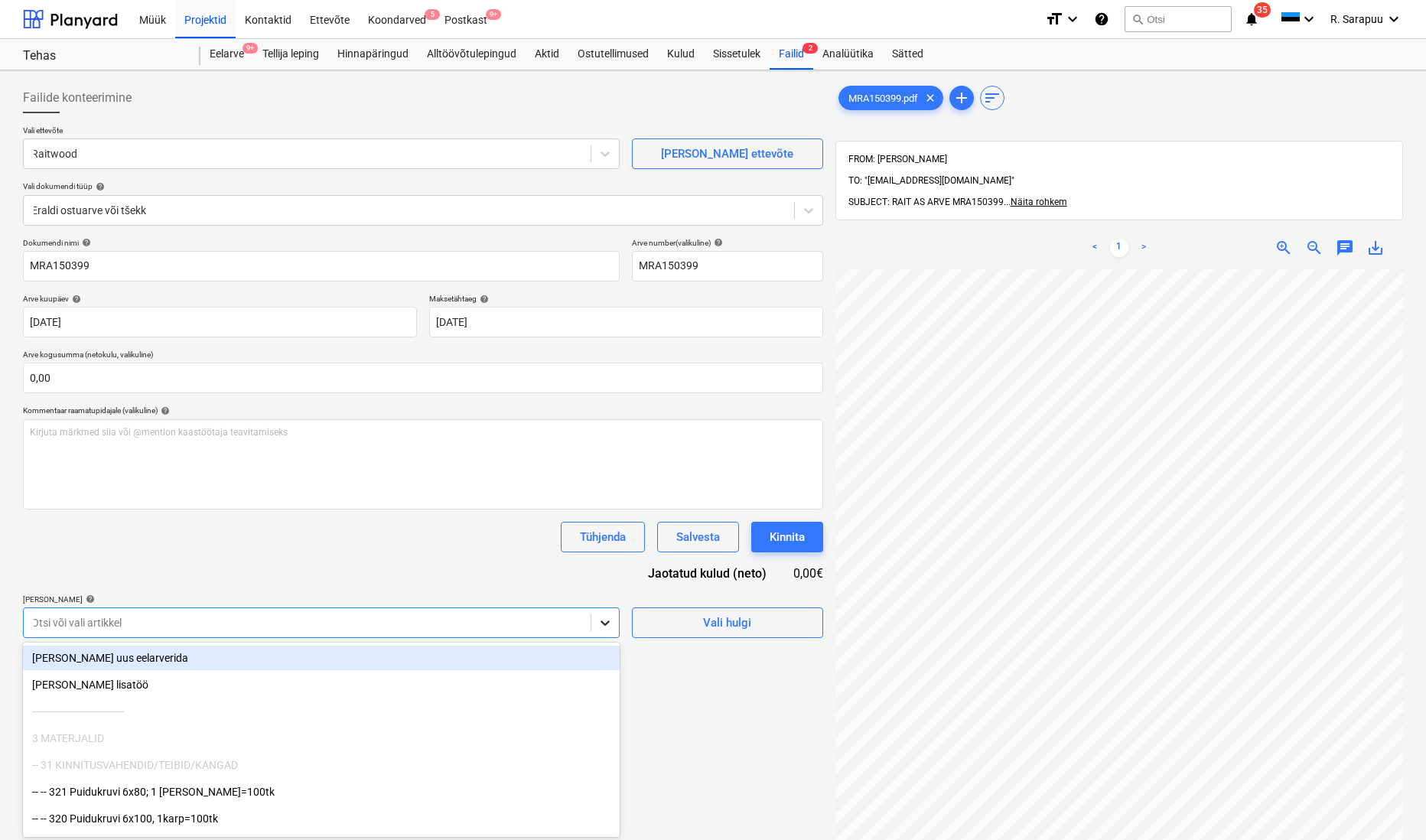
click at [597, 614] on body "This website stores cookies on your computer. These cookies are used to collect…" at bounding box center [713, 420] width 1426 height 840
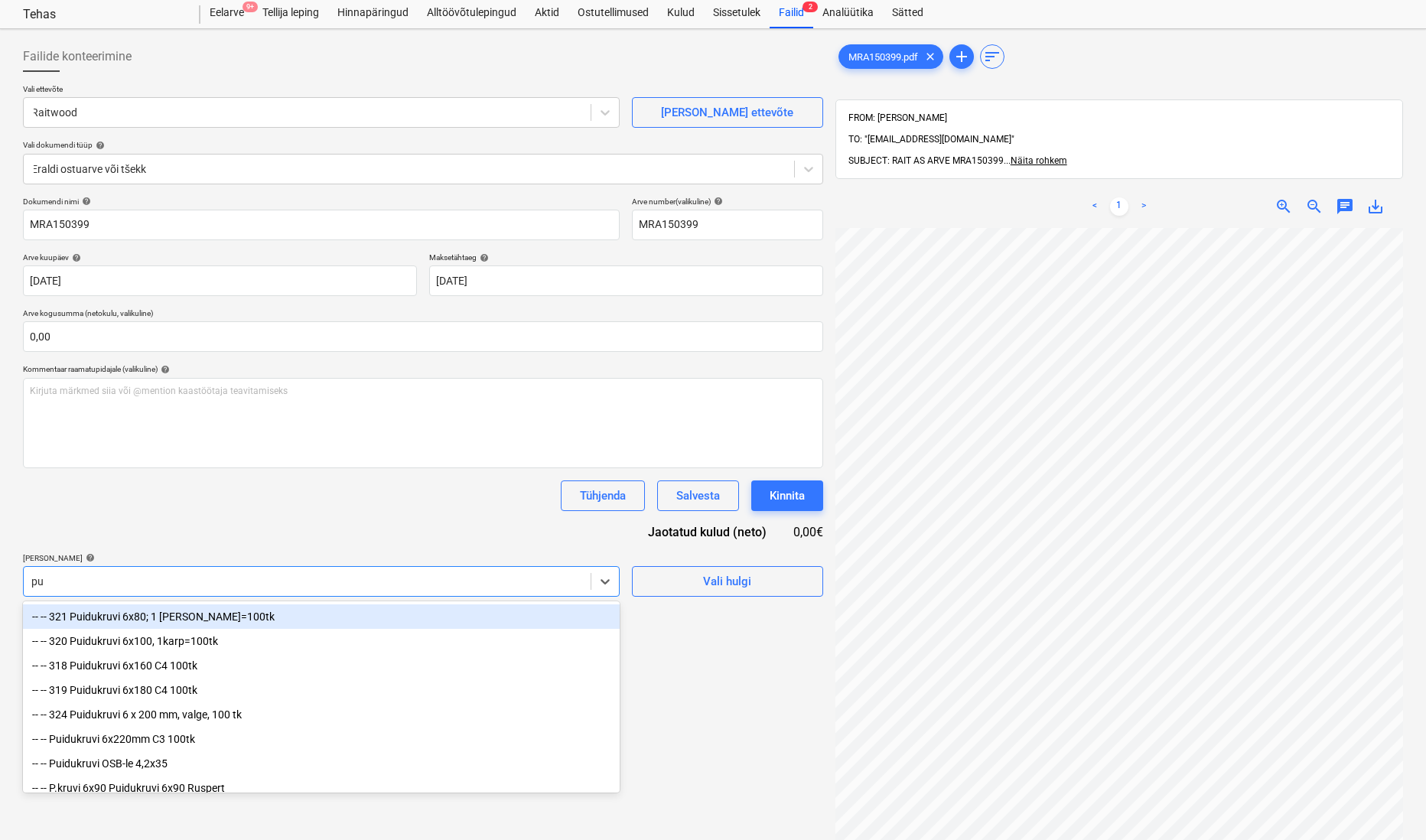
type input "p"
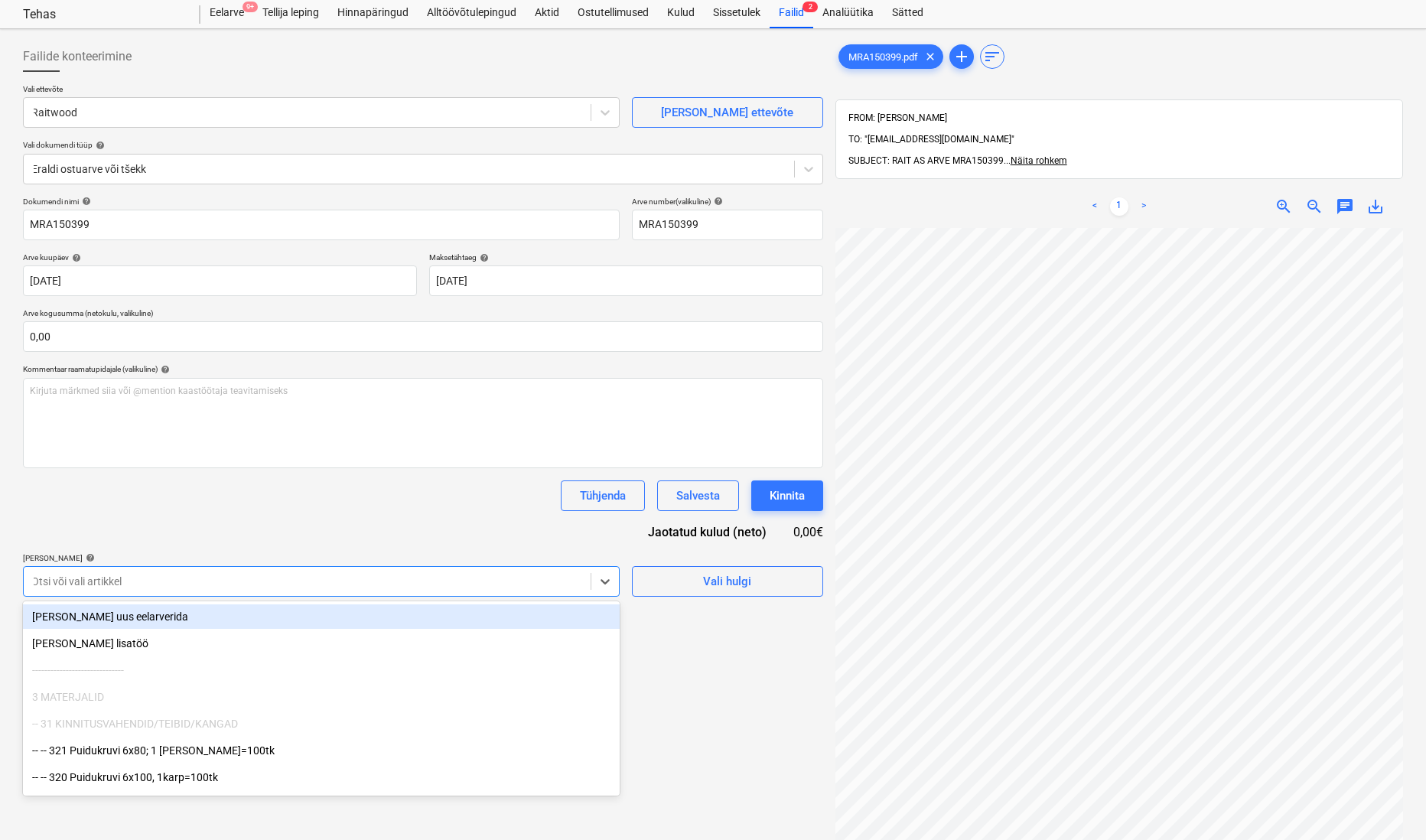
click at [141, 618] on div "[PERSON_NAME] uus eelarverida" at bounding box center [321, 616] width 597 height 24
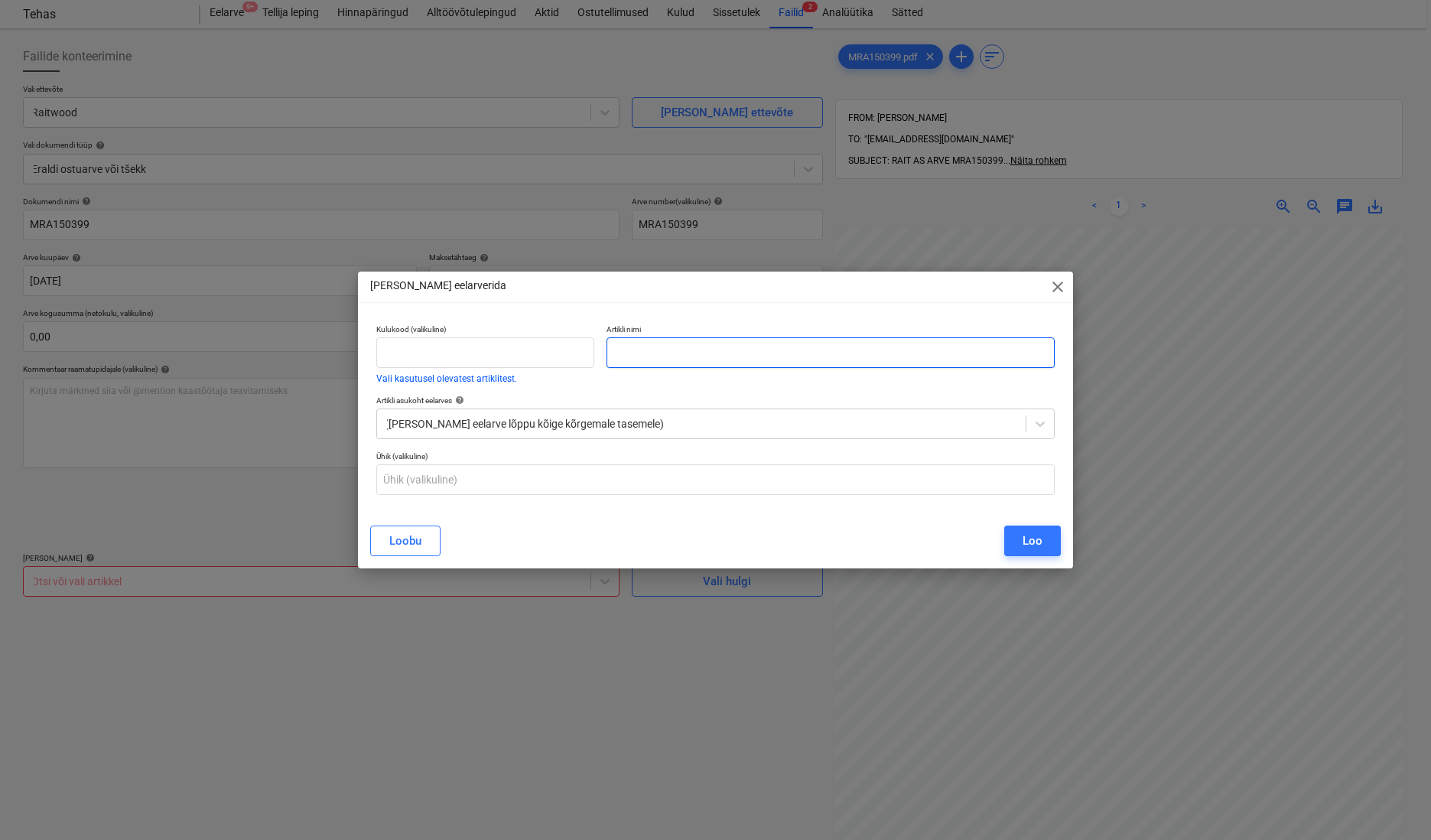
click at [809, 352] on input "text" at bounding box center [830, 352] width 448 height 31
type input "K"
type input "Puitmaterjal"
click at [1047, 542] on button "Loo" at bounding box center [1032, 541] width 57 height 31
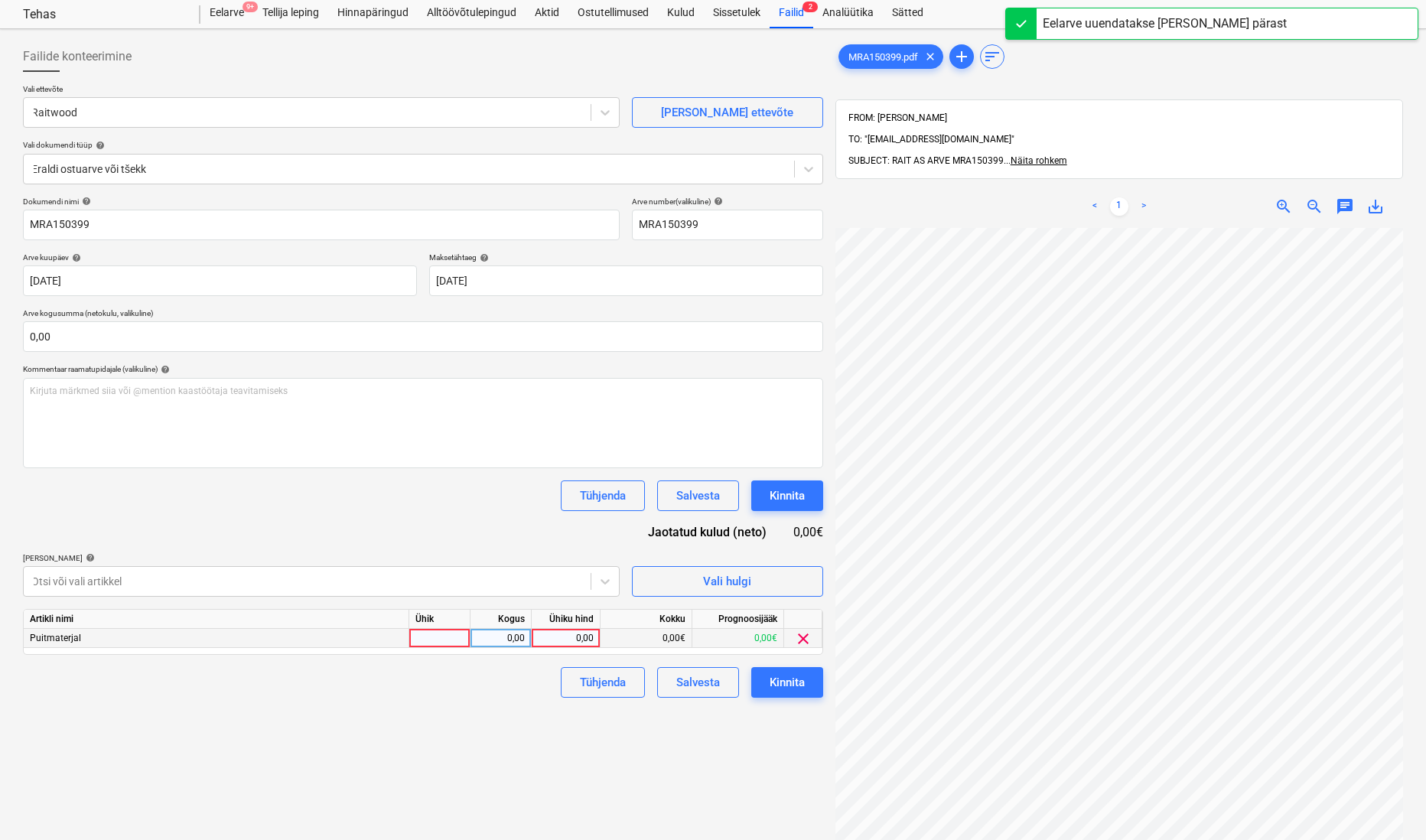
click at [581, 631] on div "0,00" at bounding box center [565, 639] width 56 height 19
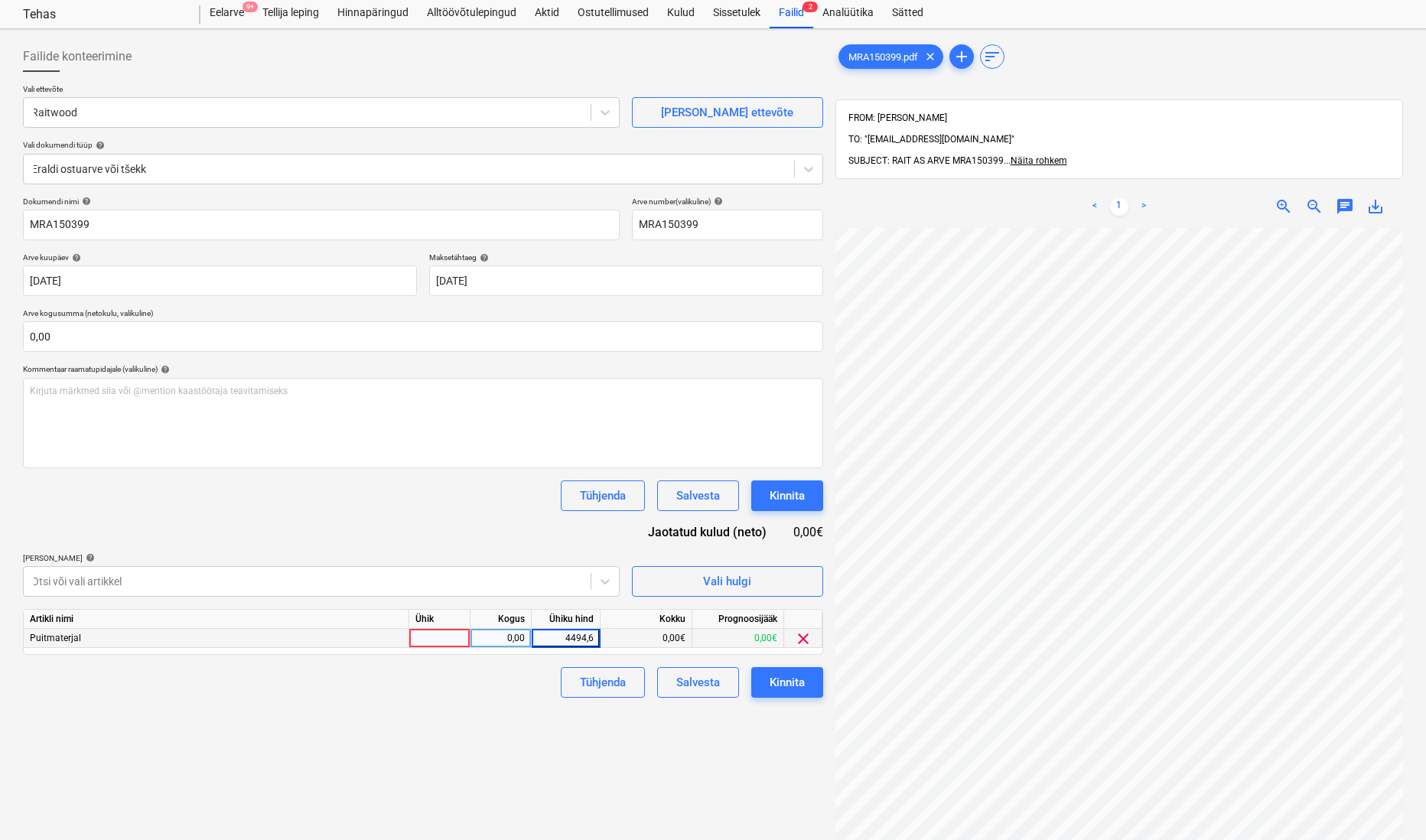
type input "4494,65"
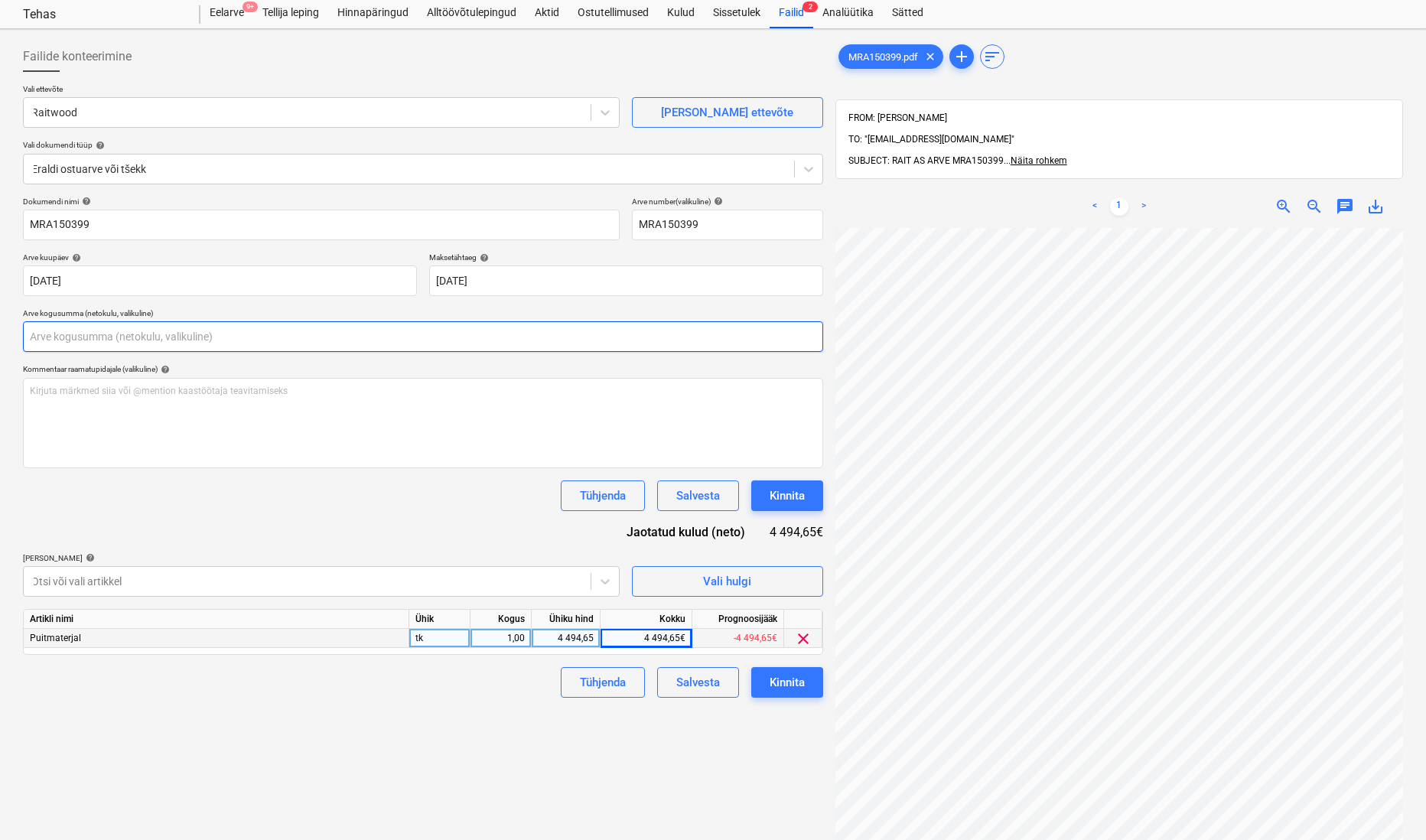
click at [189, 335] on input "text" at bounding box center [423, 336] width 800 height 31
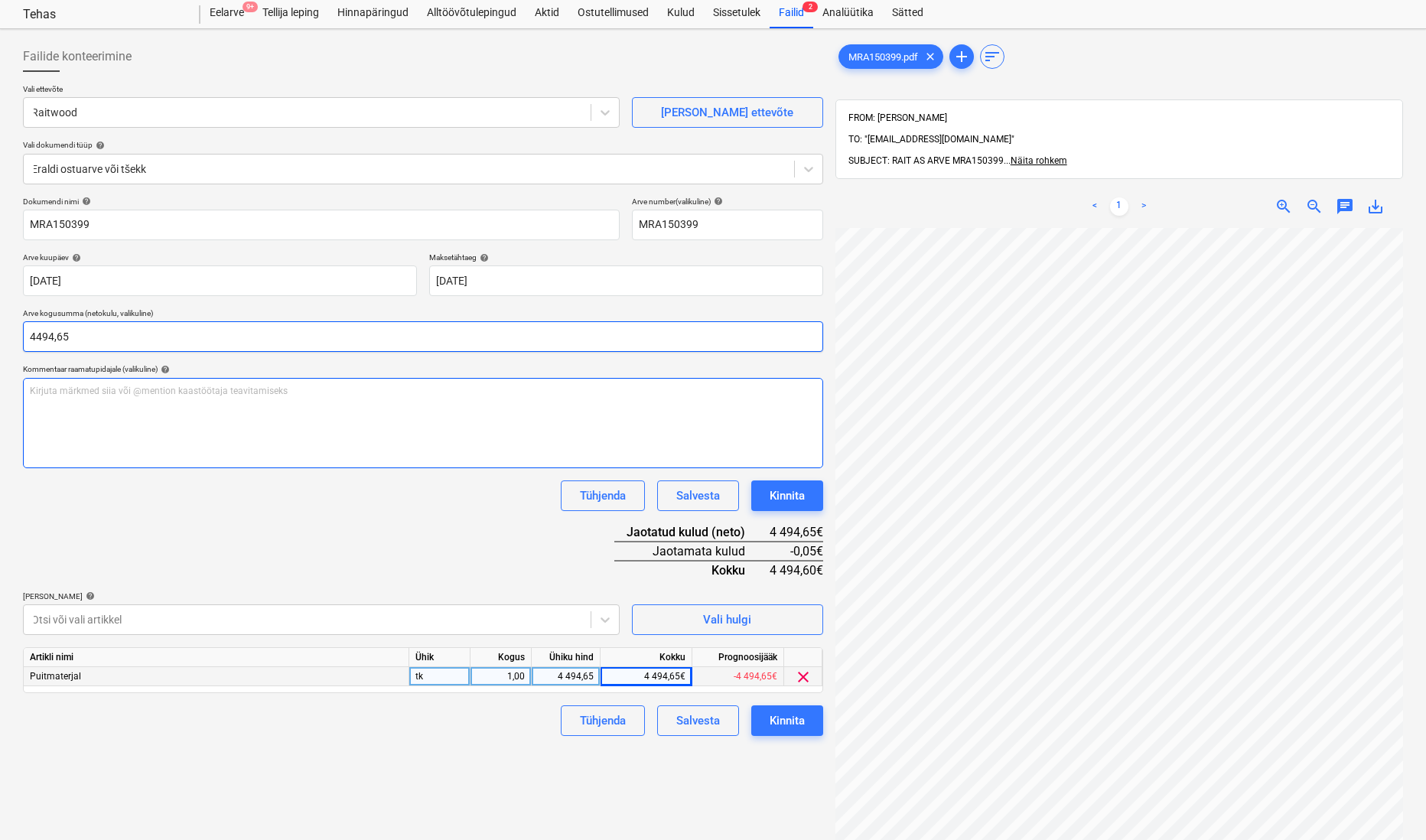
type input "4 494,65"
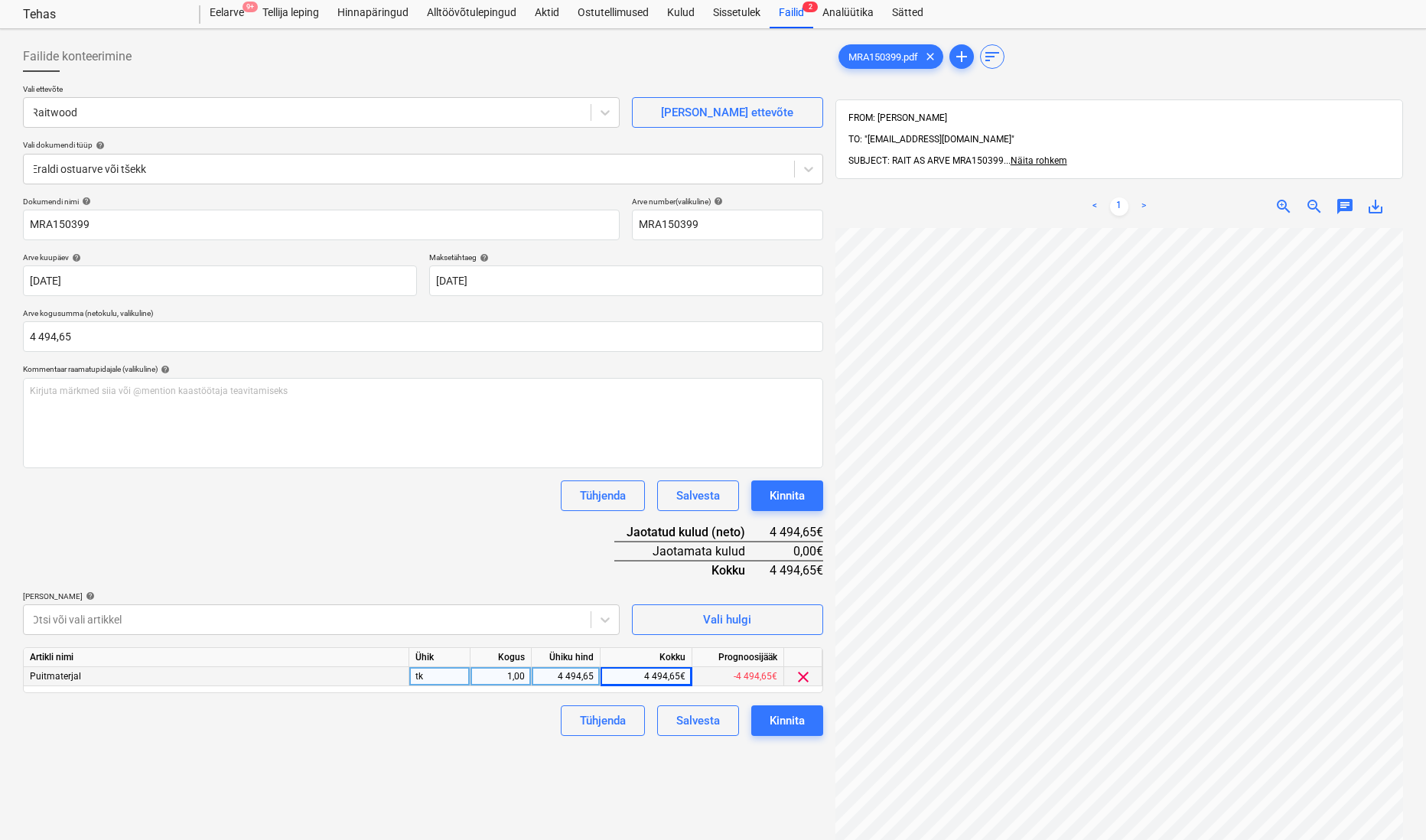
click at [320, 491] on div "Tühjenda Salvesta Kinnita" at bounding box center [423, 496] width 800 height 31
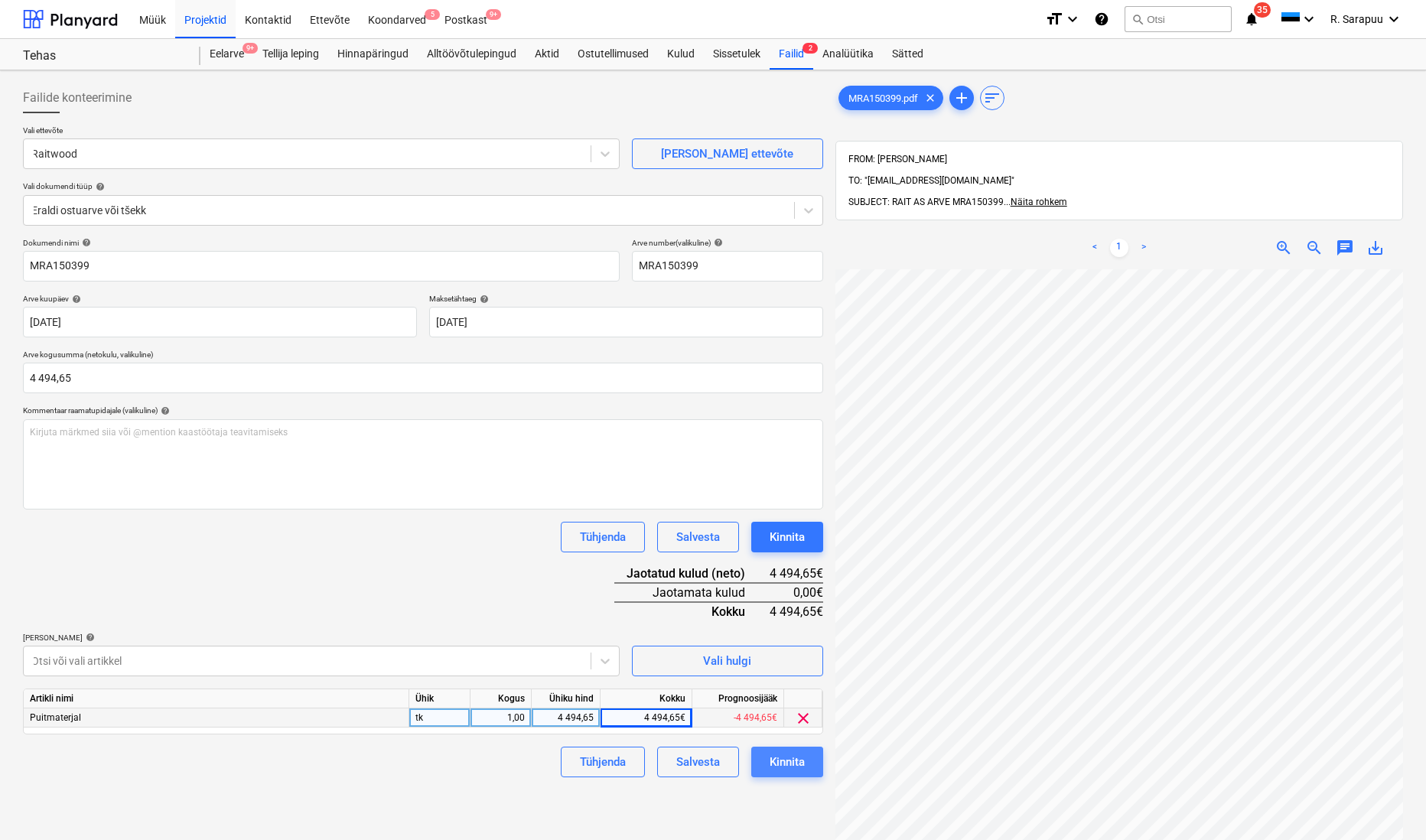
click at [813, 661] on button "Kinnita" at bounding box center [787, 762] width 72 height 31
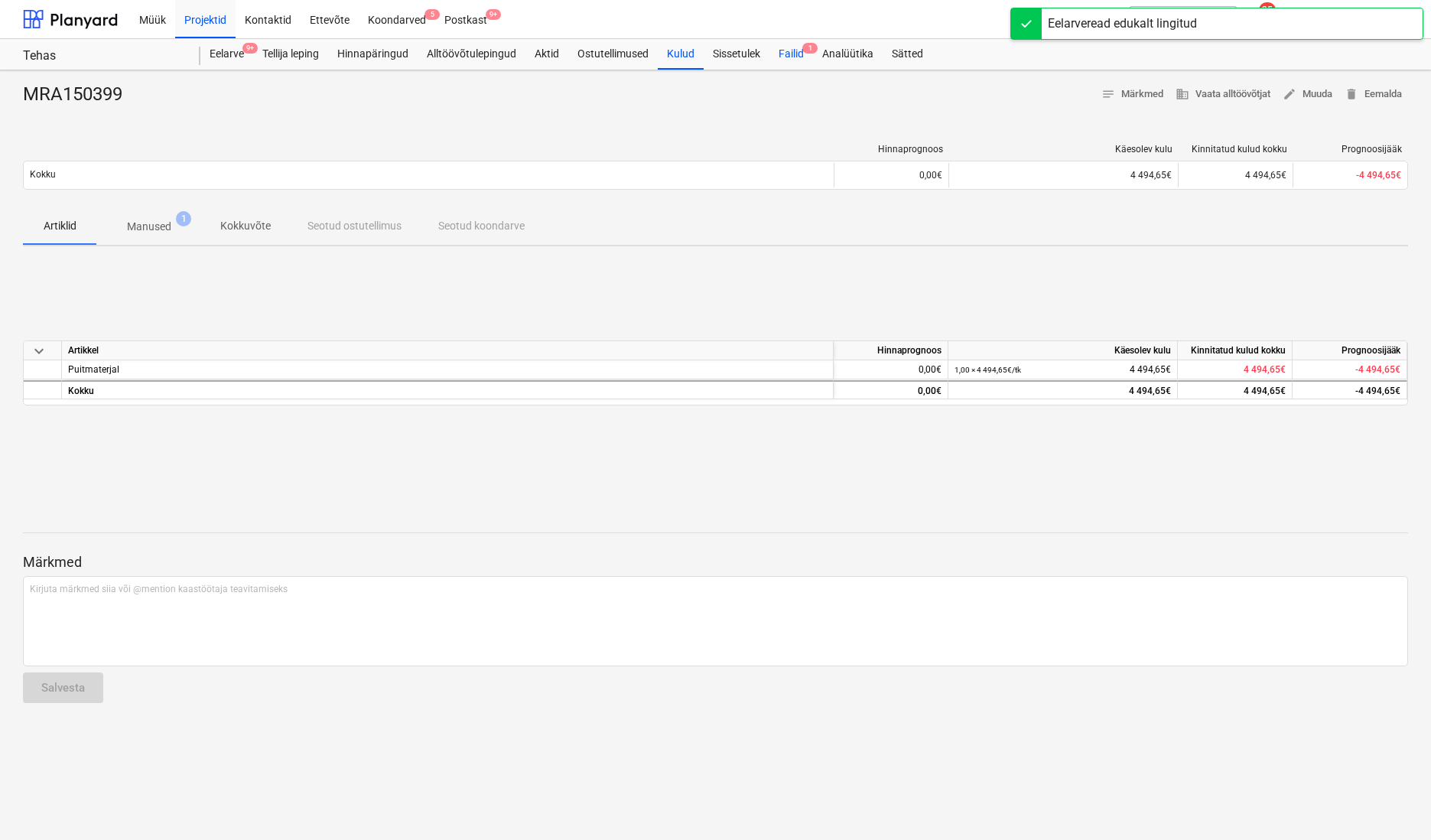
click at [800, 57] on div "Failid 1" at bounding box center [791, 54] width 44 height 31
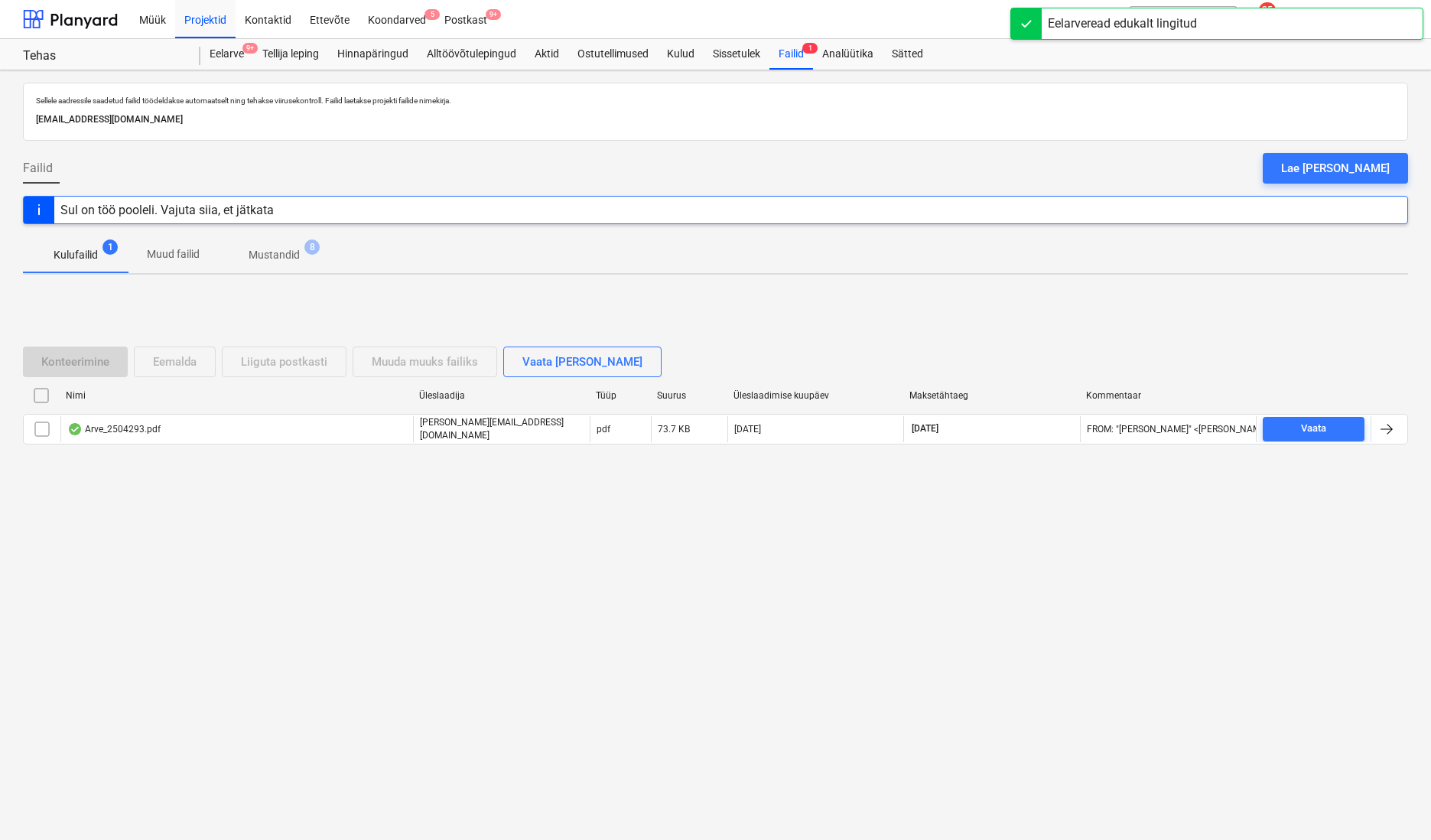
click at [107, 410] on div "Nimi Üleslaadija Tüüp Suurus Üleslaadimise kuupäev Maksetähtaeg Kommentaar" at bounding box center [716, 399] width 1386 height 31
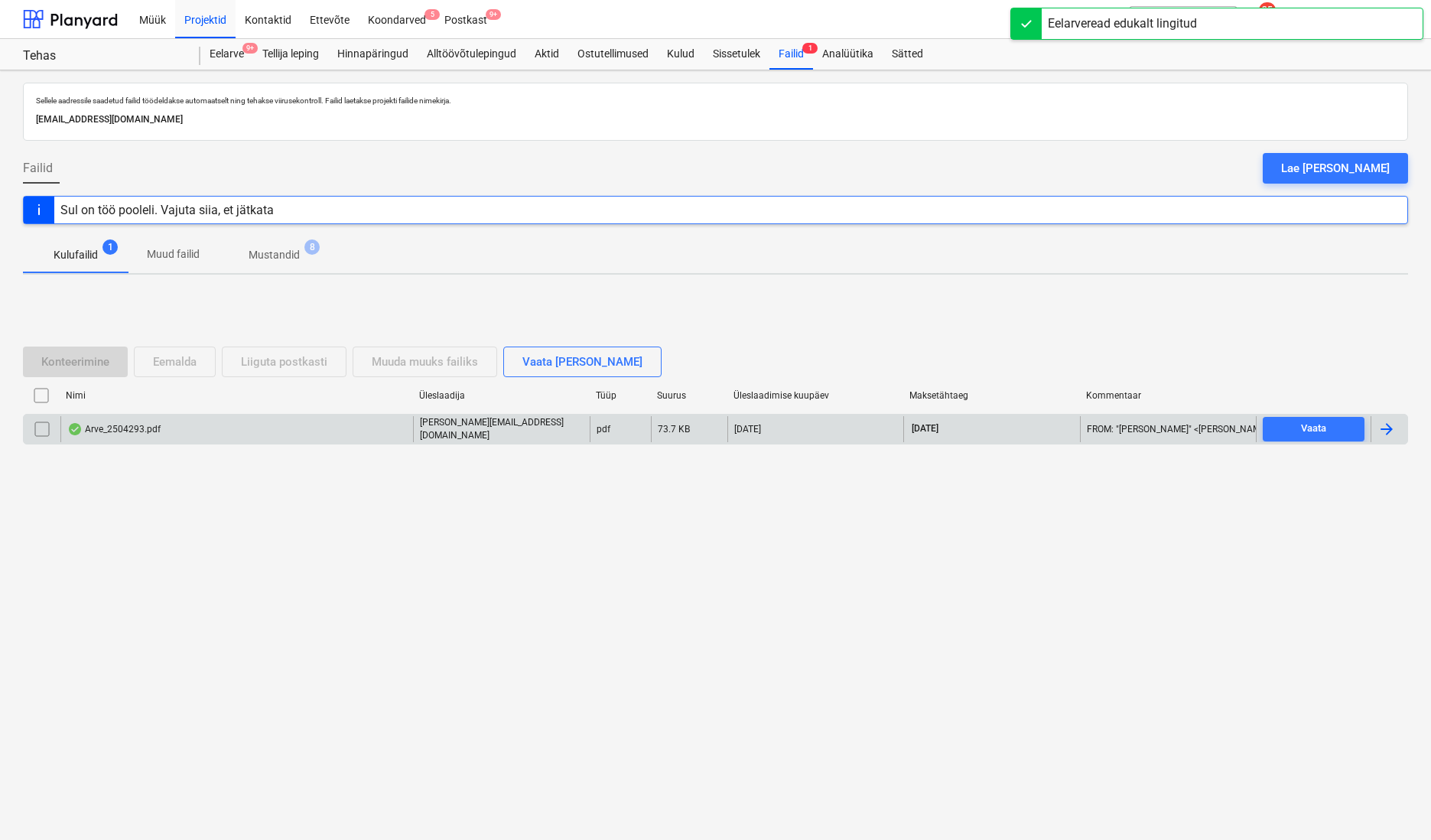
click at [102, 426] on div "Arve_2504293.pdf" at bounding box center [113, 428] width 93 height 12
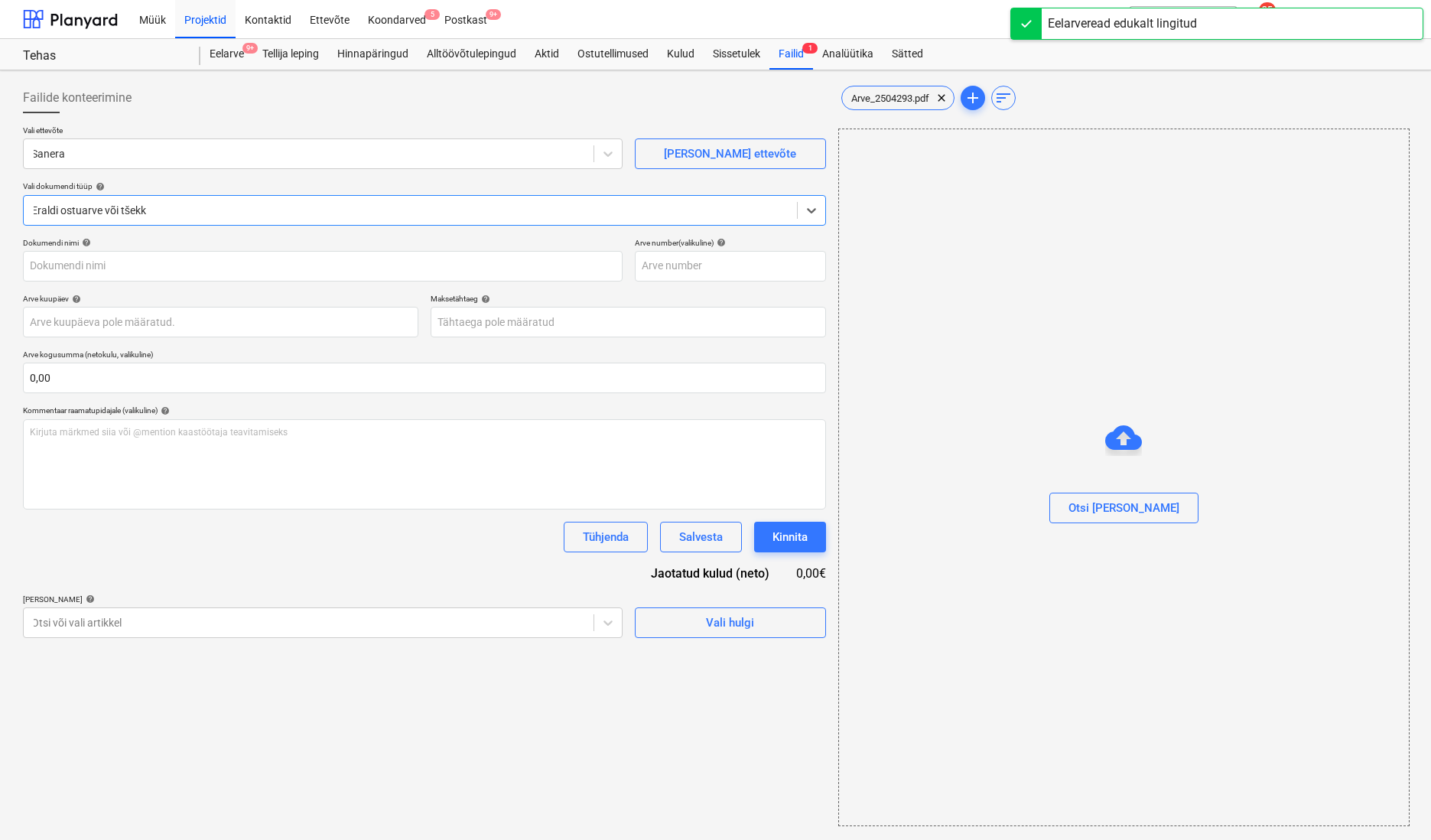
type input "2504293"
type input "[DATE]"
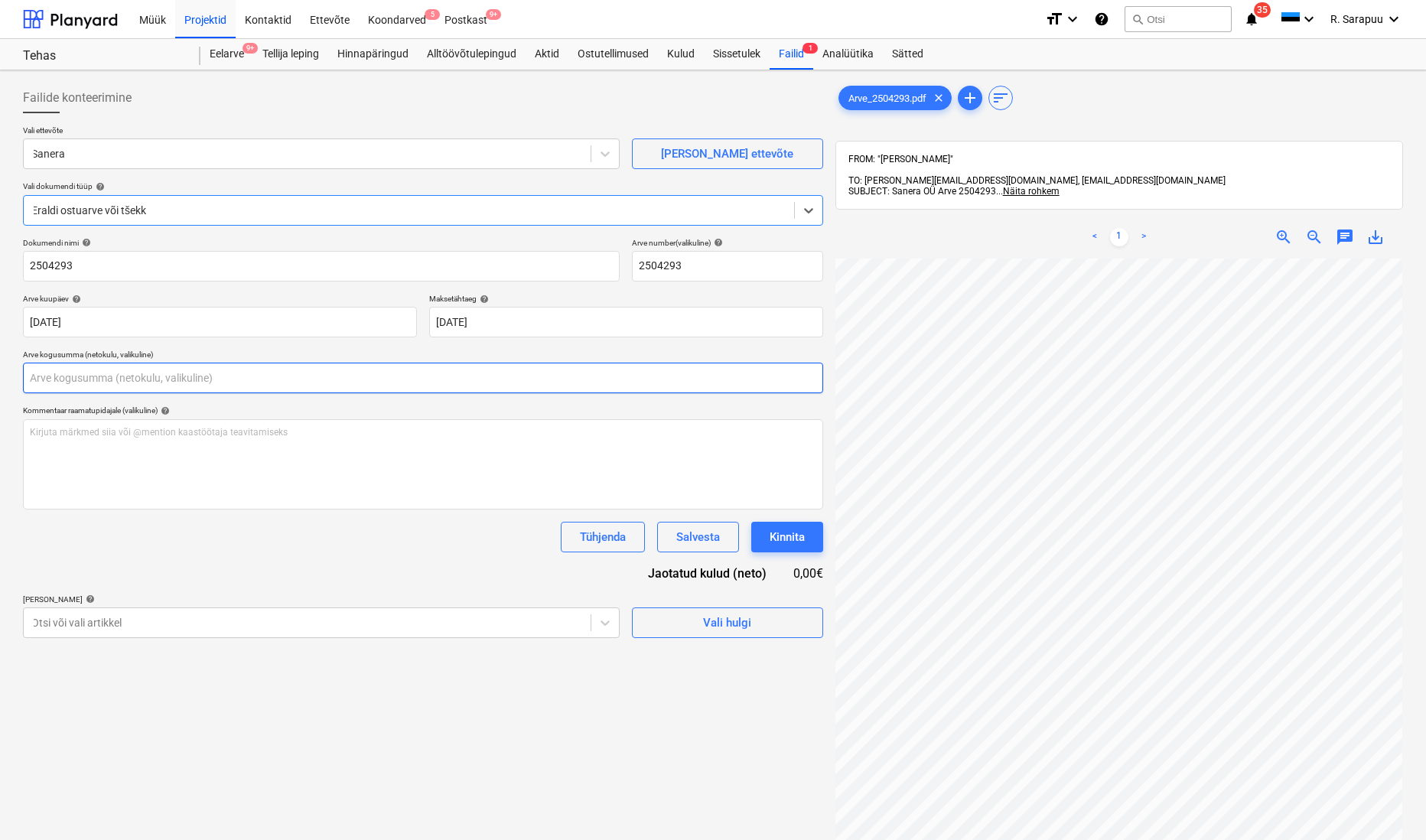
click at [218, 383] on input "text" at bounding box center [423, 378] width 800 height 31
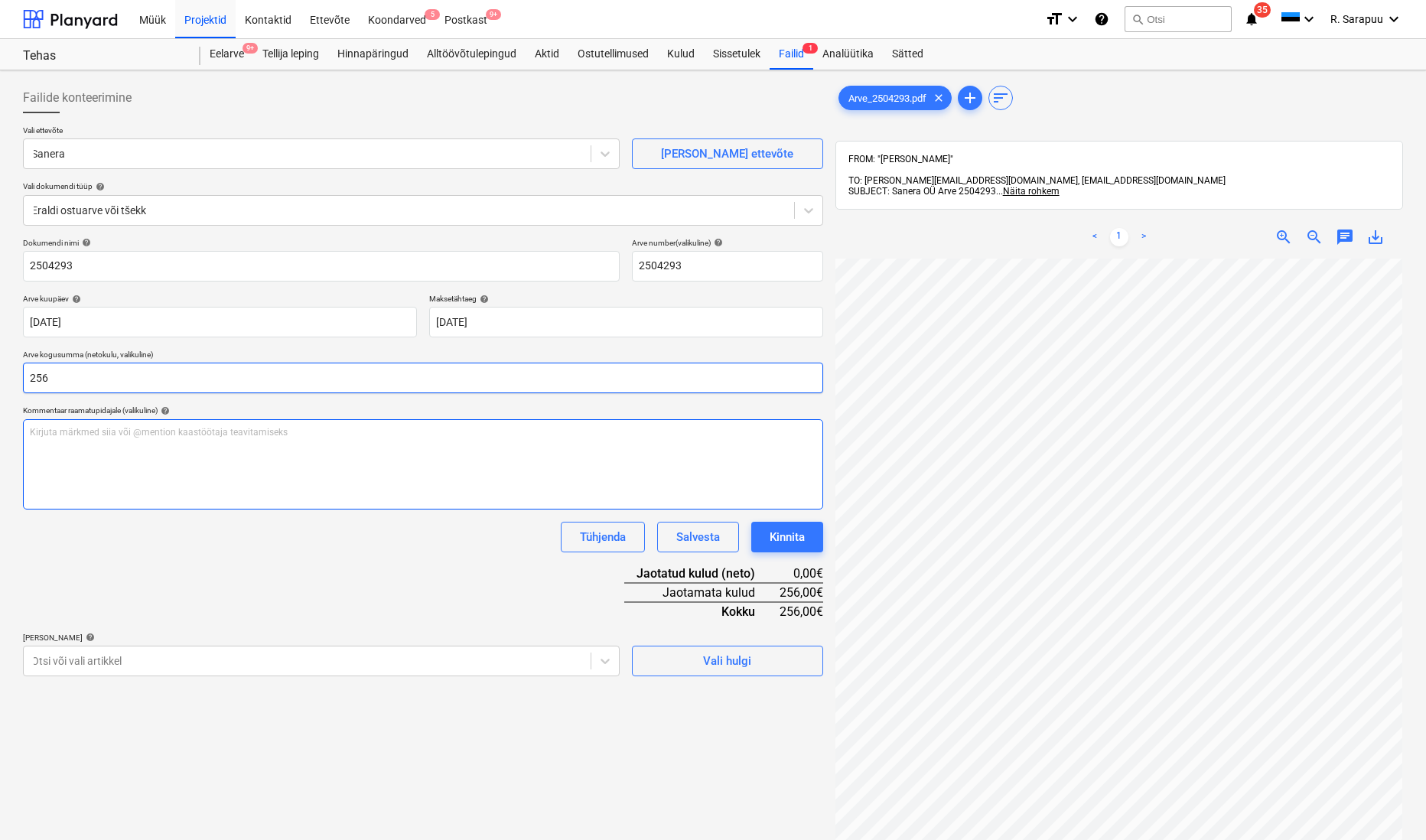
type input "256,00"
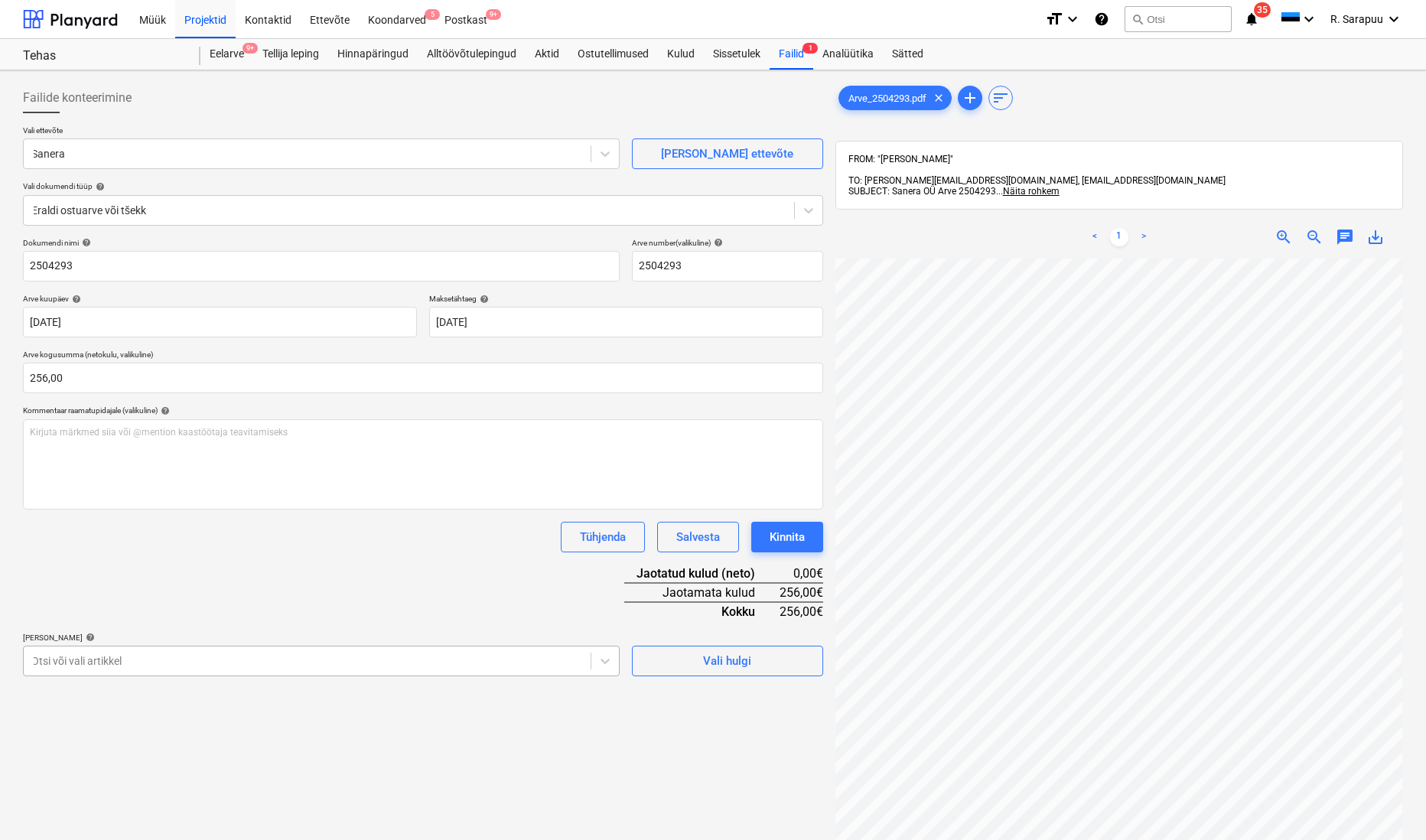
click at [396, 655] on body "This website stores cookies on your computer. These cookies are used to collect…" at bounding box center [713, 420] width 1426 height 840
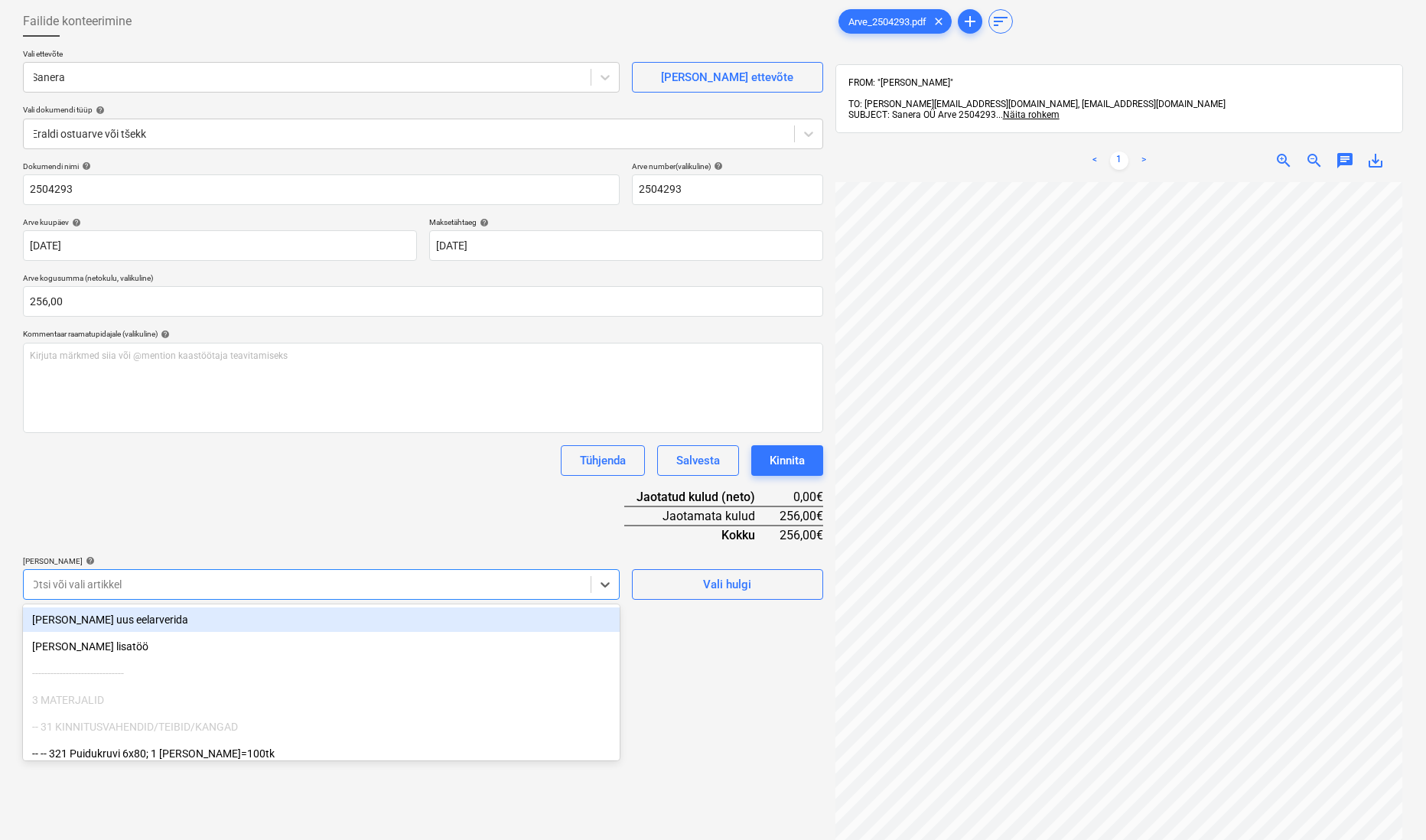
click at [412, 516] on div "Dokumendi nimi help 2504293 Arve number (valikuline) help 2504293 Arve kuupäev …" at bounding box center [423, 381] width 800 height 438
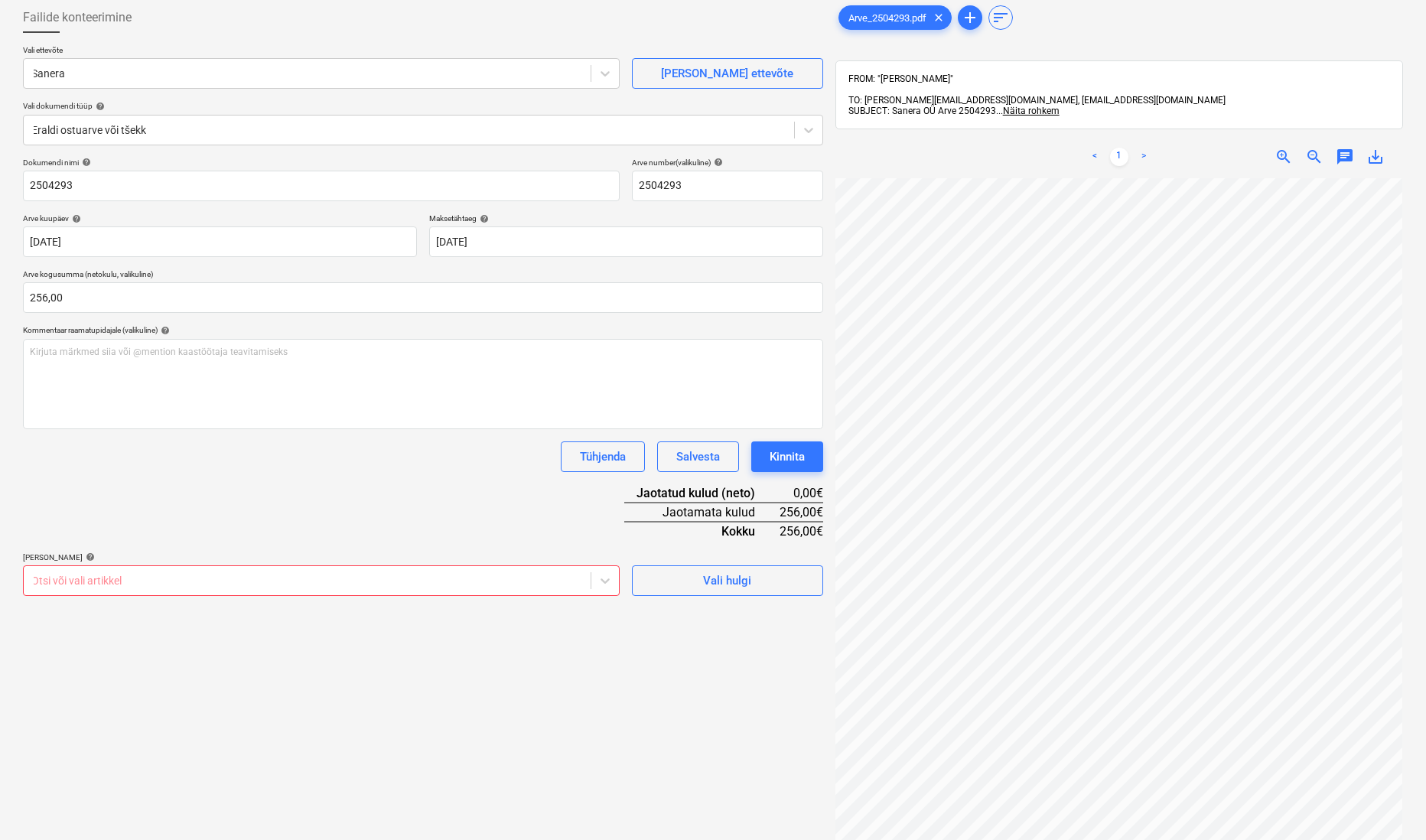
click at [447, 570] on div "Otsi või vali artikkel" at bounding box center [321, 580] width 597 height 31
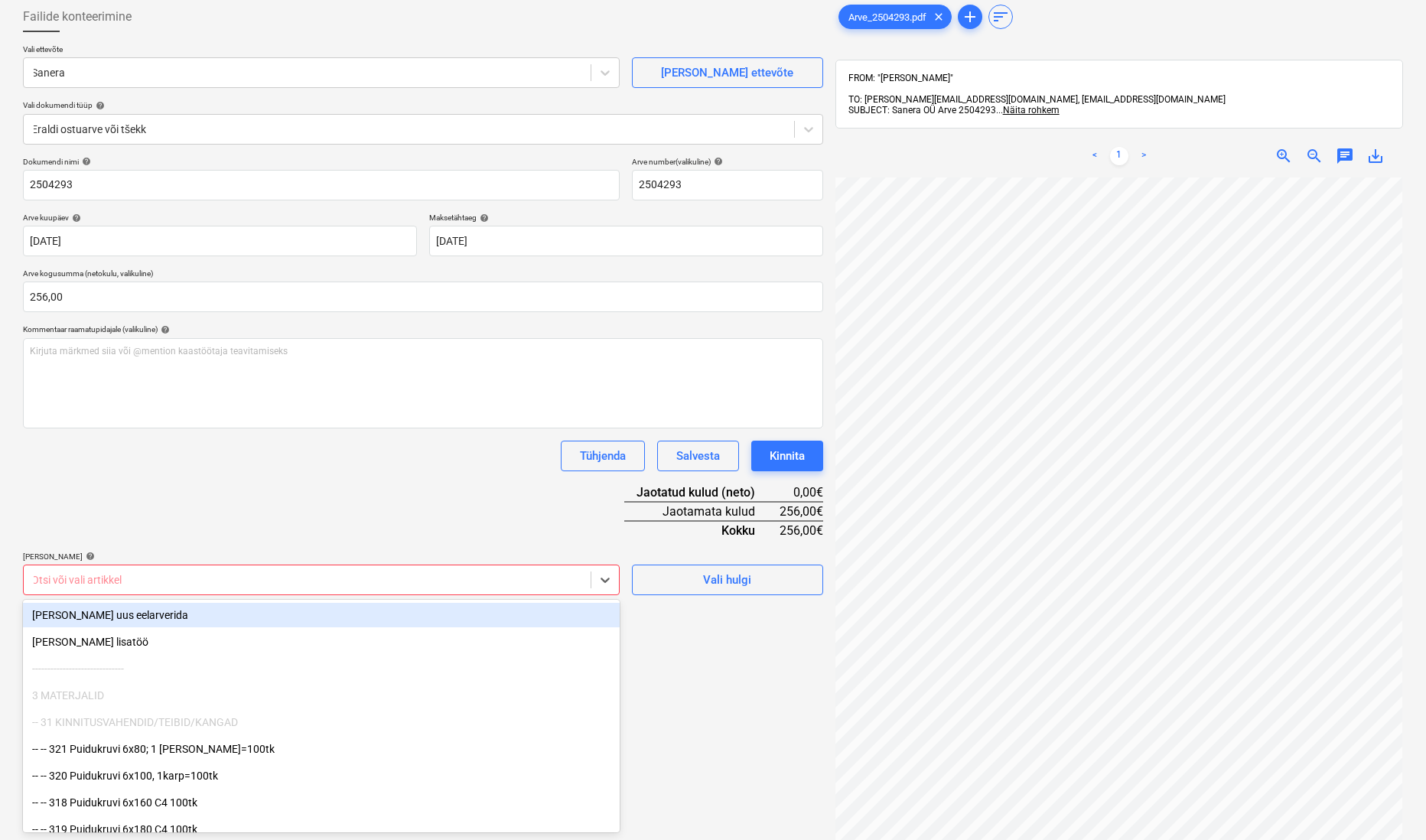
scroll to position [79, 0]
click at [334, 478] on div "Dokumendi nimi help 2504293 Arve number (valikuline) help 2504293 Arve kuupäev …" at bounding box center [423, 378] width 800 height 438
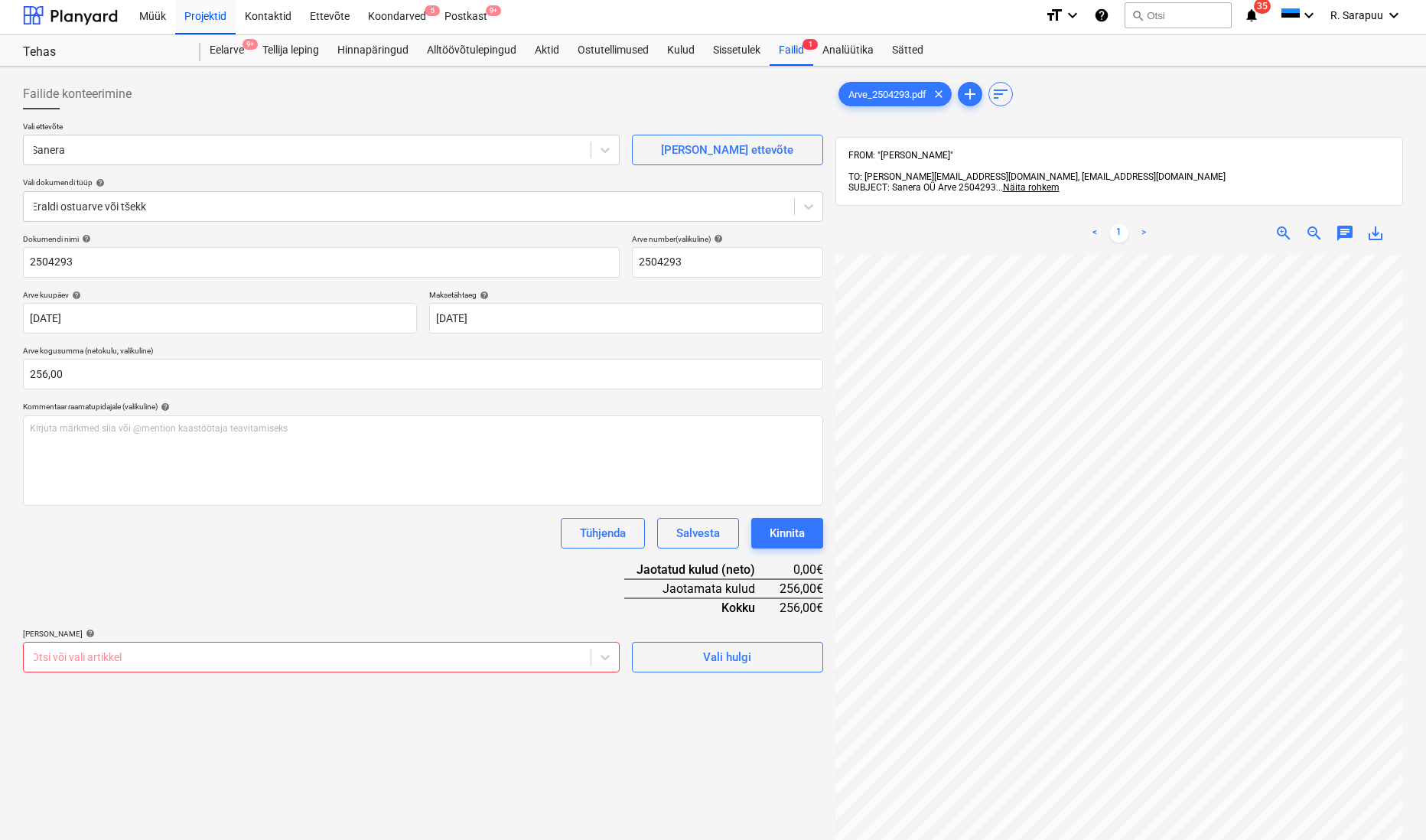
scroll to position [0, 0]
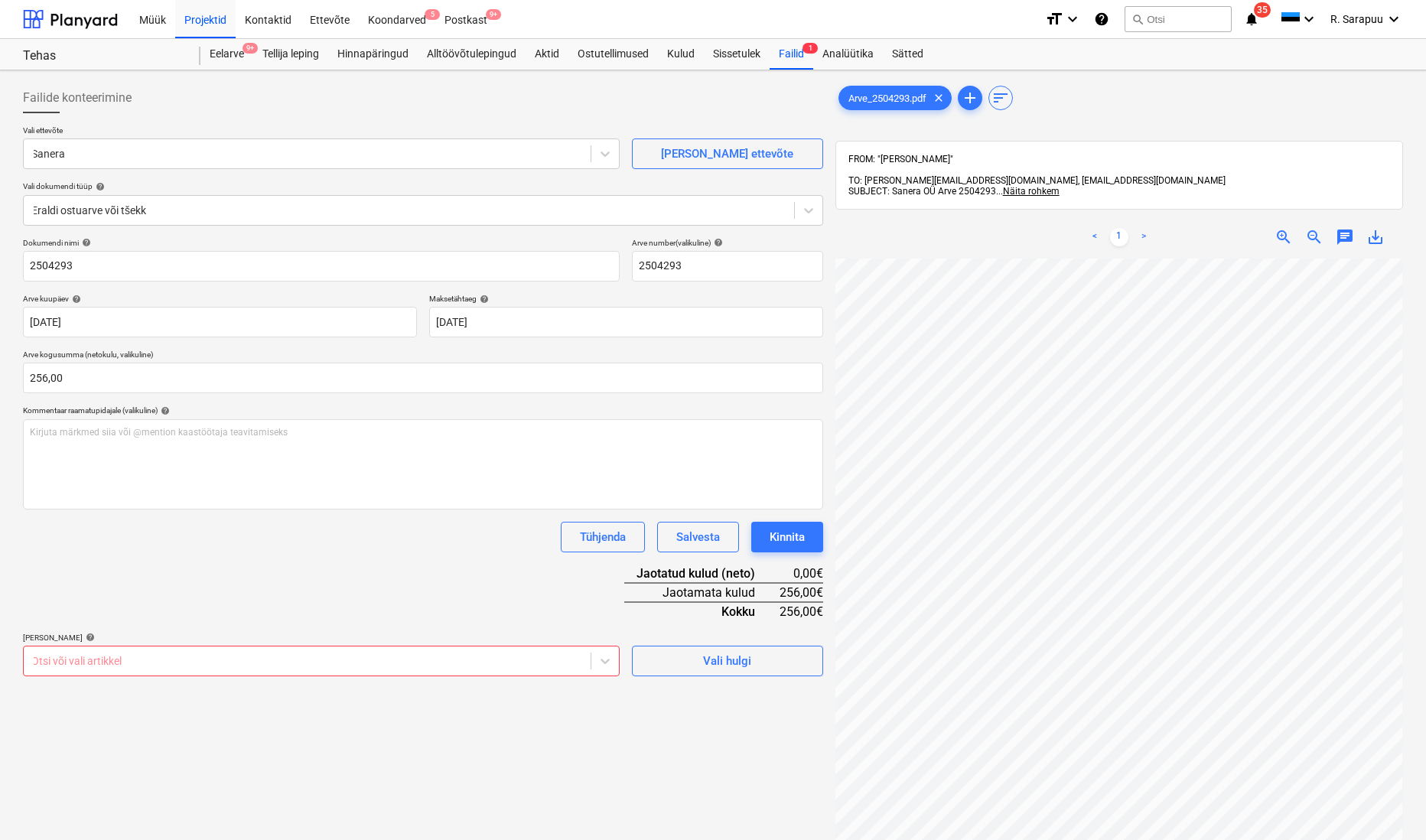
click at [382, 641] on p "[PERSON_NAME] artiklid help" at bounding box center [321, 639] width 597 height 13
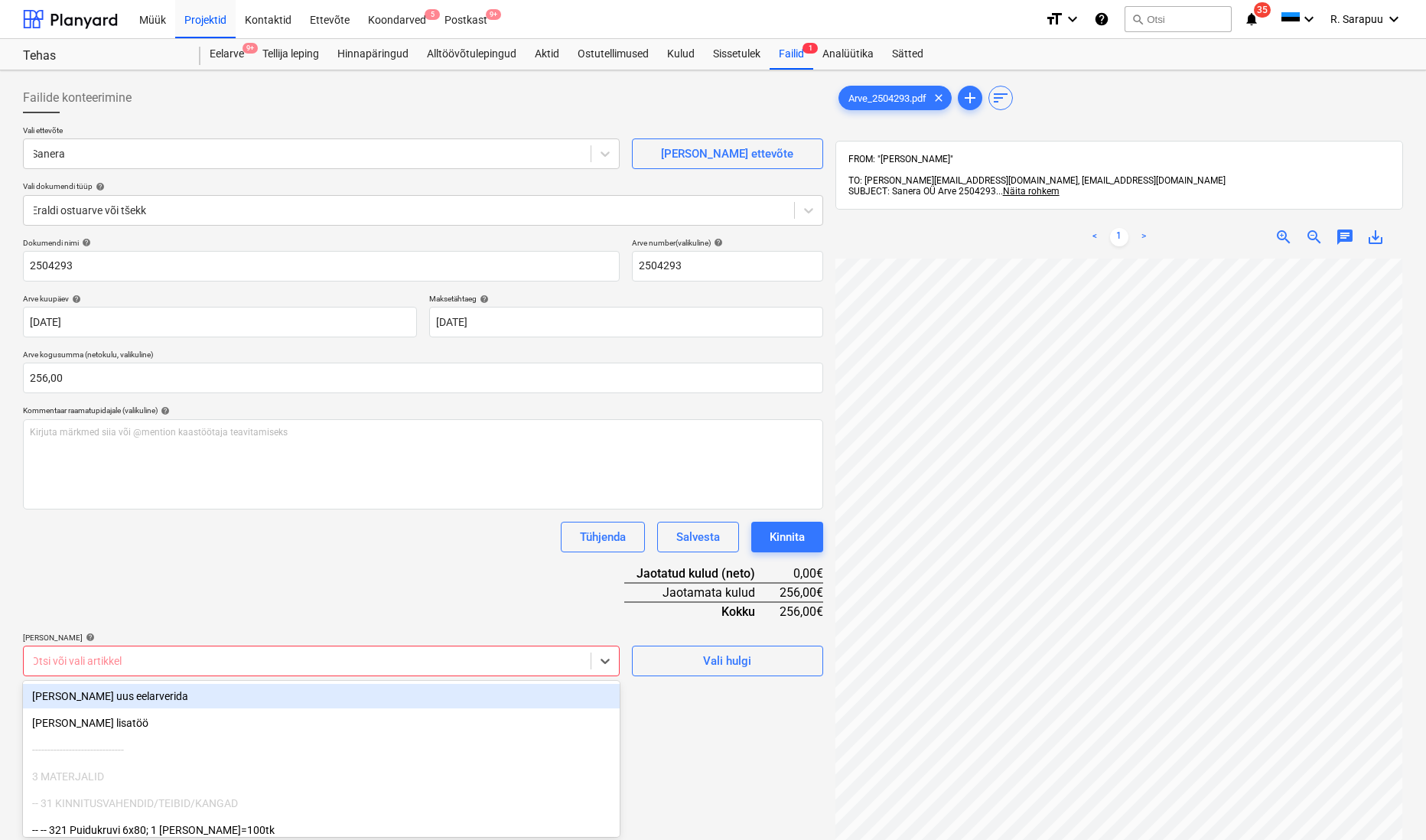
click at [365, 661] on body "This website stores cookies on your computer. These cookies are used to collect…" at bounding box center [713, 420] width 1426 height 840
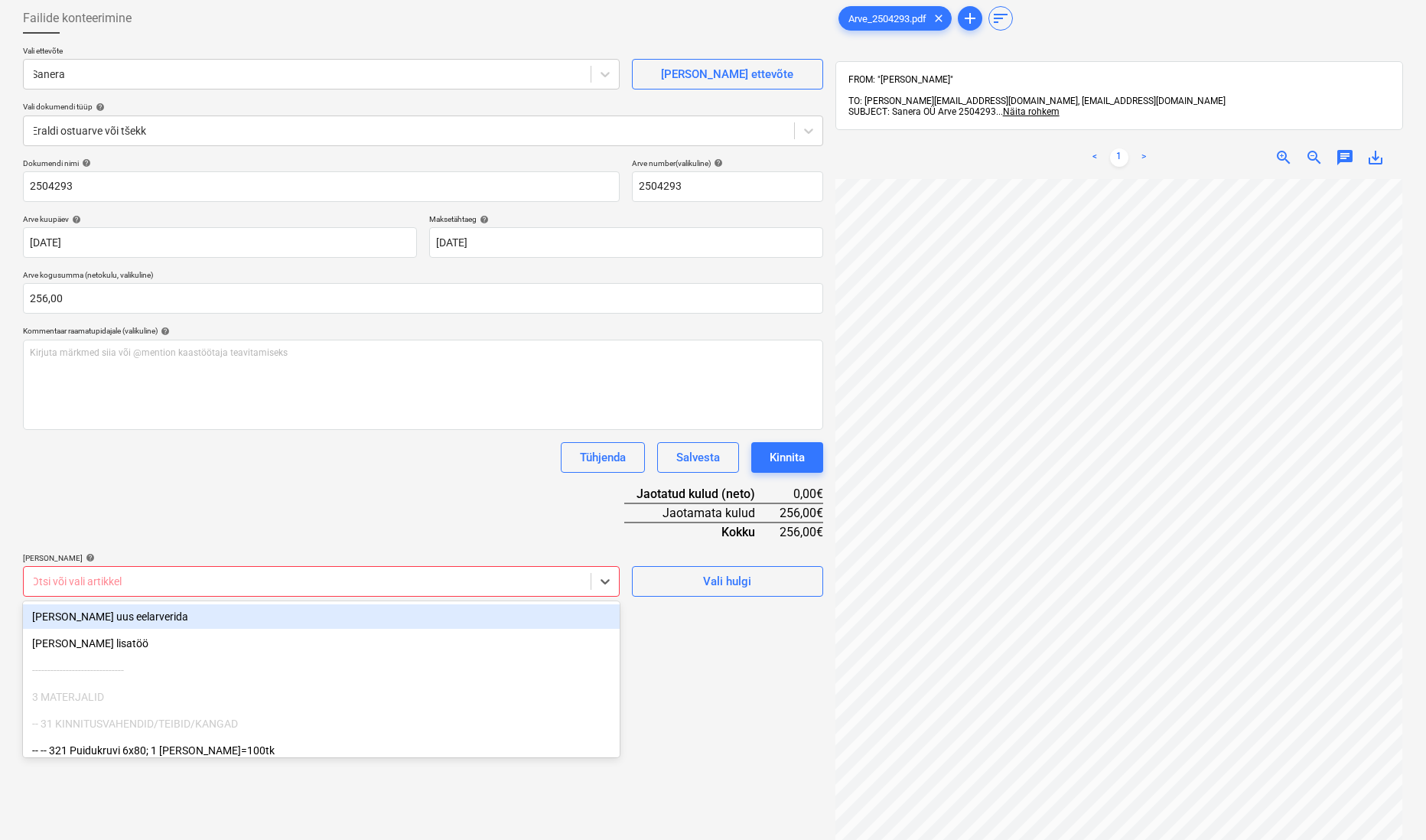
click at [420, 530] on div "Dokumendi nimi help 2504293 Arve number (valikuline) help 2504293 Arve kuupäev …" at bounding box center [423, 378] width 800 height 438
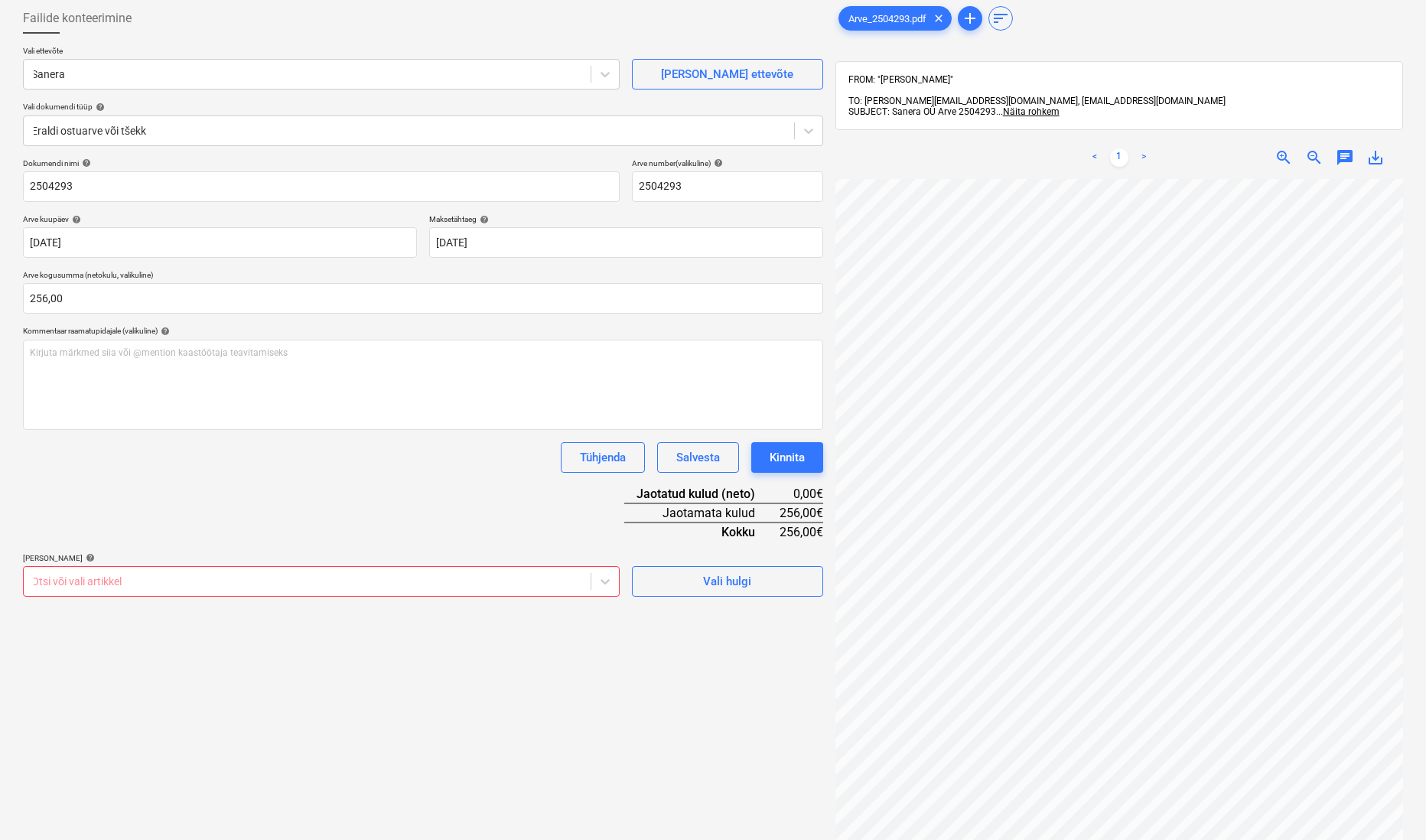
scroll to position [79, 1]
click at [355, 582] on div at bounding box center [307, 581] width 551 height 15
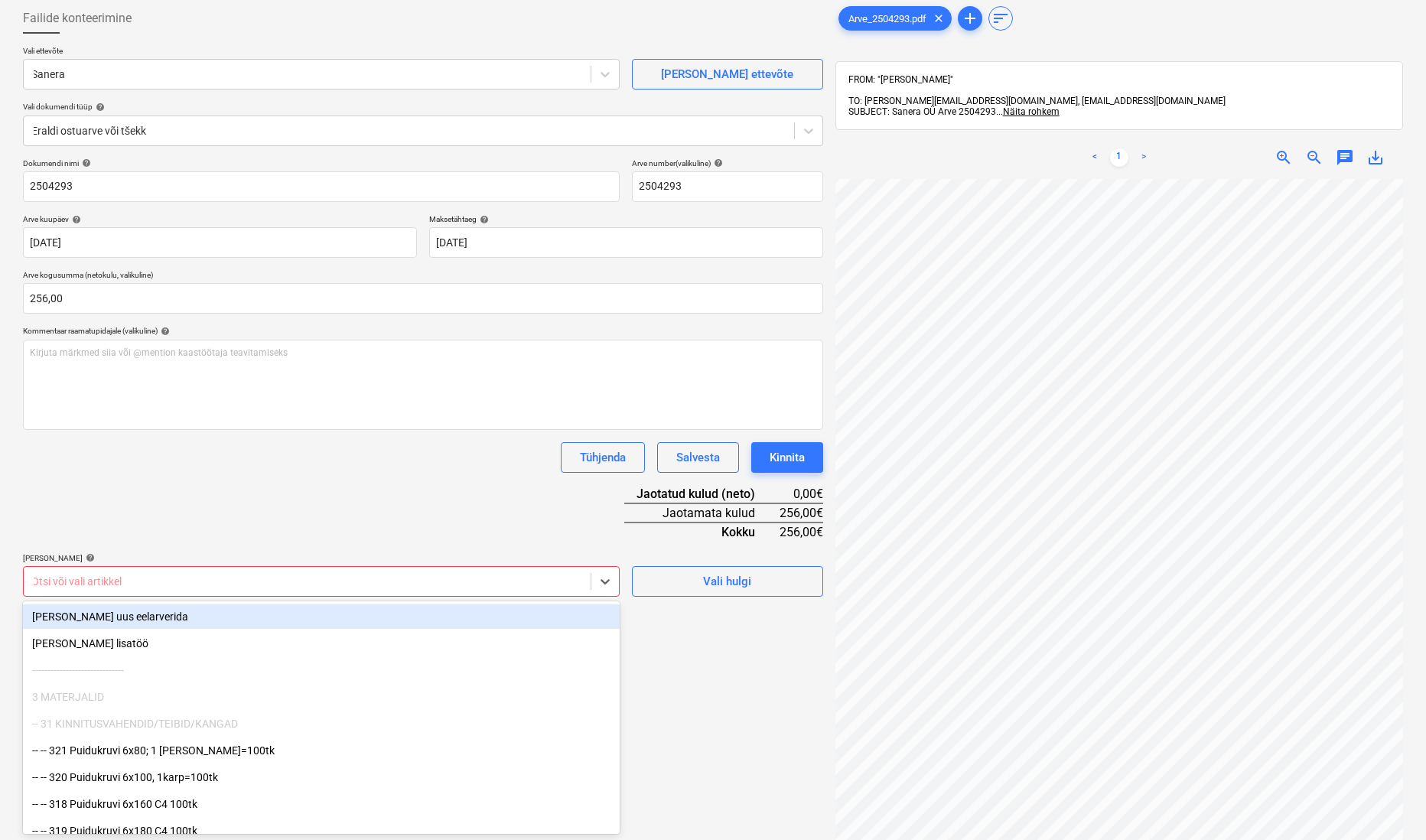
scroll to position [79, 0]
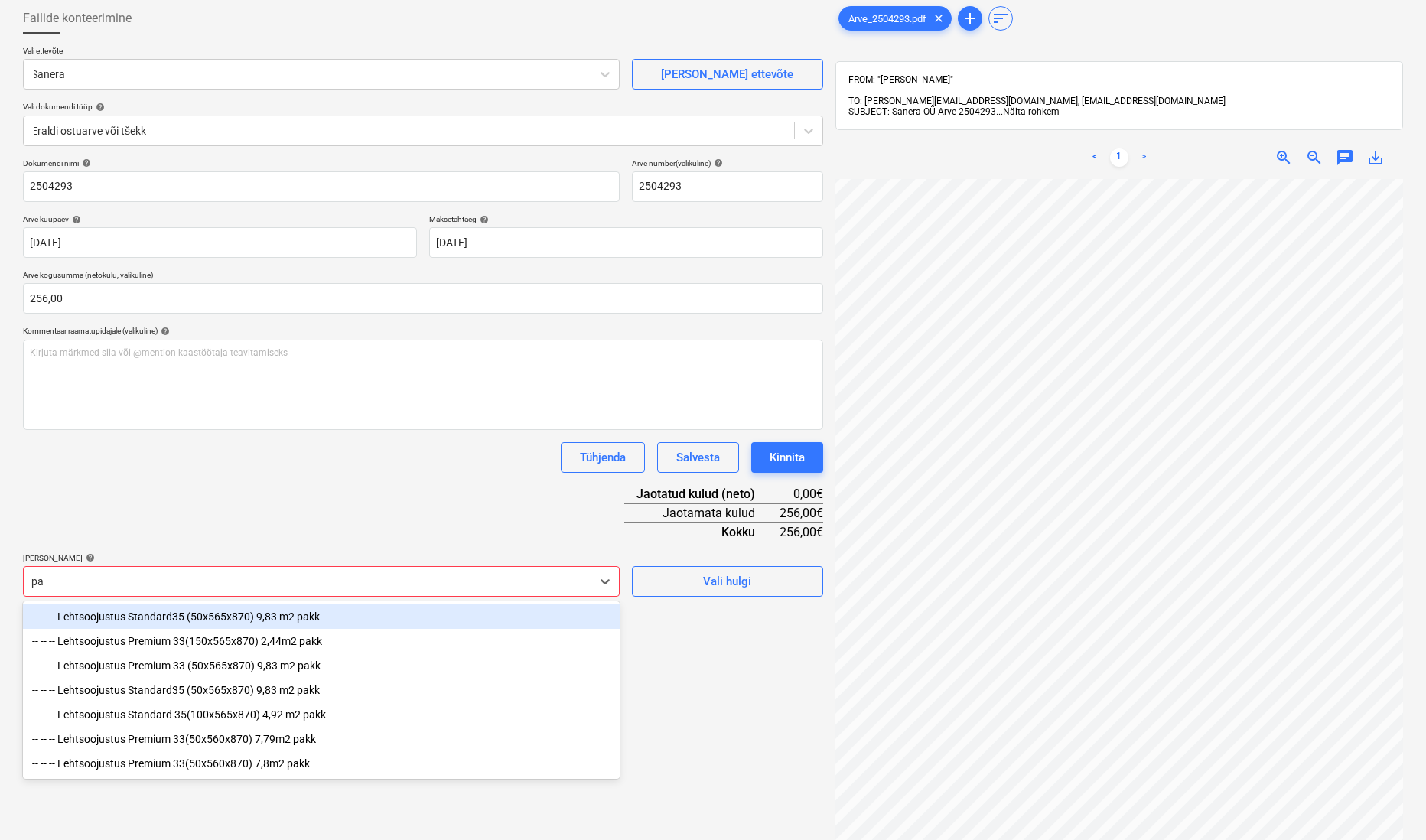
type input "p"
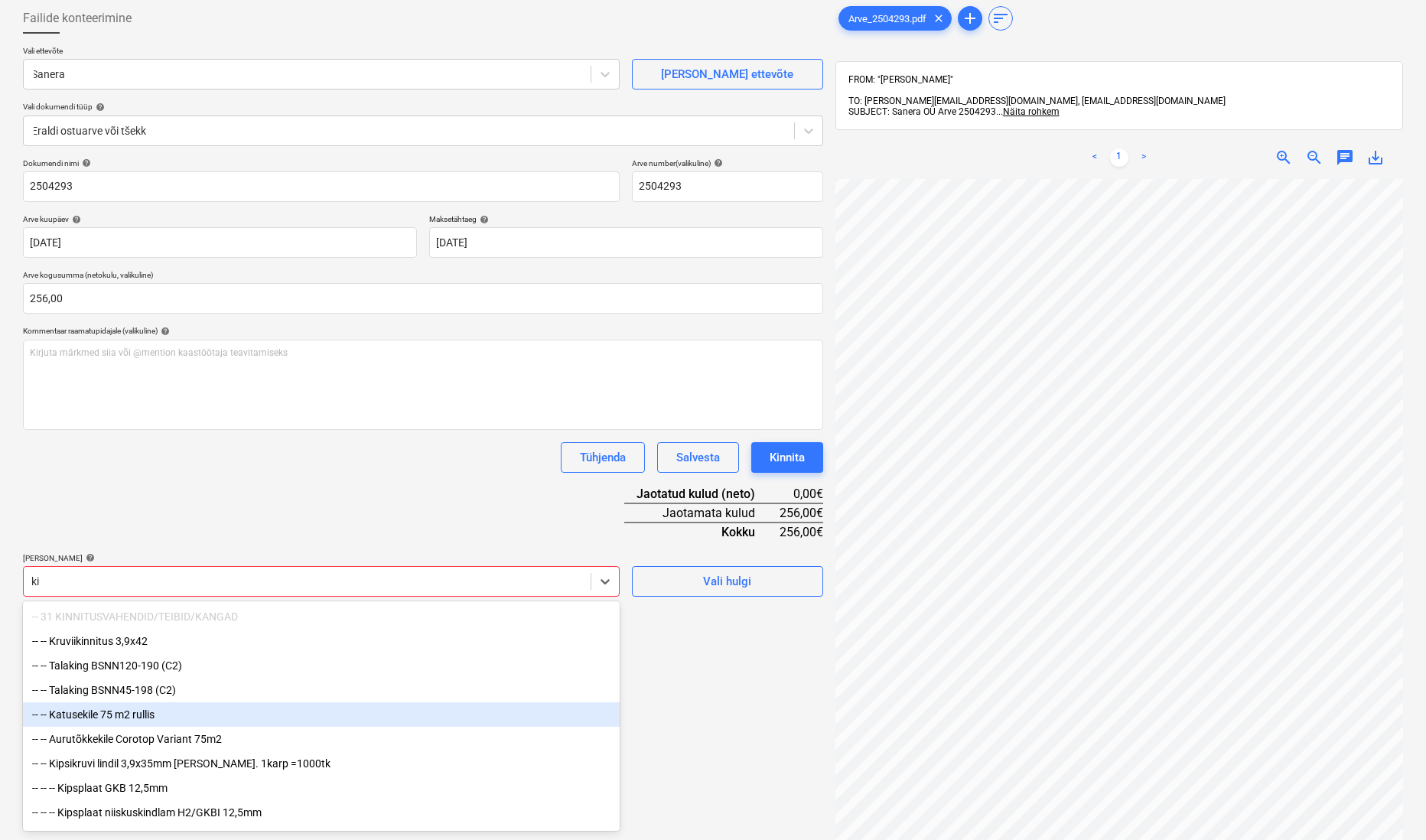
type input "k"
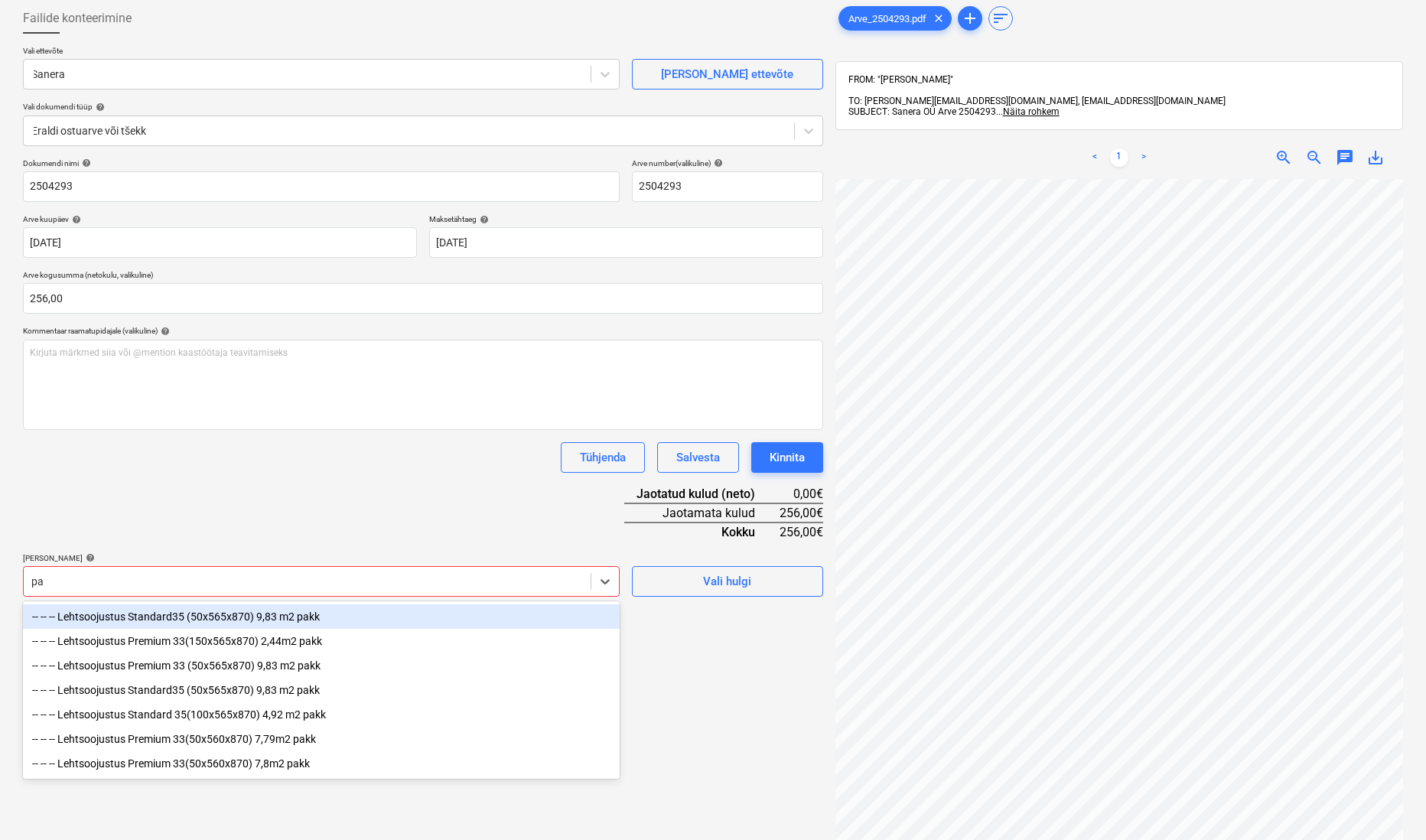
type input "p"
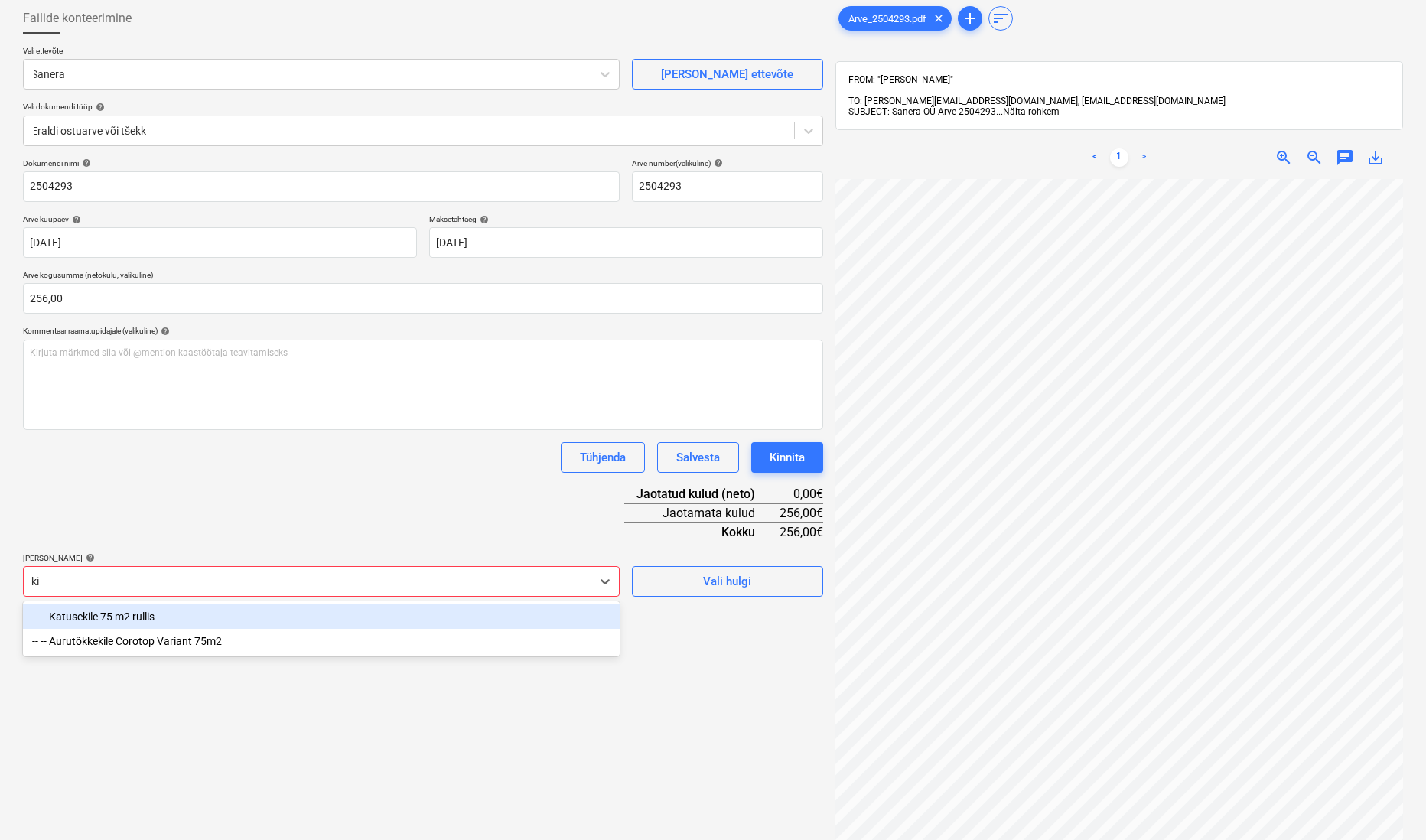
type input "k"
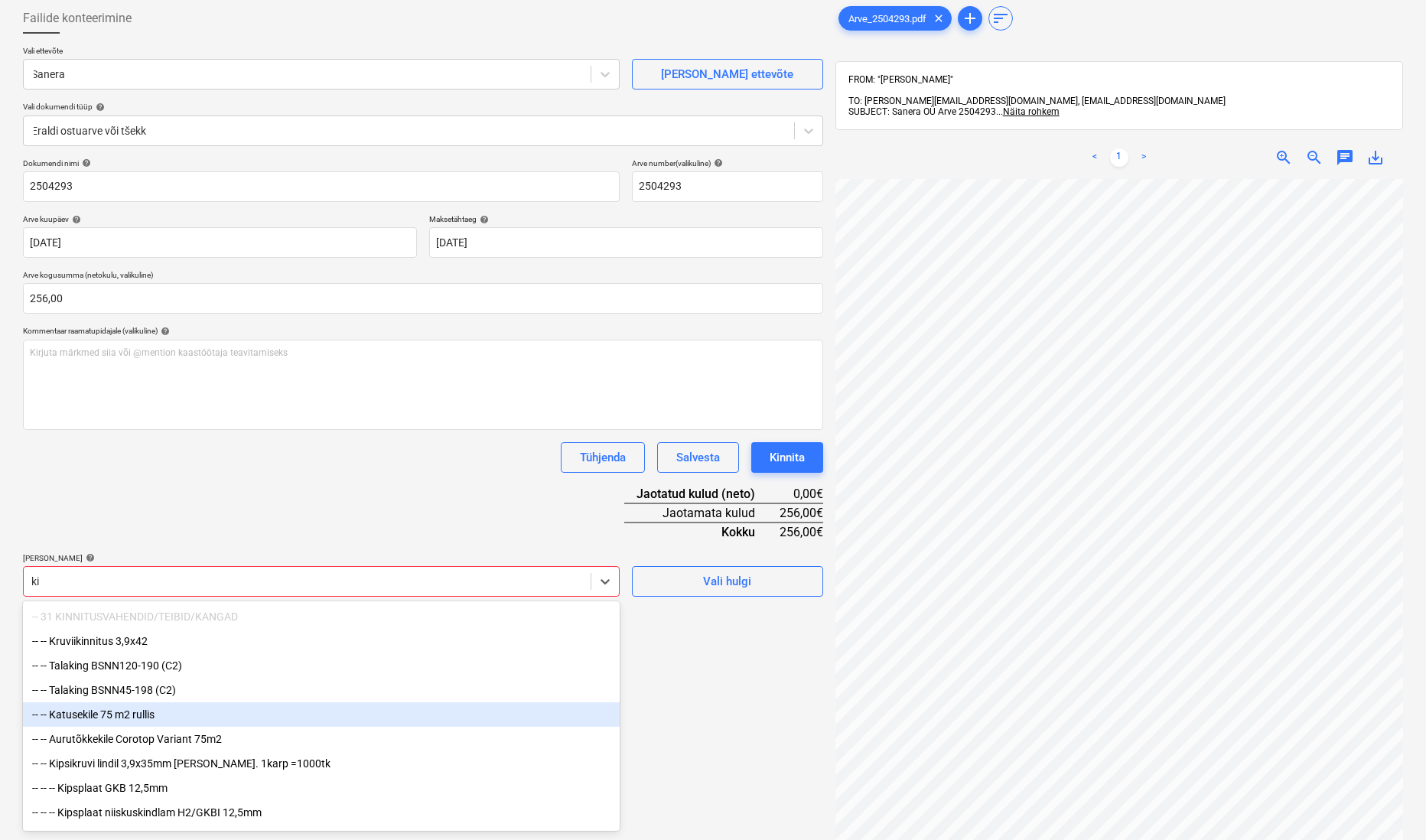
type input "k"
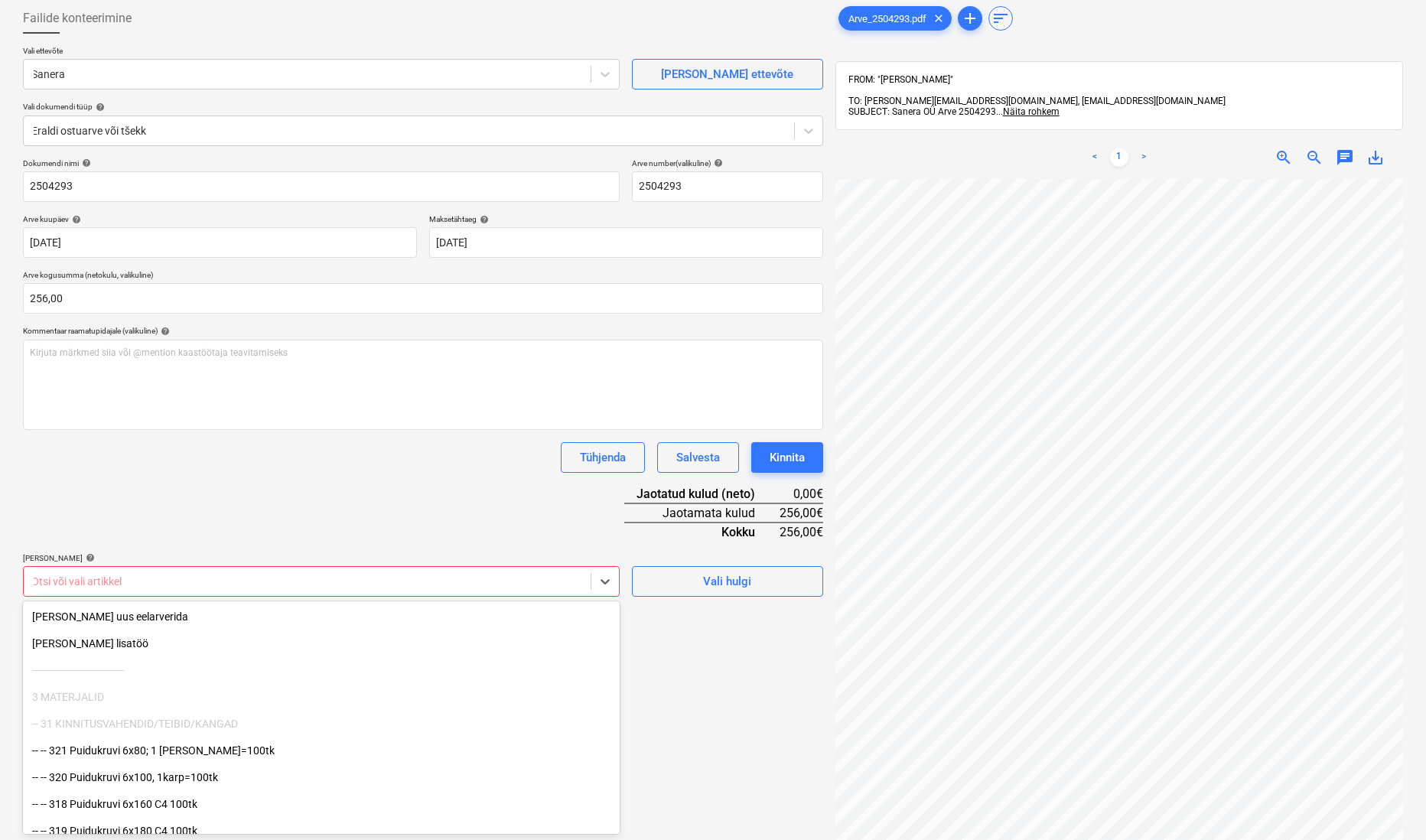
drag, startPoint x: 732, startPoint y: 682, endPoint x: 673, endPoint y: 630, distance: 78.6
click at [728, 661] on div "Failide konteerimine Vali ettevõte [PERSON_NAME] uus ettevõte Vali dokumendi tü…" at bounding box center [423, 489] width 812 height 986
drag, startPoint x: 610, startPoint y: 582, endPoint x: 536, endPoint y: 594, distance: 75.0
click at [610, 582] on icon at bounding box center [605, 581] width 15 height 15
click at [65, 624] on div "[PERSON_NAME] uus eelarverida" at bounding box center [321, 616] width 597 height 24
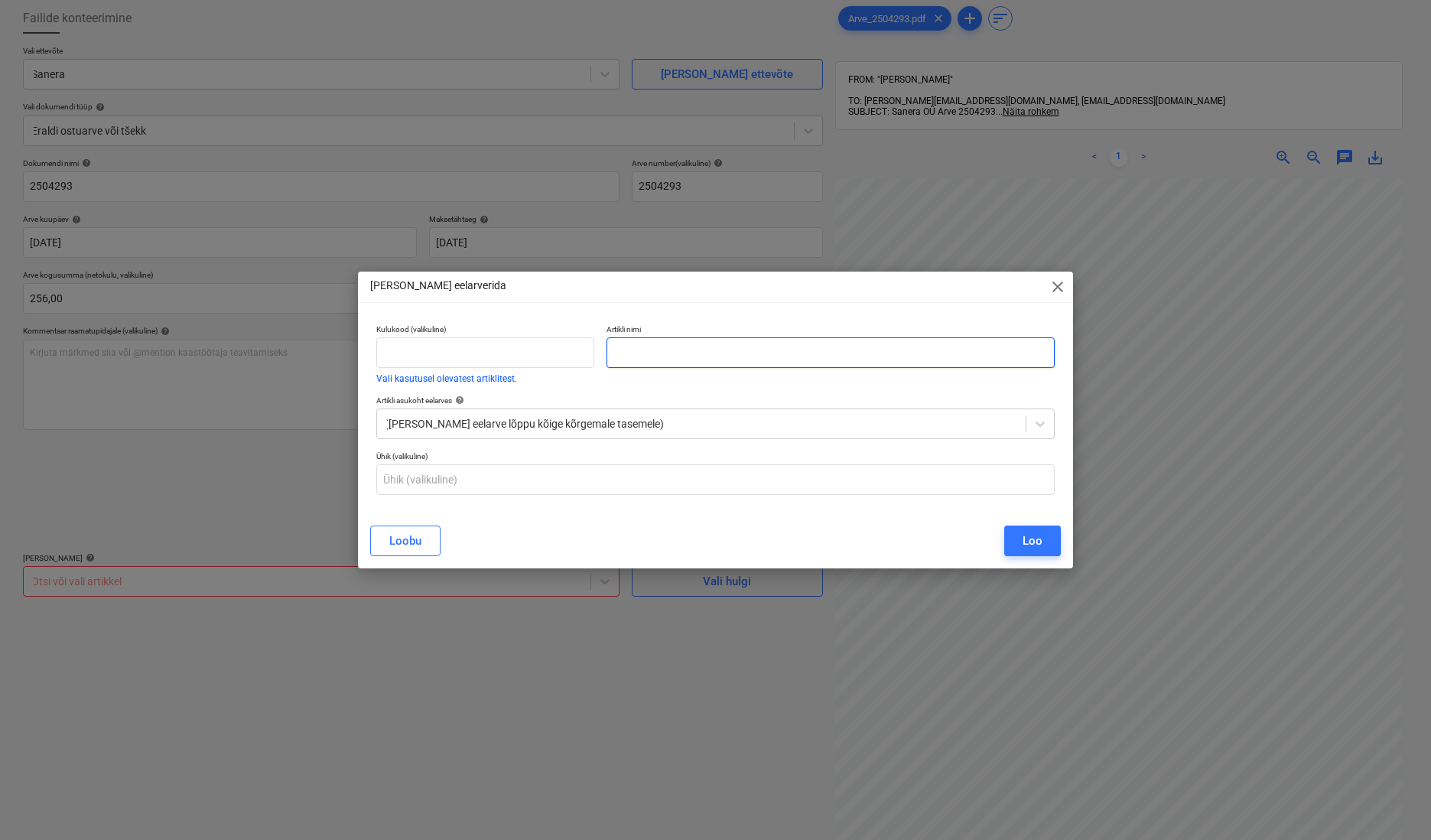
click at [652, 348] on input "text" at bounding box center [830, 352] width 448 height 31
type input "p"
type input "Pakkekile"
click at [1031, 551] on div "Loo" at bounding box center [1032, 541] width 20 height 20
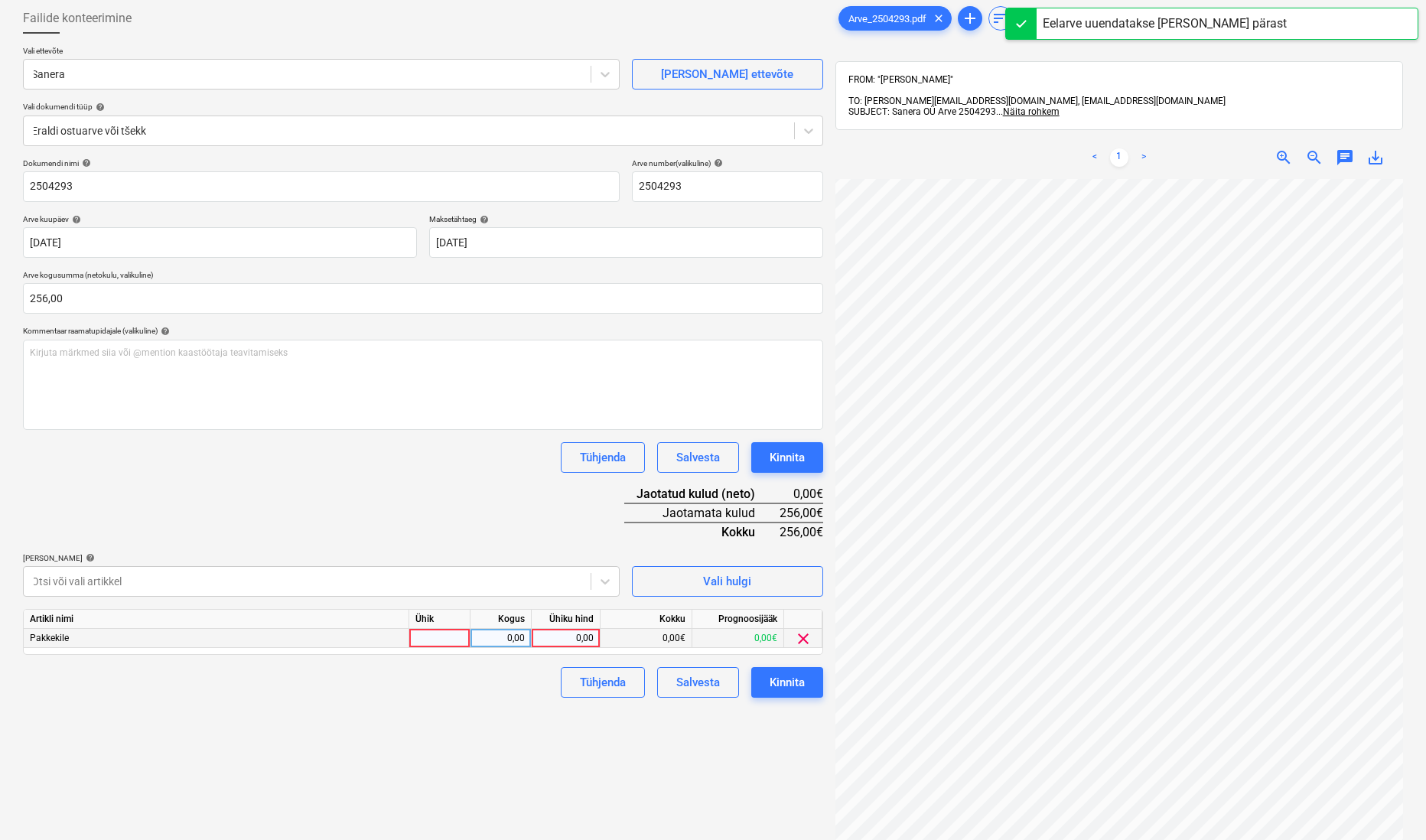
click at [590, 635] on div "0,00" at bounding box center [565, 639] width 56 height 19
click at [513, 642] on div "0,00" at bounding box center [500, 639] width 49 height 19
type input "1"
click at [584, 636] on div "0,00" at bounding box center [565, 639] width 56 height 19
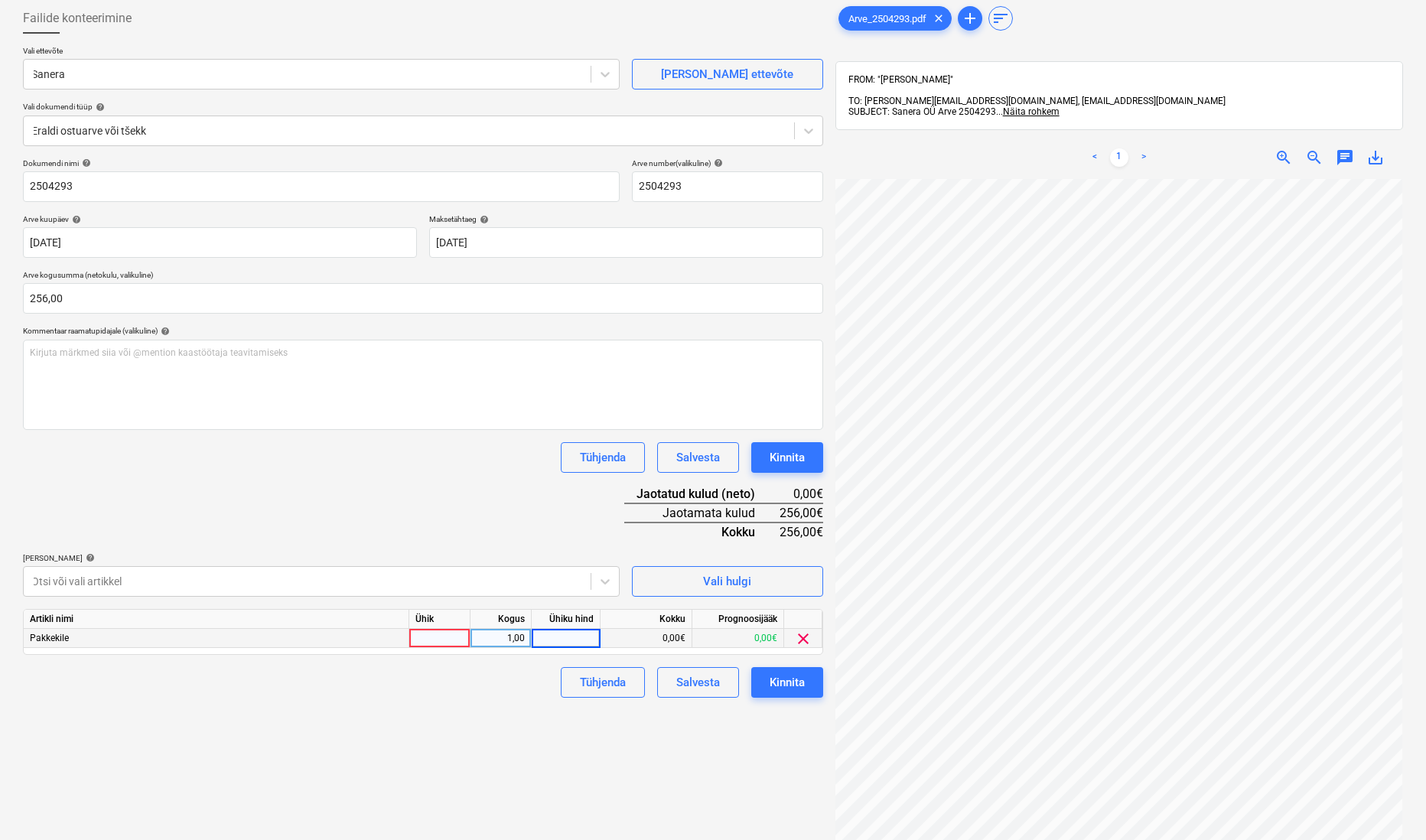
scroll to position [0, 124]
type input "256"
click at [416, 631] on div at bounding box center [440, 639] width 61 height 19
type input "tk"
click at [459, 661] on div "Failide konteerimine Vali ettevõte [PERSON_NAME] uus ettevõte Vali dokumendi tü…" at bounding box center [423, 489] width 812 height 986
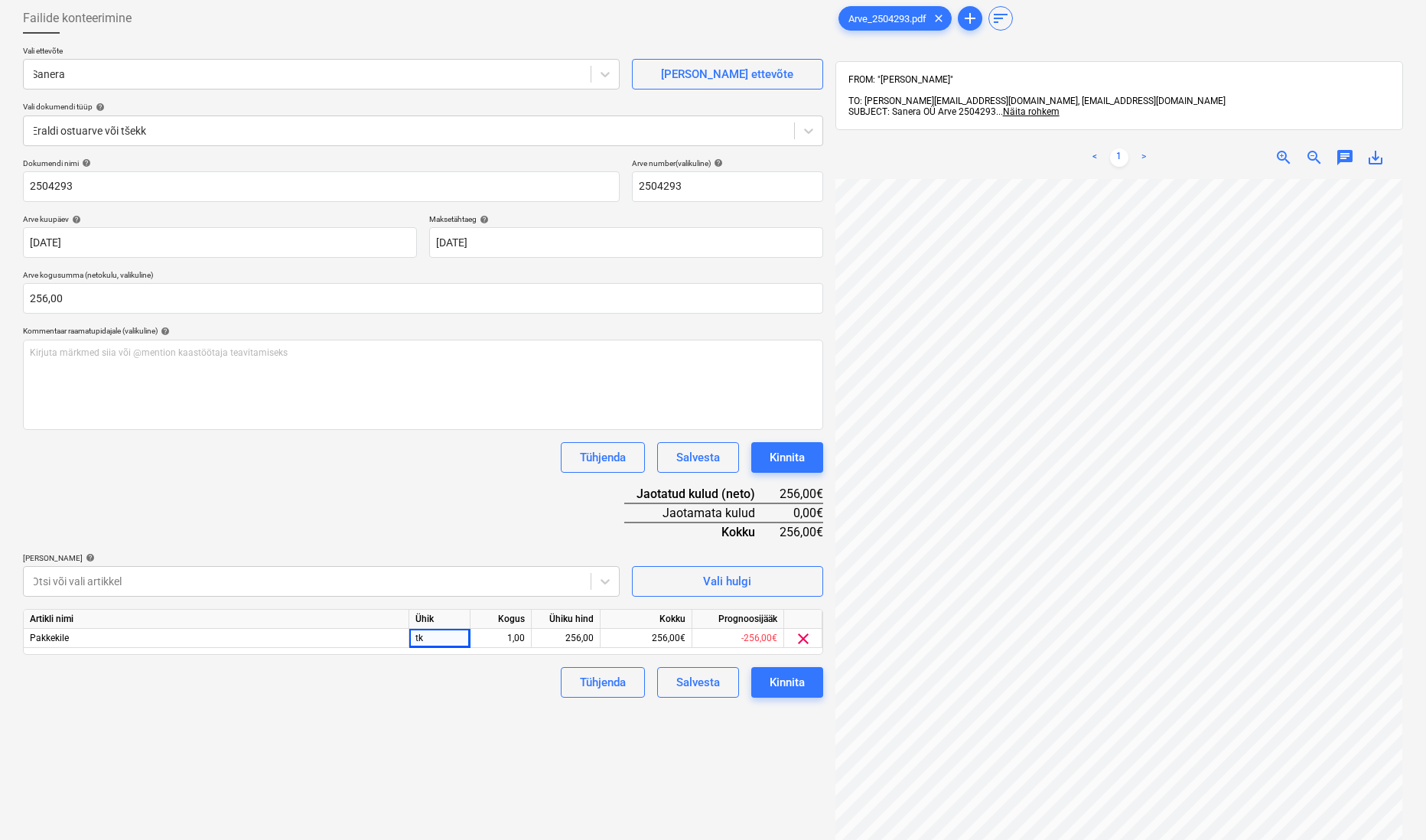
click at [281, 492] on div "Dokumendi nimi help 2504293 Arve number (valikuline) help 2504293 Arve kuupäev …" at bounding box center [423, 428] width 800 height 539
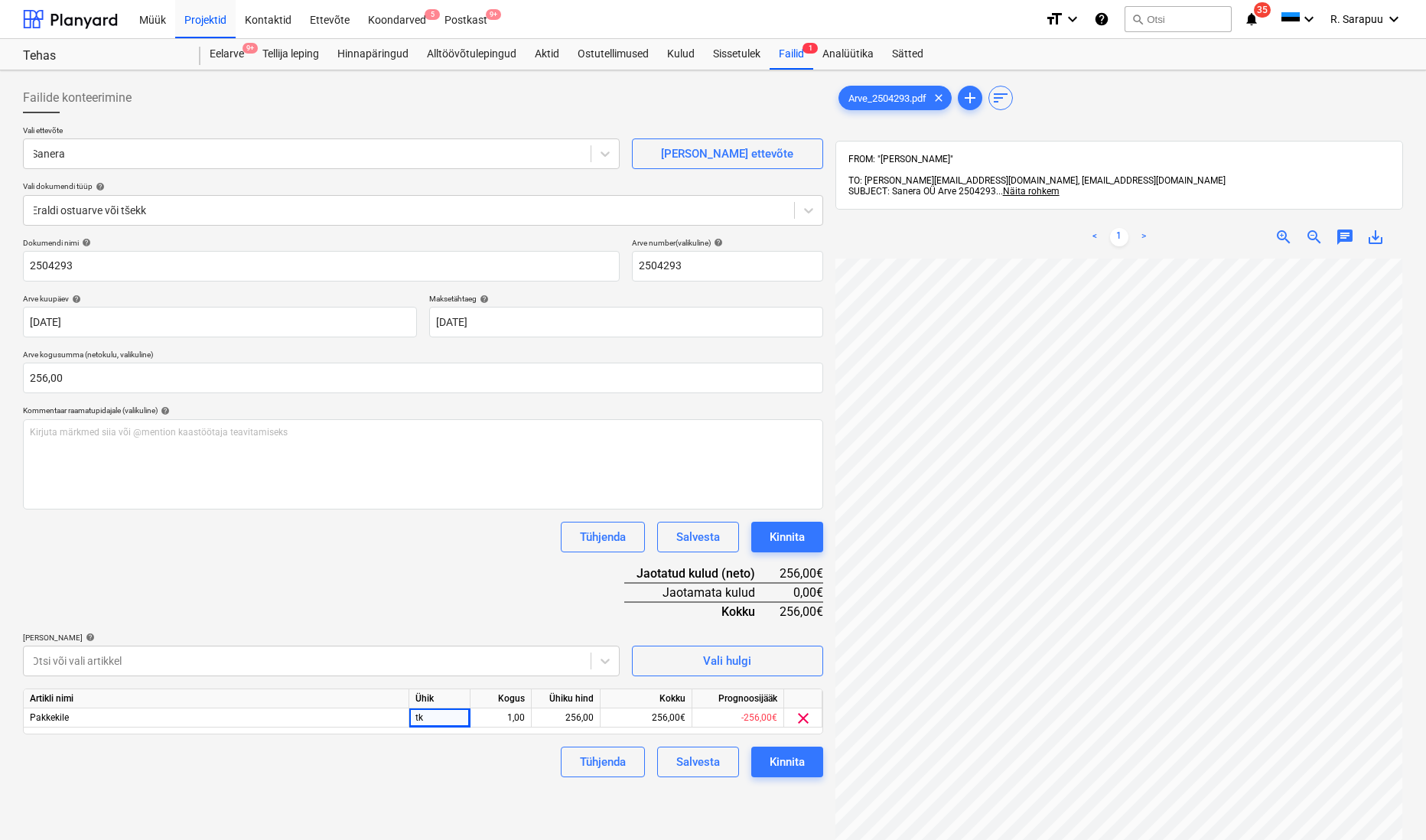
scroll to position [0, 0]
click at [447, 570] on div "Dokumendi nimi help 2504293 Arve number (valikuline) help 2504293 Arve kuupäev …" at bounding box center [423, 507] width 800 height 539
click at [477, 661] on div "Dokumendi nimi help 2504293 Arve number (valikuline) help 2504293 Arve kuupäev …" at bounding box center [423, 507] width 800 height 539
click at [497, 661] on div "1,00" at bounding box center [500, 718] width 49 height 19
click at [450, 661] on div "tk" at bounding box center [440, 718] width 61 height 19
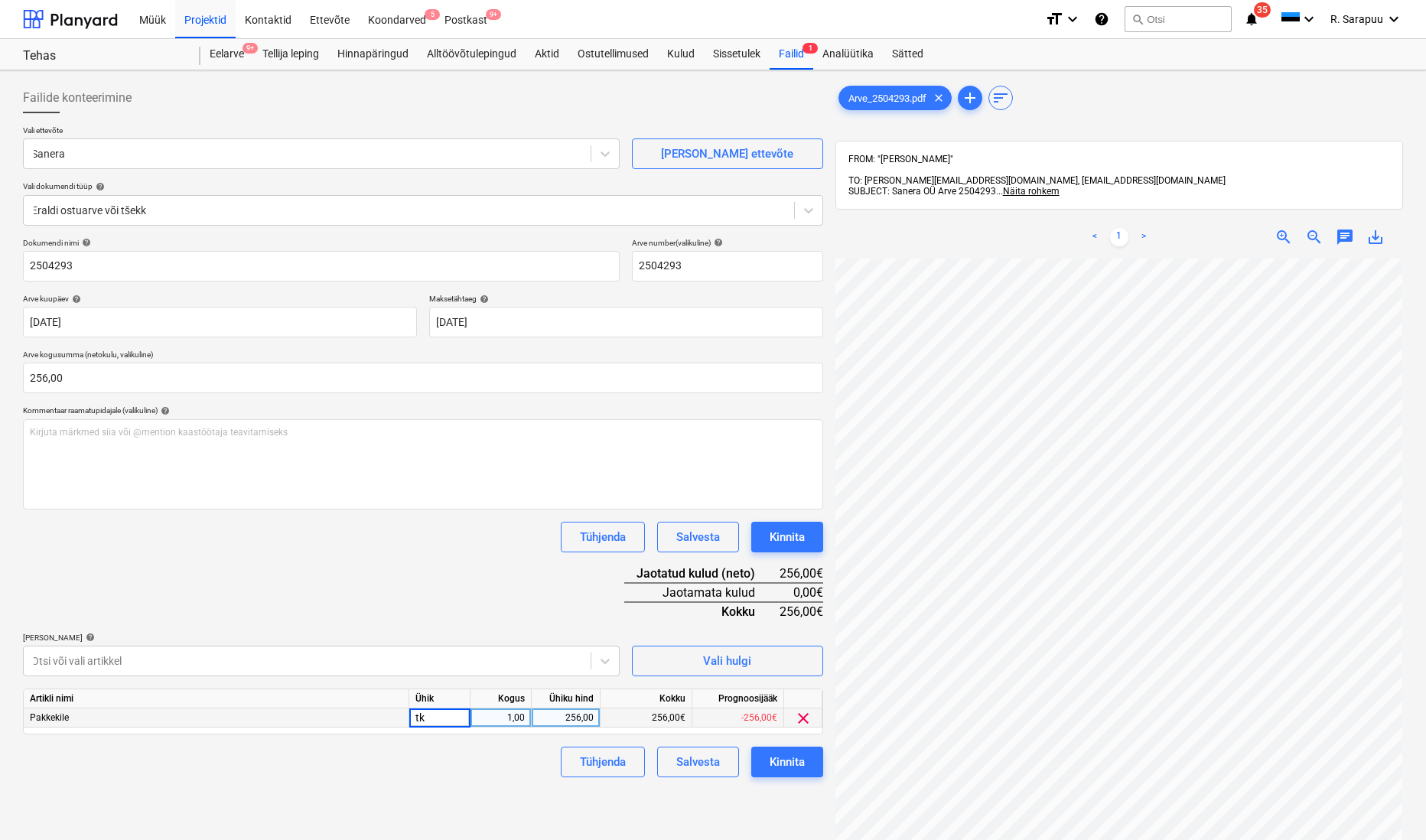
click at [382, 542] on div "Tühjenda Salvesta Kinnita" at bounding box center [423, 537] width 800 height 31
click at [796, 661] on div "Kinnita" at bounding box center [787, 762] width 36 height 20
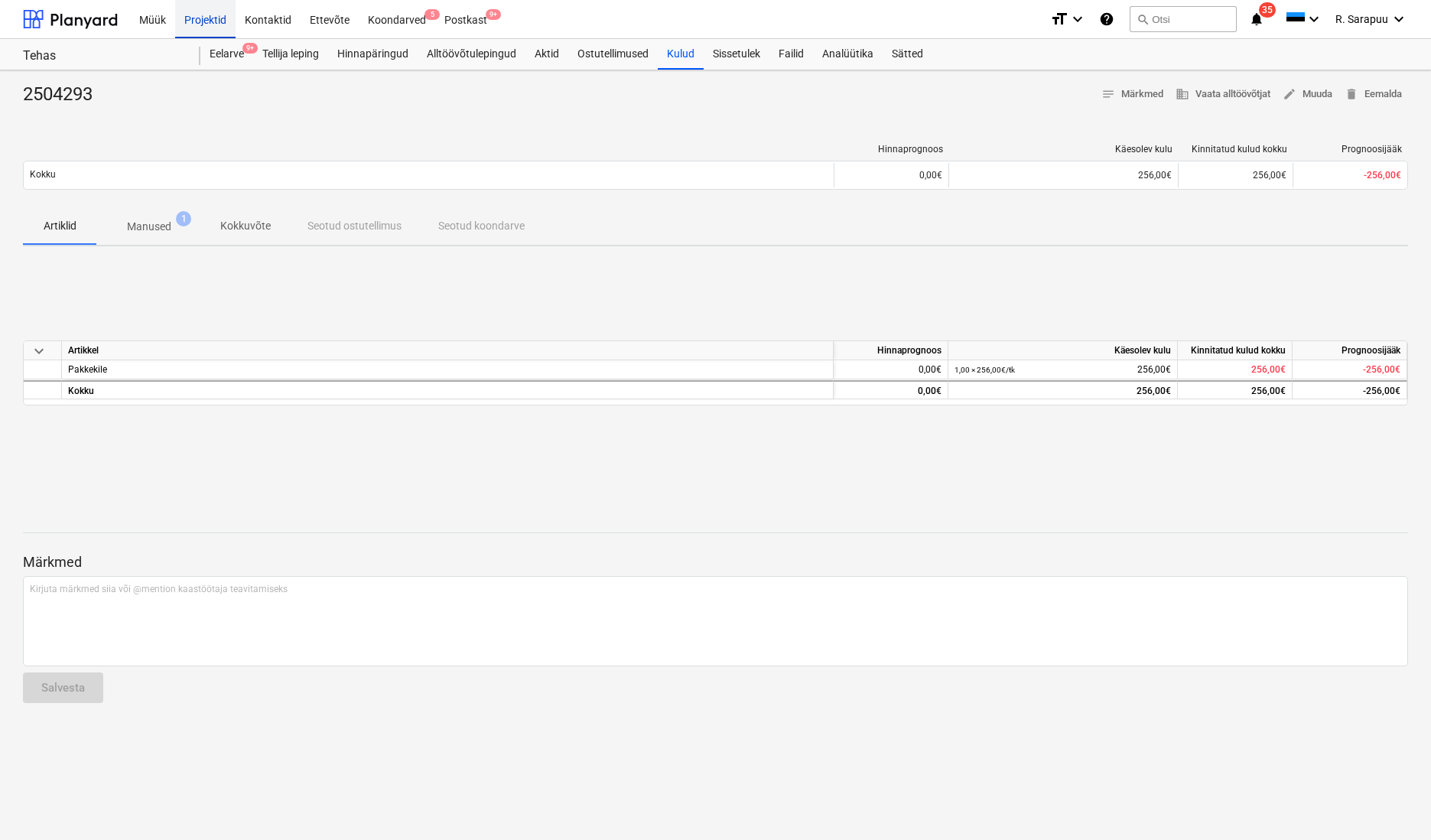
click at [212, 21] on div "Projektid" at bounding box center [205, 19] width 61 height 39
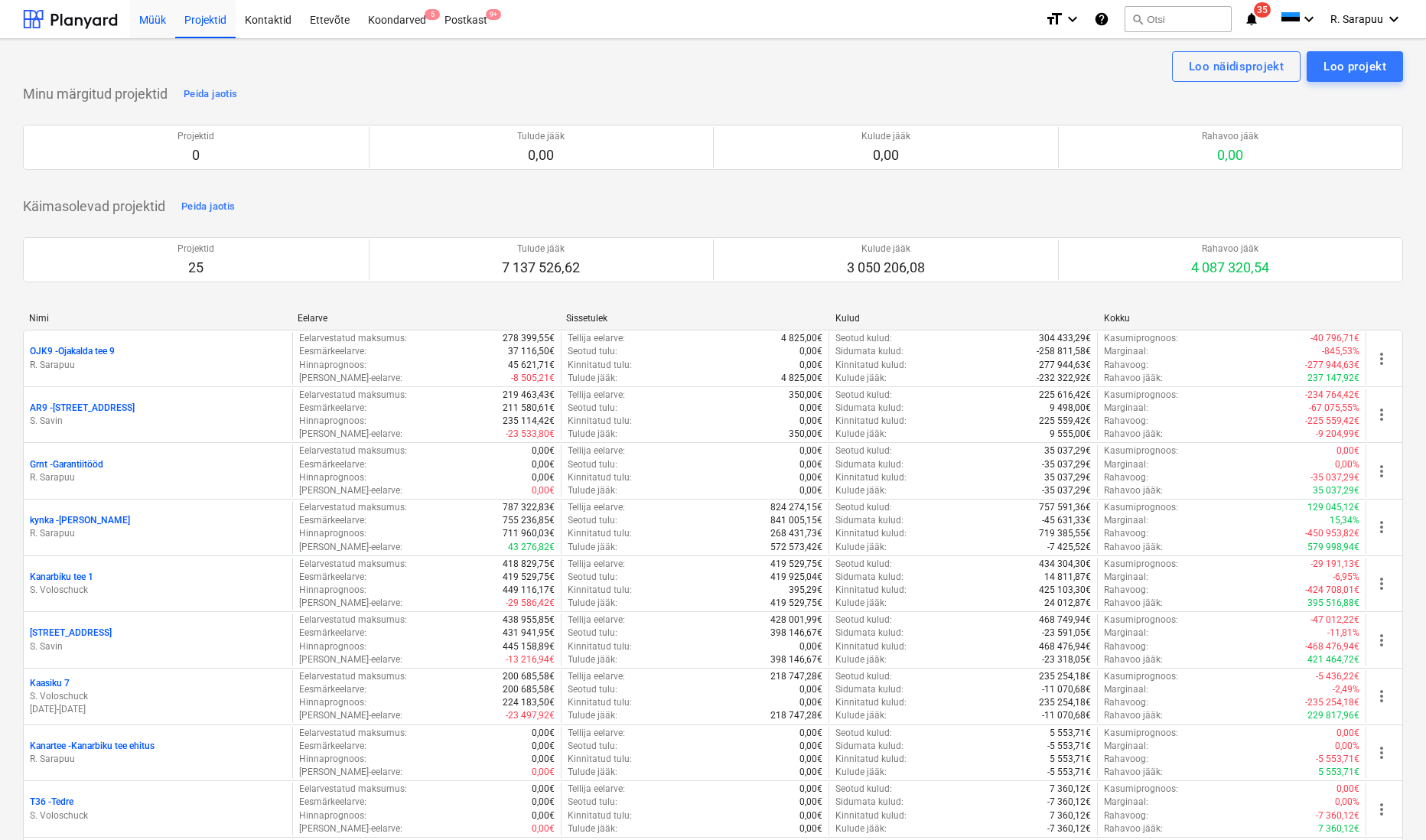
click at [162, 24] on div "Müük" at bounding box center [153, 19] width 45 height 39
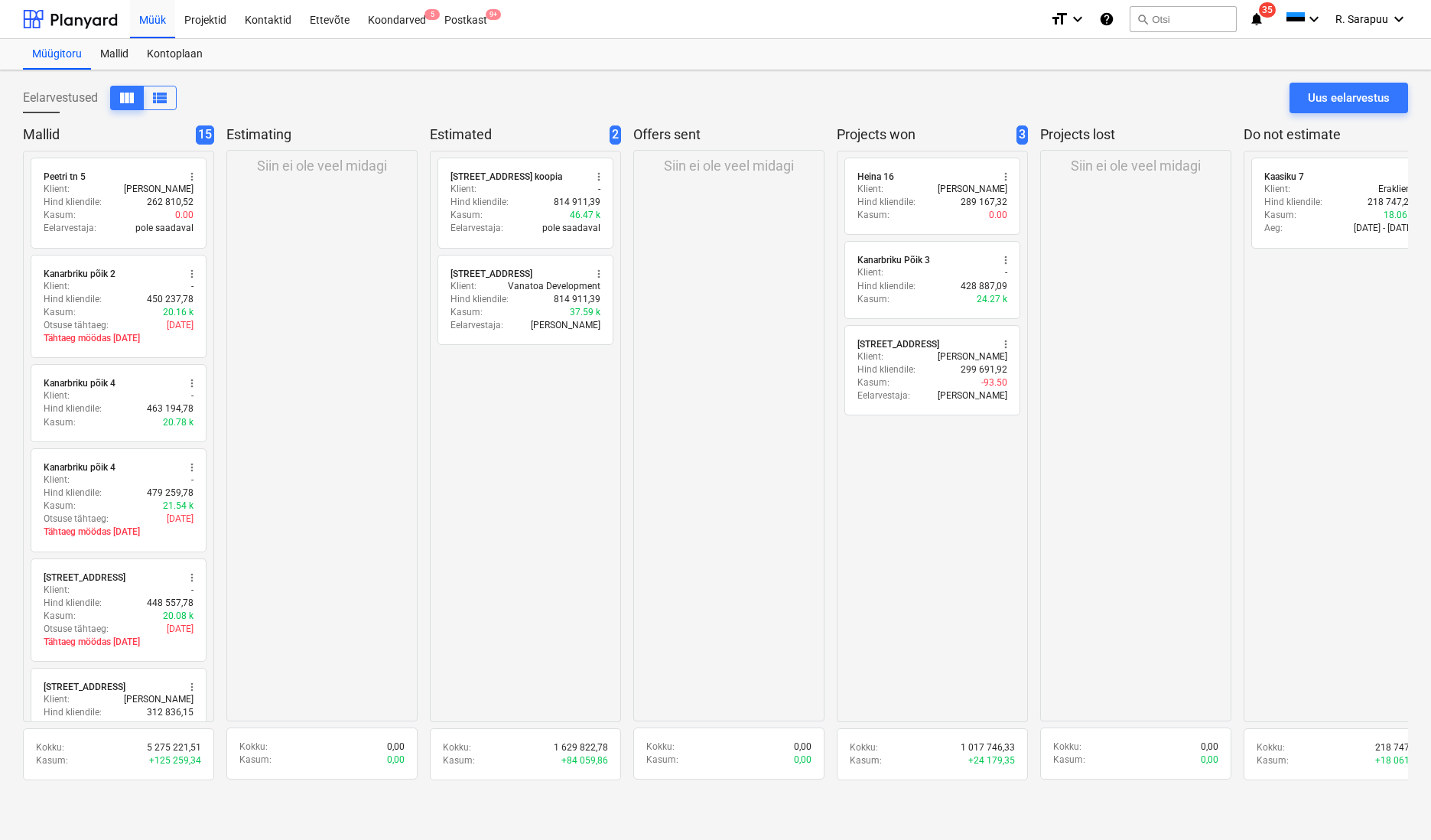
click at [917, 9] on div "Müük Projektid Kontaktid Ettevõte Koondarved 5 Postkast 9+" at bounding box center [584, 19] width 908 height 38
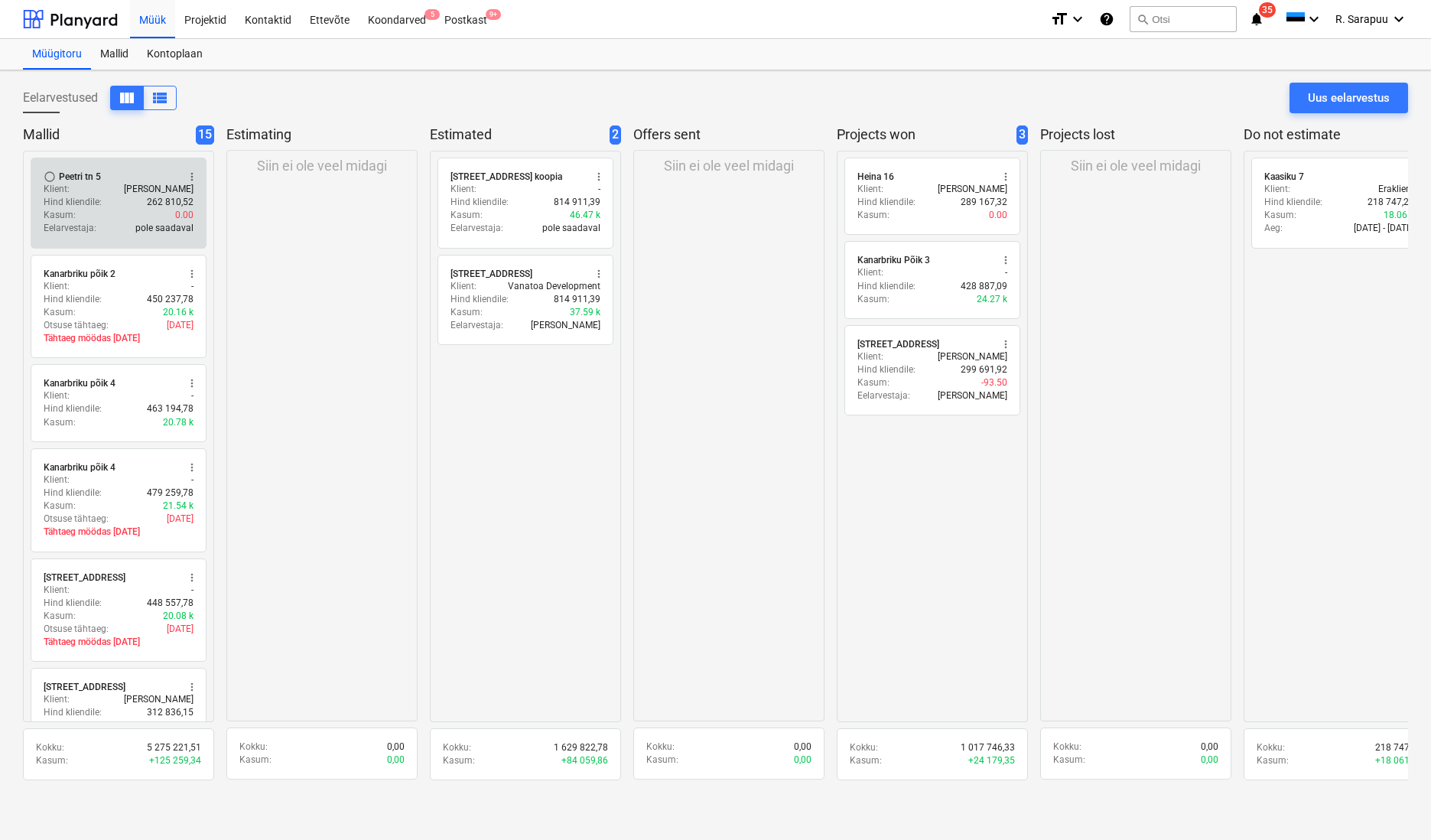
click at [114, 215] on div "Kasum : 0.00" at bounding box center [118, 215] width 150 height 13
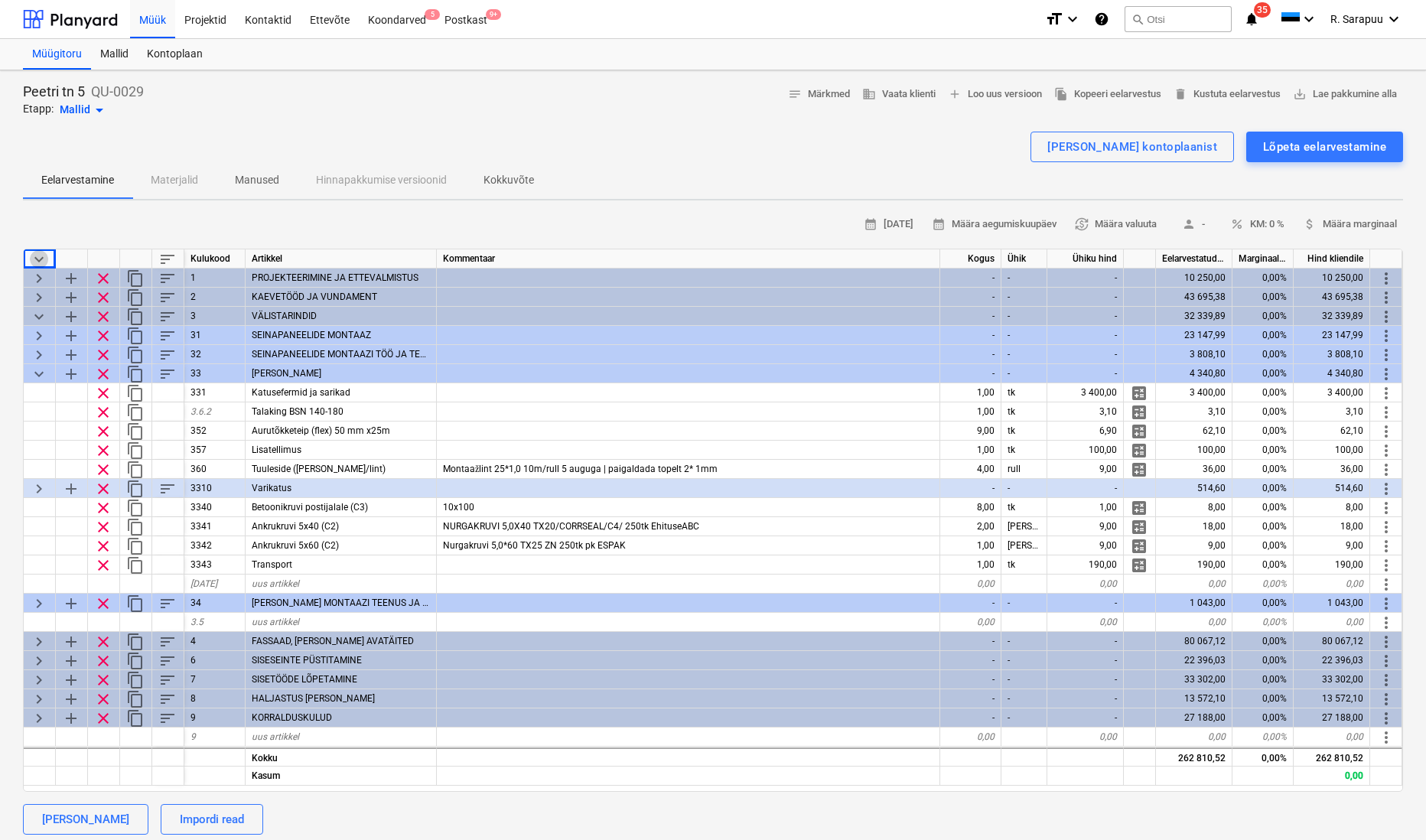
click at [39, 251] on span "keyboard_arrow_down" at bounding box center [39, 259] width 19 height 19
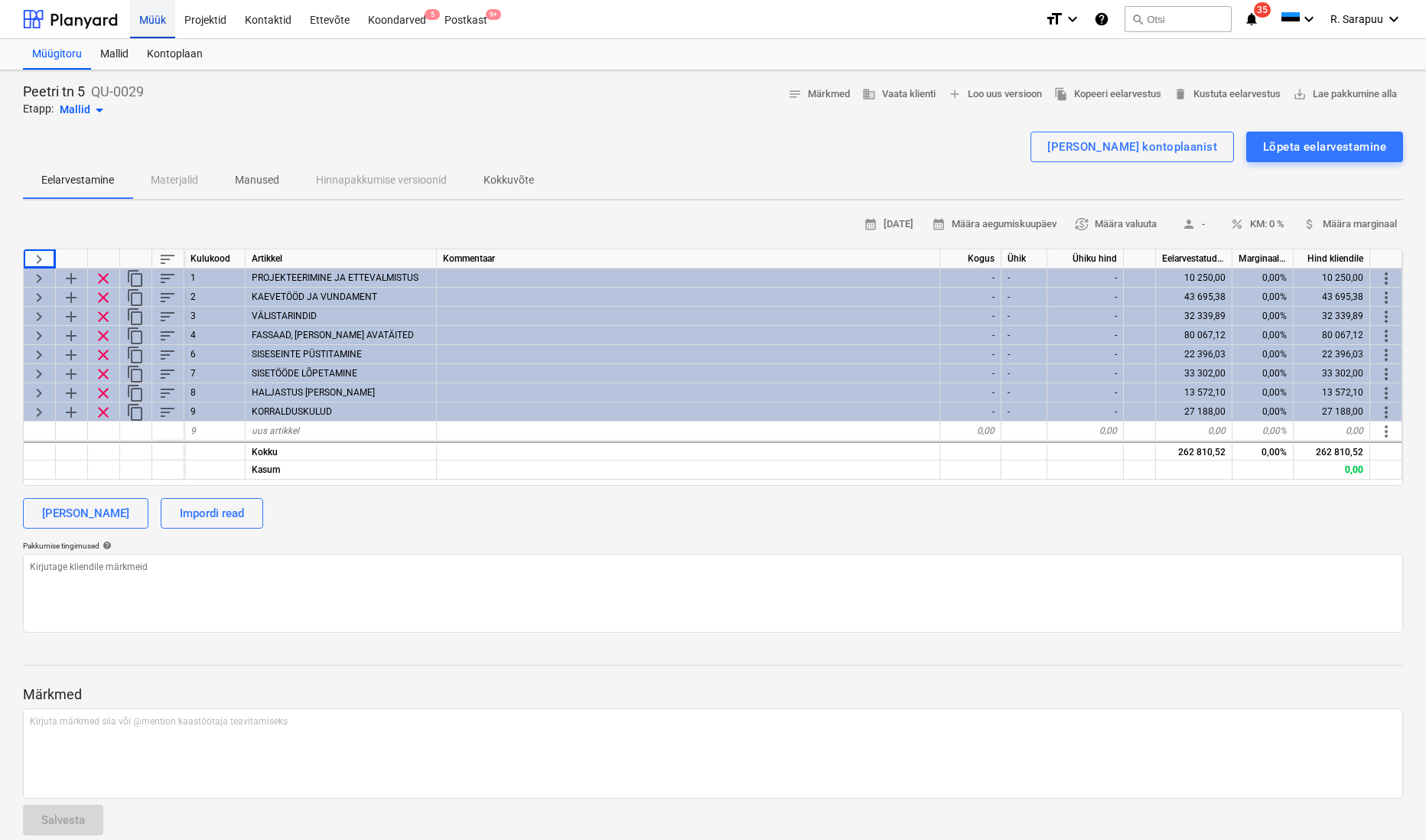
click at [150, 15] on div "Müük" at bounding box center [153, 19] width 45 height 39
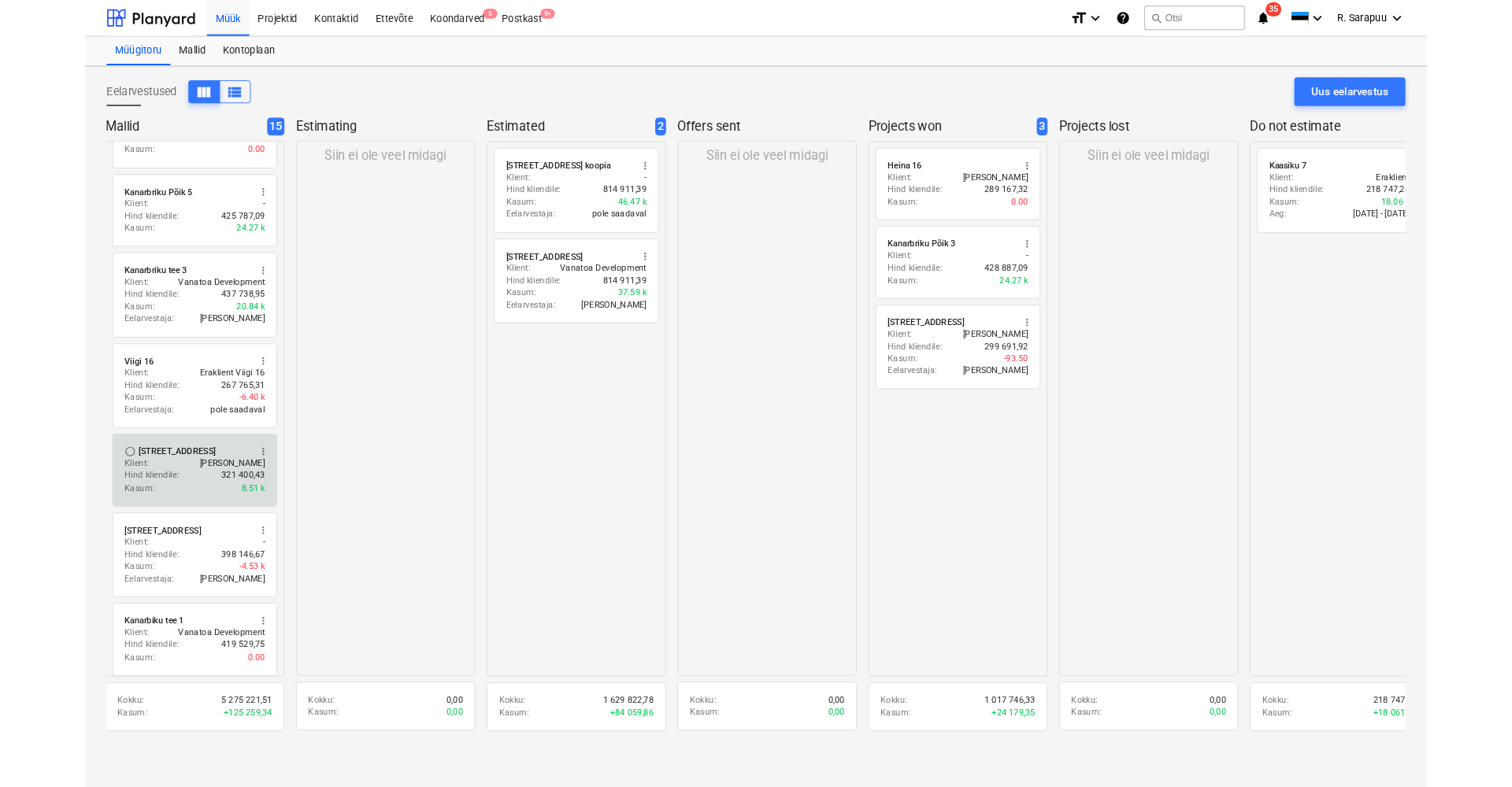
scroll to position [868, 0]
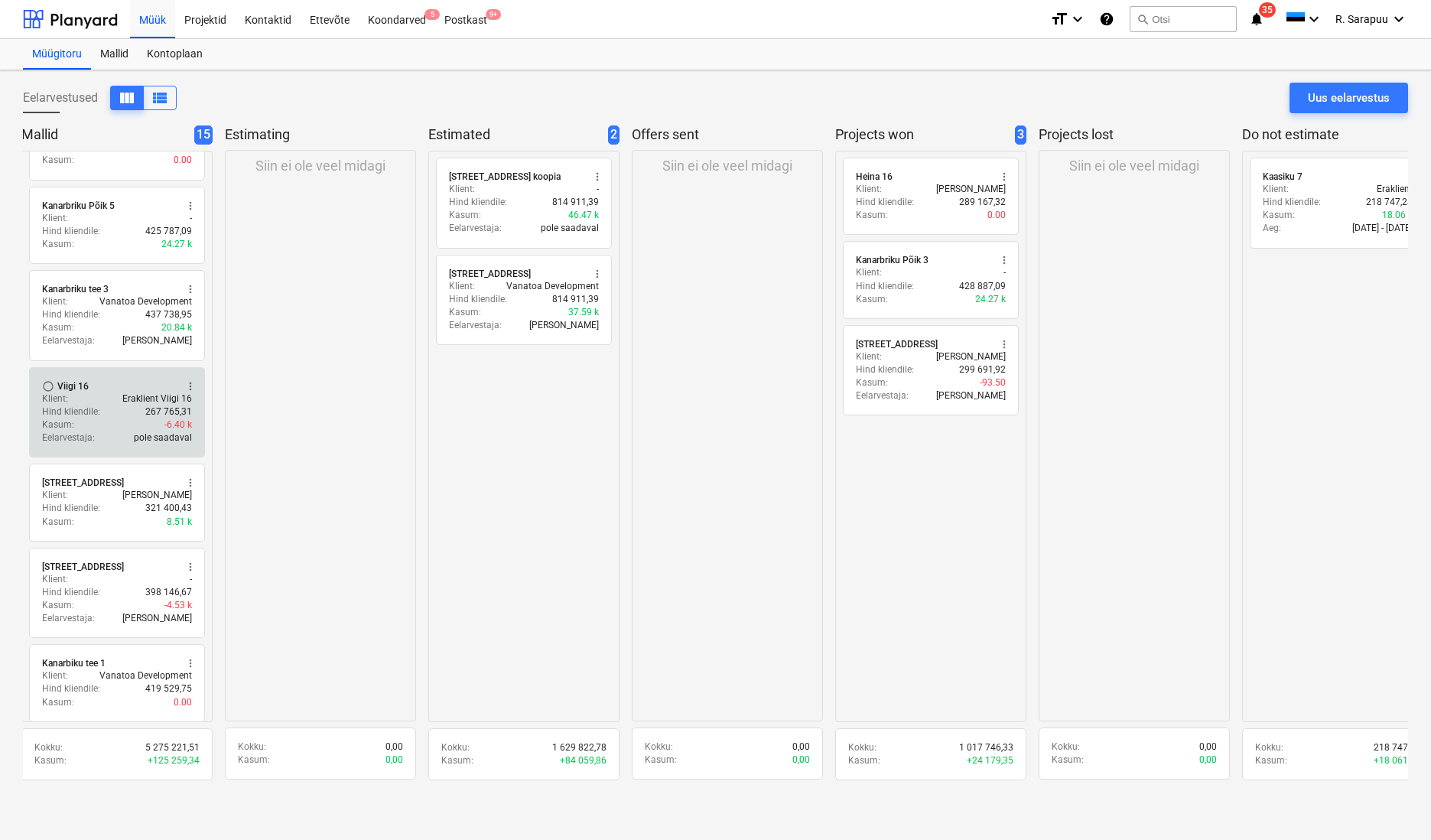
click at [91, 396] on div "Klient : Eraklient Viigi 16" at bounding box center [116, 399] width 150 height 13
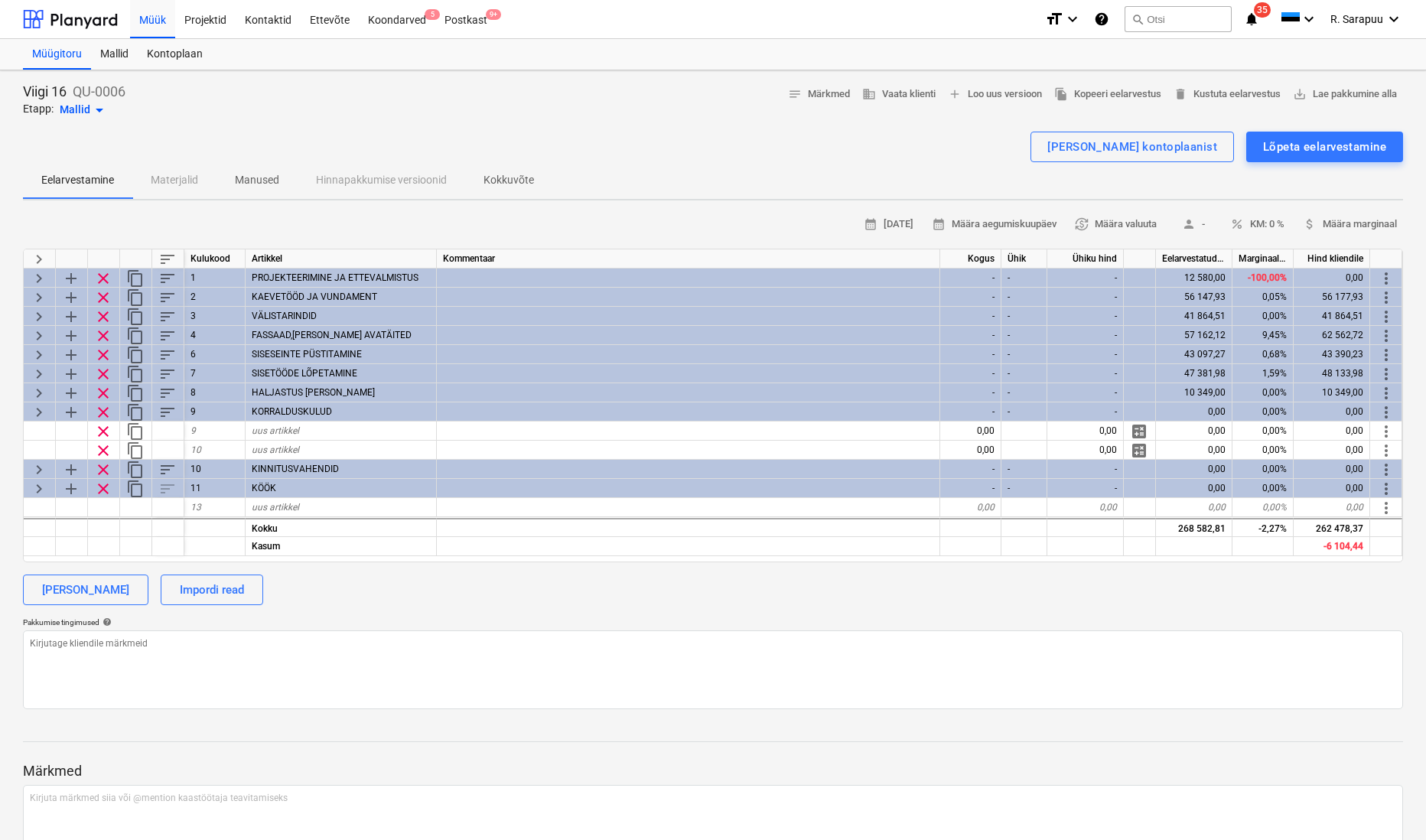
click at [39, 259] on span "keyboard_arrow_right" at bounding box center [39, 259] width 19 height 19
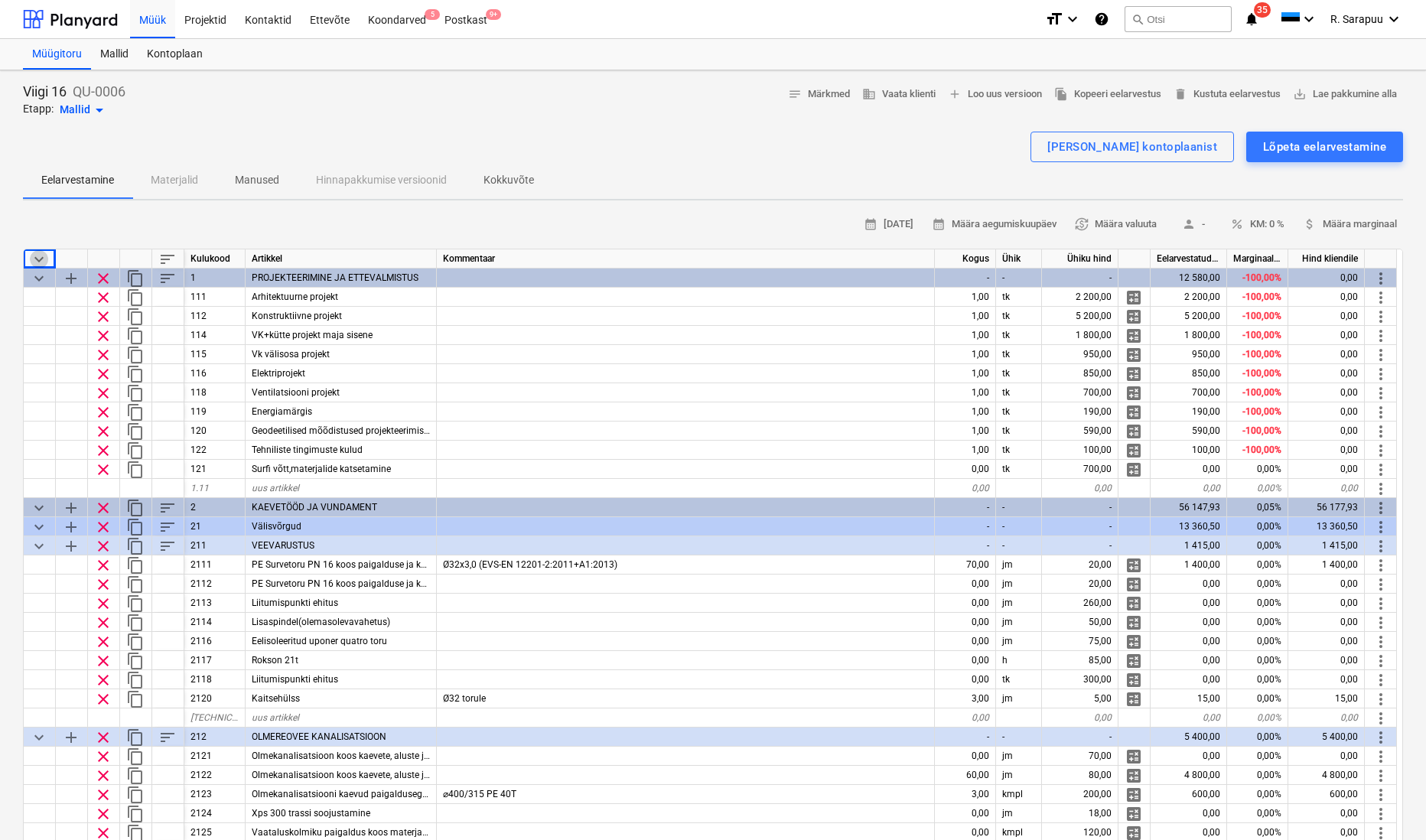
click at [39, 257] on span "keyboard_arrow_down" at bounding box center [39, 259] width 19 height 19
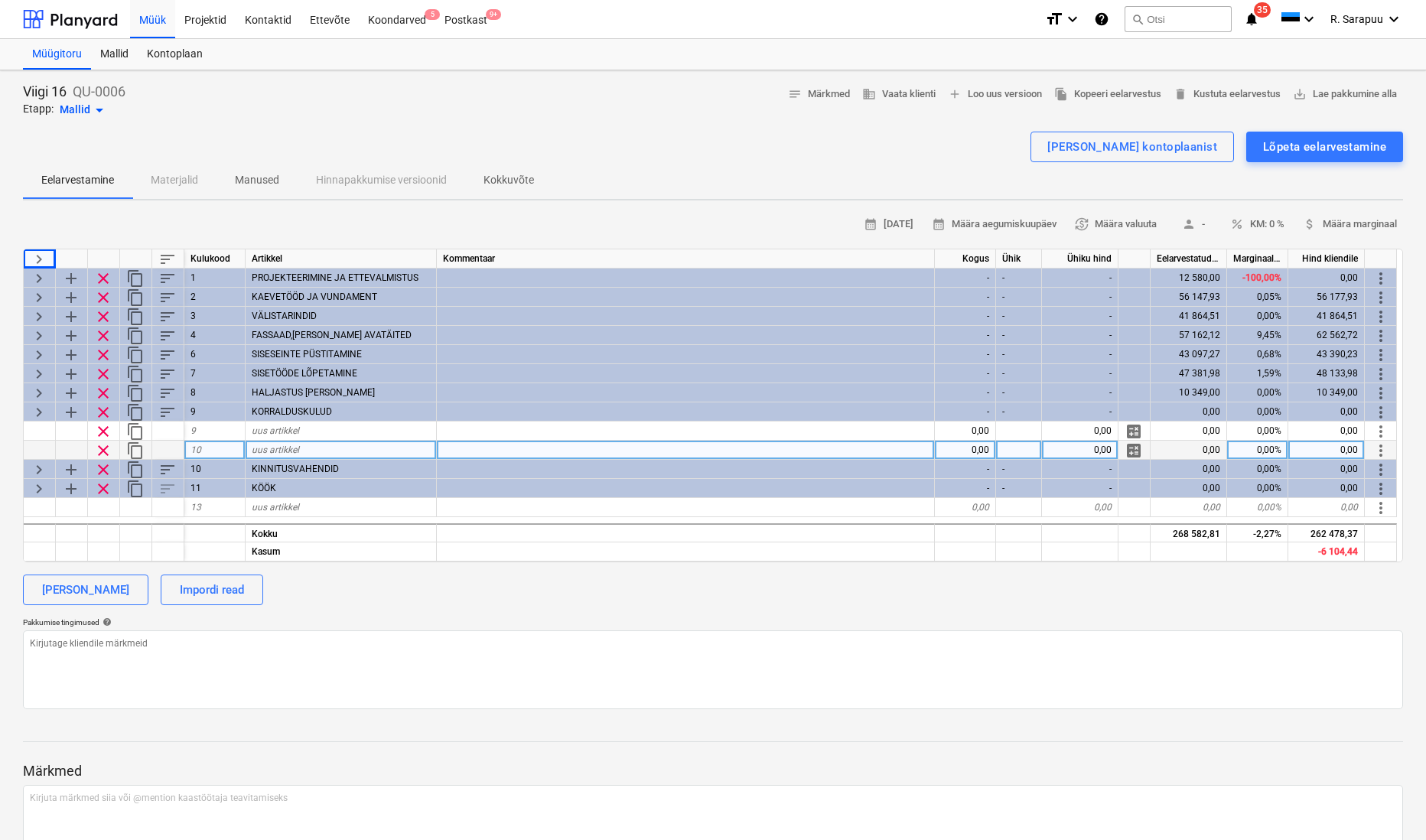
click at [108, 447] on span "clear" at bounding box center [103, 450] width 19 height 19
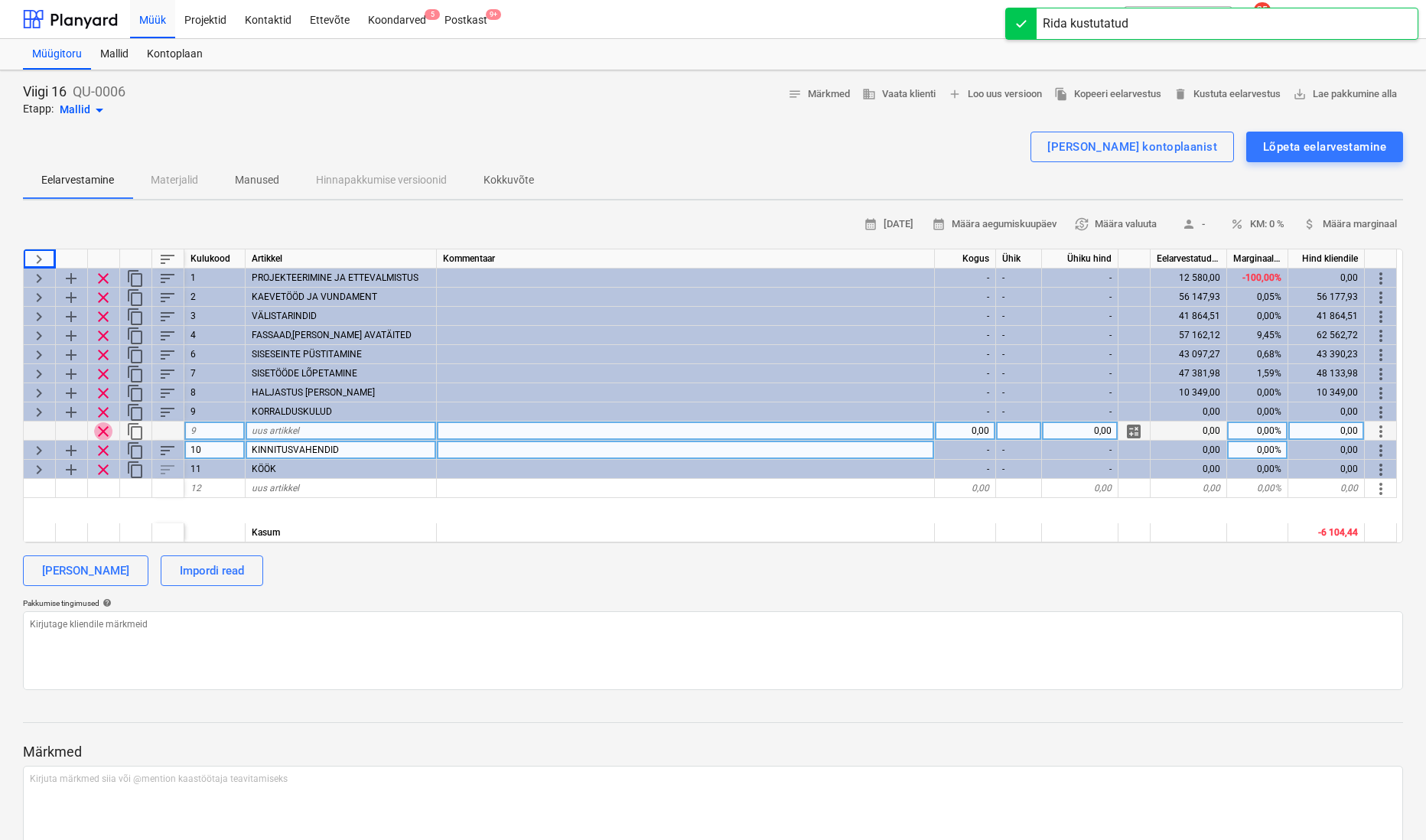
click at [106, 426] on span "clear" at bounding box center [103, 431] width 19 height 19
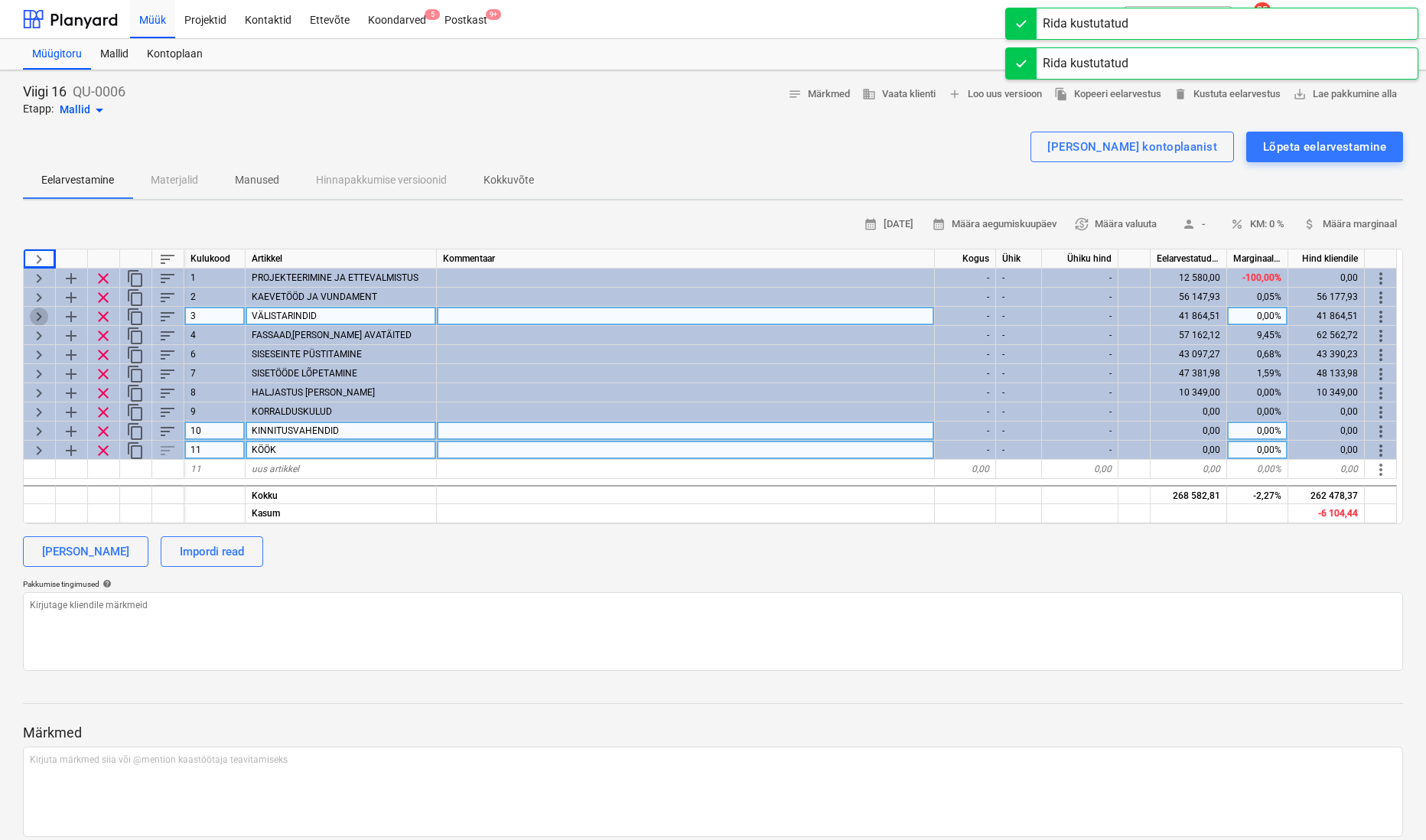
click at [36, 311] on span "keyboard_arrow_right" at bounding box center [39, 316] width 19 height 19
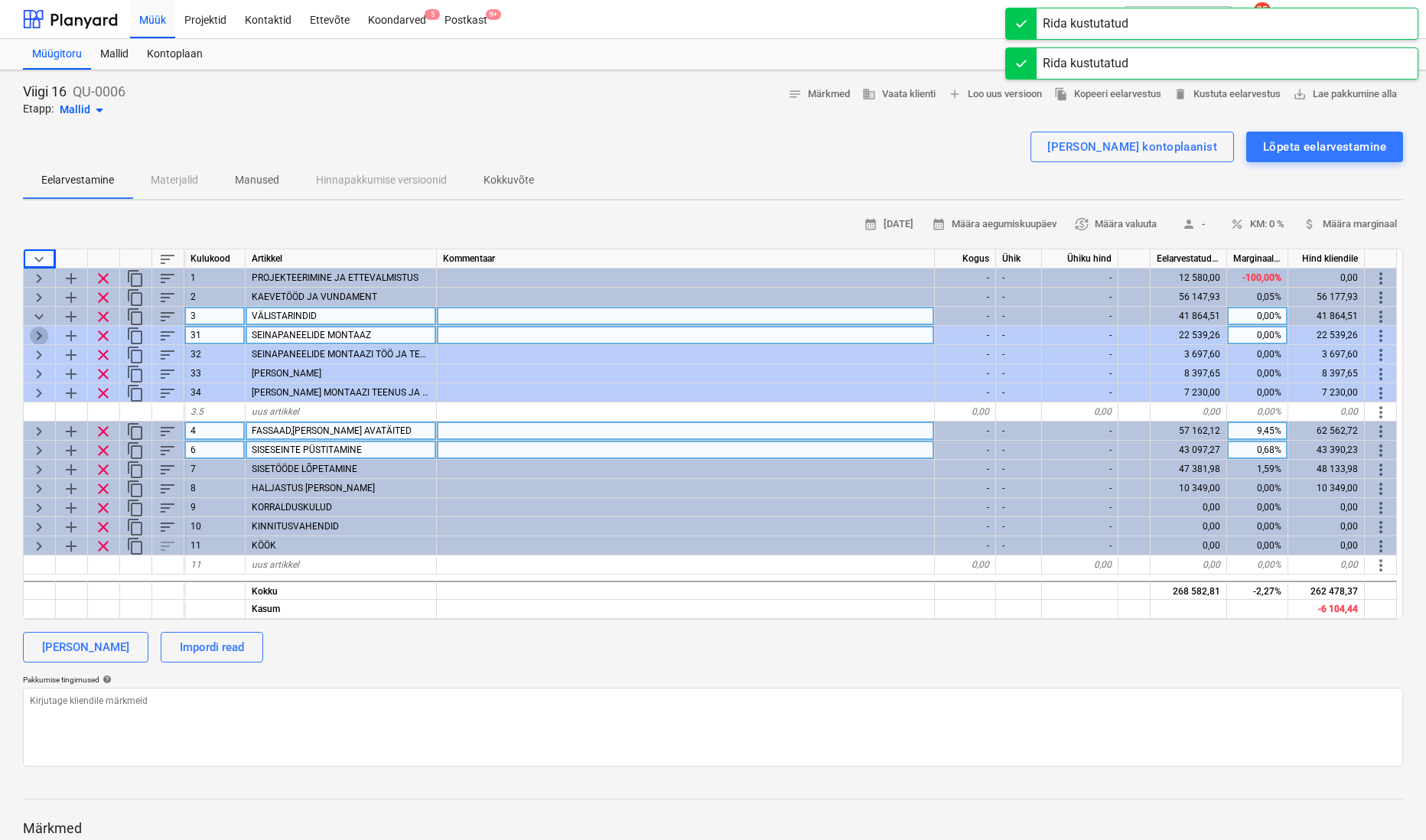
click at [31, 332] on span "keyboard_arrow_right" at bounding box center [39, 336] width 19 height 19
type textarea "x"
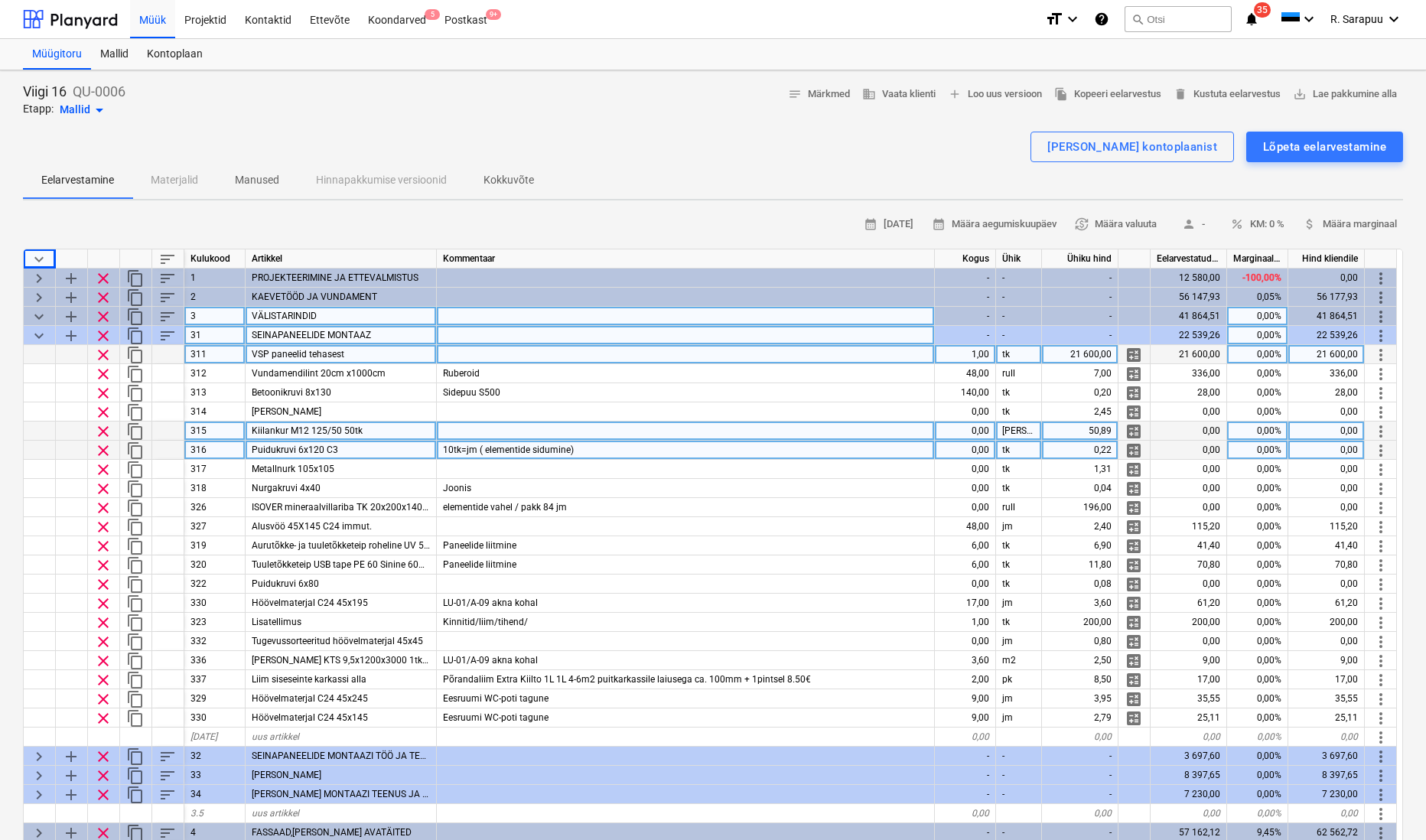
click at [1088, 352] on div "21 600,00" at bounding box center [1080, 355] width 77 height 19
type input "25000"
type textarea "x"
click at [814, 127] on div at bounding box center [712, 125] width 1380 height 12
click at [163, 21] on div "Müük" at bounding box center [153, 19] width 45 height 39
